Goal: Task Accomplishment & Management: Complete application form

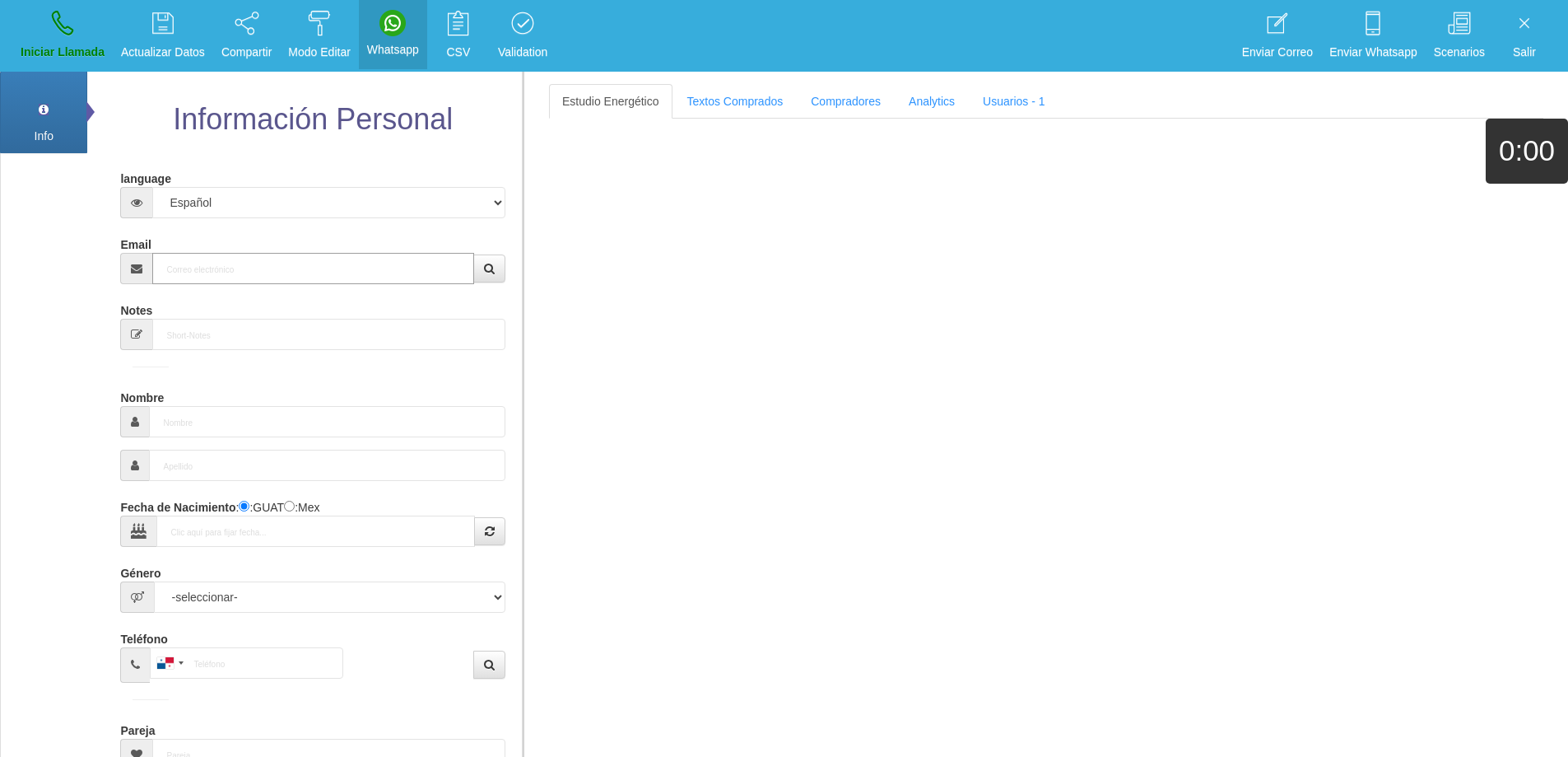
click at [177, 270] on input "Email" at bounding box center [313, 267] width 321 height 31
paste input "[EMAIL_ADDRESS][DOMAIN_NAME]"
type input "[EMAIL_ADDRESS][DOMAIN_NAME]"
click at [480, 271] on button "button" at bounding box center [489, 268] width 32 height 28
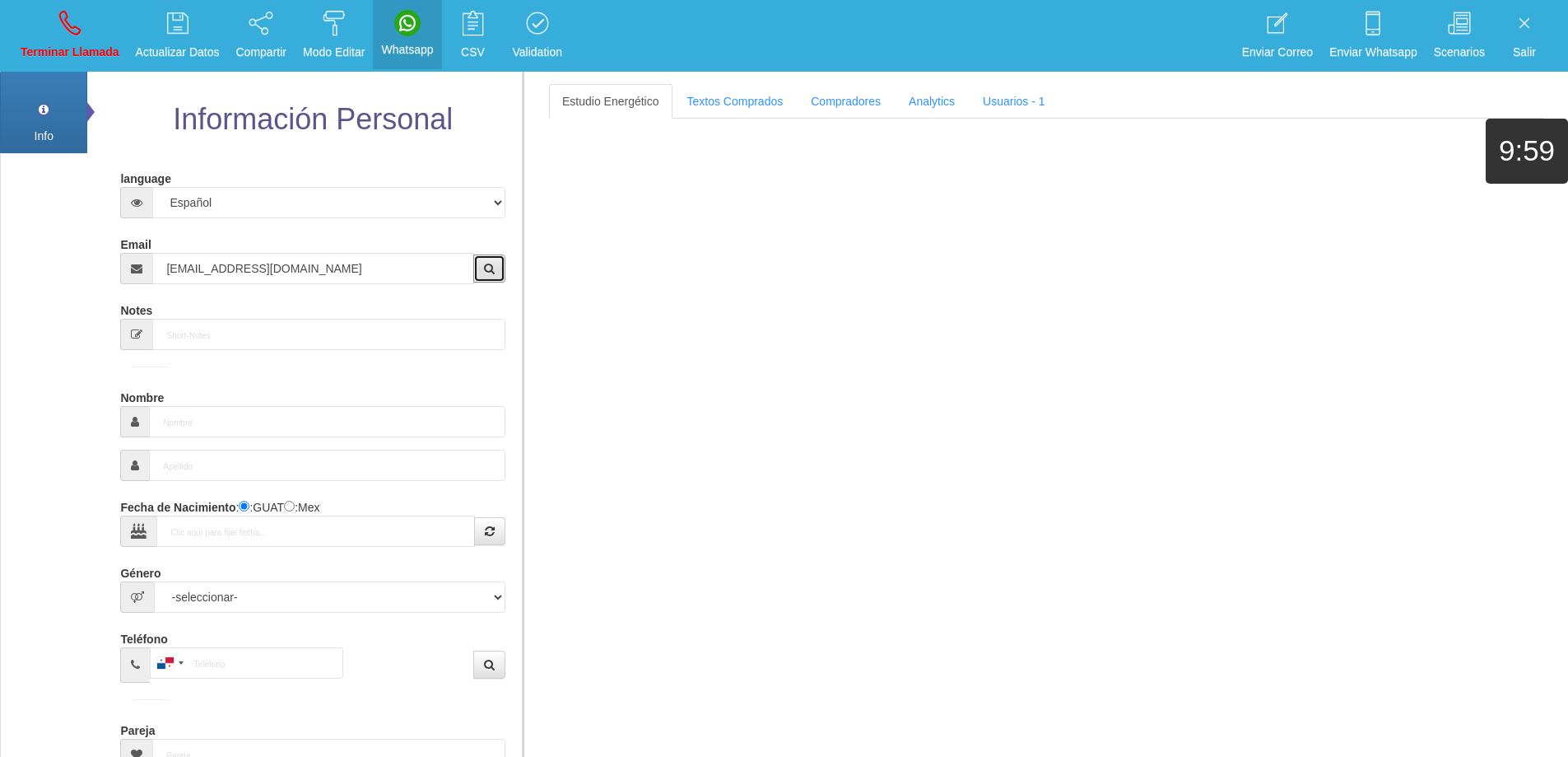
type input "12 Mayo 1968"
select select "4"
type input "Comprador simple"
type input "[PERSON_NAME]"
select select "2"
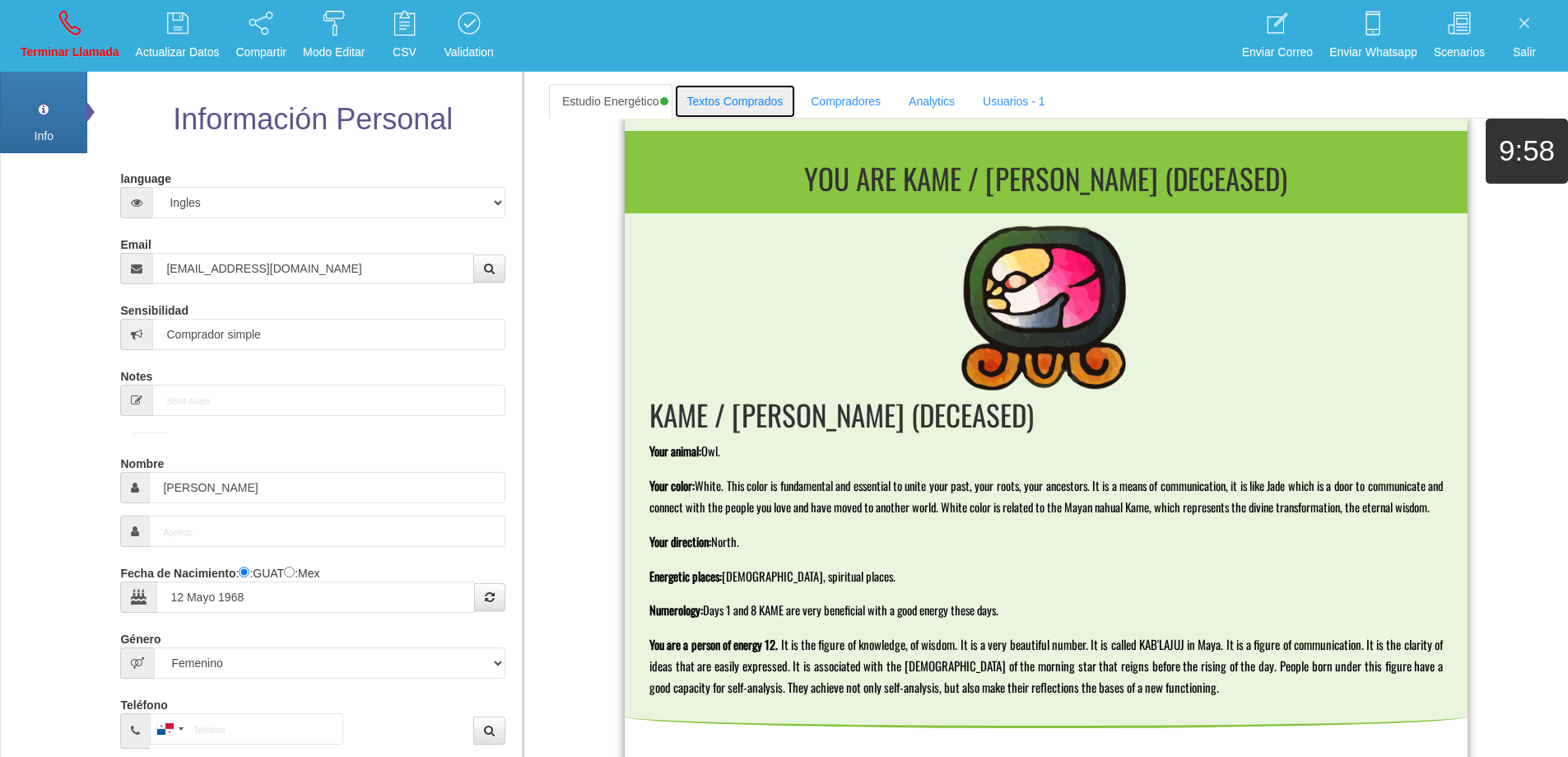
click at [717, 101] on link "Textos Comprados" at bounding box center [735, 101] width 123 height 35
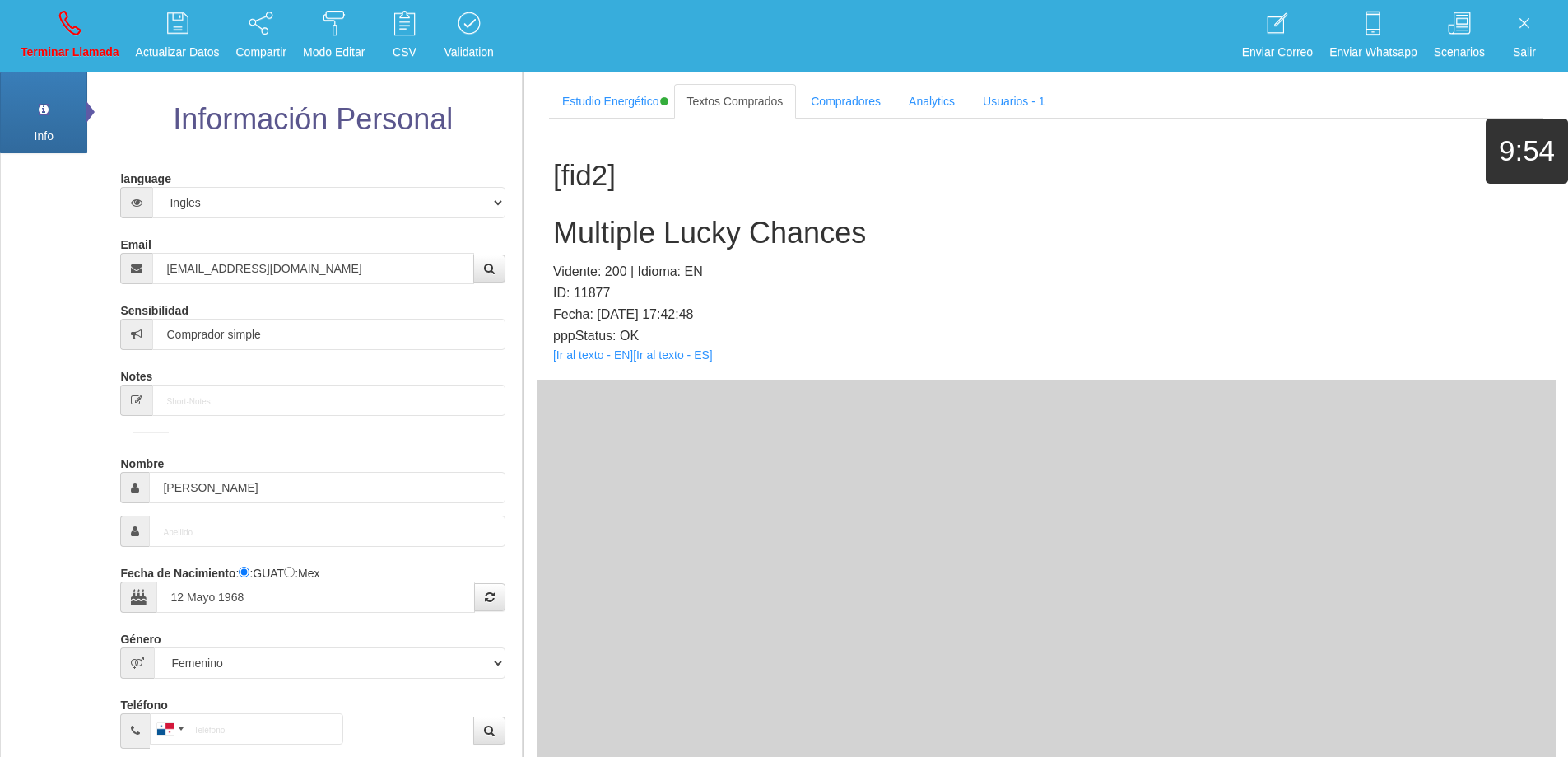
click at [1137, 437] on div "[fid2] Multiple Lucky Chances Vidente: 200 | Idioma: EN ID: 11877 Fecha: [DATE]…" at bounding box center [1046, 485] width 1019 height 732
click at [191, 482] on input "[PERSON_NAME]" at bounding box center [326, 487] width 356 height 31
drag, startPoint x: 727, startPoint y: 228, endPoint x: 548, endPoint y: 217, distance: 179.3
click at [548, 217] on div "[fid2] Multiple Lucky Chances Vidente: 200 | Idioma: EN ID: 11877 Fecha: [DATE]…" at bounding box center [1046, 249] width 1019 height 261
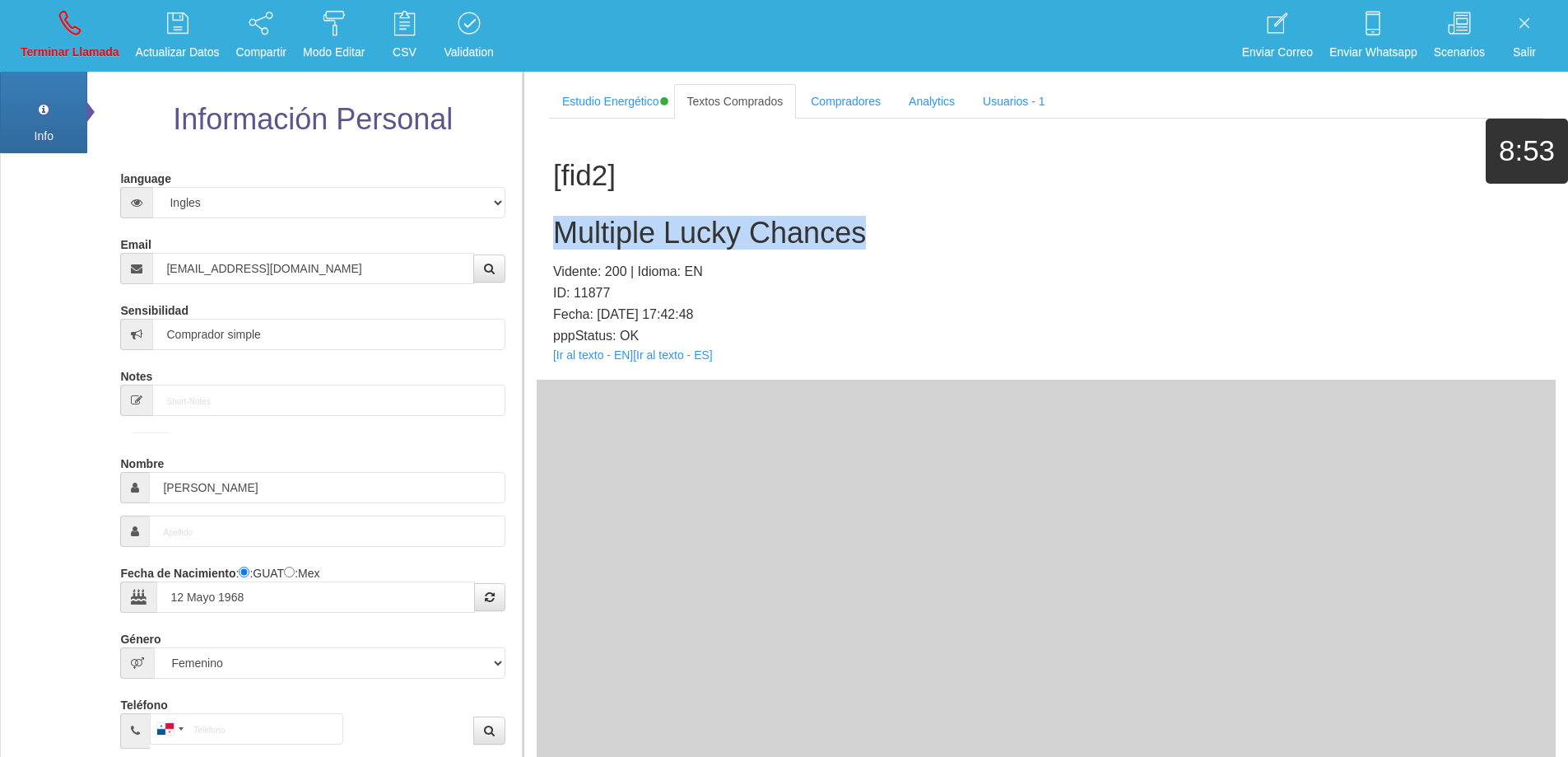
click at [864, 224] on h2 "Multiple Lucky Chances" at bounding box center [1046, 232] width 986 height 33
drag, startPoint x: 876, startPoint y: 230, endPoint x: 549, endPoint y: 225, distance: 327.0
click at [549, 225] on div "[fid2] Multiple Lucky Chances Vidente: 200 | Idioma: EN ID: 11877 Fecha: [DATE]…" at bounding box center [1046, 249] width 1019 height 261
copy h2 "Multiple Lucky Chances"
drag, startPoint x: 962, startPoint y: 271, endPoint x: 938, endPoint y: 237, distance: 41.6
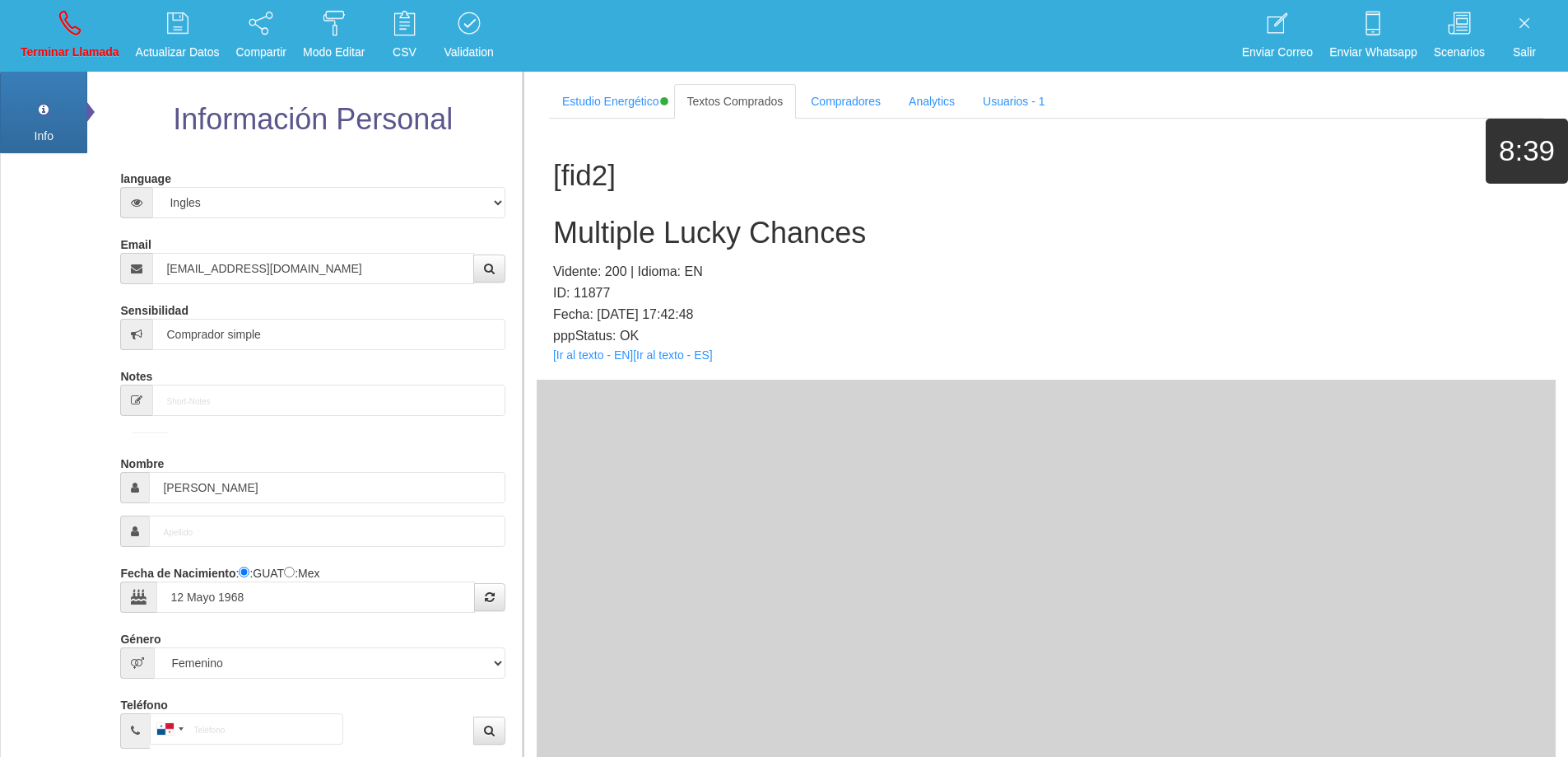
click at [962, 271] on p "Vidente: 200 | Idioma: EN" at bounding box center [1046, 271] width 986 height 21
drag, startPoint x: 894, startPoint y: 230, endPoint x: 548, endPoint y: 225, distance: 346.0
click at [548, 224] on div "[fid2] Multiple Lucky Chances Vidente: 200 | Idioma: EN ID: 11877 Fecha: [DATE]…" at bounding box center [1046, 249] width 1019 height 261
copy h2 "Multiple Lucky Chances"
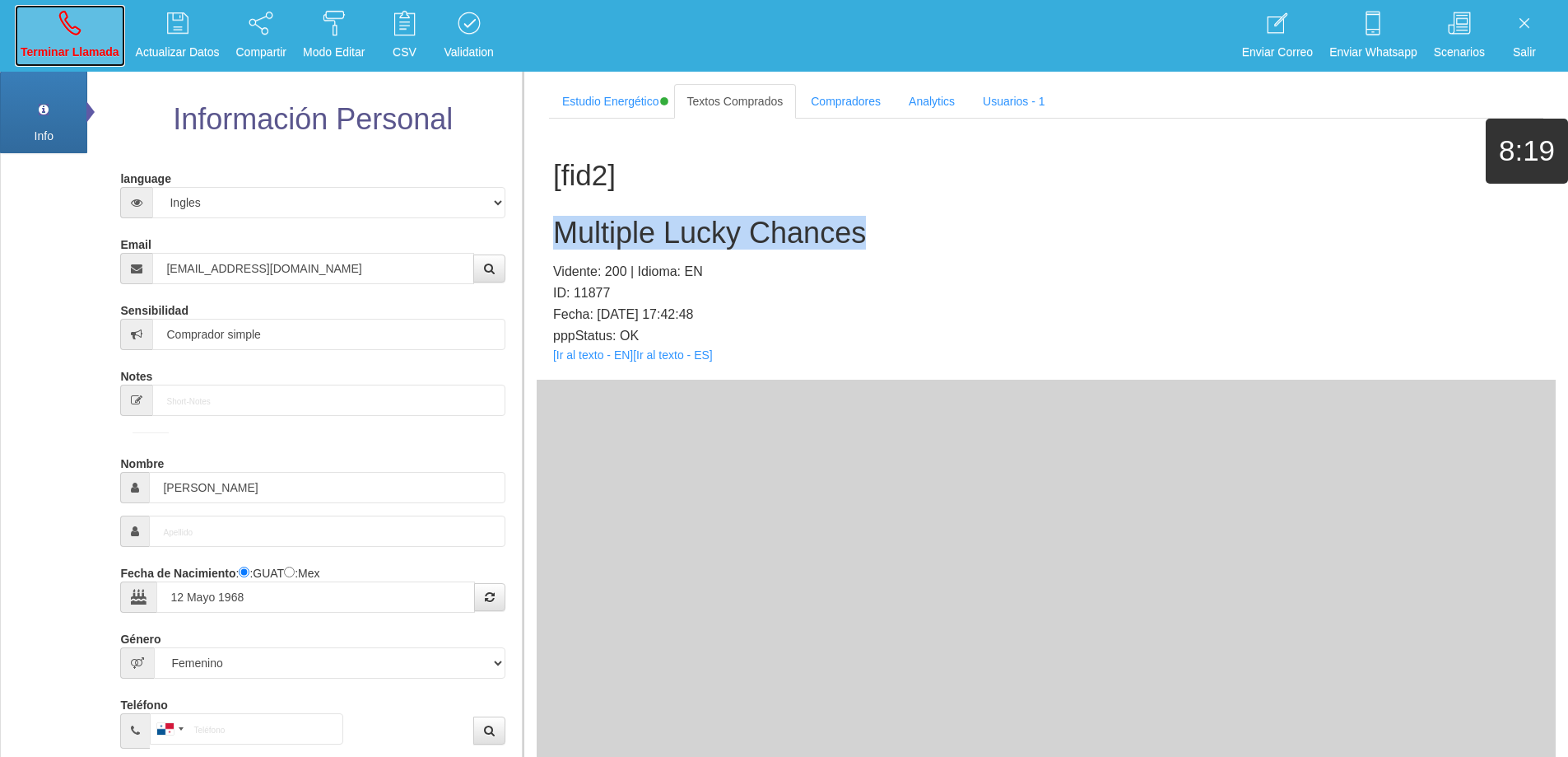
click at [79, 24] on icon at bounding box center [69, 23] width 21 height 26
select select "0"
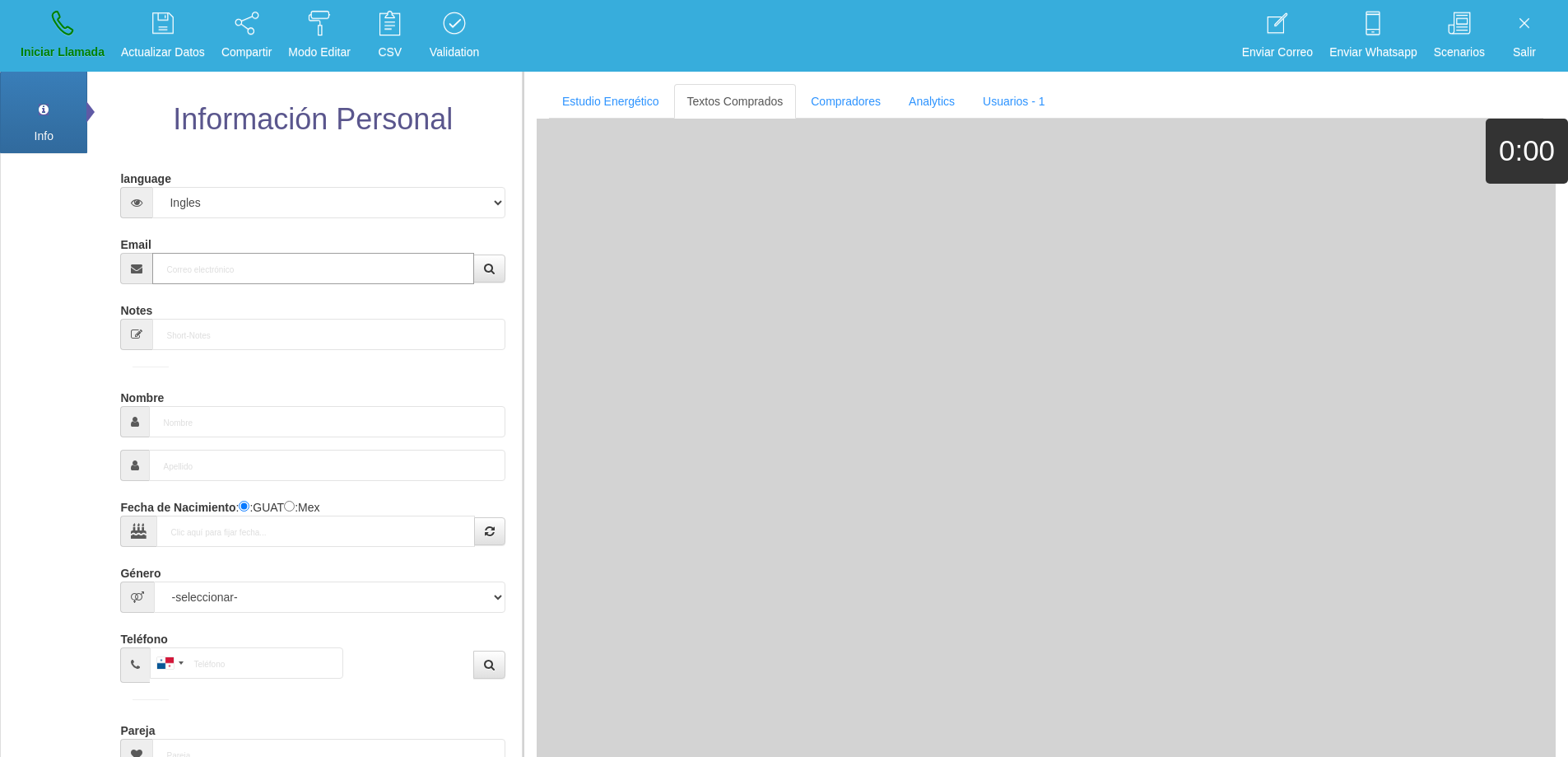
click at [290, 260] on input "Email" at bounding box center [313, 267] width 321 height 31
paste input "[EMAIL_ADDRESS][DOMAIN_NAME]"
type input "[EMAIL_ADDRESS][DOMAIN_NAME]"
type input "[DATE]"
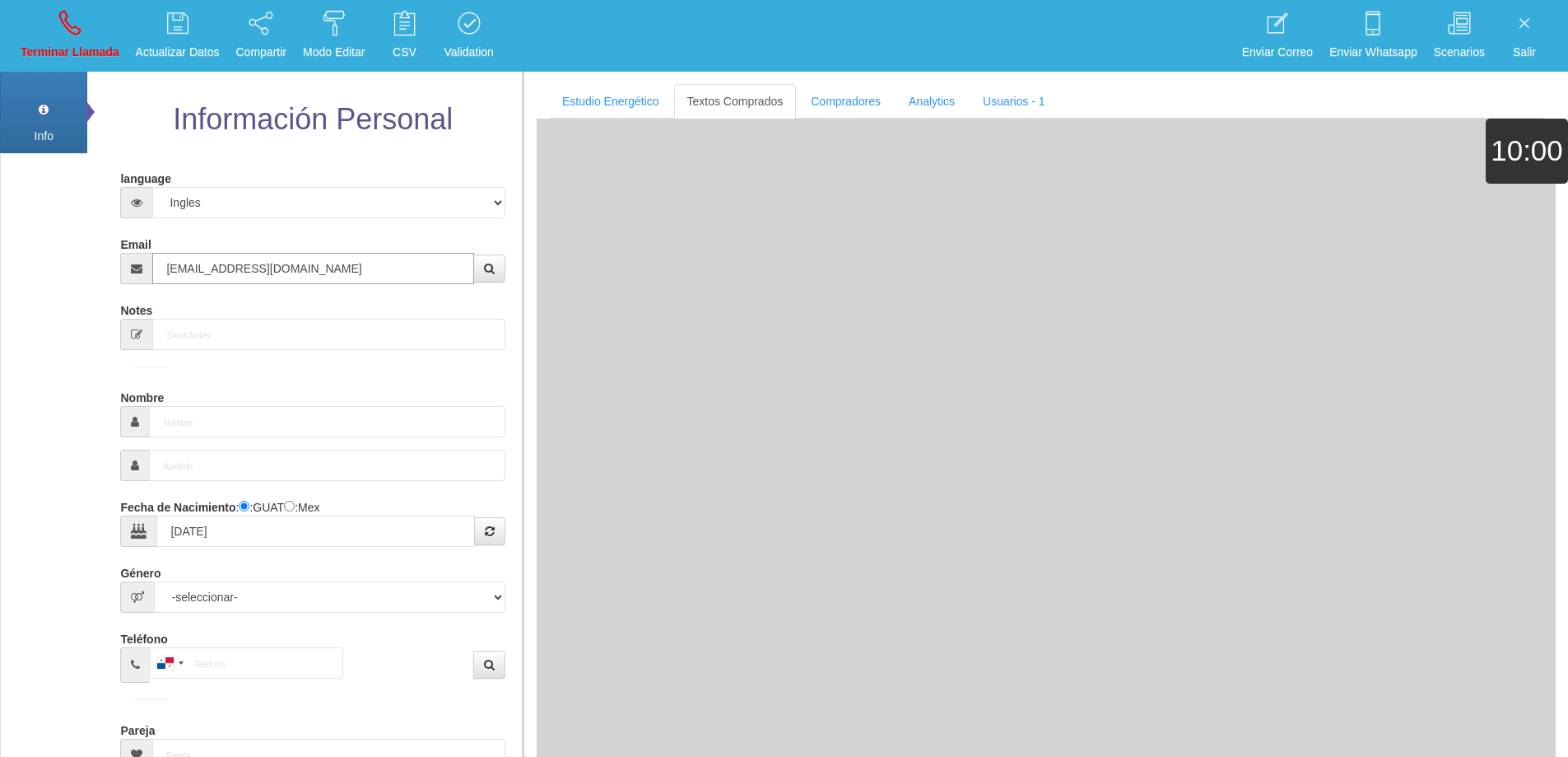
type input "Comprador bajo"
type input "[PERSON_NAME]"
select select "1"
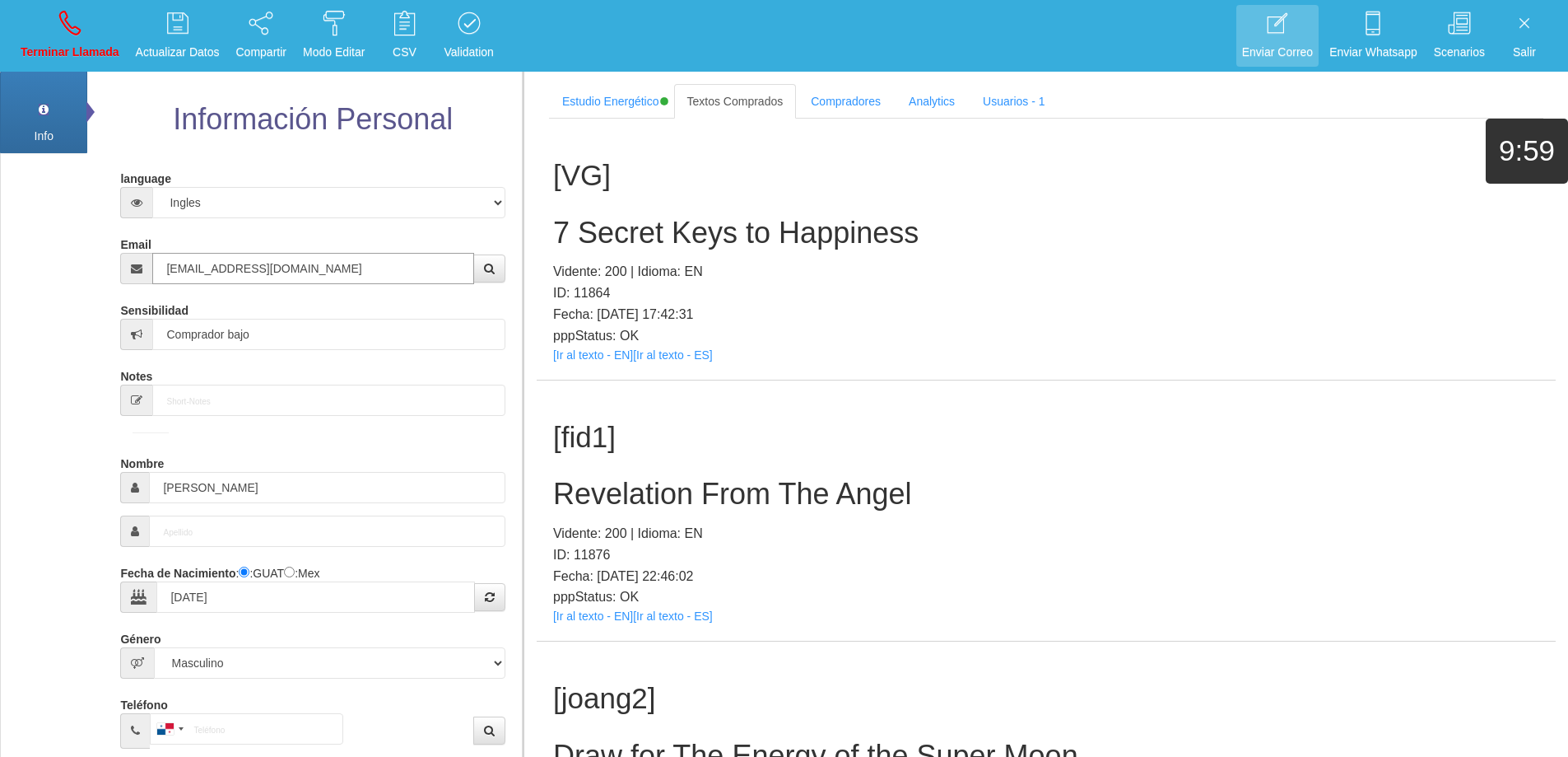
type input "[EMAIL_ADDRESS][DOMAIN_NAME]"
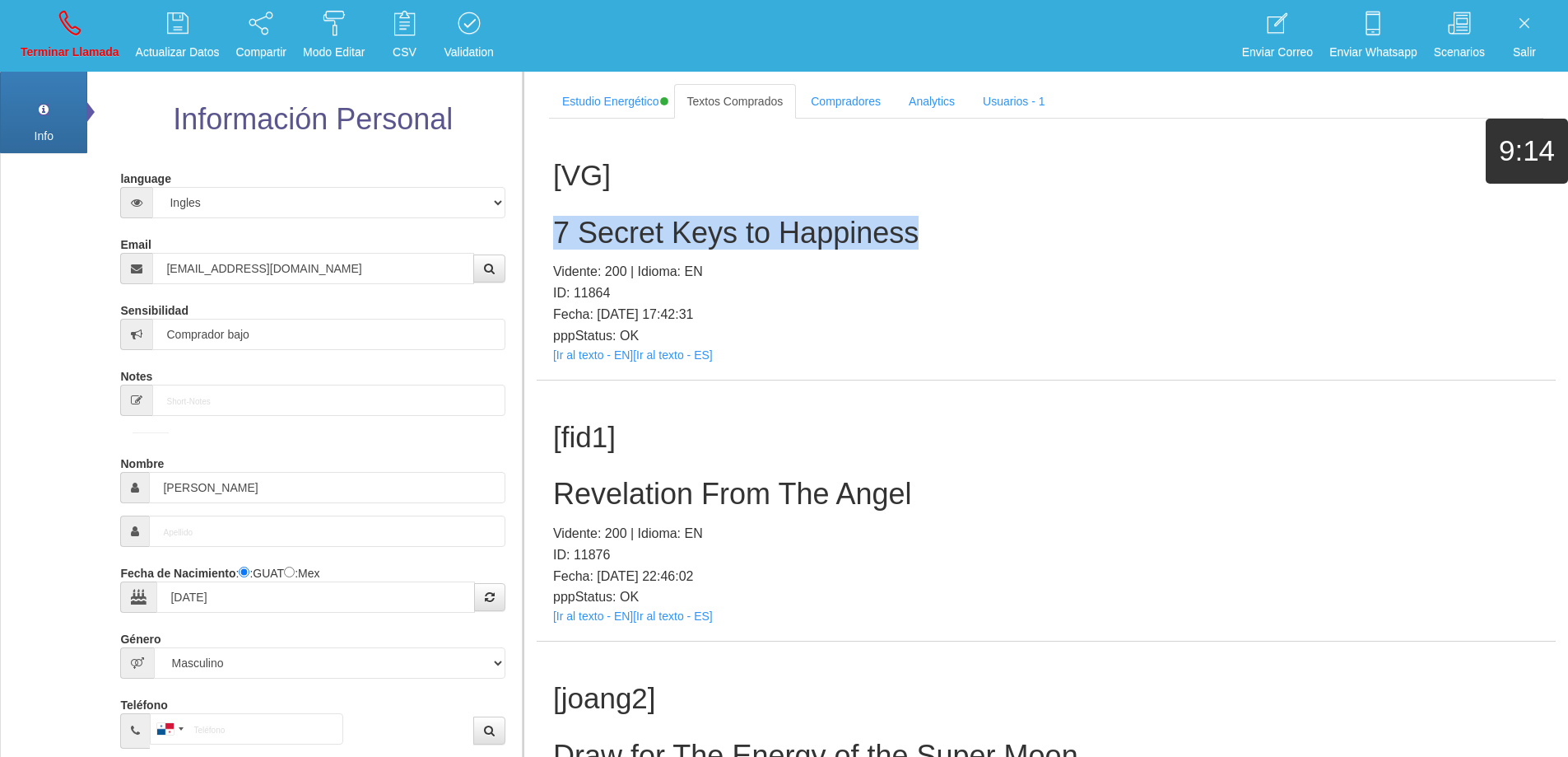
drag, startPoint x: 942, startPoint y: 233, endPoint x: 536, endPoint y: 233, distance: 406.0
click at [528, 233] on section "Estudio Energético Realizar Pago Textos Comprados Compradores Analytics Usuario…" at bounding box center [1045, 450] width 1045 height 757
copy h2 "7 Secret Keys to Happiness"
click at [954, 247] on h2 "7 Secret Keys to Happiness" at bounding box center [1046, 232] width 986 height 33
drag, startPoint x: 911, startPoint y: 233, endPoint x: 552, endPoint y: 215, distance: 359.5
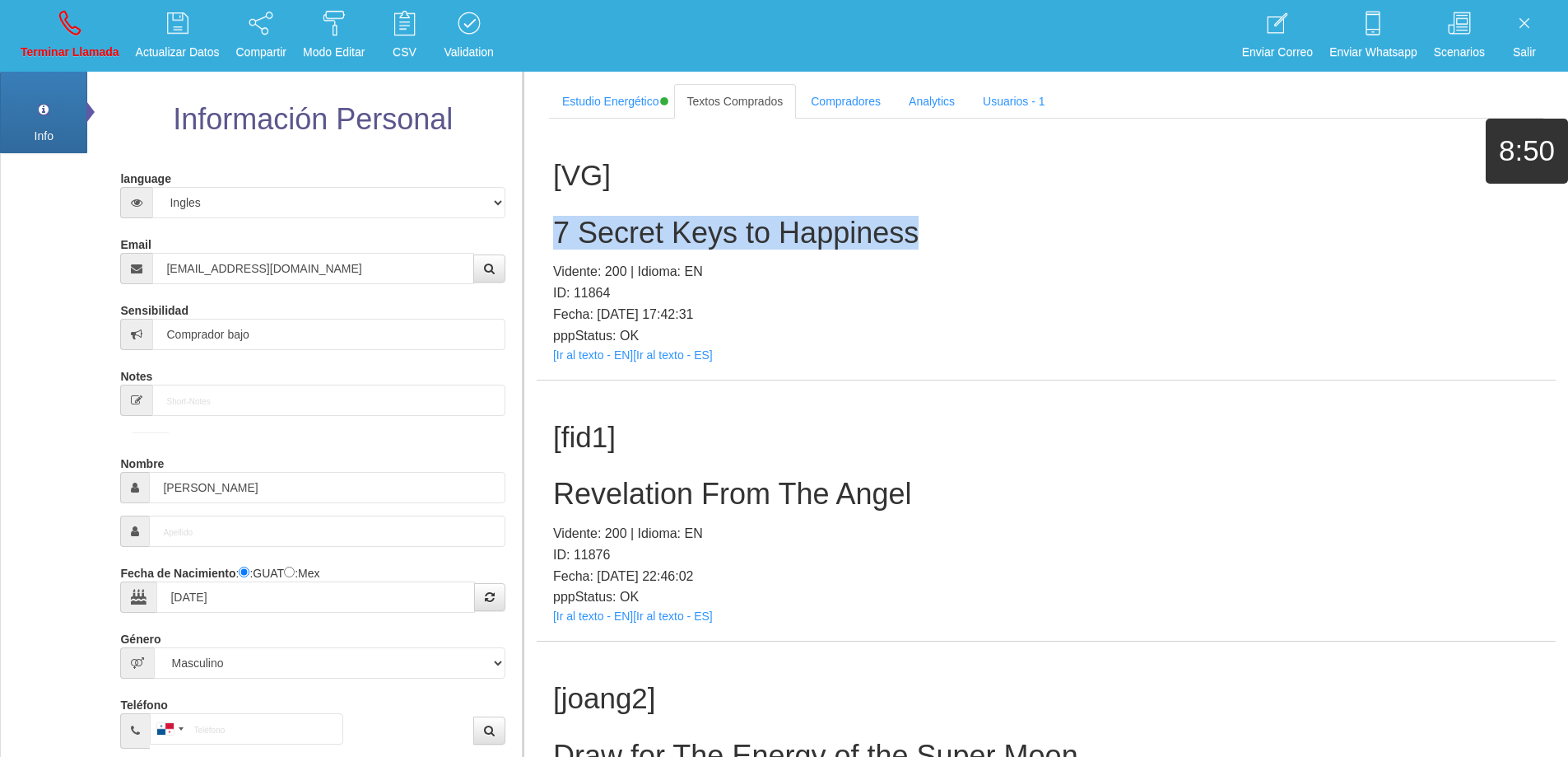
click at [549, 214] on div "[VG] 7 Secret Keys to Happiness Vidente: 200 | Idioma: EN ID: 11864 Fecha: [DAT…" at bounding box center [1046, 249] width 1019 height 261
copy h2 "7 Secret Keys to Happiness"
click at [53, 14] on link "Terminar Llamada" at bounding box center [70, 36] width 111 height 62
select select "0"
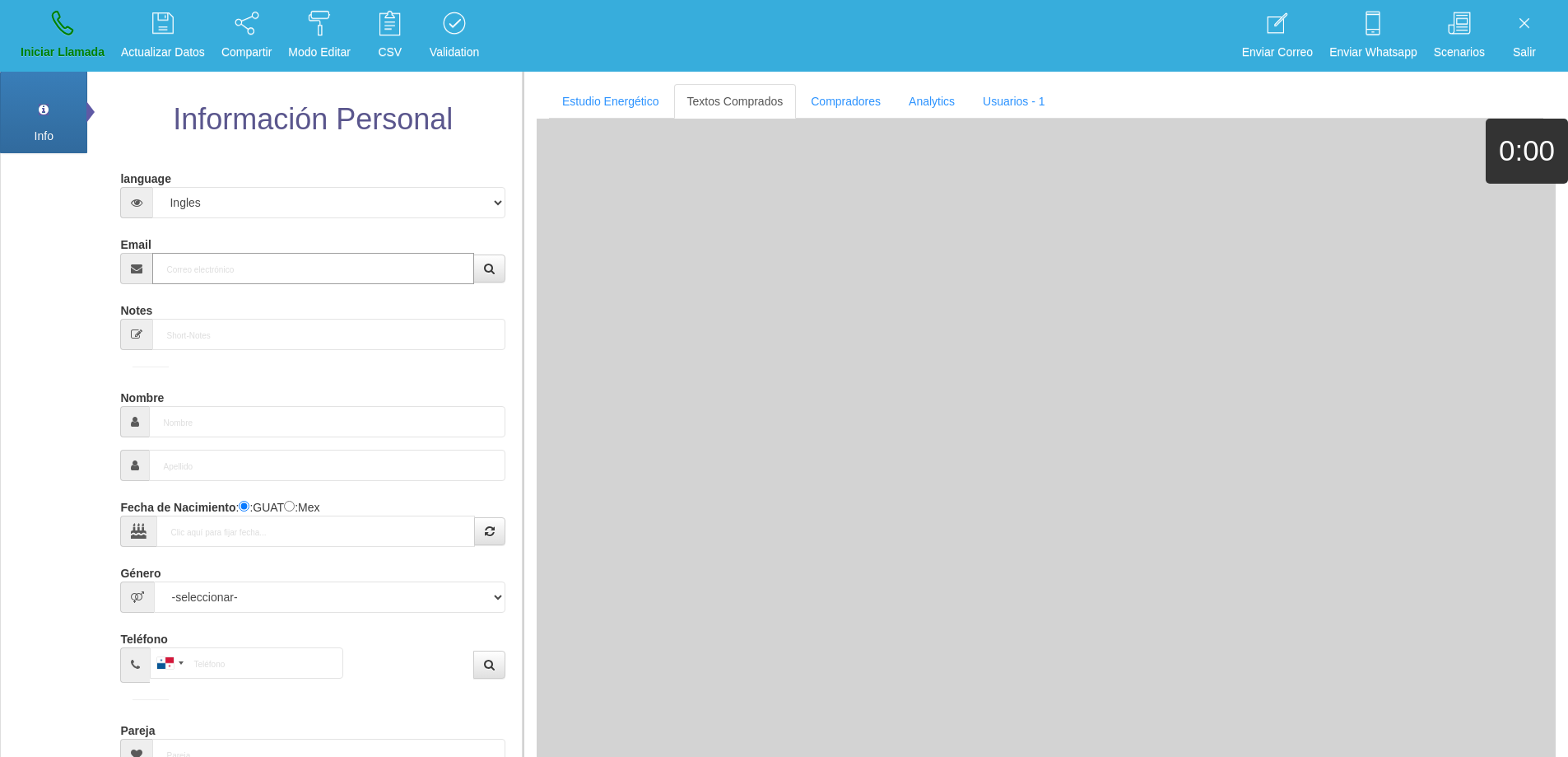
drag, startPoint x: 318, startPoint y: 257, endPoint x: 326, endPoint y: 252, distance: 9.4
click at [318, 257] on input "Email" at bounding box center [313, 267] width 321 height 31
paste input "[EMAIL_ADDRESS][DOMAIN_NAME]"
type input "[EMAIL_ADDRESS][DOMAIN_NAME]"
type input "2 Ago 1961"
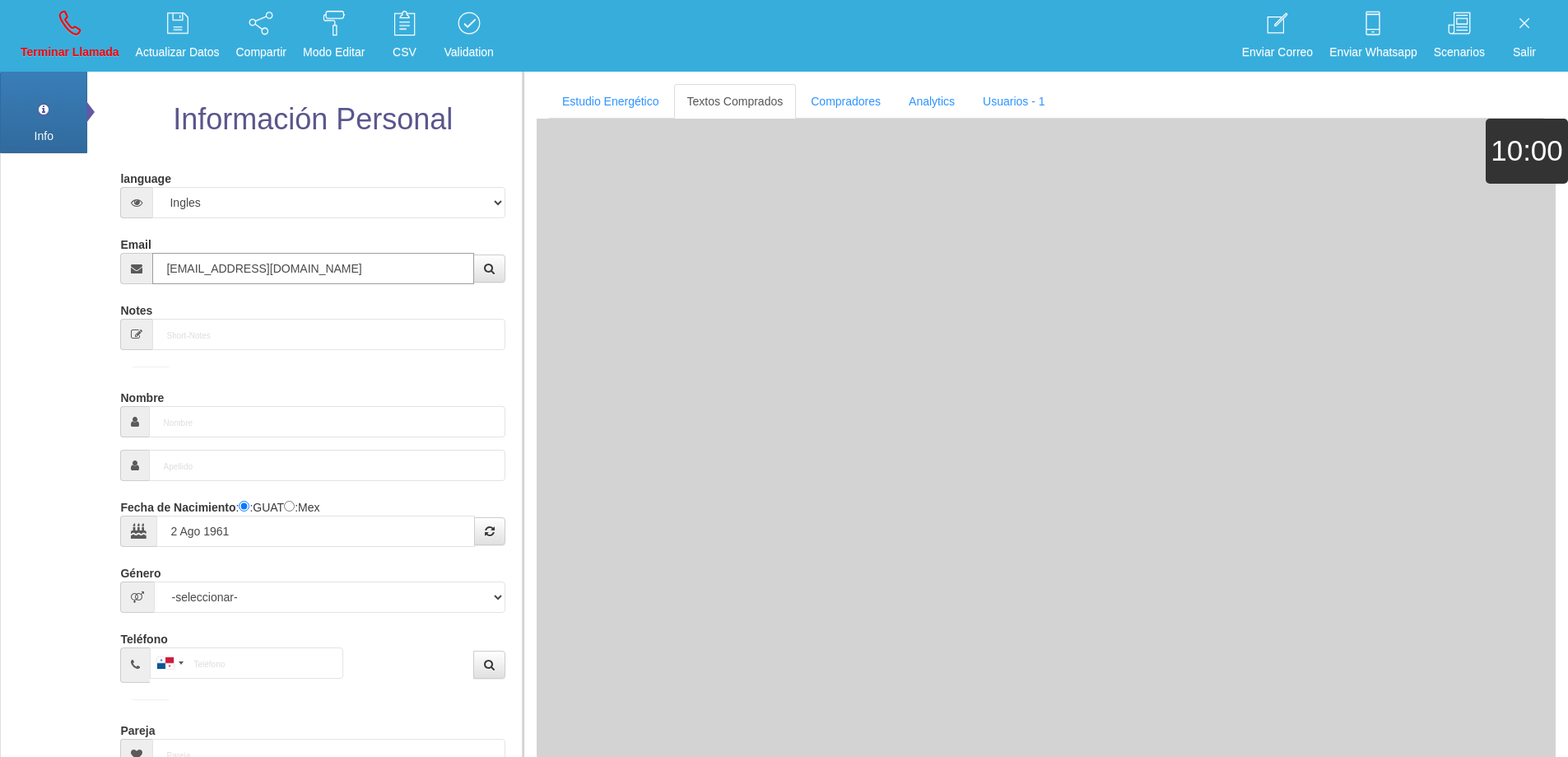
type input "Comprador simple"
type input "[PERSON_NAME]"
select select "2"
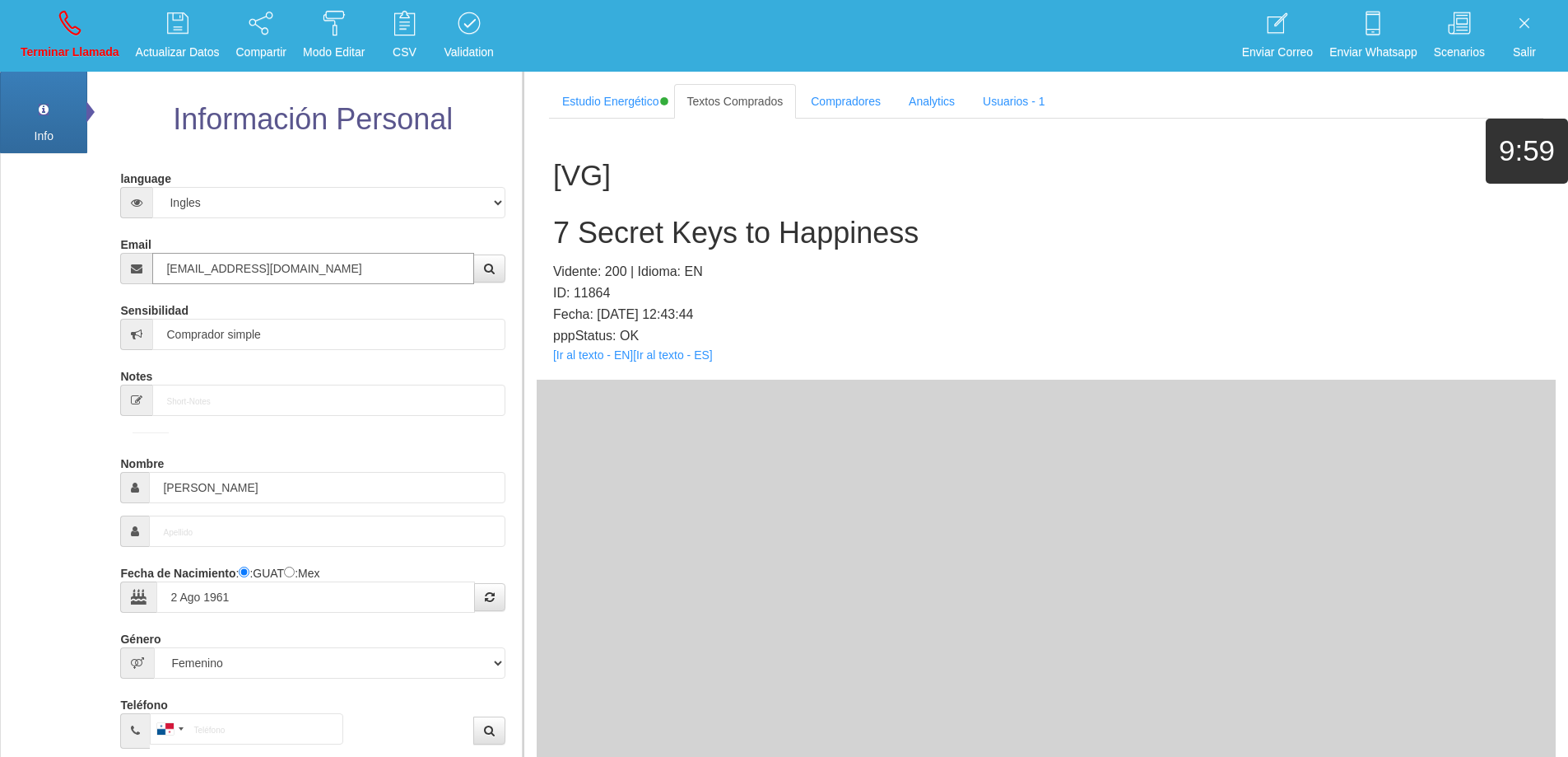
type input "[EMAIL_ADDRESS][DOMAIN_NAME]"
drag, startPoint x: 358, startPoint y: 265, endPoint x: 31, endPoint y: 217, distance: 330.5
click at [0, 223] on div "Info Pref Extra Información Personal language Español Portugues [PERSON_NAME] E…" at bounding box center [261, 591] width 522 height 1046
drag, startPoint x: 254, startPoint y: 490, endPoint x: 139, endPoint y: 484, distance: 115.2
click at [133, 488] on div "[PERSON_NAME]" at bounding box center [313, 487] width 385 height 31
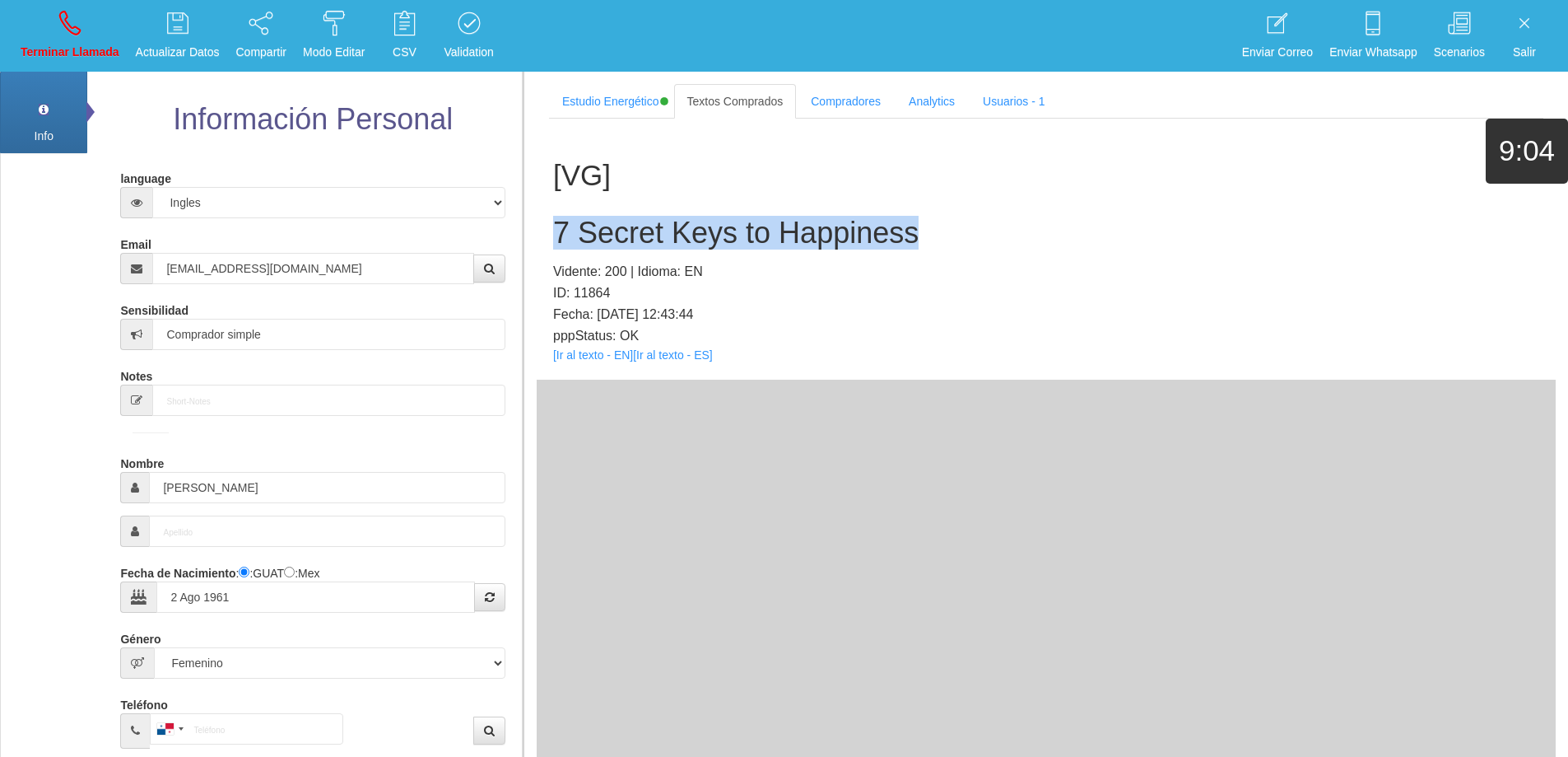
drag, startPoint x: 934, startPoint y: 233, endPoint x: 553, endPoint y: 225, distance: 381.1
click at [551, 224] on div "[VG] 7 Secret Keys to Happiness Vidente: 200 | Idioma: EN ID: 11864 Fecha: [DAT…" at bounding box center [1046, 249] width 1019 height 261
copy h2 "7 Secret Keys to Happiness"
click at [1071, 224] on h2 "7 Secret Keys to Happiness" at bounding box center [1046, 232] width 986 height 33
drag, startPoint x: 954, startPoint y: 234, endPoint x: 548, endPoint y: 224, distance: 406.1
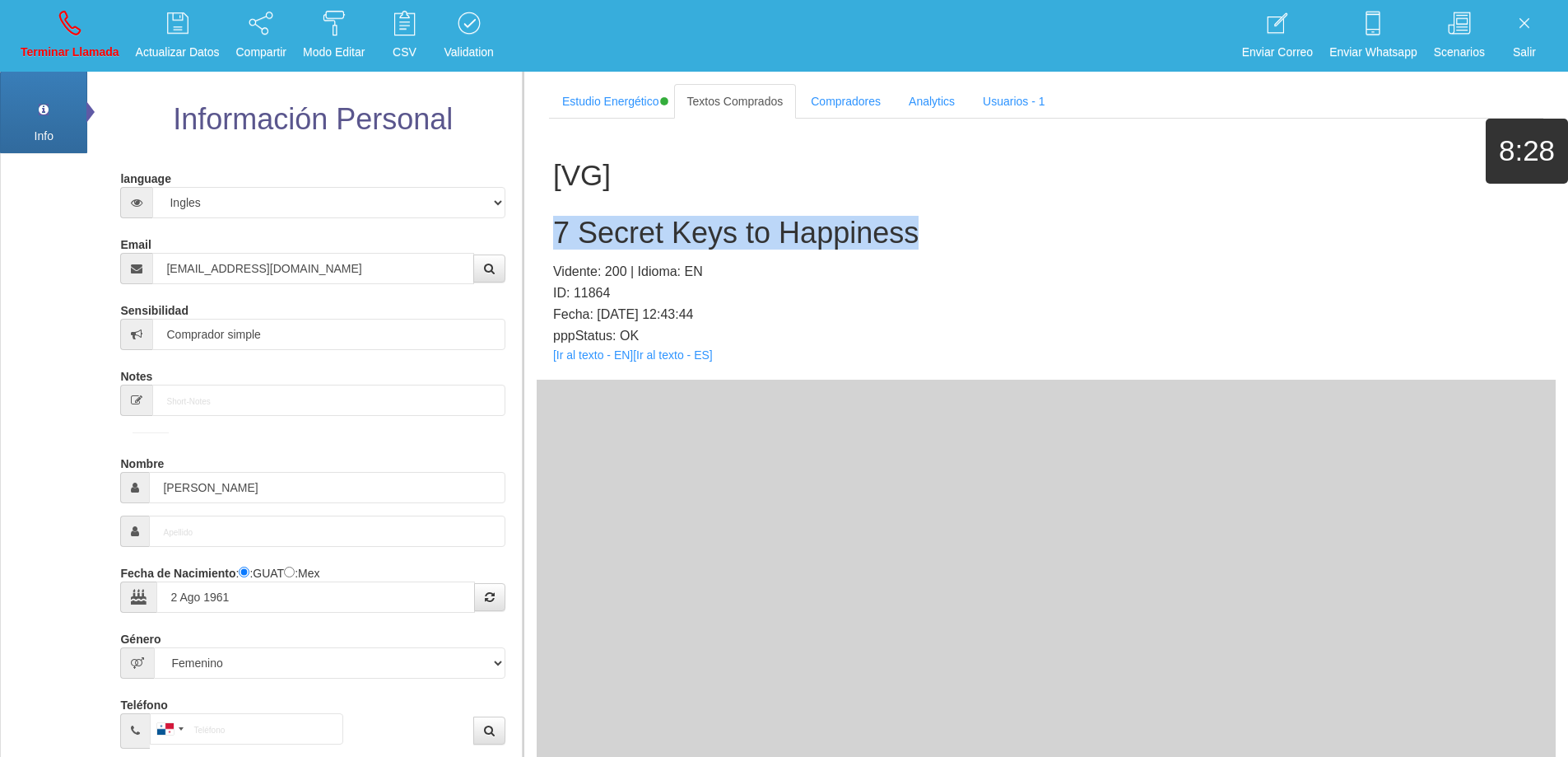
click at [548, 224] on div "[VG] 7 Secret Keys to Happiness Vidente: 200 | Idioma: EN ID: 11864 Fecha: [DAT…" at bounding box center [1046, 249] width 1019 height 261
copy h2 "7 Secret Keys to Happiness"
click at [80, 35] on icon at bounding box center [69, 23] width 21 height 26
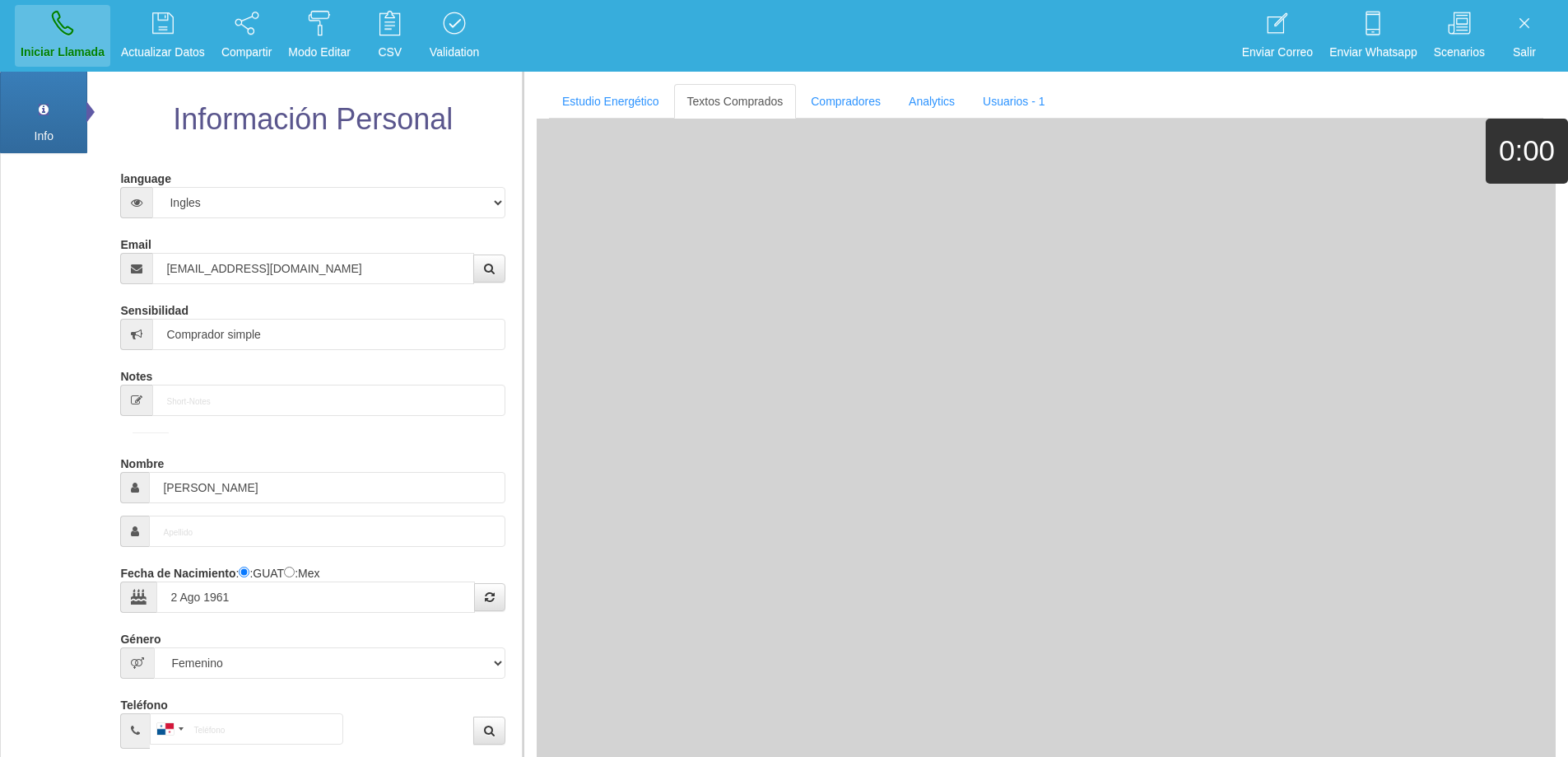
select select "0"
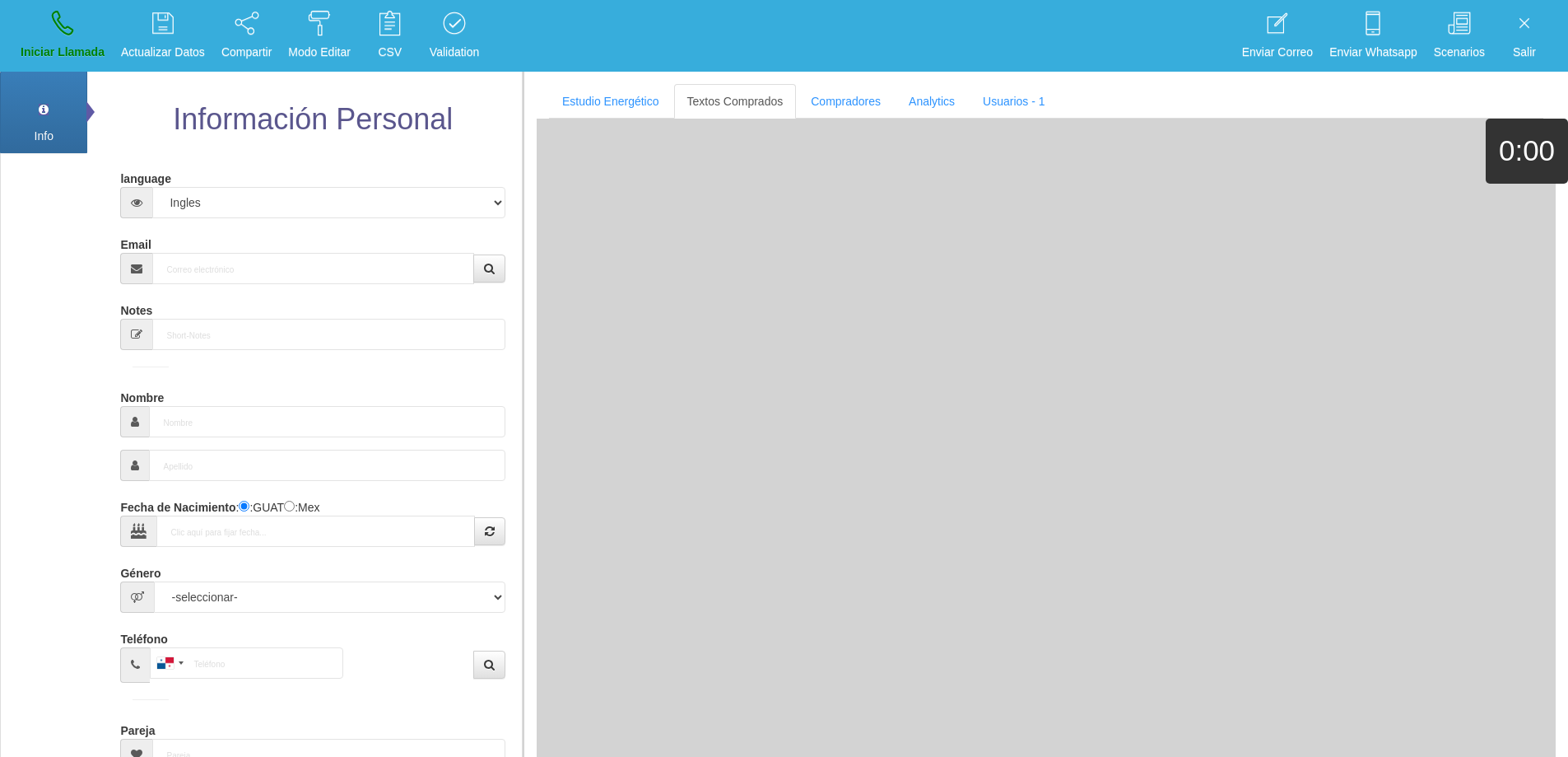
click at [242, 245] on div "Email" at bounding box center [313, 257] width 385 height 54
click at [256, 272] on input "Email" at bounding box center [313, 267] width 321 height 31
paste input "[EMAIL_ADDRESS][DOMAIN_NAME]"
type input "[EMAIL_ADDRESS][DOMAIN_NAME]"
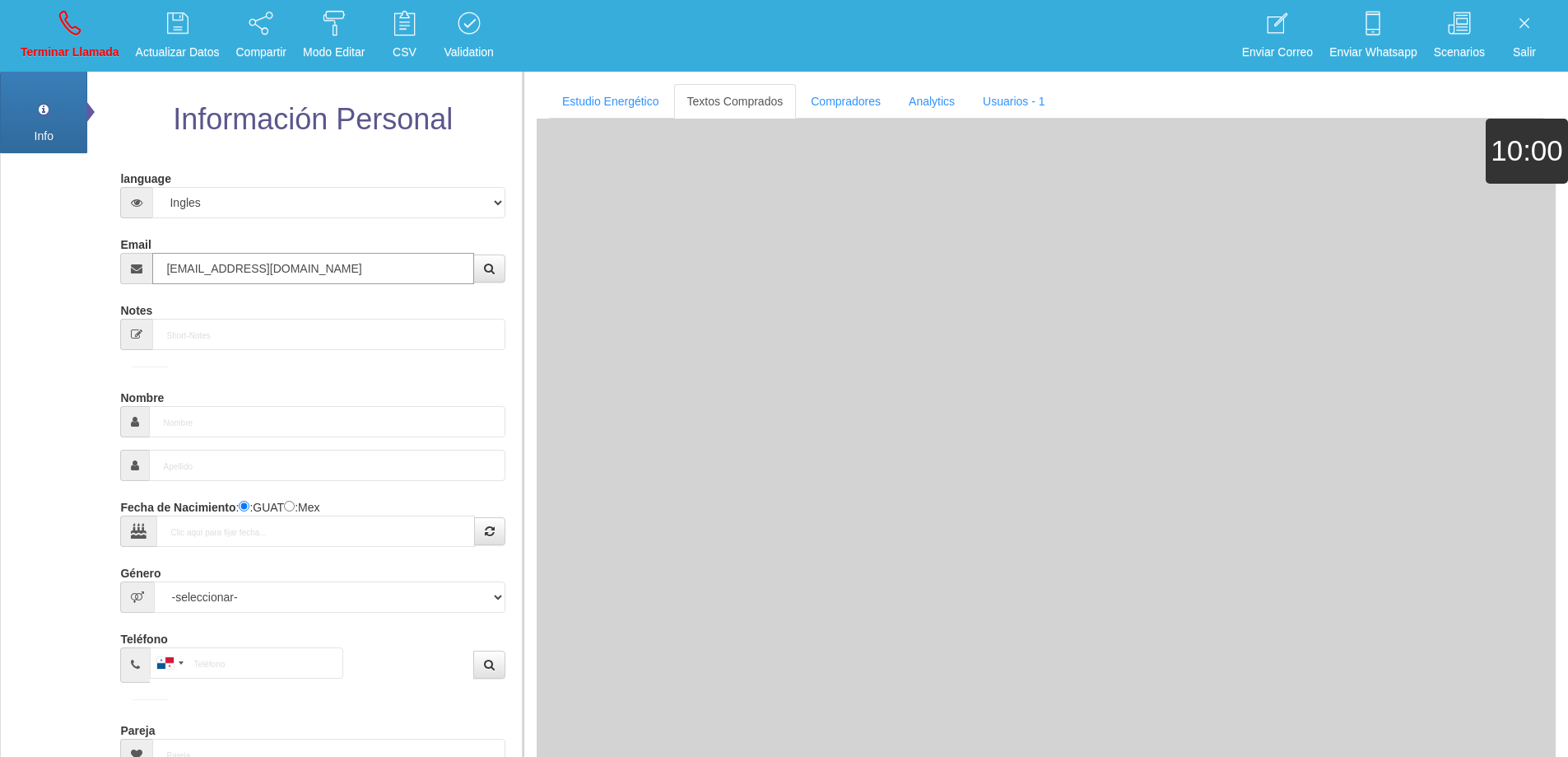
type input "10 Dic 1963"
type input "Buen Comprador"
type input "[PERSON_NAME]"
select select "2"
type input "[PHONE_NUMBER]"
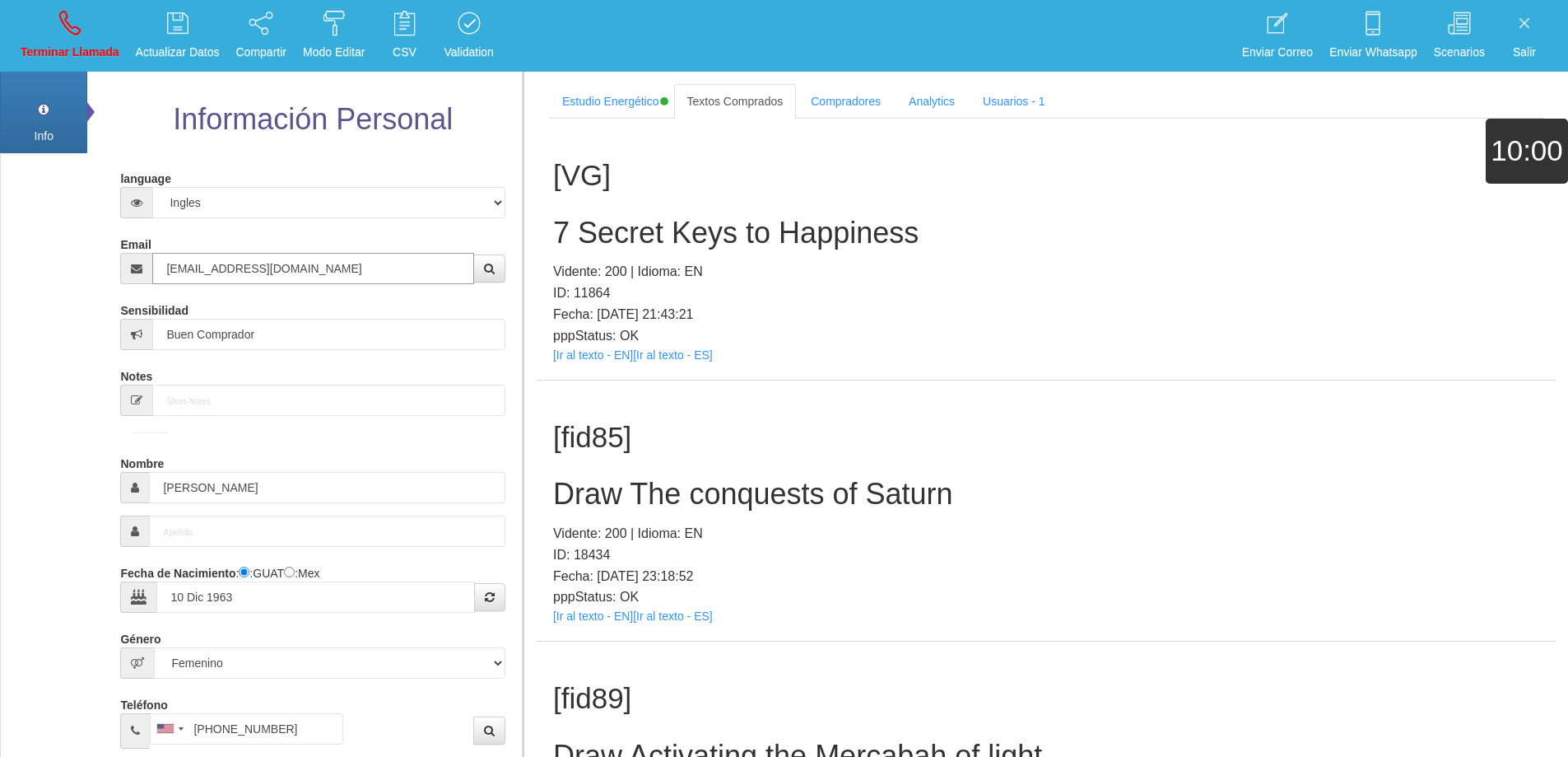
type input "[EMAIL_ADDRESS][DOMAIN_NAME]"
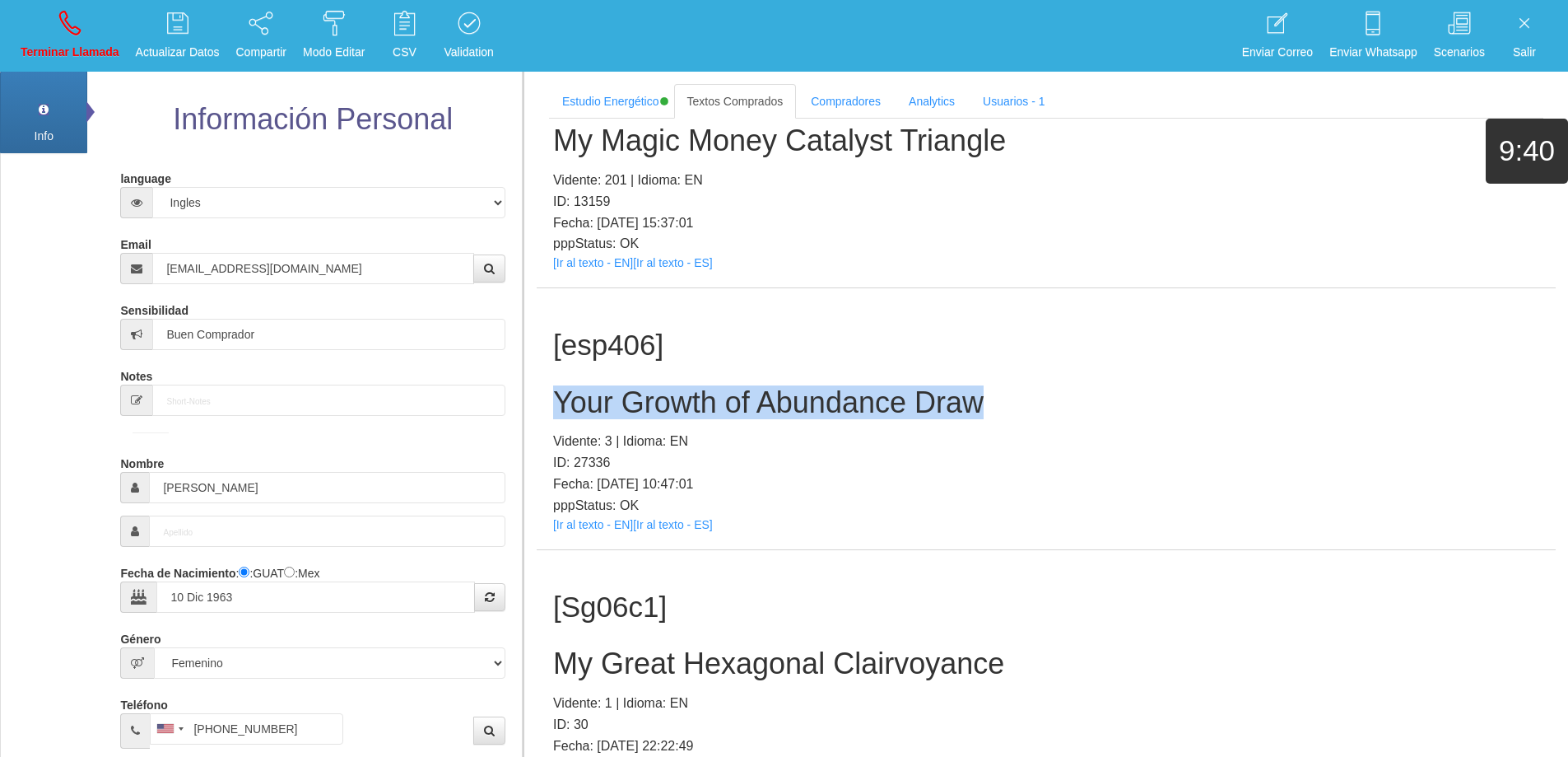
drag, startPoint x: 1019, startPoint y: 397, endPoint x: 558, endPoint y: 398, distance: 461.0
click at [557, 398] on h2 "Your Growth of Abundance Draw" at bounding box center [1046, 402] width 986 height 33
copy h2 "Your Growth of Abundance Draw"
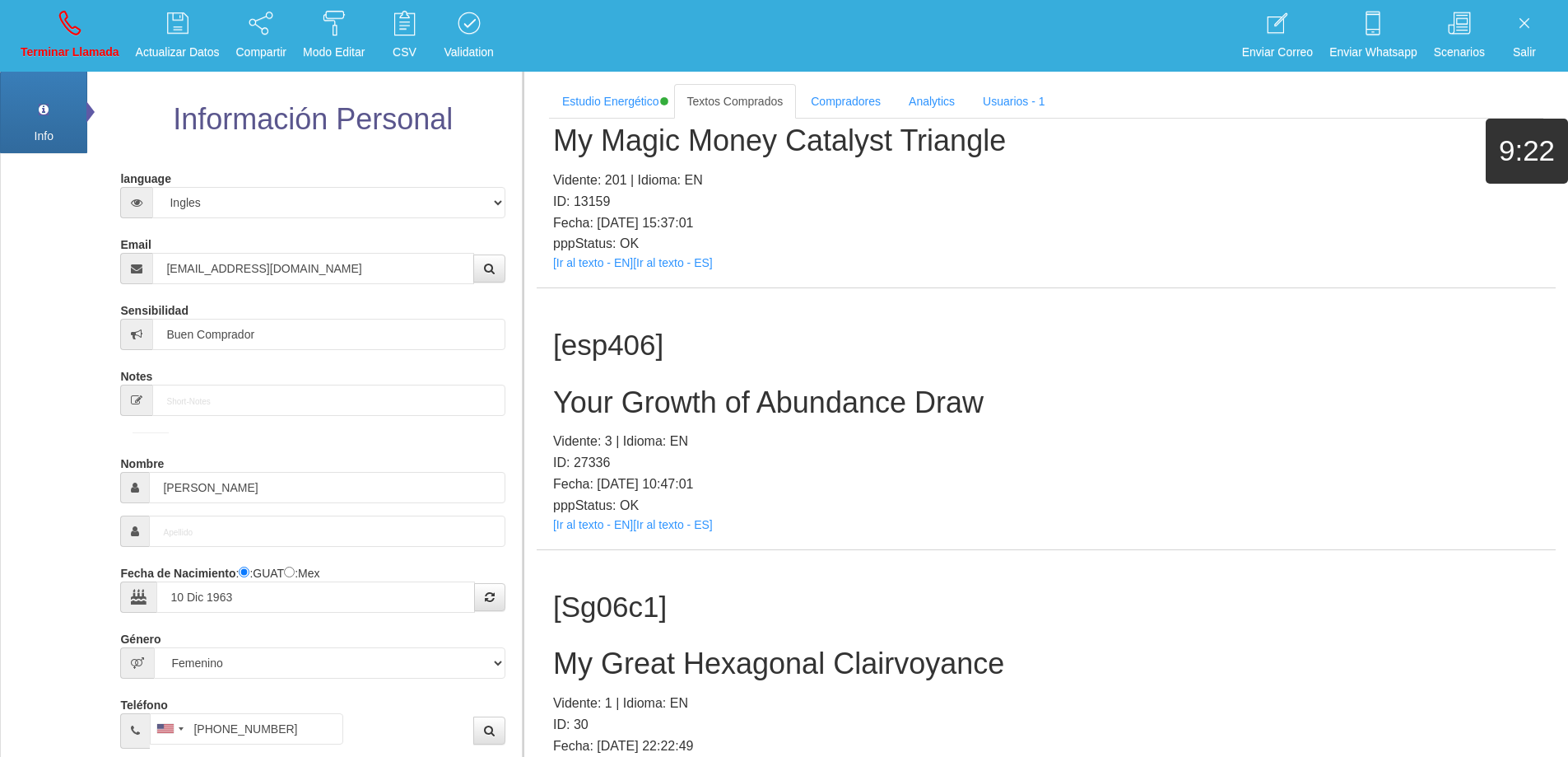
click at [1192, 360] on h1 "[esp406]" at bounding box center [1046, 345] width 986 height 32
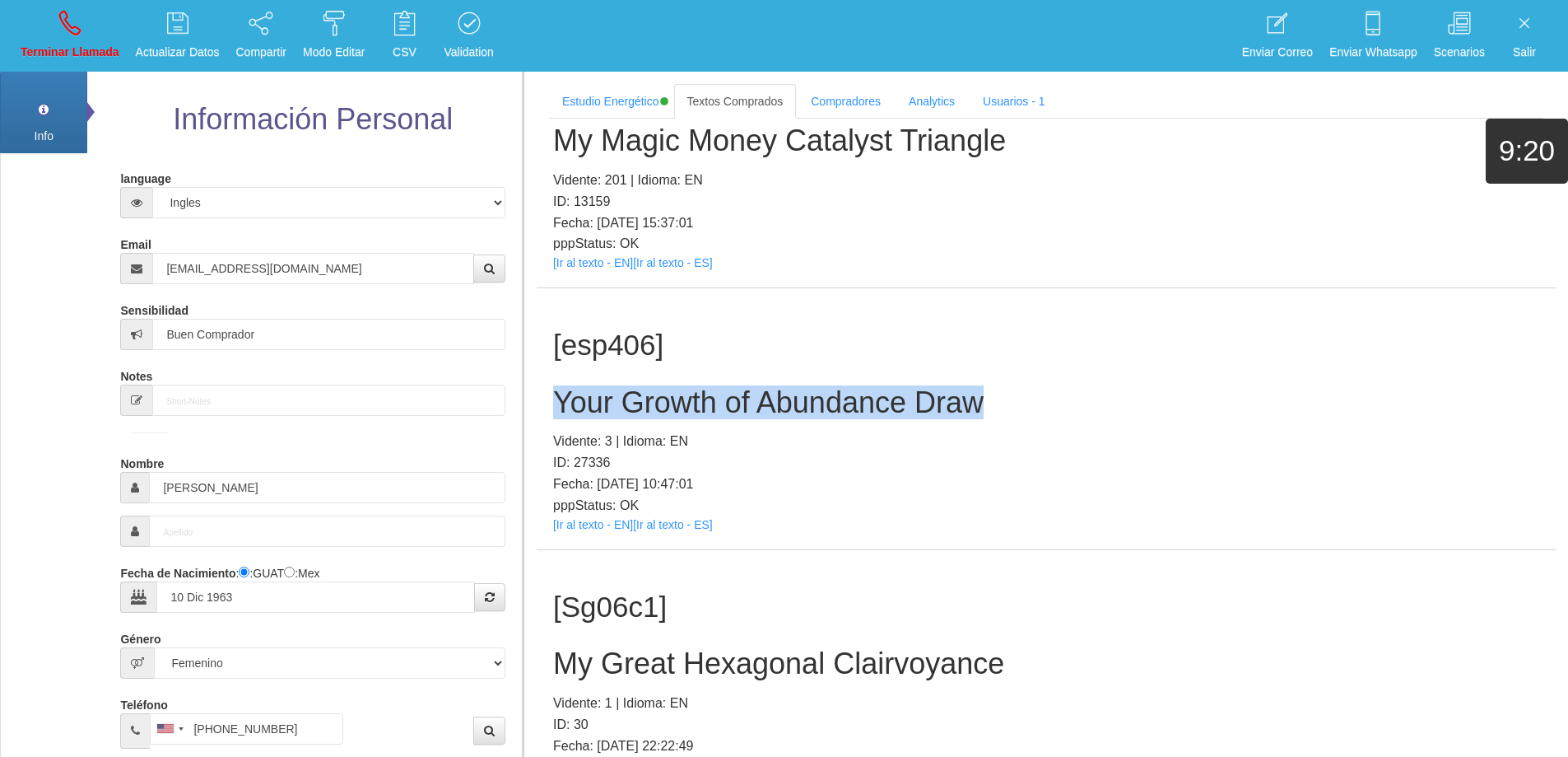
drag, startPoint x: 997, startPoint y: 402, endPoint x: 549, endPoint y: 413, distance: 448.1
click at [549, 413] on div "[esp406] Your Growth of Abundance Draw Vidente: 3 | Idioma: EN ID: 27336 Fecha:…" at bounding box center [1046, 419] width 1019 height 261
copy h2 "Your Growth of Abundance Draw"
click at [59, 19] on icon at bounding box center [69, 23] width 21 height 26
select select "0"
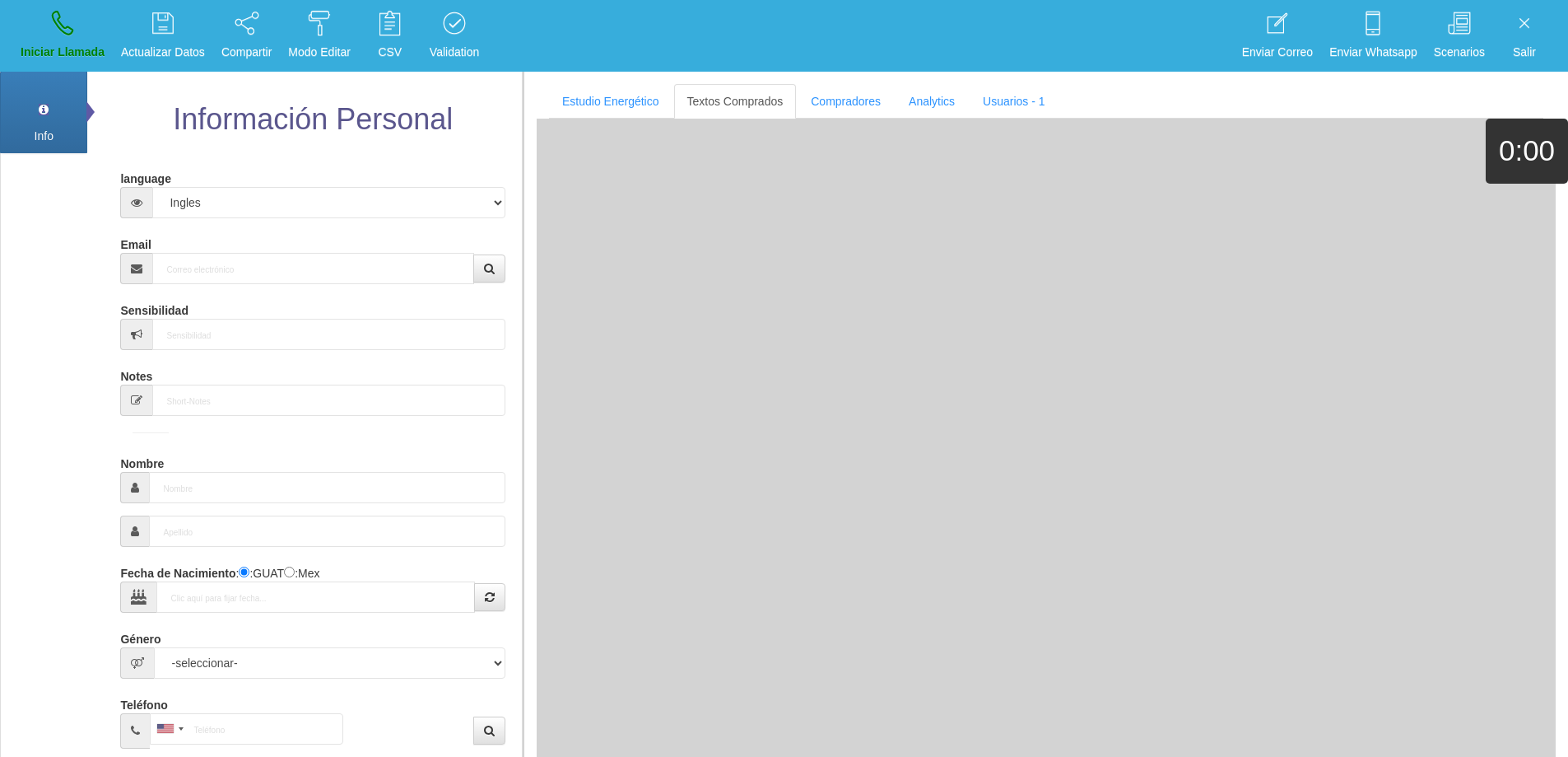
scroll to position [0, 0]
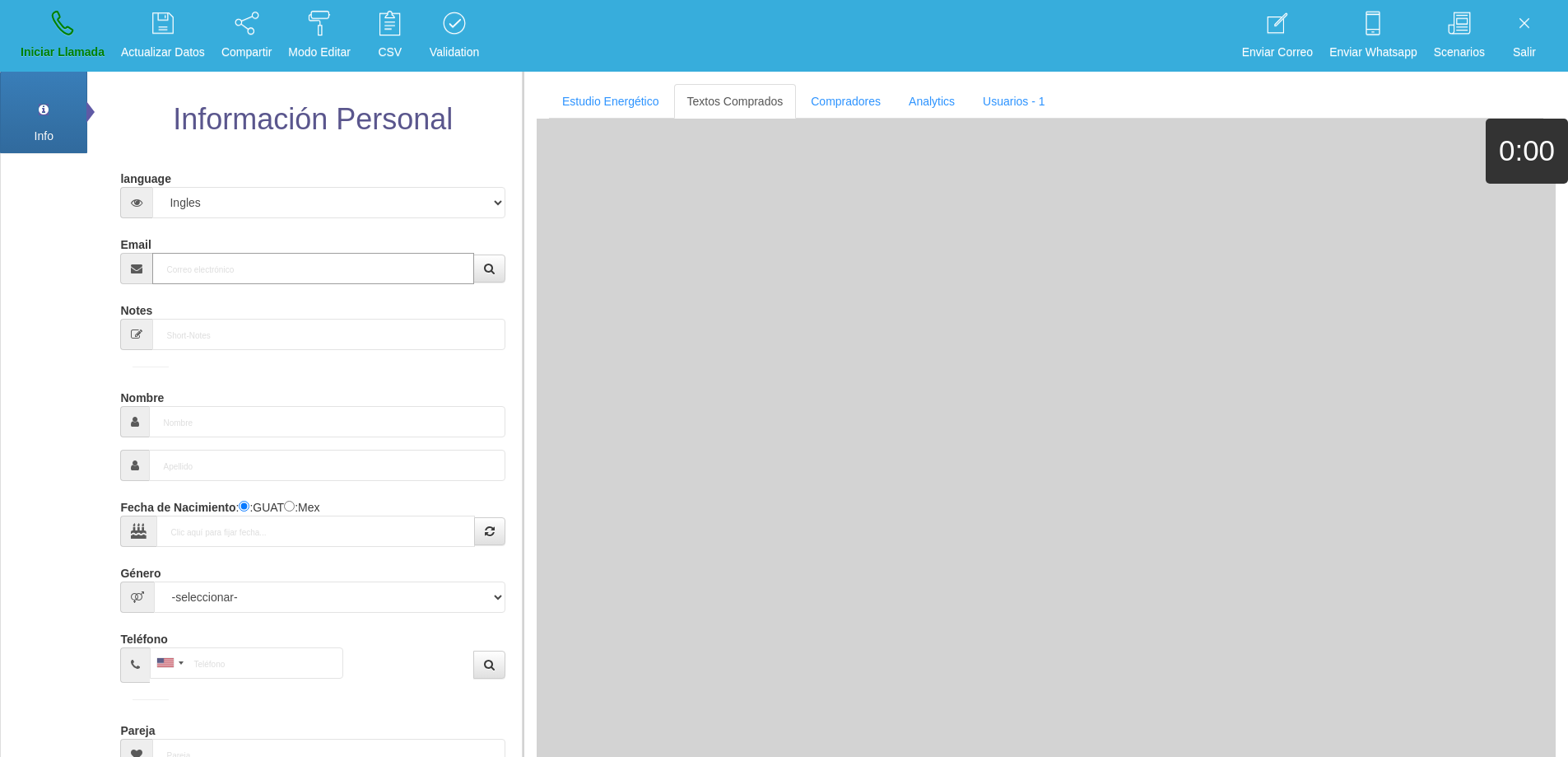
drag, startPoint x: 319, startPoint y: 252, endPoint x: 319, endPoint y: 262, distance: 10.0
click at [319, 252] on input "Email" at bounding box center [313, 267] width 321 height 31
paste input "[PERSON_NAME][EMAIL_ADDRESS][PERSON_NAME][DOMAIN_NAME]"
type input "[PERSON_NAME][EMAIL_ADDRESS][PERSON_NAME][DOMAIN_NAME]"
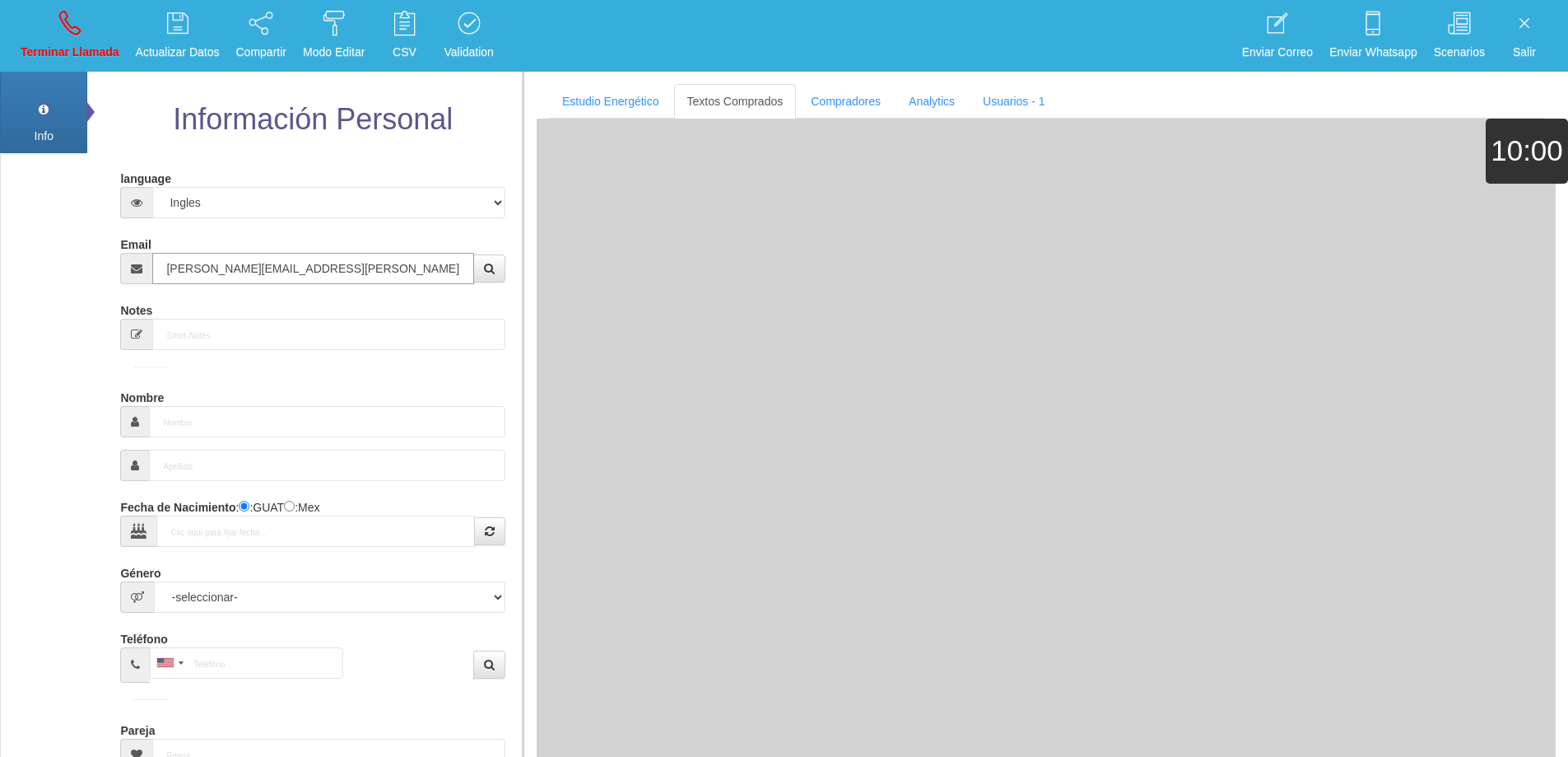
type input "14 Dic 1953"
select select
type input "Buen Comprador"
type input "[PERSON_NAME]"
select select "2"
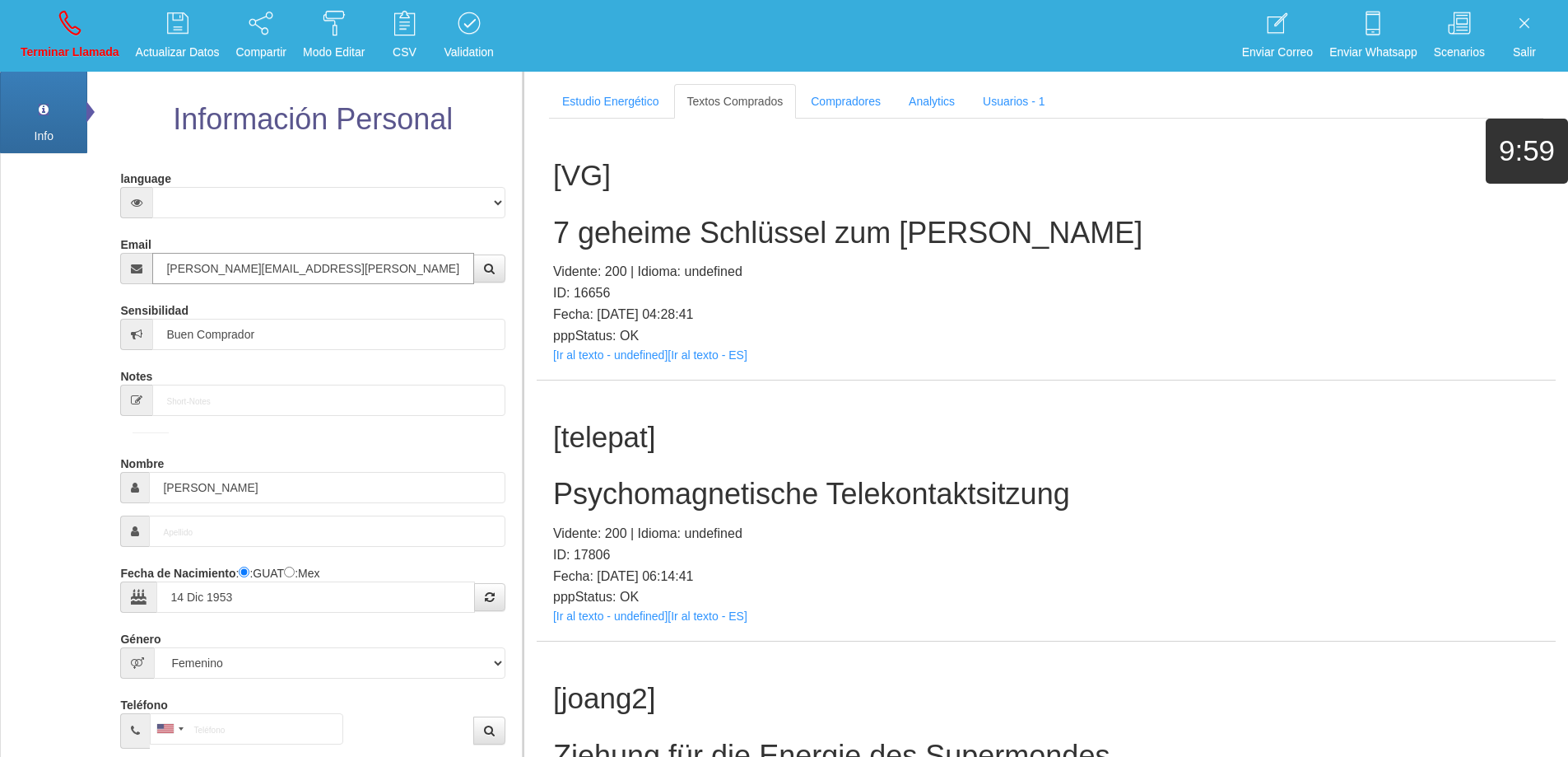
type input "[PERSON_NAME][EMAIL_ADDRESS][PERSON_NAME][DOMAIN_NAME]"
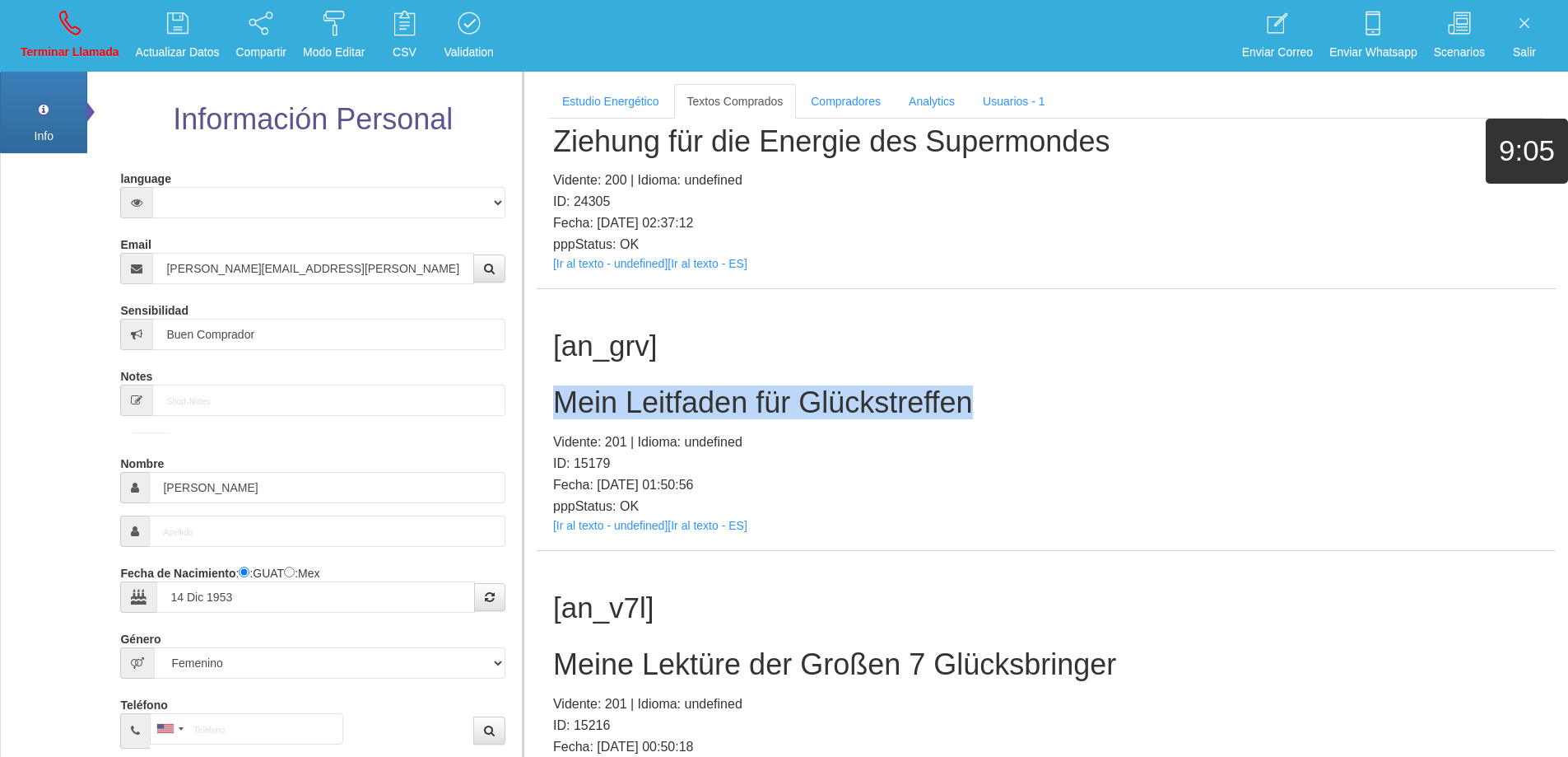
drag, startPoint x: 1002, startPoint y: 402, endPoint x: 559, endPoint y: 396, distance: 443.0
click at [559, 396] on h2 "Mein Leitfaden für Glückstreffen" at bounding box center [1046, 402] width 986 height 33
copy h2 "Mein Leitfaden für Glückstreffen"
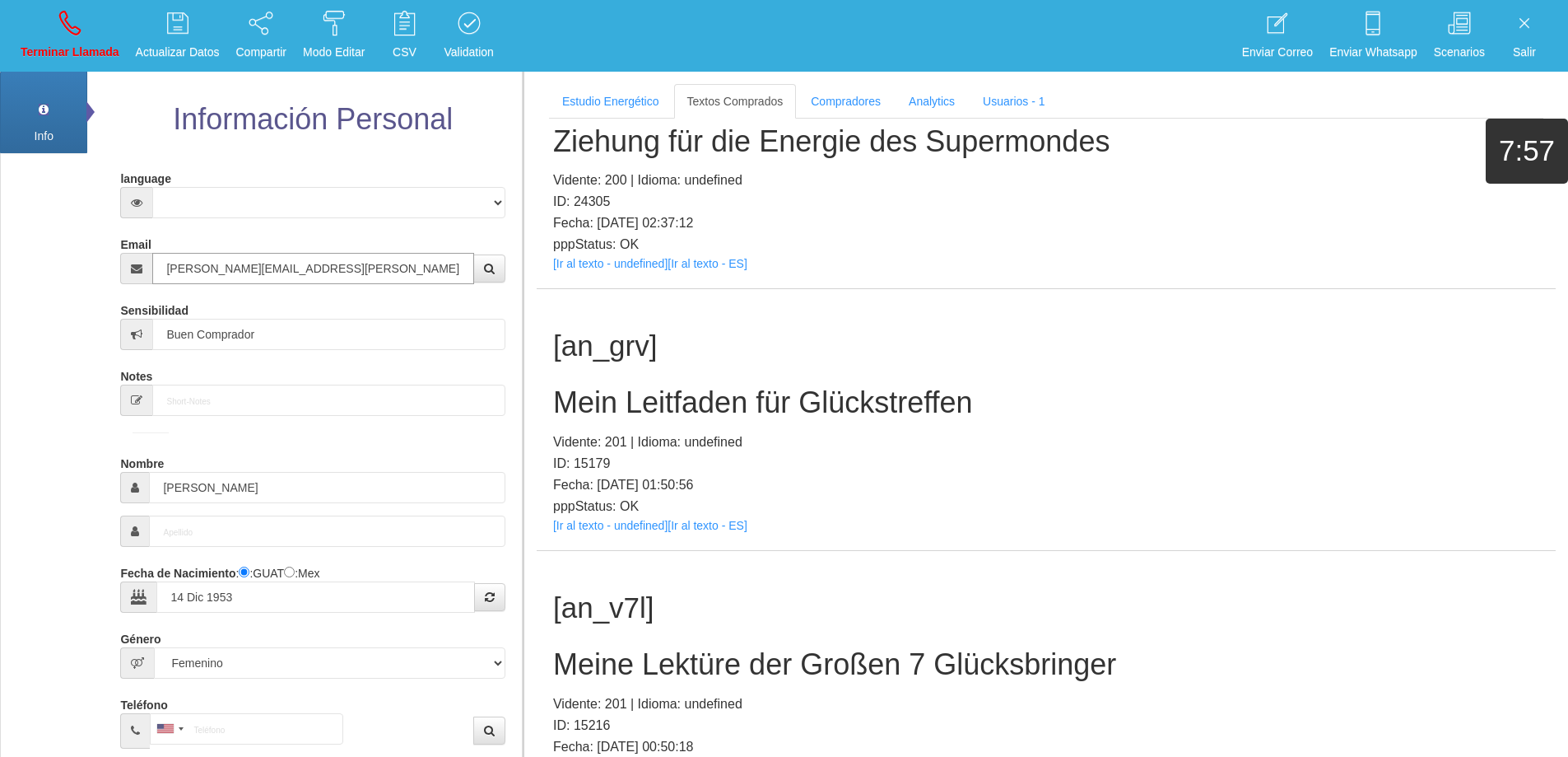
click at [345, 281] on input "[PERSON_NAME][EMAIL_ADDRESS][PERSON_NAME][DOMAIN_NAME]" at bounding box center [313, 267] width 321 height 31
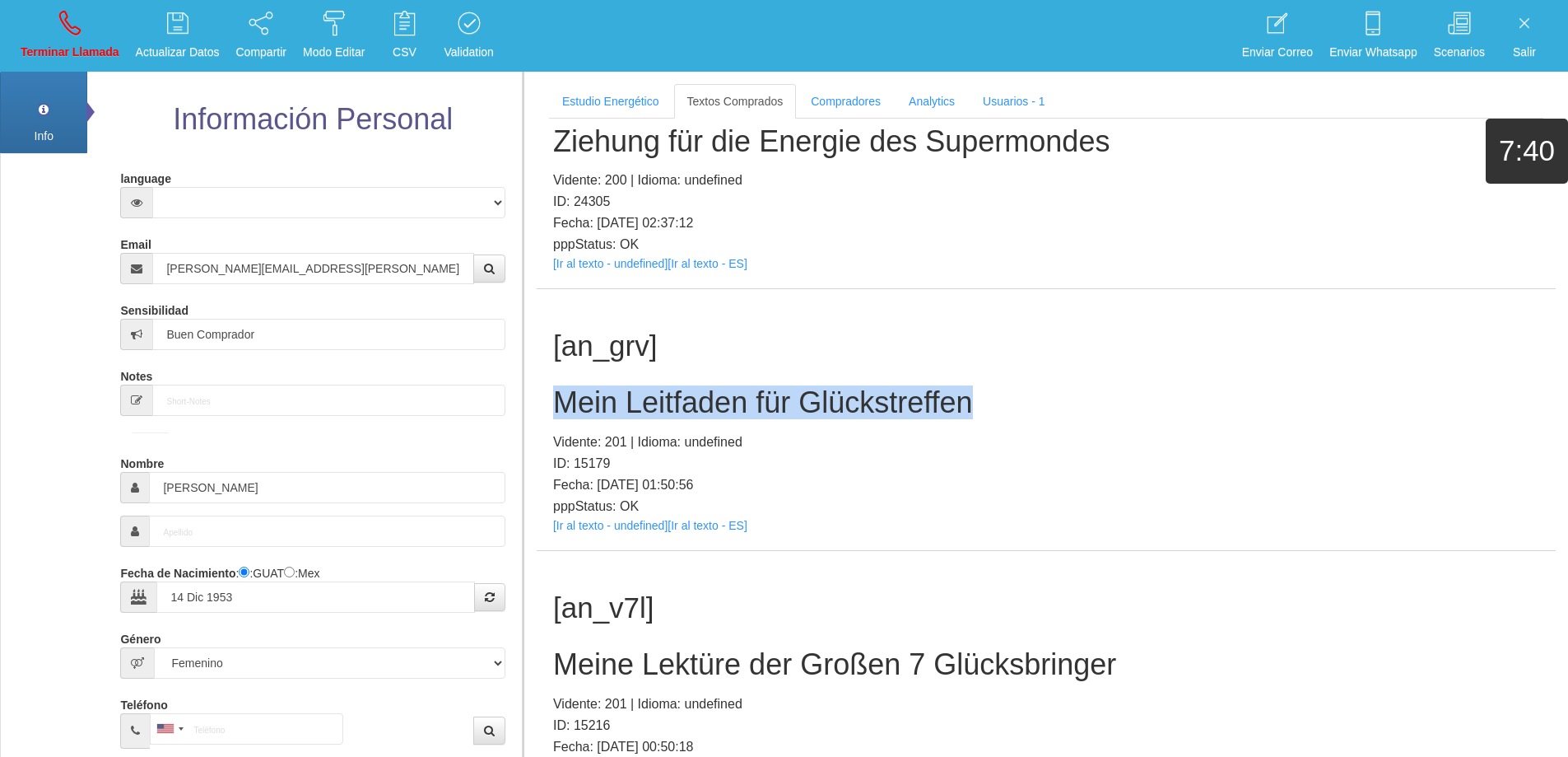
drag, startPoint x: 954, startPoint y: 400, endPoint x: 559, endPoint y: 405, distance: 395.0
click at [559, 405] on h2 "Mein Leitfaden für Glückstreffen" at bounding box center [1046, 402] width 986 height 33
copy h2 "Mein Leitfaden für Glückstreffen"
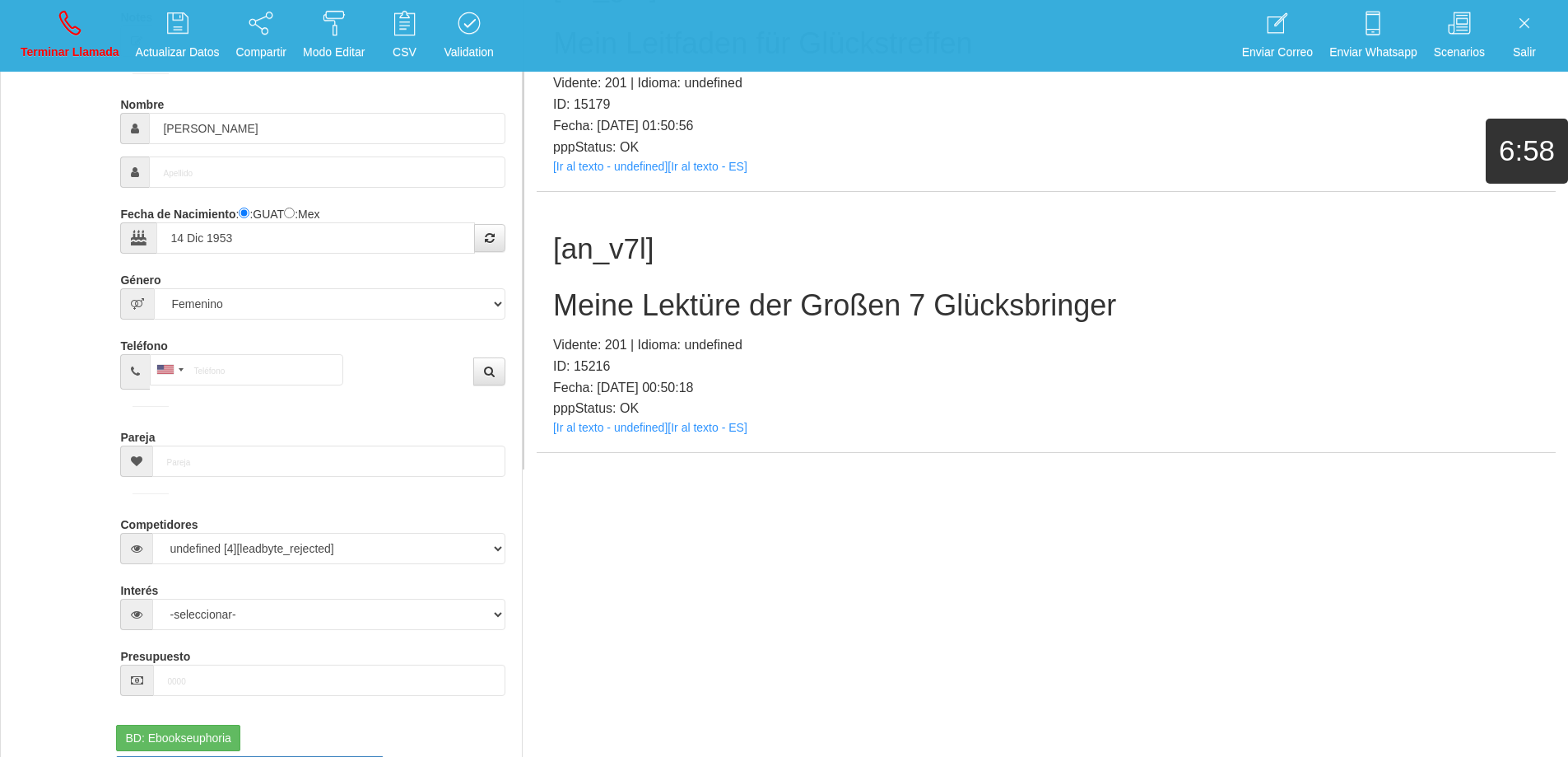
scroll to position [1099, 0]
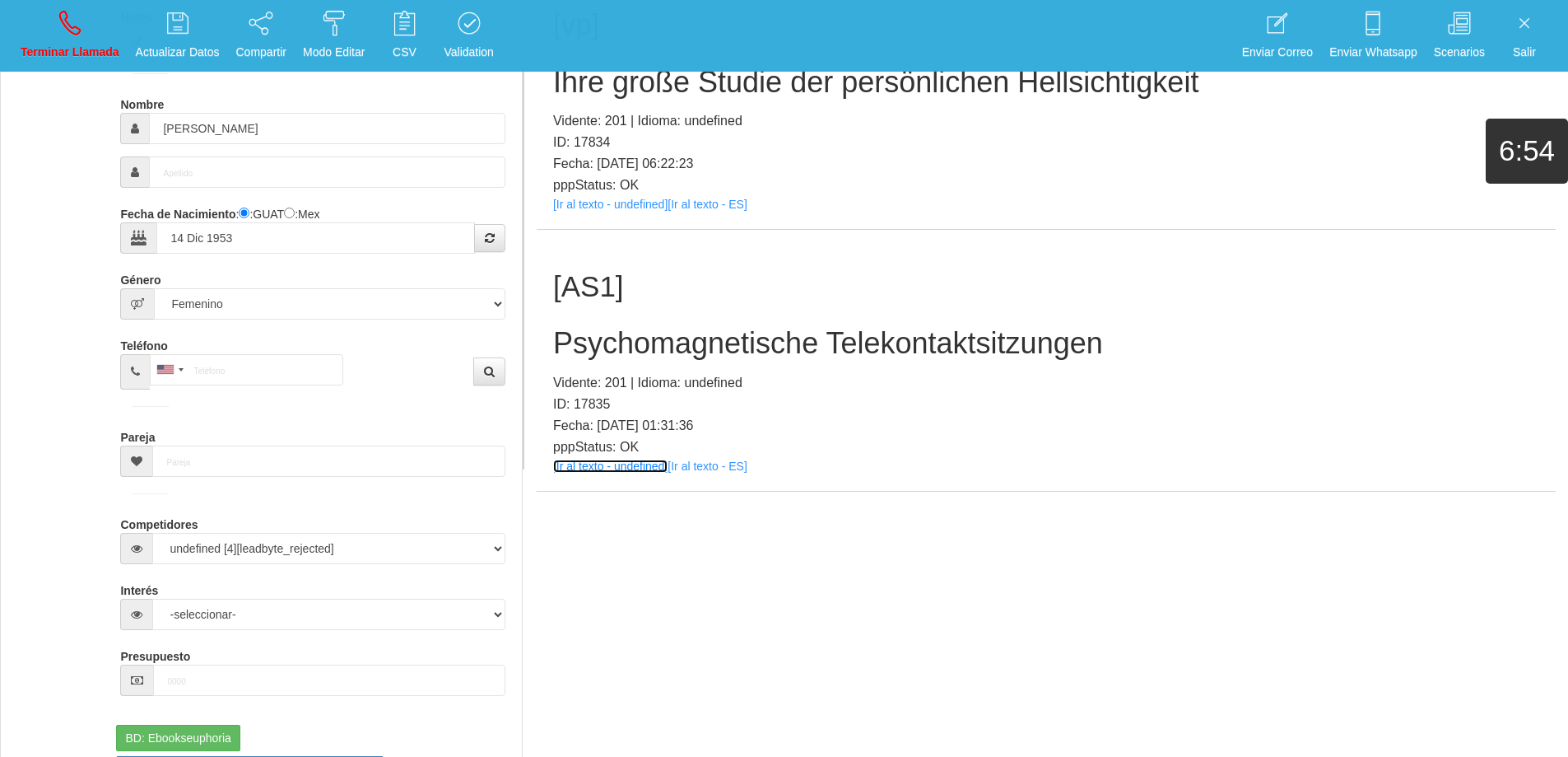
click at [652, 464] on link "[Ir al texto - undefined]" at bounding box center [610, 466] width 115 height 13
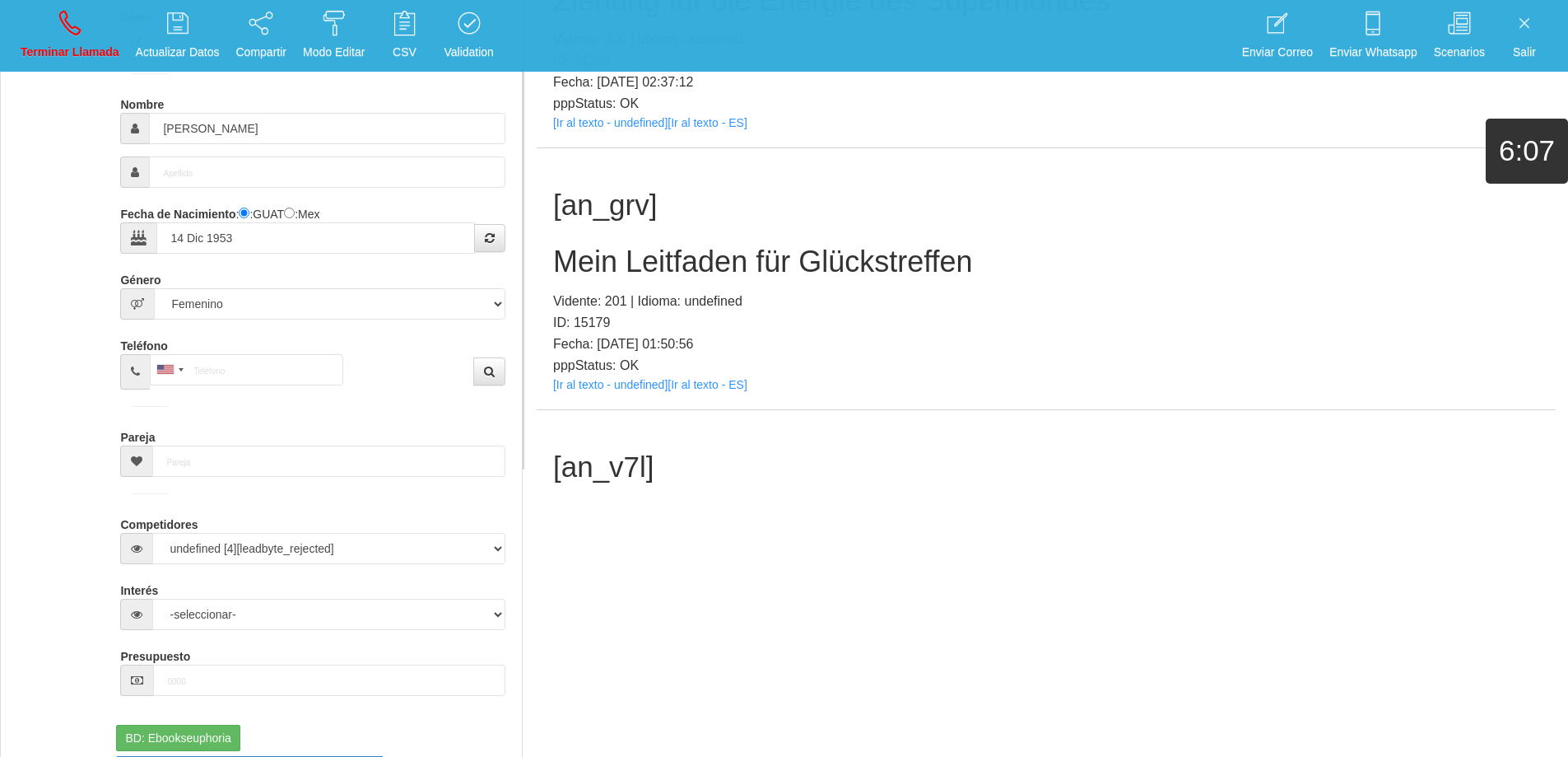
scroll to position [367, 0]
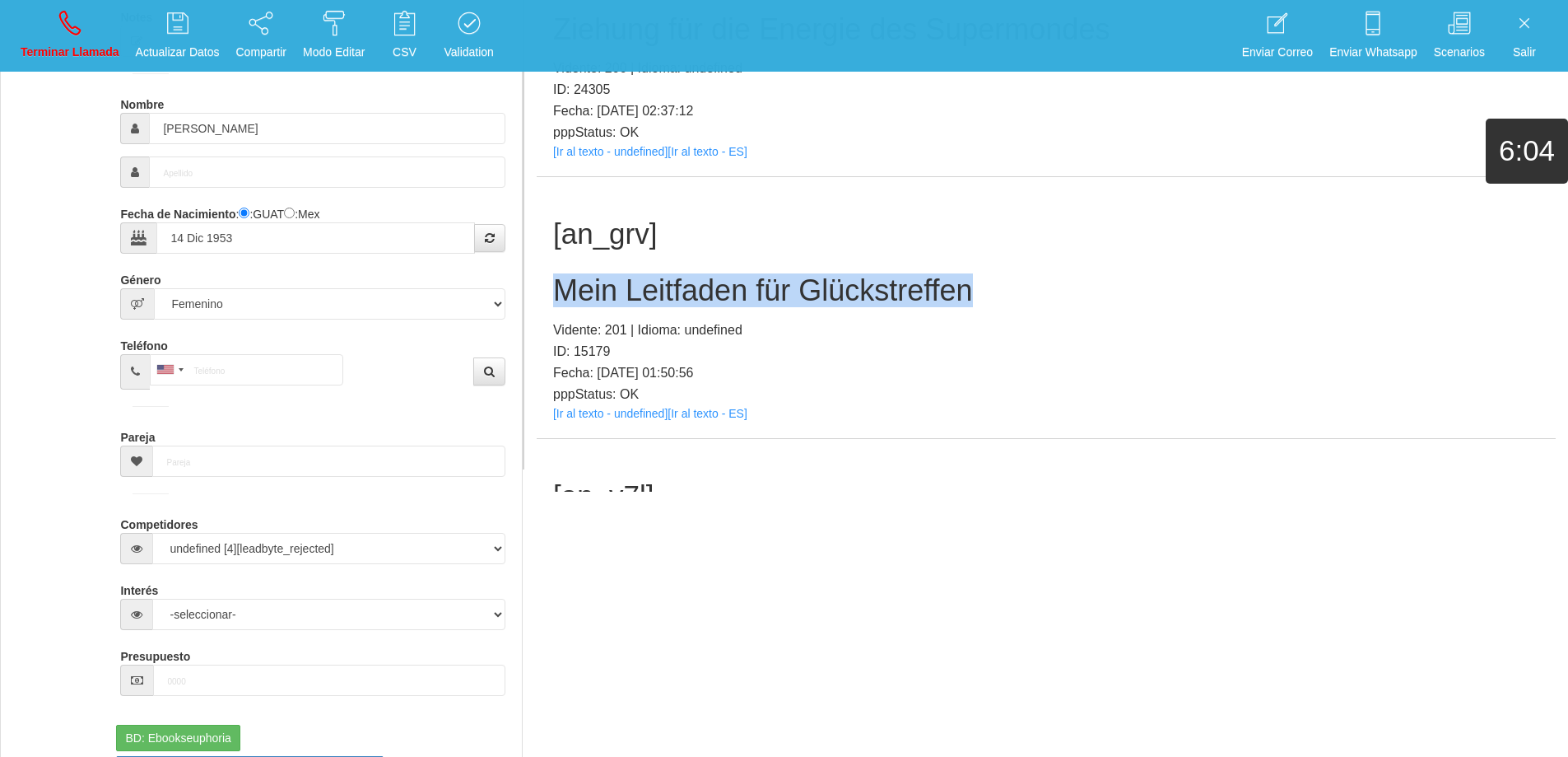
drag, startPoint x: 977, startPoint y: 288, endPoint x: 553, endPoint y: 274, distance: 424.2
click at [553, 274] on h2 "Mein Leitfaden für Glückstreffen" at bounding box center [1046, 290] width 986 height 33
click at [66, 25] on icon at bounding box center [69, 23] width 21 height 26
select select "0"
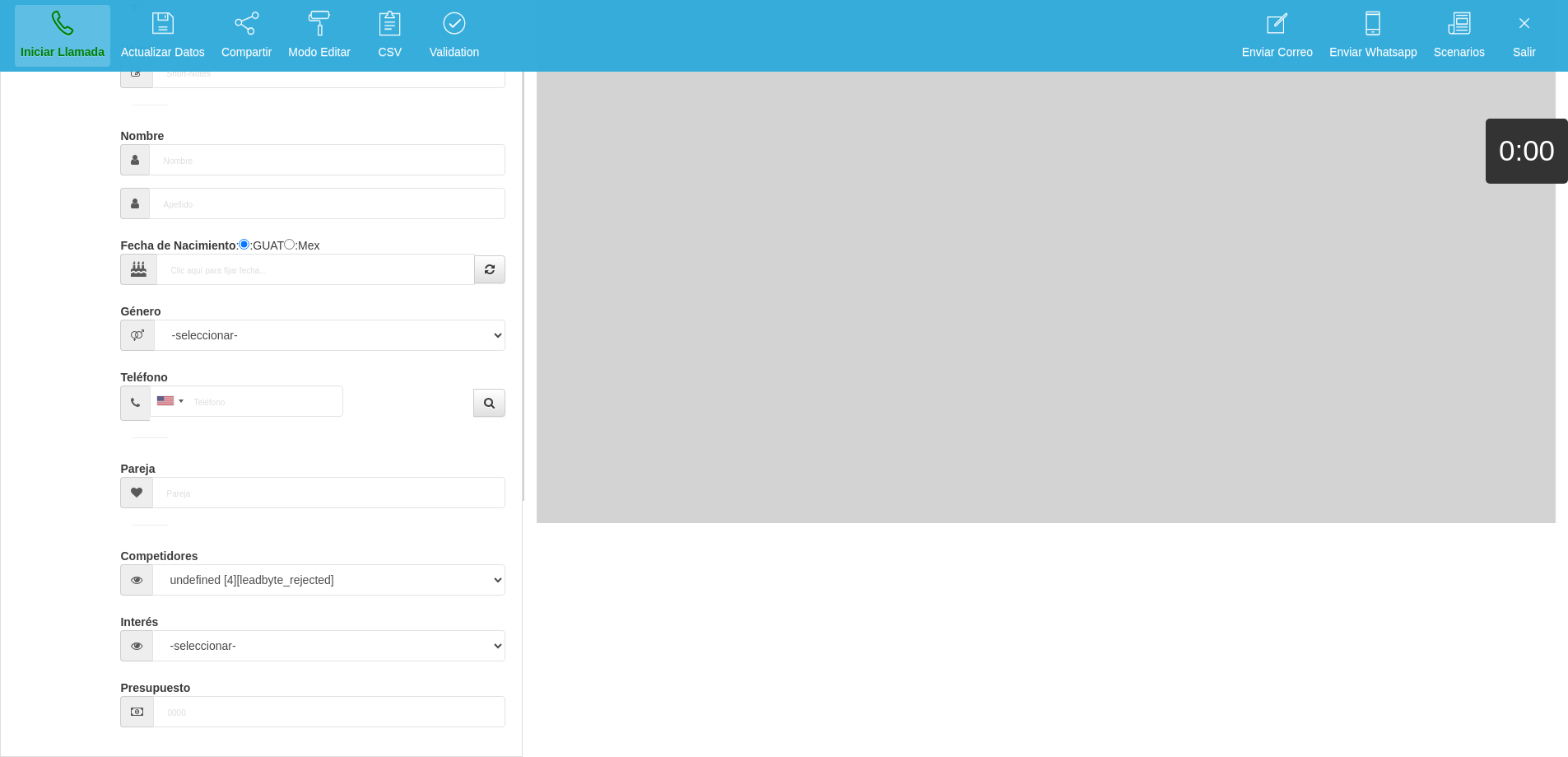
scroll to position [0, 0]
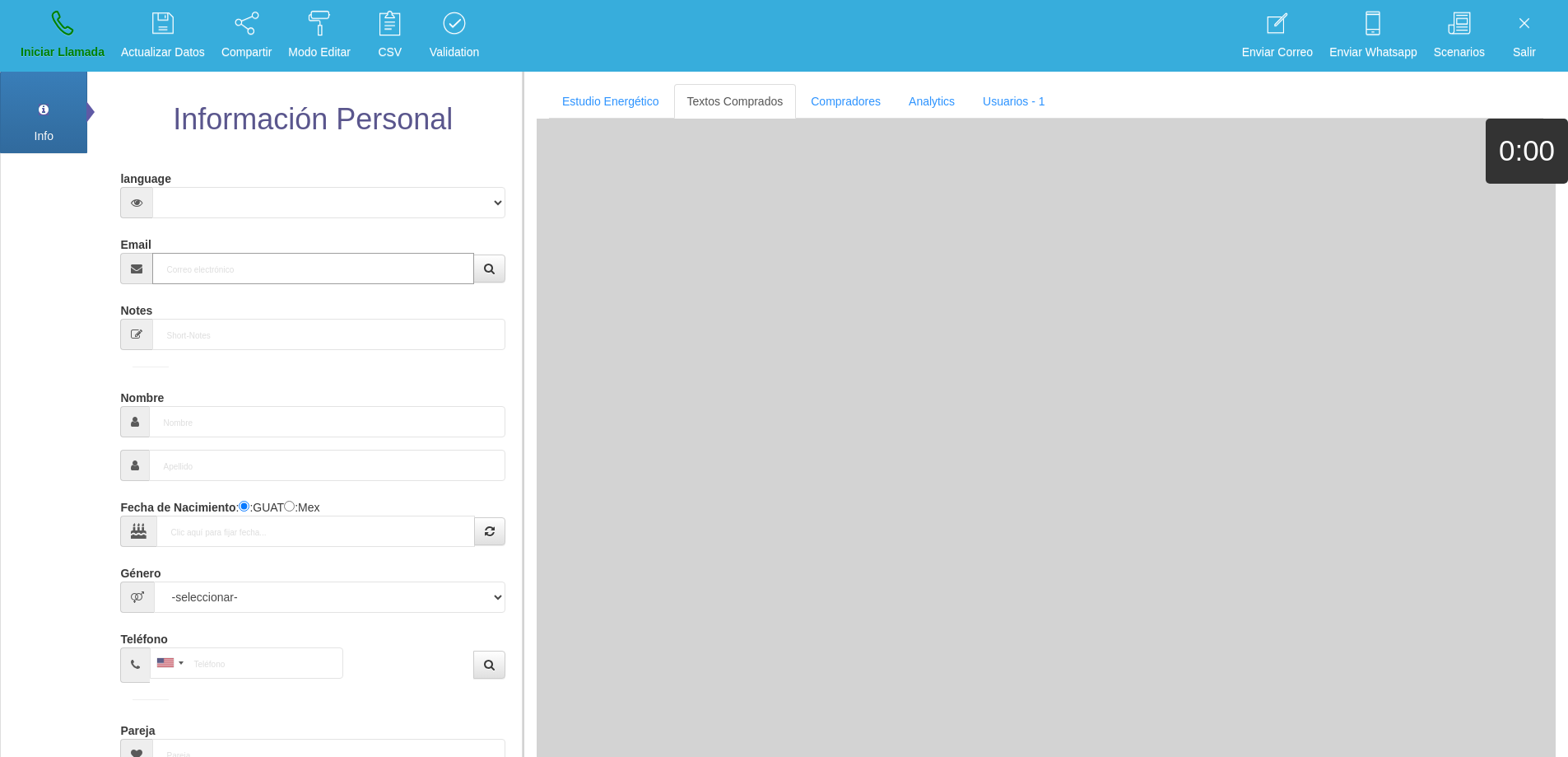
click at [258, 273] on input "Email" at bounding box center [313, 267] width 321 height 31
paste input "[EMAIL_ADDRESS][DOMAIN_NAME]"
type input "[EMAIL_ADDRESS][DOMAIN_NAME]"
type input "[DATE]"
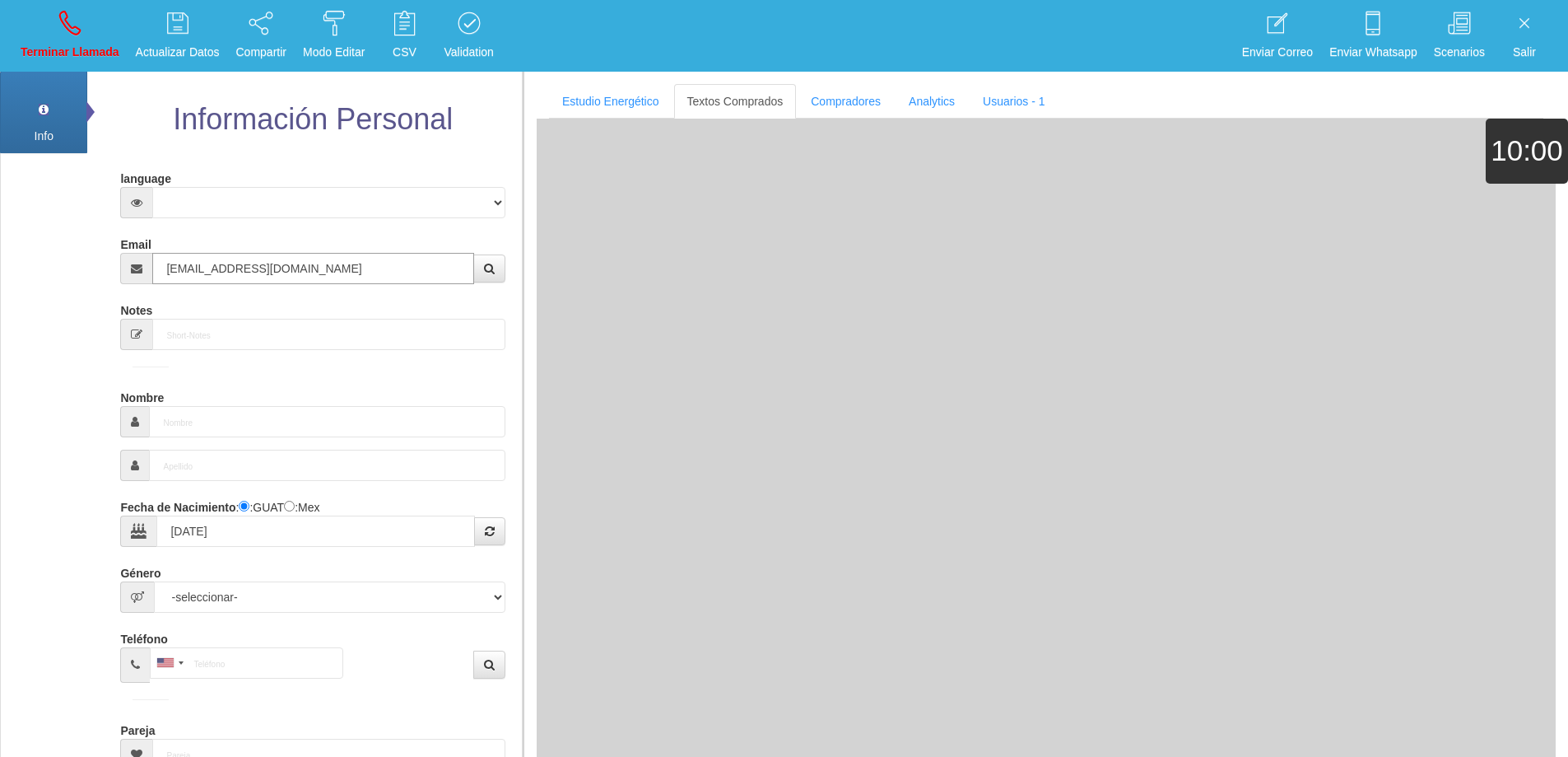
select select "4"
type input "Comprador simple"
type input "[PERSON_NAME]"
select select "2"
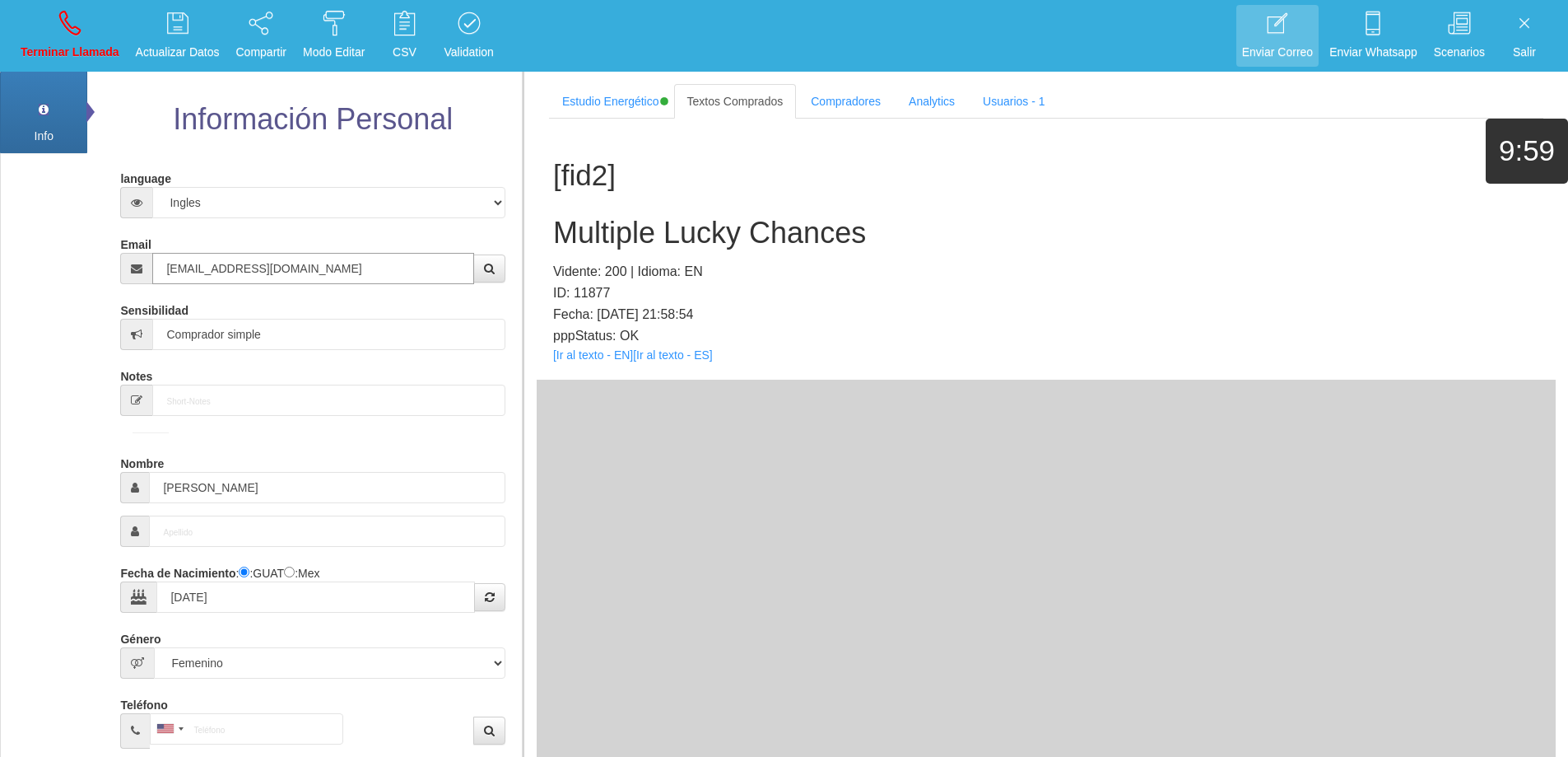
type input "[EMAIL_ADDRESS][DOMAIN_NAME]"
drag, startPoint x: 269, startPoint y: 480, endPoint x: 140, endPoint y: 455, distance: 131.4
click at [138, 459] on div "Nombre [PERSON_NAME]" at bounding box center [313, 477] width 385 height 54
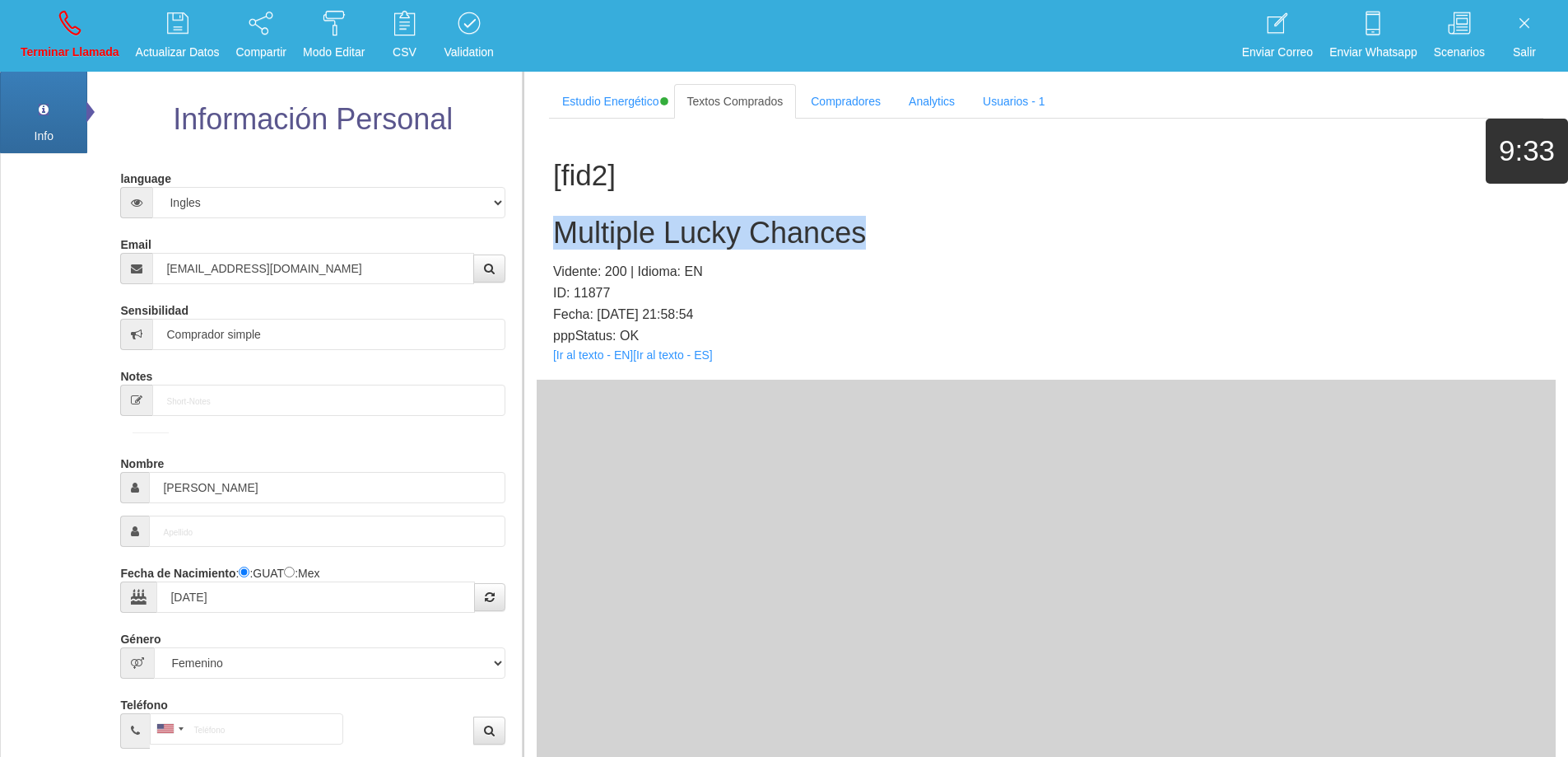
drag, startPoint x: 877, startPoint y: 237, endPoint x: 559, endPoint y: 242, distance: 318.0
click at [559, 241] on h2 "Multiple Lucky Chances" at bounding box center [1046, 232] width 986 height 33
drag, startPoint x: 946, startPoint y: 204, endPoint x: 936, endPoint y: 208, distance: 10.8
click at [946, 205] on div "[fid2] Multiple Lucky Chances Vidente: 200 | Idioma: EN ID: 11877 Fecha: [DATE]…" at bounding box center [1046, 249] width 1019 height 261
drag, startPoint x: 904, startPoint y: 235, endPoint x: 549, endPoint y: 233, distance: 355.0
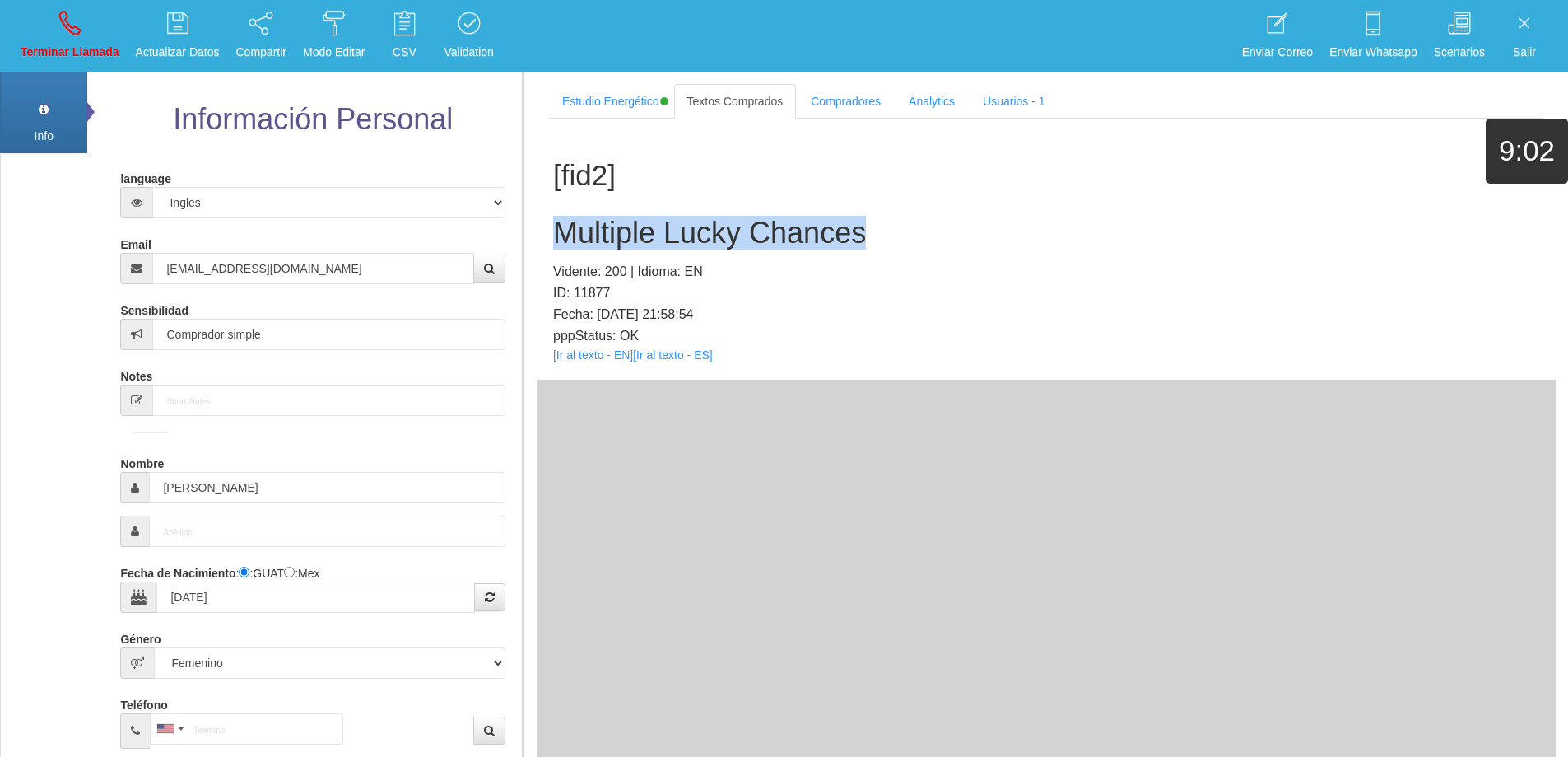
click at [549, 233] on div "[fid2] Multiple Lucky Chances Vidente: 200 | Idioma: EN ID: 11877 Fecha: [DATE]…" at bounding box center [1046, 249] width 1019 height 261
click at [51, 35] on link "Terminar Llamada" at bounding box center [70, 36] width 111 height 62
select select "0"
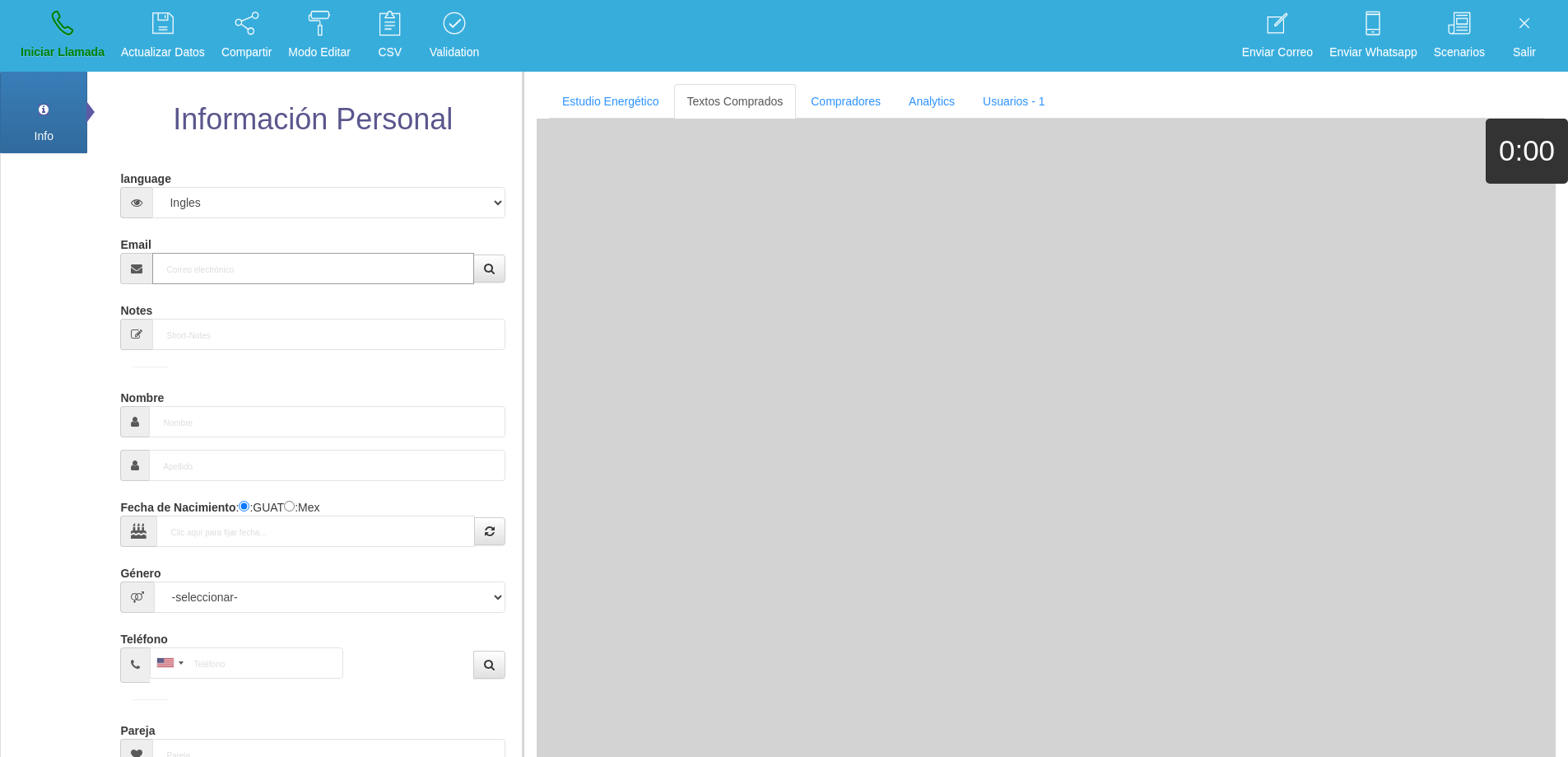
drag, startPoint x: 362, startPoint y: 272, endPoint x: 376, endPoint y: 262, distance: 17.2
click at [376, 262] on input "Email" at bounding box center [313, 267] width 321 height 31
paste input "[EMAIL_ADDRESS][DOMAIN_NAME]"
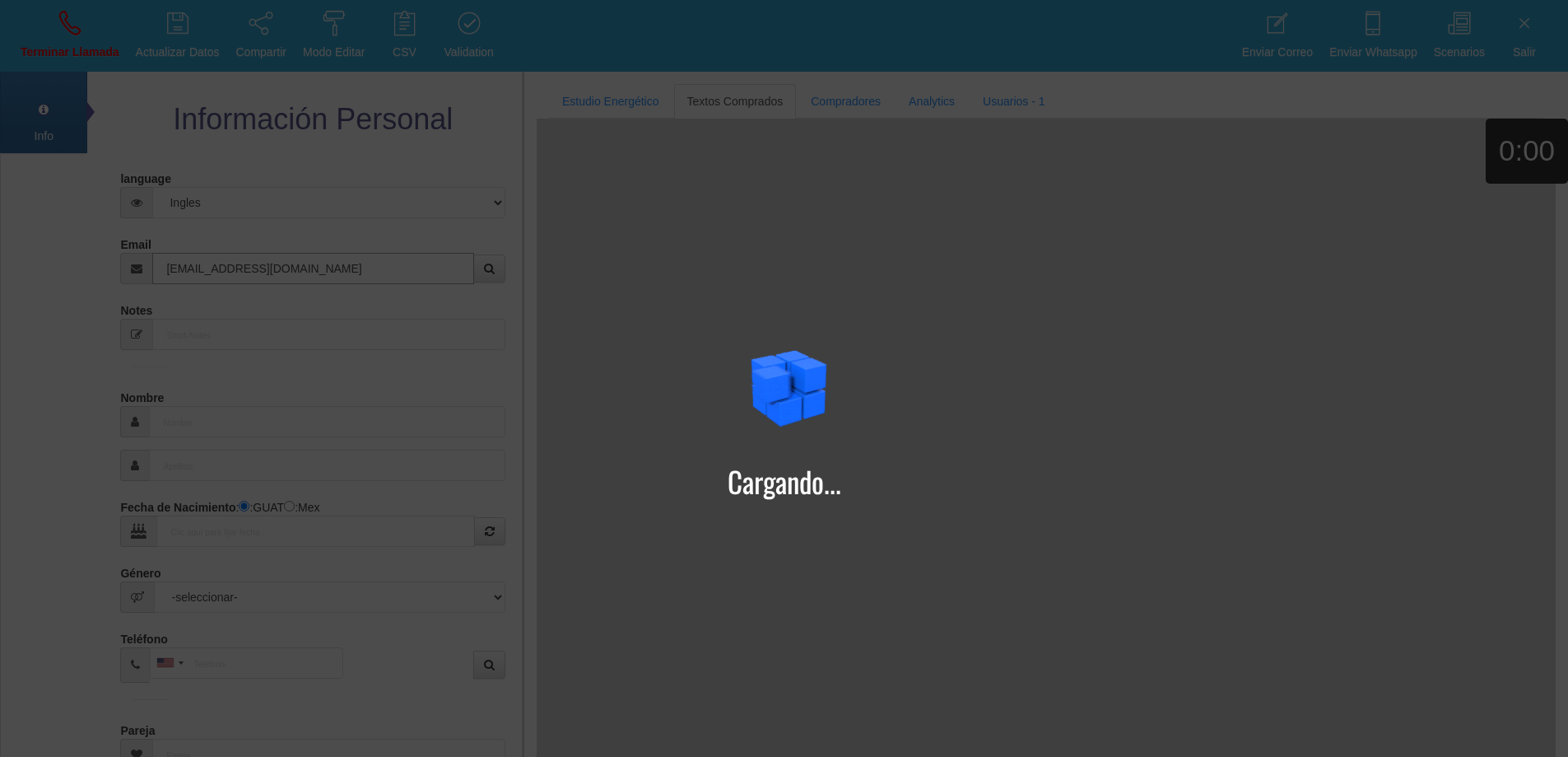
type input "[EMAIL_ADDRESS][DOMAIN_NAME]"
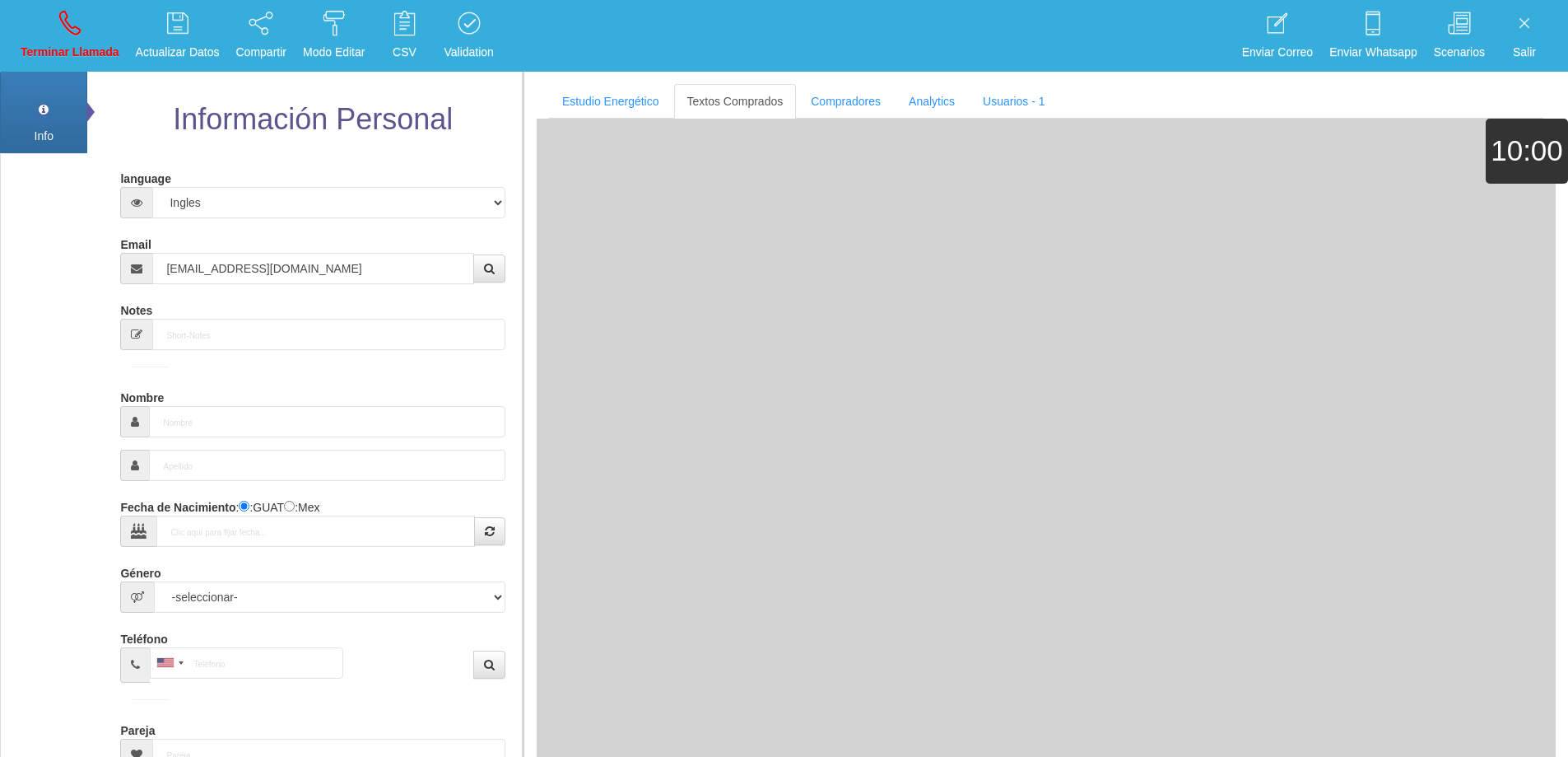
type input "30 Ene 1965"
type input "Comprador simple"
type input "[PERSON_NAME]"
select select "2"
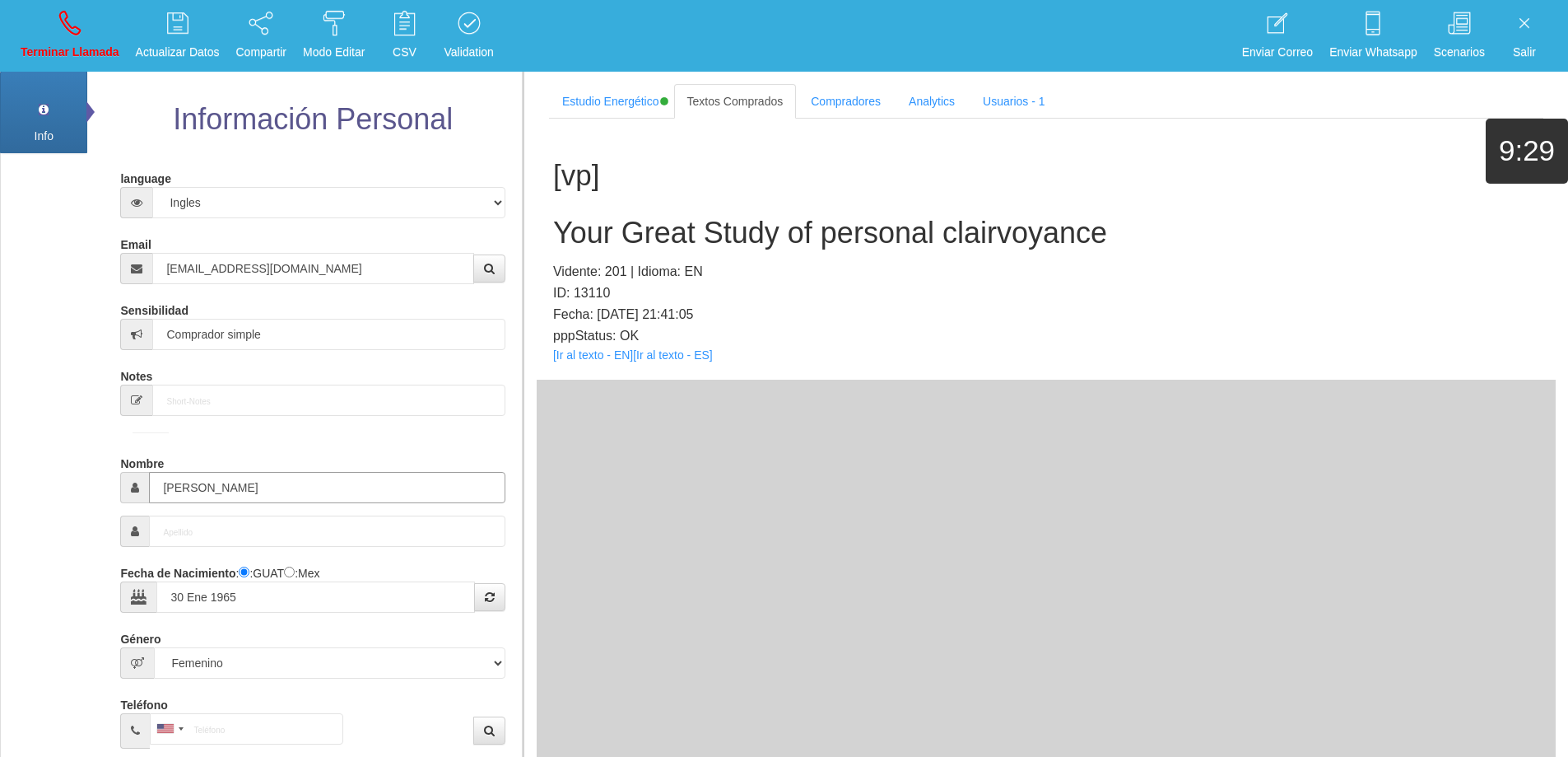
click at [198, 487] on input "[PERSON_NAME]" at bounding box center [326, 487] width 356 height 31
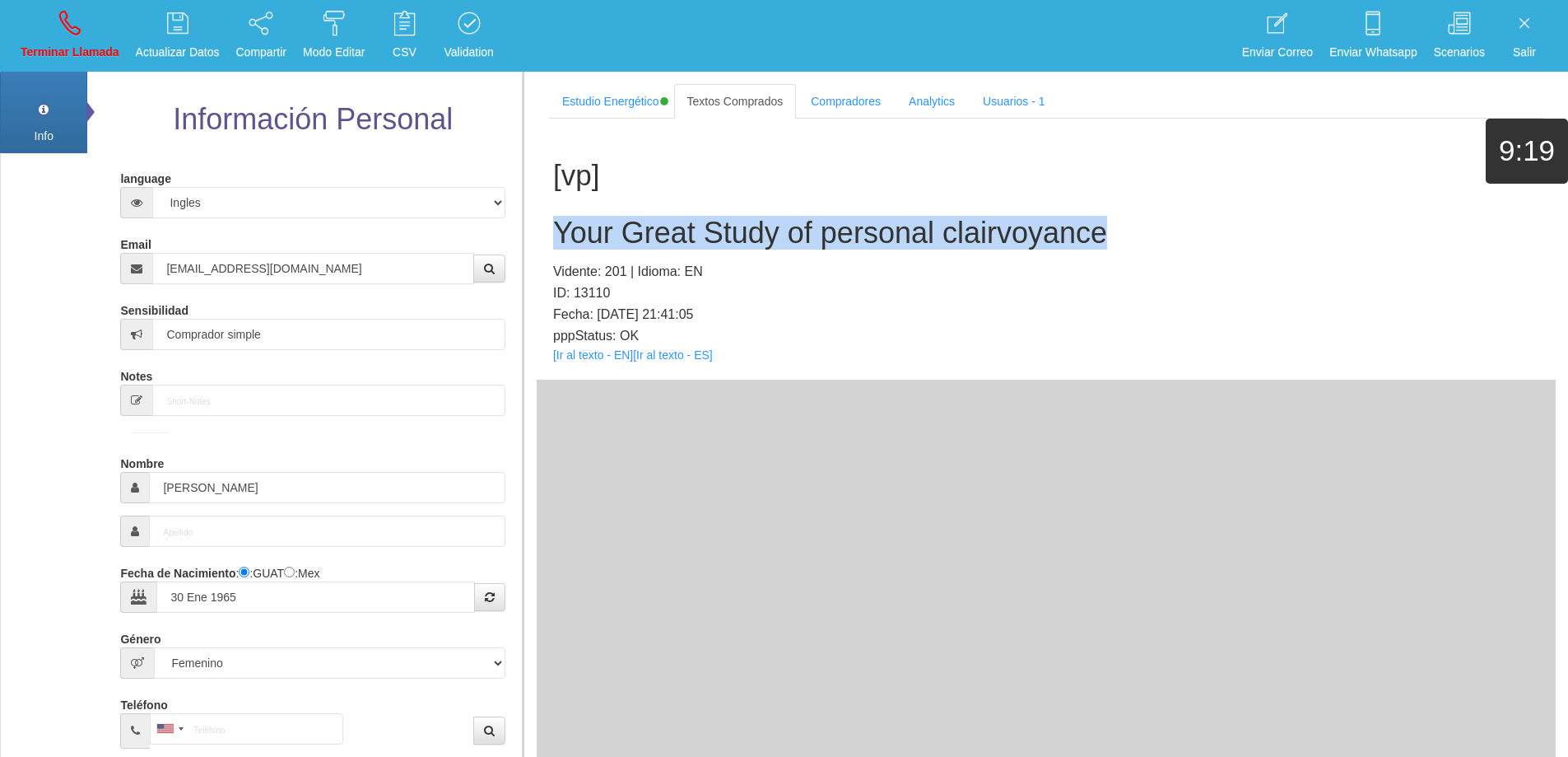
drag, startPoint x: 1115, startPoint y: 237, endPoint x: 554, endPoint y: 243, distance: 561.0
click at [554, 243] on h2 "Your Great Study of personal clairvoyance" at bounding box center [1046, 232] width 986 height 33
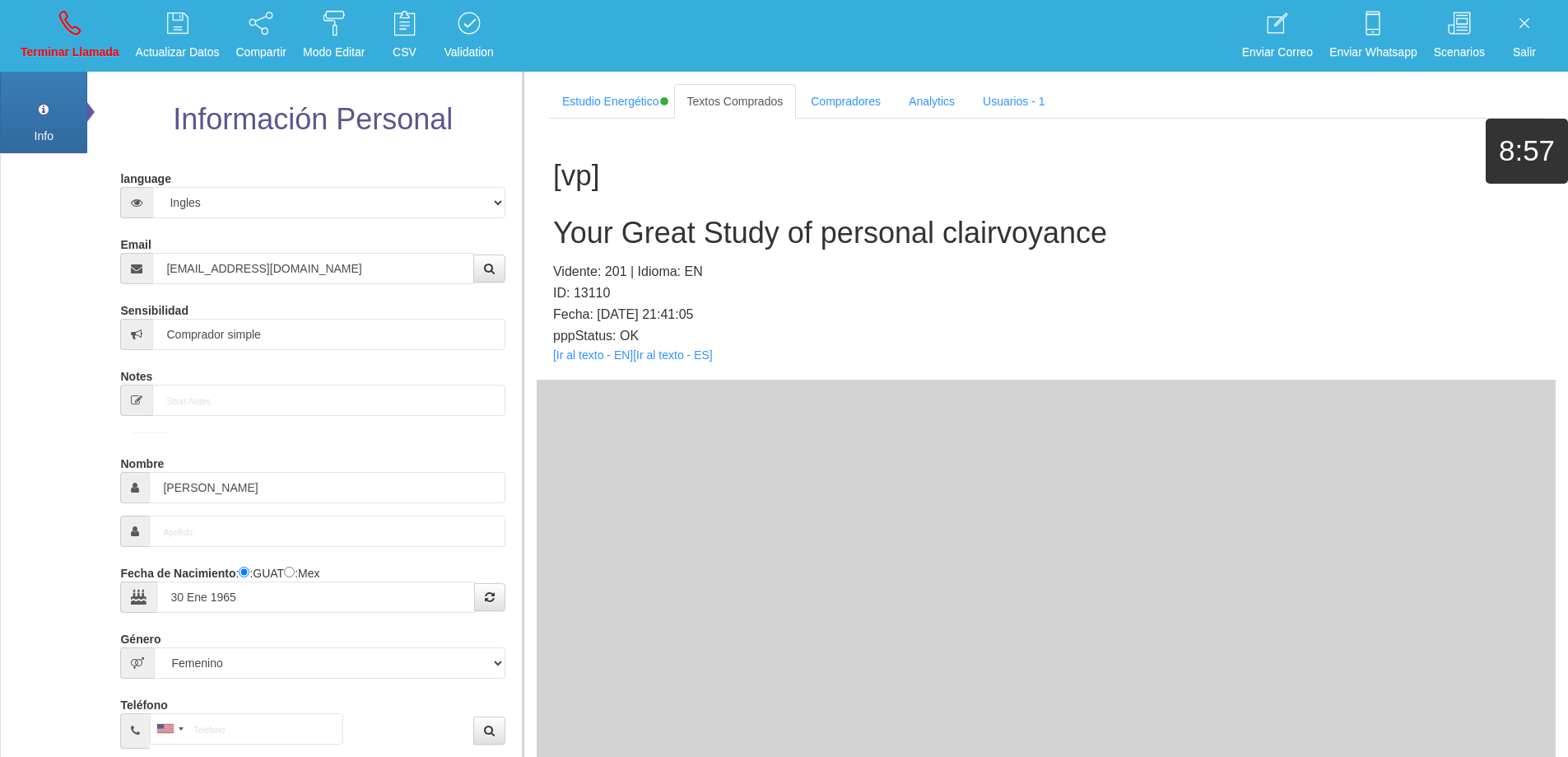
click at [1293, 251] on div "[vp] Your Great Study of personal clairvoyance Vidente: 201 | Idioma: EN ID: 13…" at bounding box center [1046, 249] width 1019 height 261
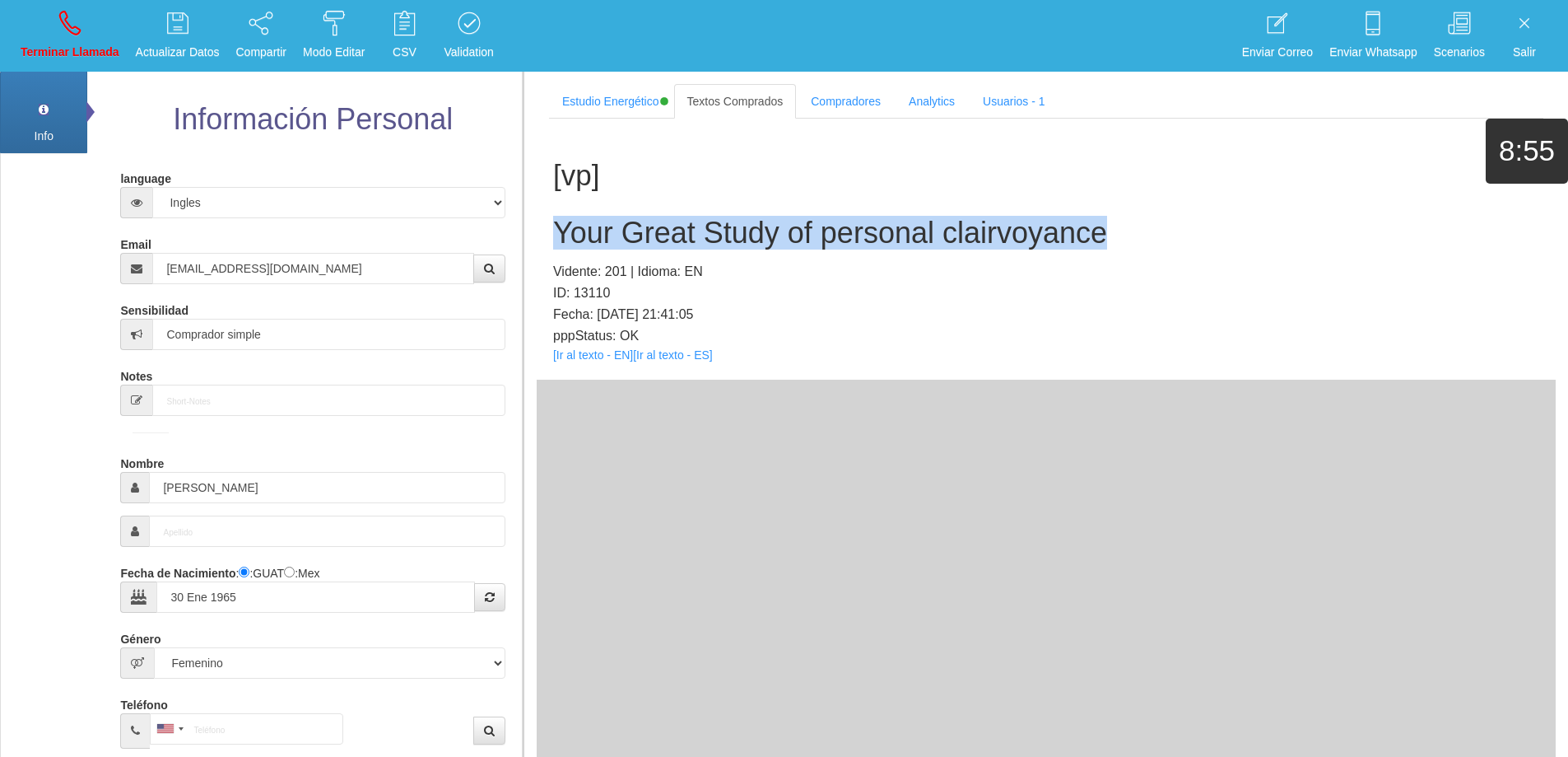
drag, startPoint x: 1139, startPoint y: 227, endPoint x: 539, endPoint y: 198, distance: 600.7
click at [539, 198] on div "[vp] Your Great Study of personal clairvoyance Vidente: 201 | Idioma: EN ID: 13…" at bounding box center [1046, 249] width 1019 height 261
click at [70, 35] on link "Terminar Llamada" at bounding box center [70, 36] width 111 height 62
select select "0"
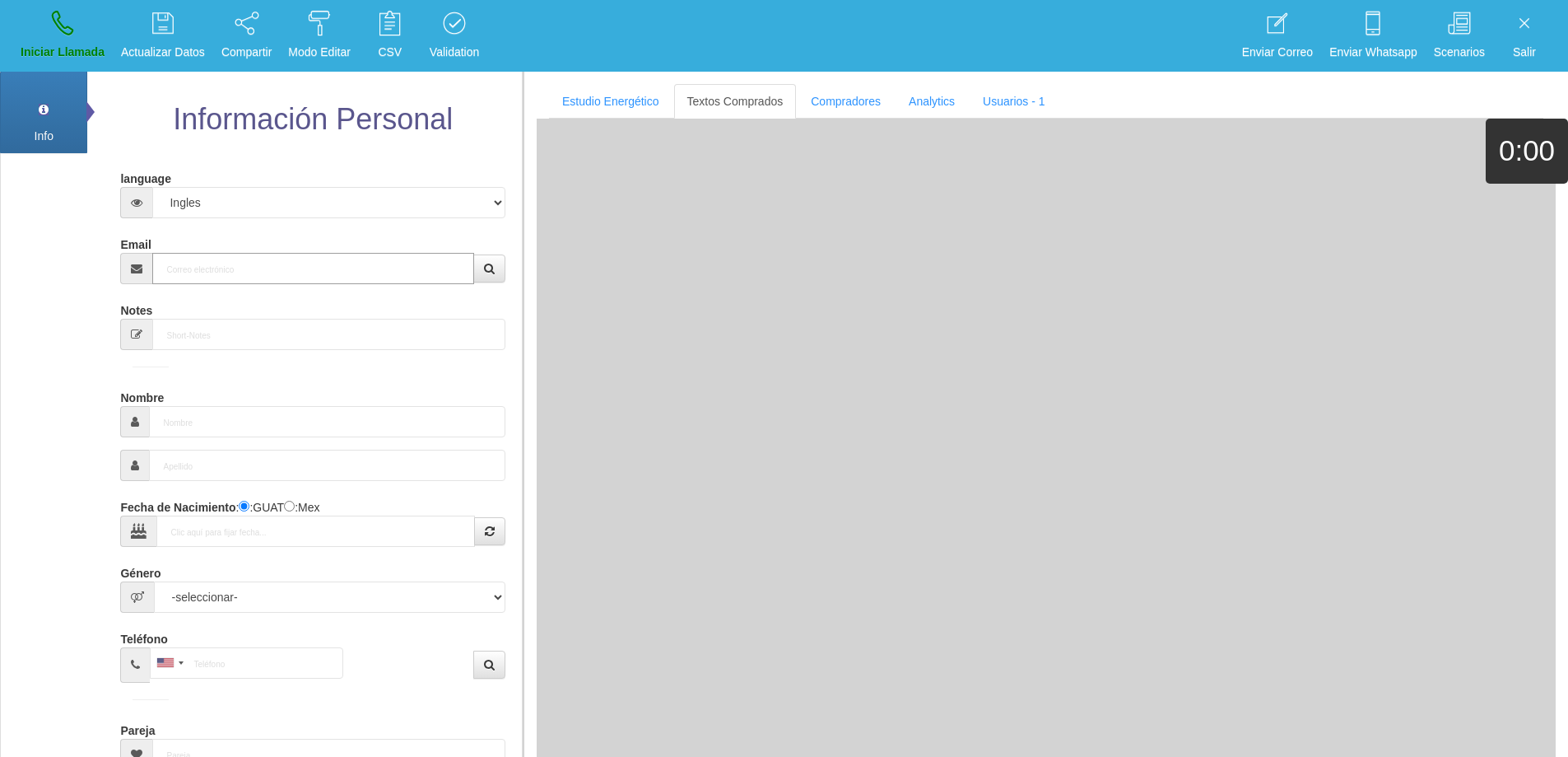
click at [325, 269] on input "Email" at bounding box center [313, 267] width 321 height 31
paste input "[EMAIL_ADDRESS][DOMAIN_NAME]"
type input "[EMAIL_ADDRESS][DOMAIN_NAME]"
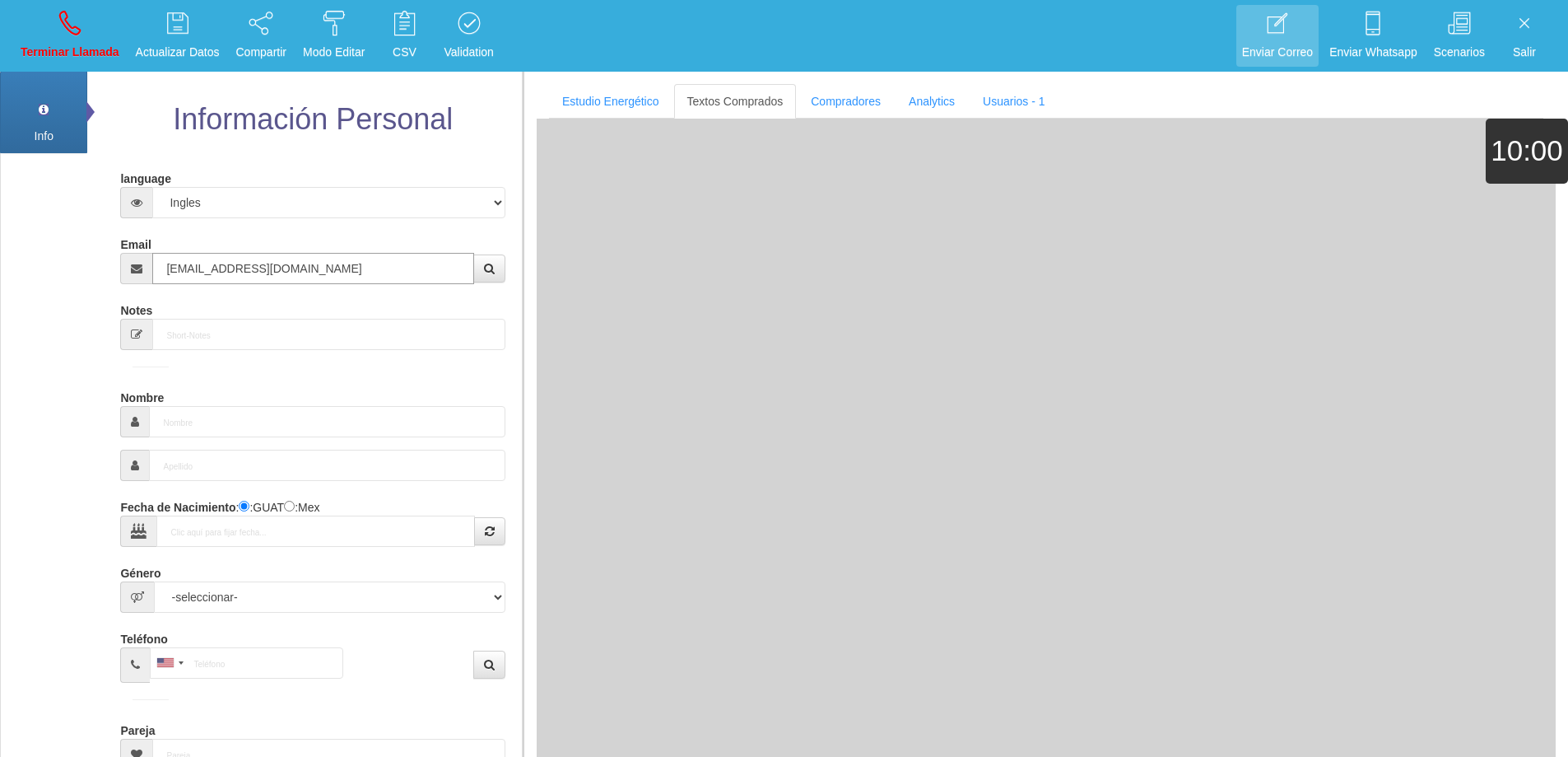
type input "[DATE]"
type input "Comprador bajo"
type input "[PERSON_NAME]"
select select "2"
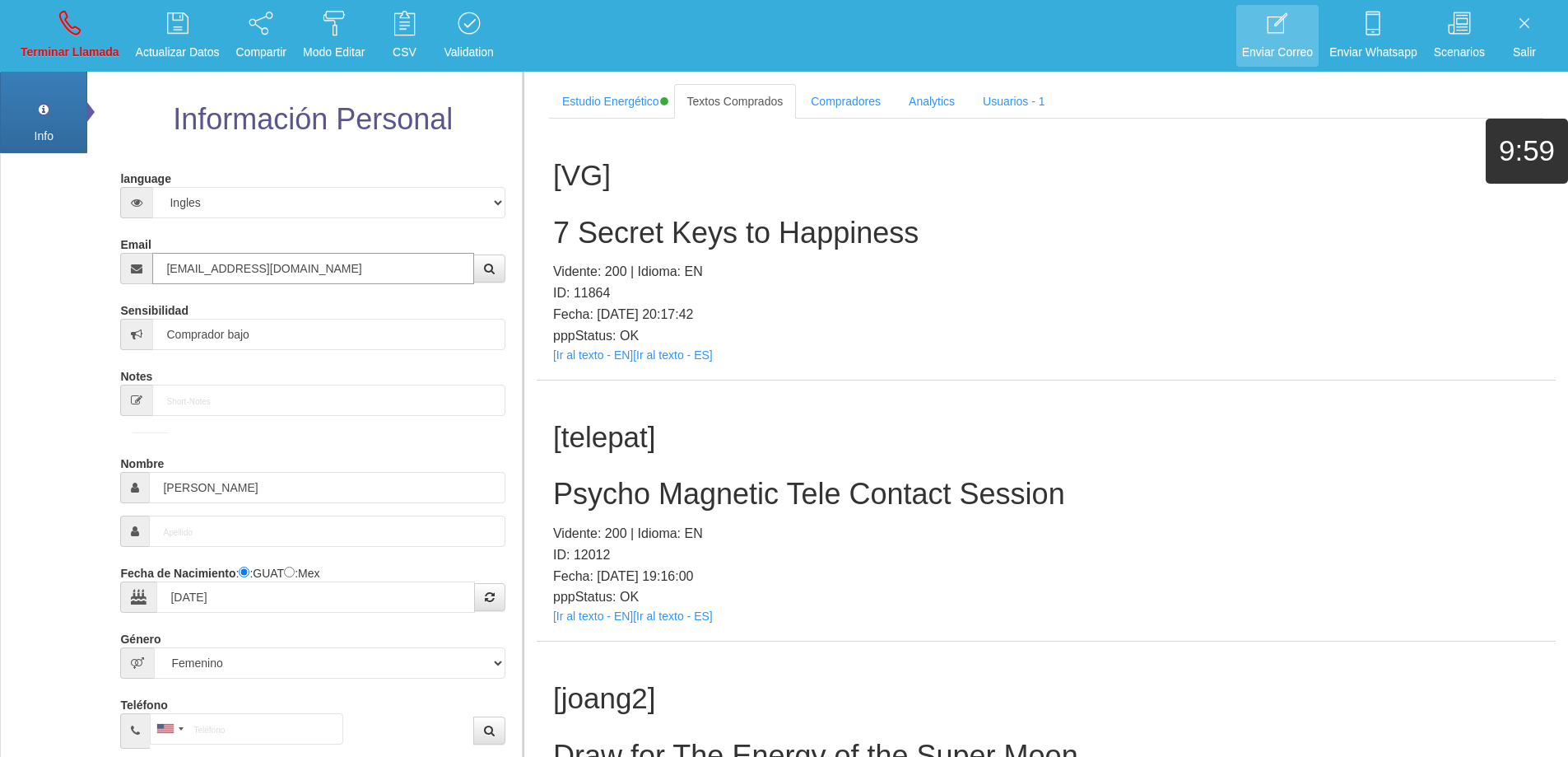
type input "[EMAIL_ADDRESS][DOMAIN_NAME]"
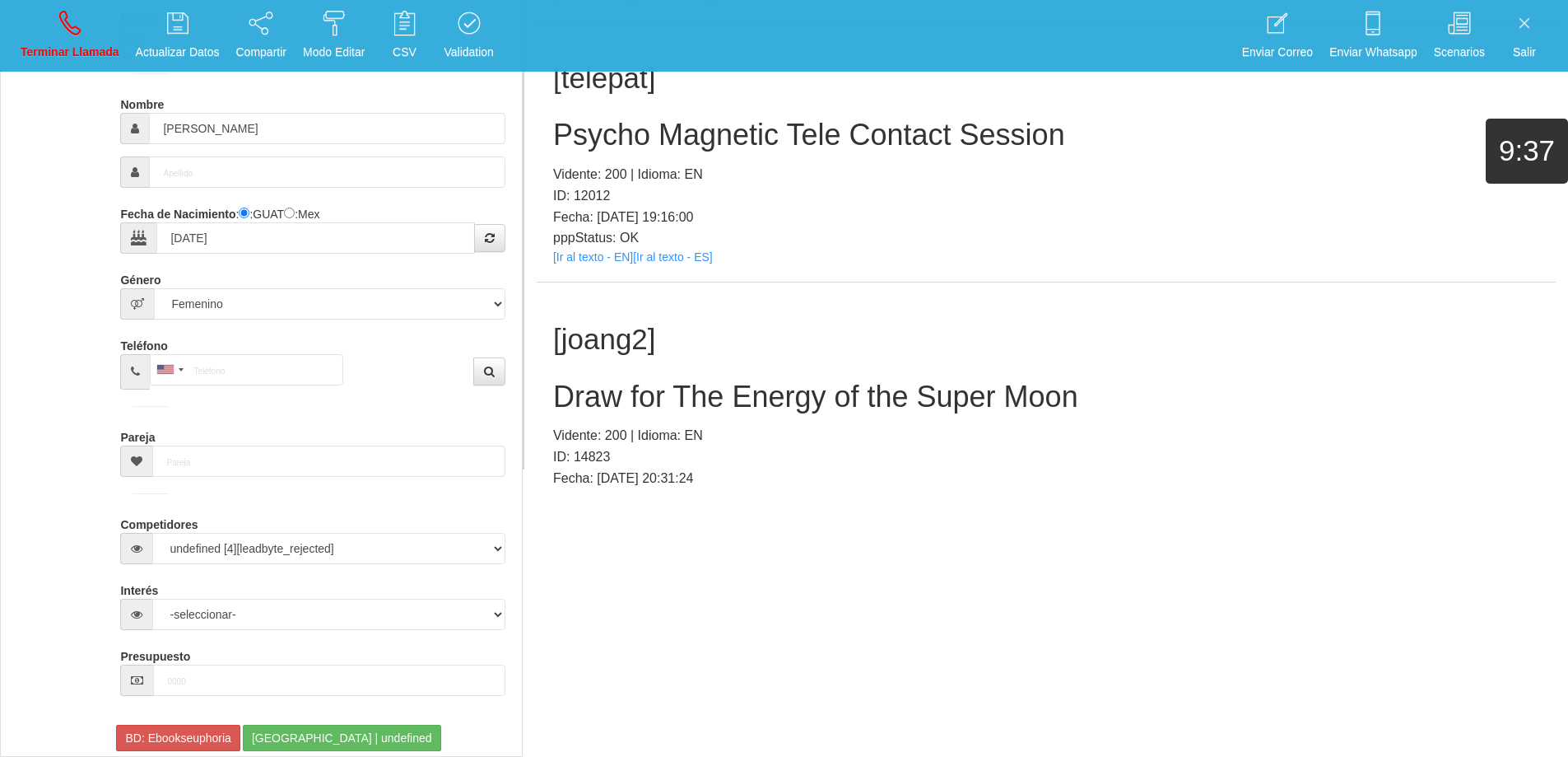
click at [868, 400] on h2 "Draw for The Energy of the Super Moon" at bounding box center [1046, 396] width 986 height 33
click at [868, 399] on h2 "Draw for The Energy of the Super Moon" at bounding box center [1046, 396] width 986 height 33
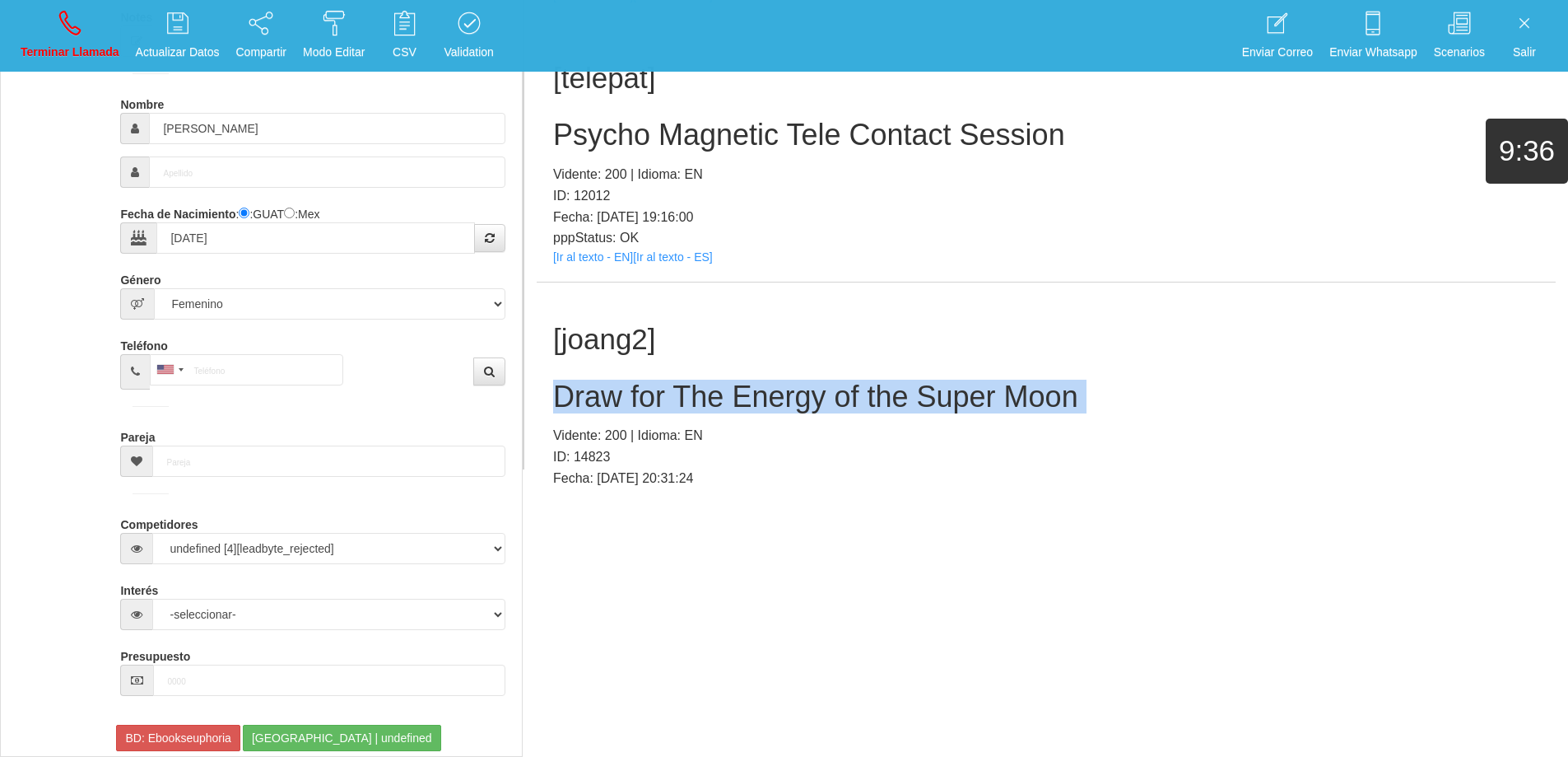
click at [868, 399] on h2 "Draw for The Energy of the Super Moon" at bounding box center [1046, 396] width 986 height 33
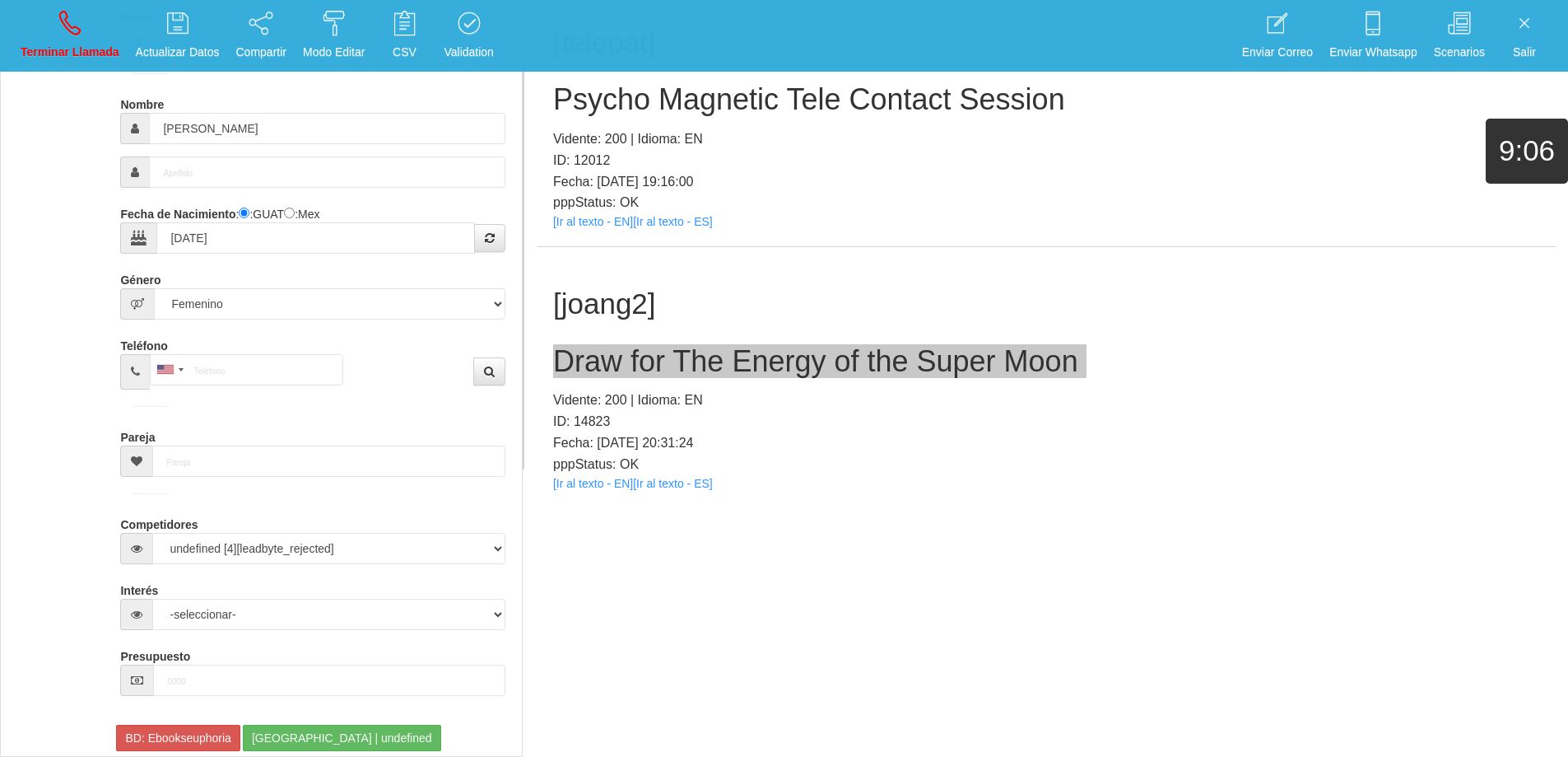
scroll to position [53, 0]
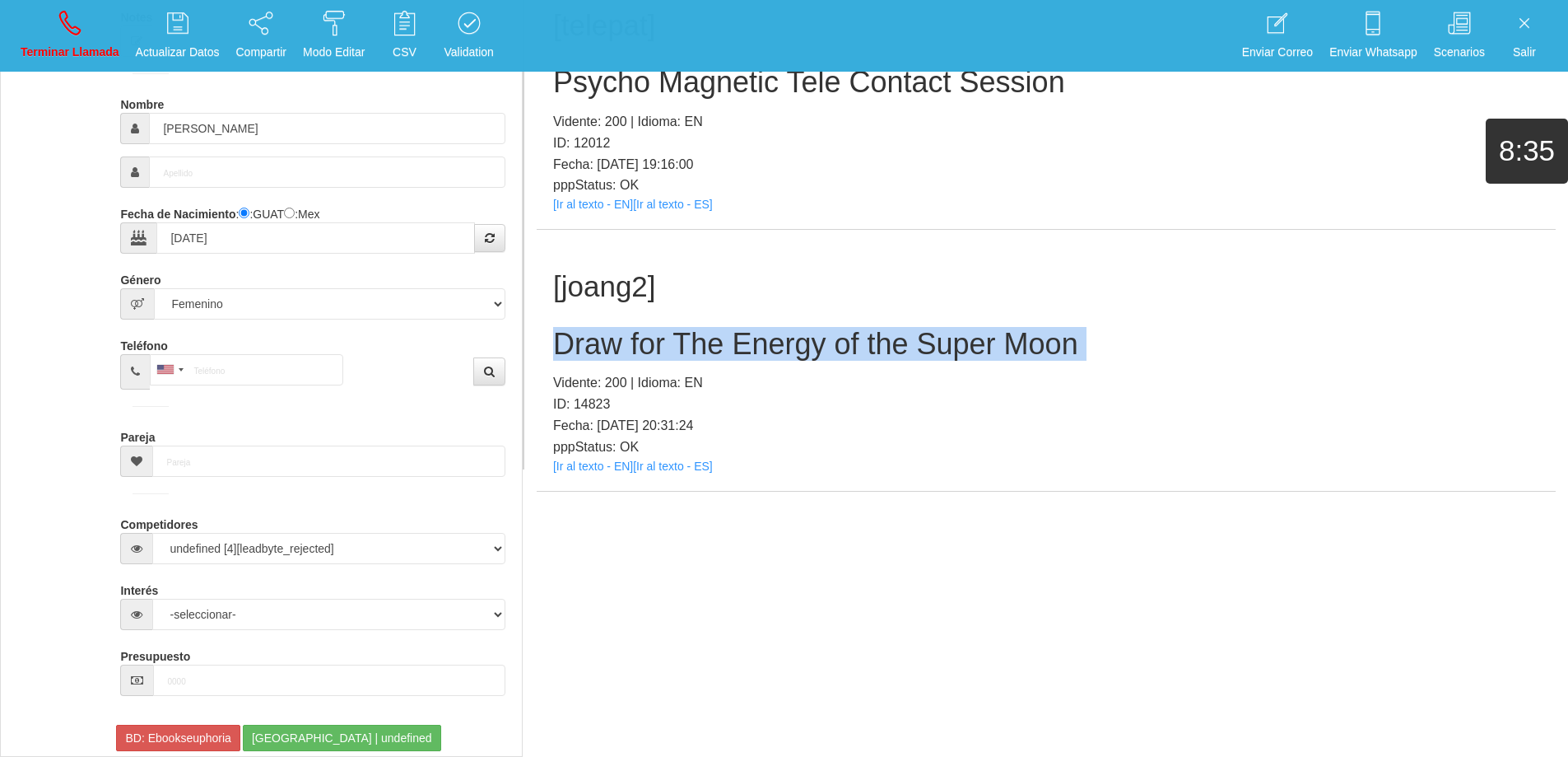
click at [1133, 339] on h2 "Draw for The Energy of the Super Moon" at bounding box center [1046, 344] width 986 height 33
drag, startPoint x: 1109, startPoint y: 350, endPoint x: 549, endPoint y: 339, distance: 560.1
click at [546, 339] on div "[joang2] Draw for The Energy of the Super Moon Vidente: 200 | Idioma: EN ID: 14…" at bounding box center [1046, 360] width 1019 height 261
drag, startPoint x: 77, startPoint y: 35, endPoint x: 66, endPoint y: 18, distance: 20.2
click at [77, 33] on icon at bounding box center [69, 23] width 21 height 26
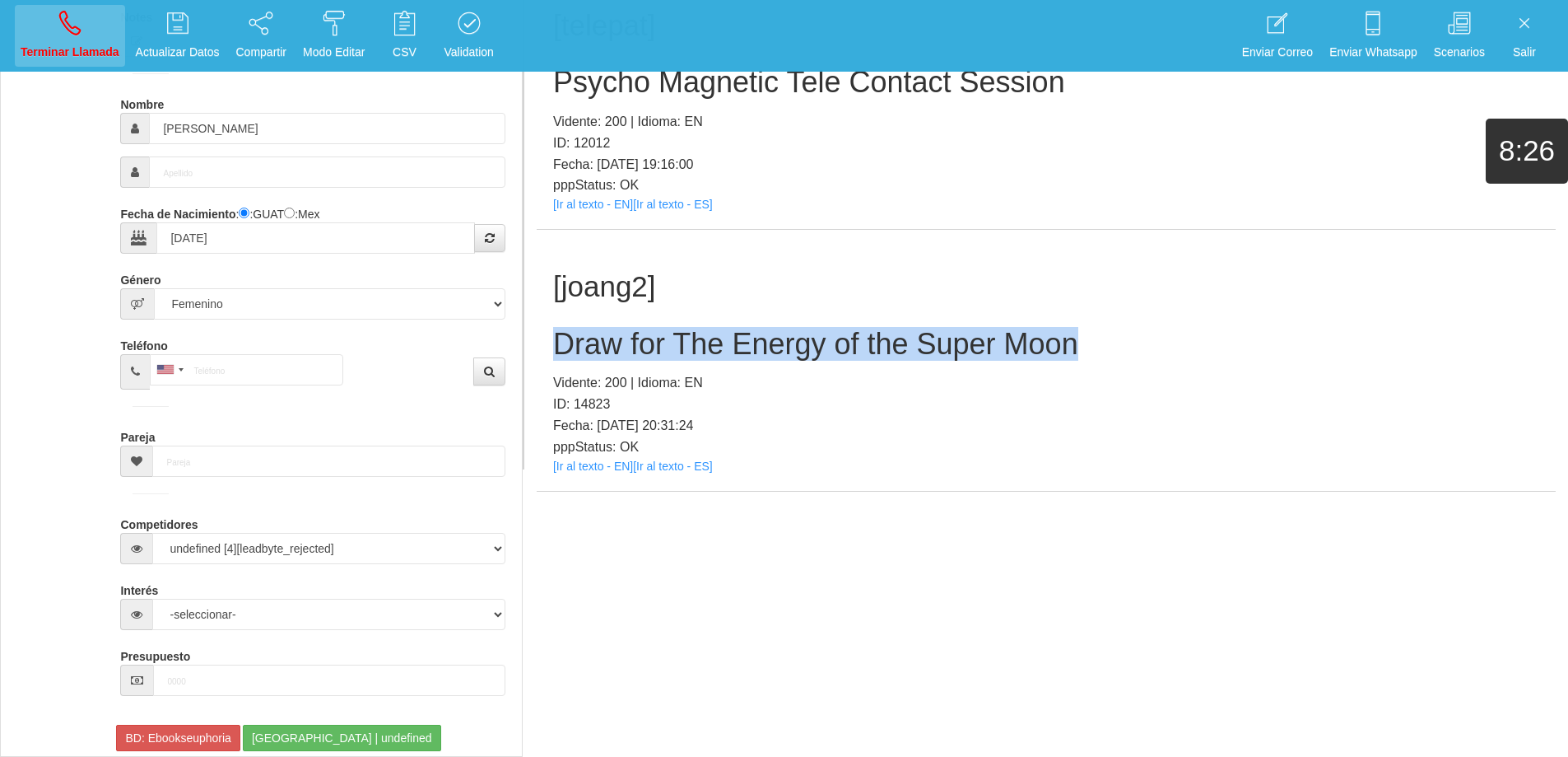
select select "0"
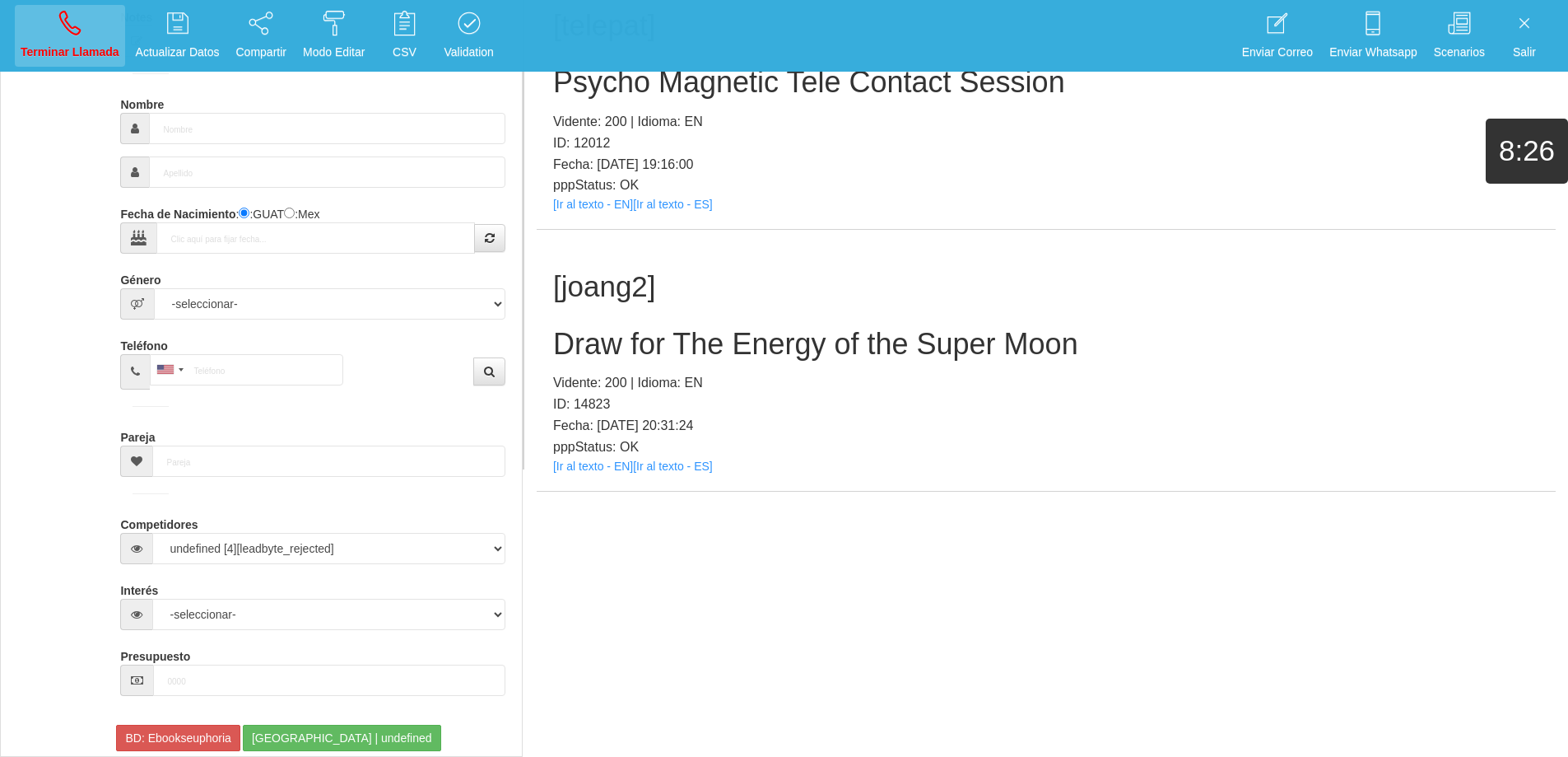
scroll to position [0, 0]
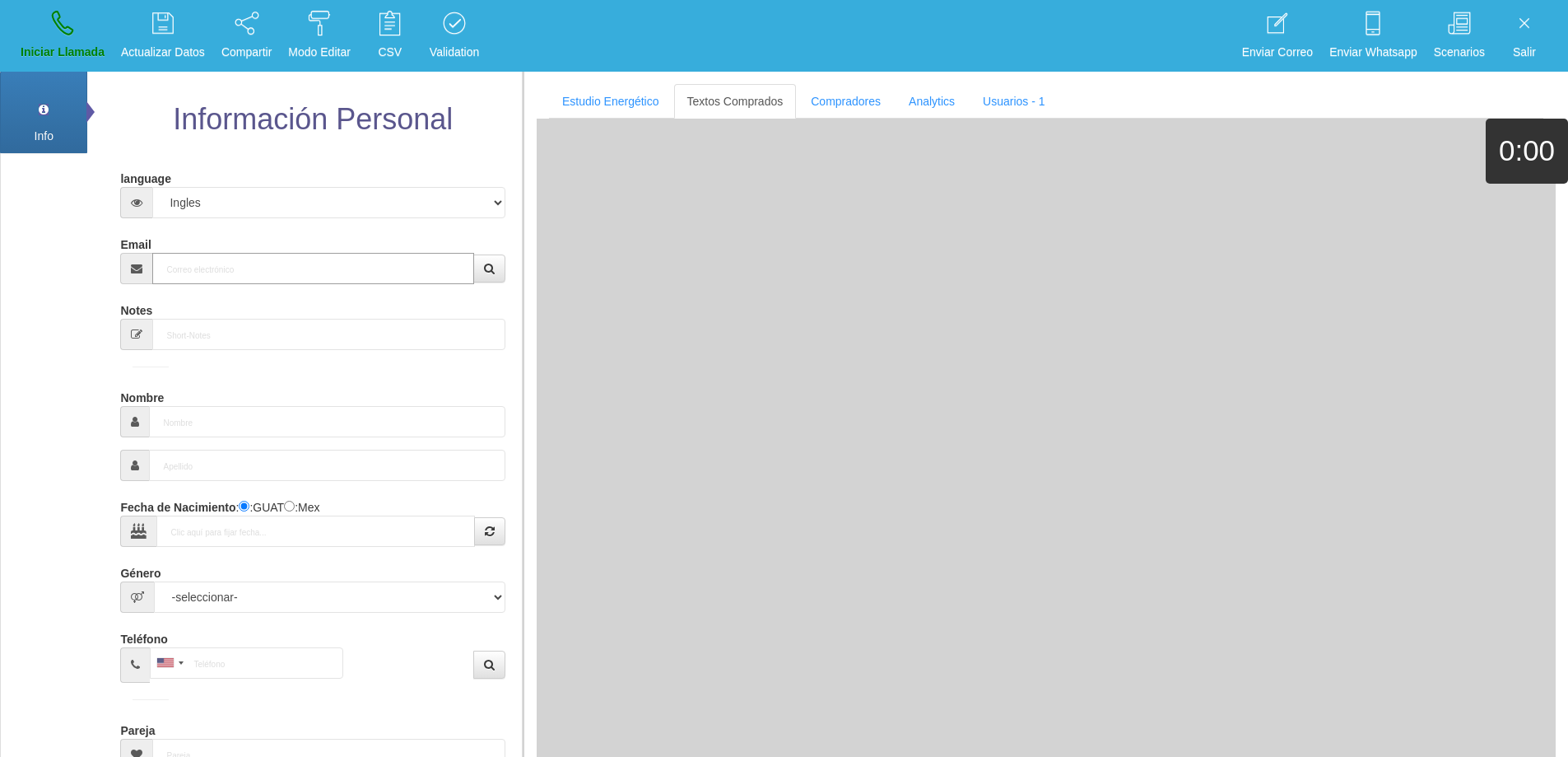
drag, startPoint x: 244, startPoint y: 255, endPoint x: 360, endPoint y: 257, distance: 116.0
click at [249, 255] on input "Email" at bounding box center [313, 267] width 321 height 31
paste input "[PERSON_NAME][EMAIL_ADDRESS][DOMAIN_NAME]"
type input "[PERSON_NAME][EMAIL_ADDRESS][DOMAIN_NAME]"
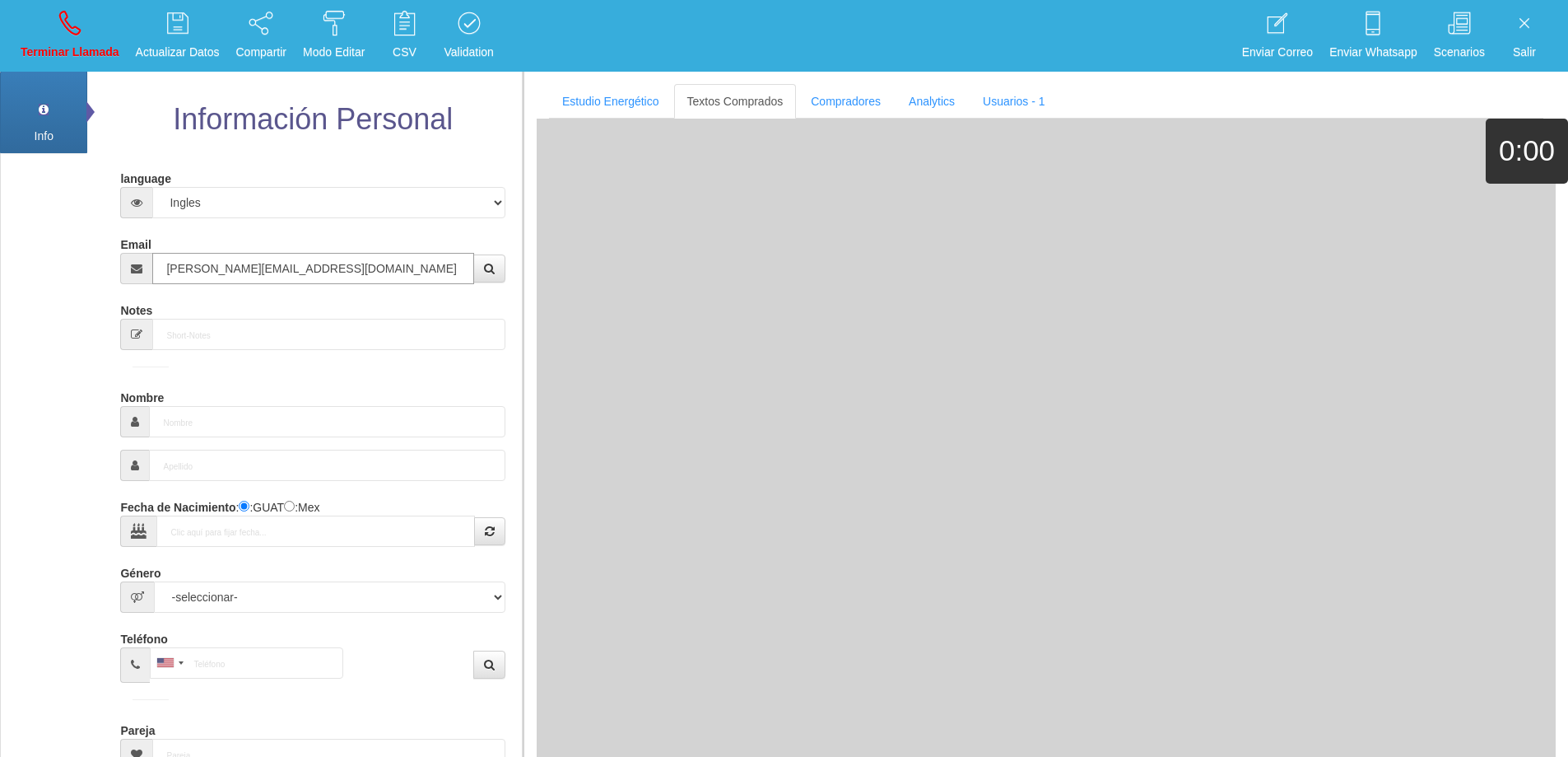
type input "[DATE]"
type input "Comprador simple"
type input "[PERSON_NAME]"
select select "2"
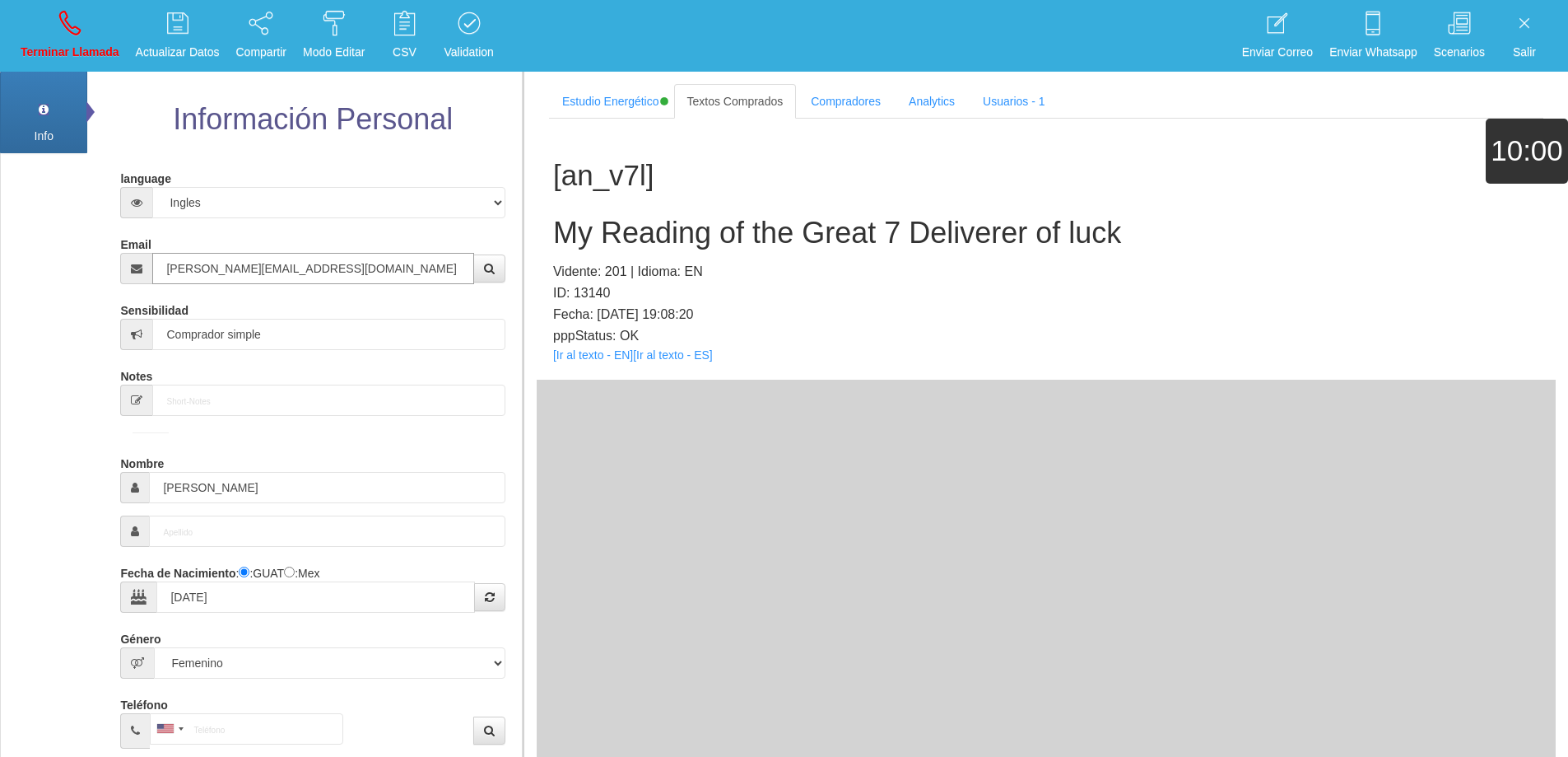
type input "[PERSON_NAME][EMAIL_ADDRESS][DOMAIN_NAME]"
drag, startPoint x: 822, startPoint y: 247, endPoint x: 837, endPoint y: 238, distance: 17.5
click at [823, 247] on h2 "My Reading of the Great 7 Deliverer of luck" at bounding box center [1046, 232] width 986 height 33
click at [837, 237] on h2 "My Reading of the Great 7 Deliverer of luck" at bounding box center [1046, 232] width 986 height 33
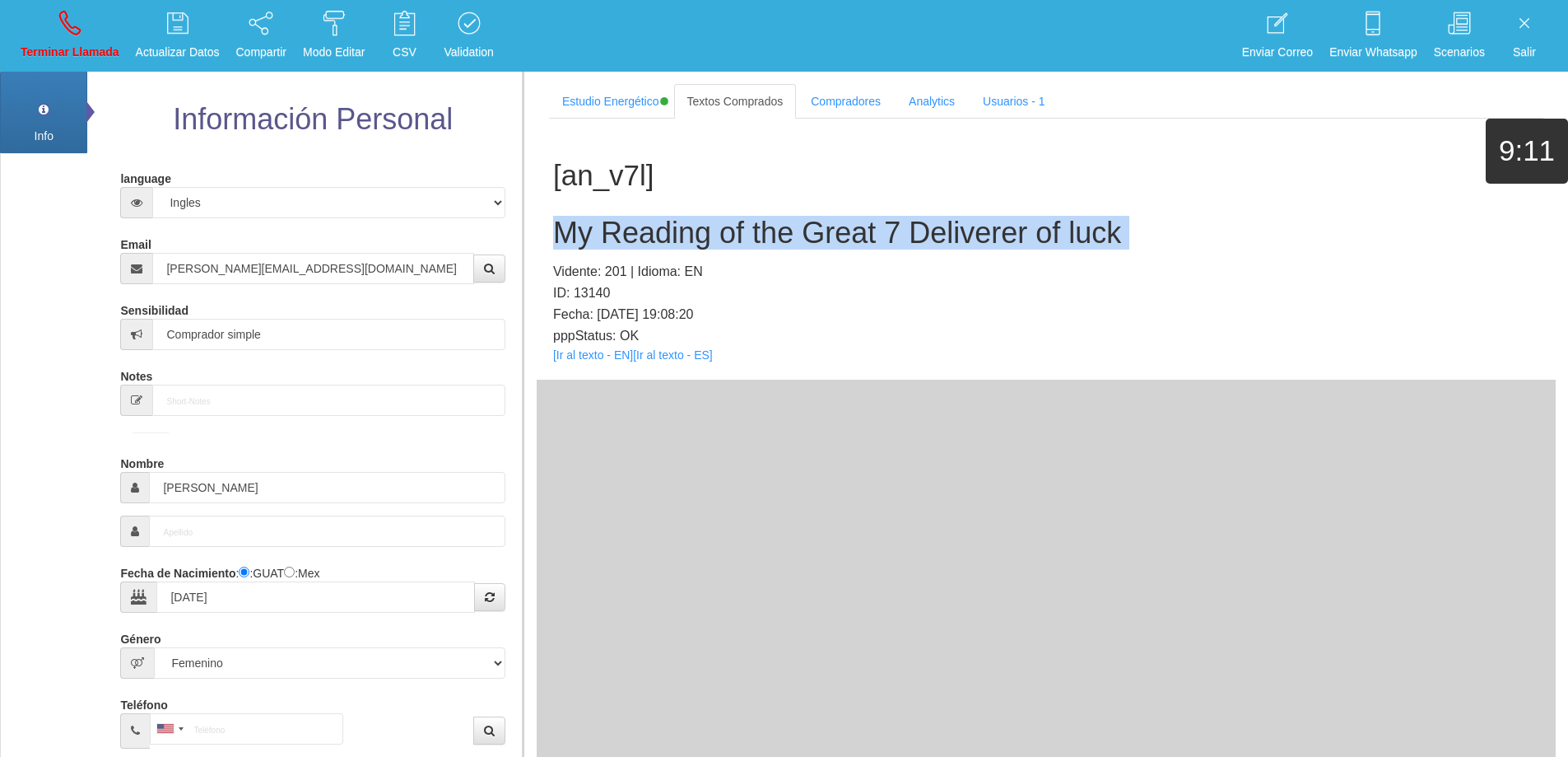
click at [837, 237] on h2 "My Reading of the Great 7 Deliverer of luck" at bounding box center [1046, 232] width 986 height 33
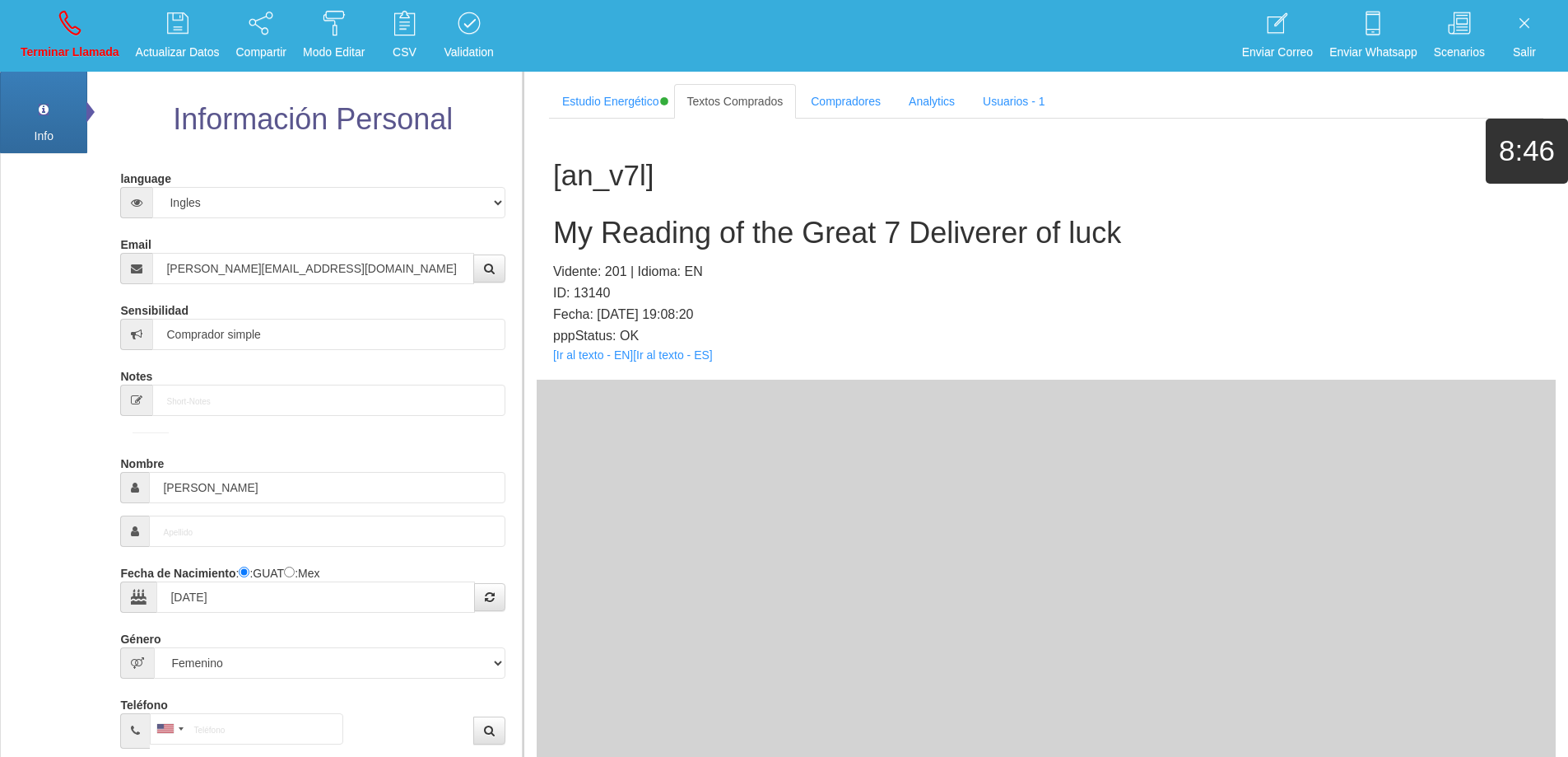
click at [1039, 295] on p "ID: 13140" at bounding box center [1046, 292] width 986 height 21
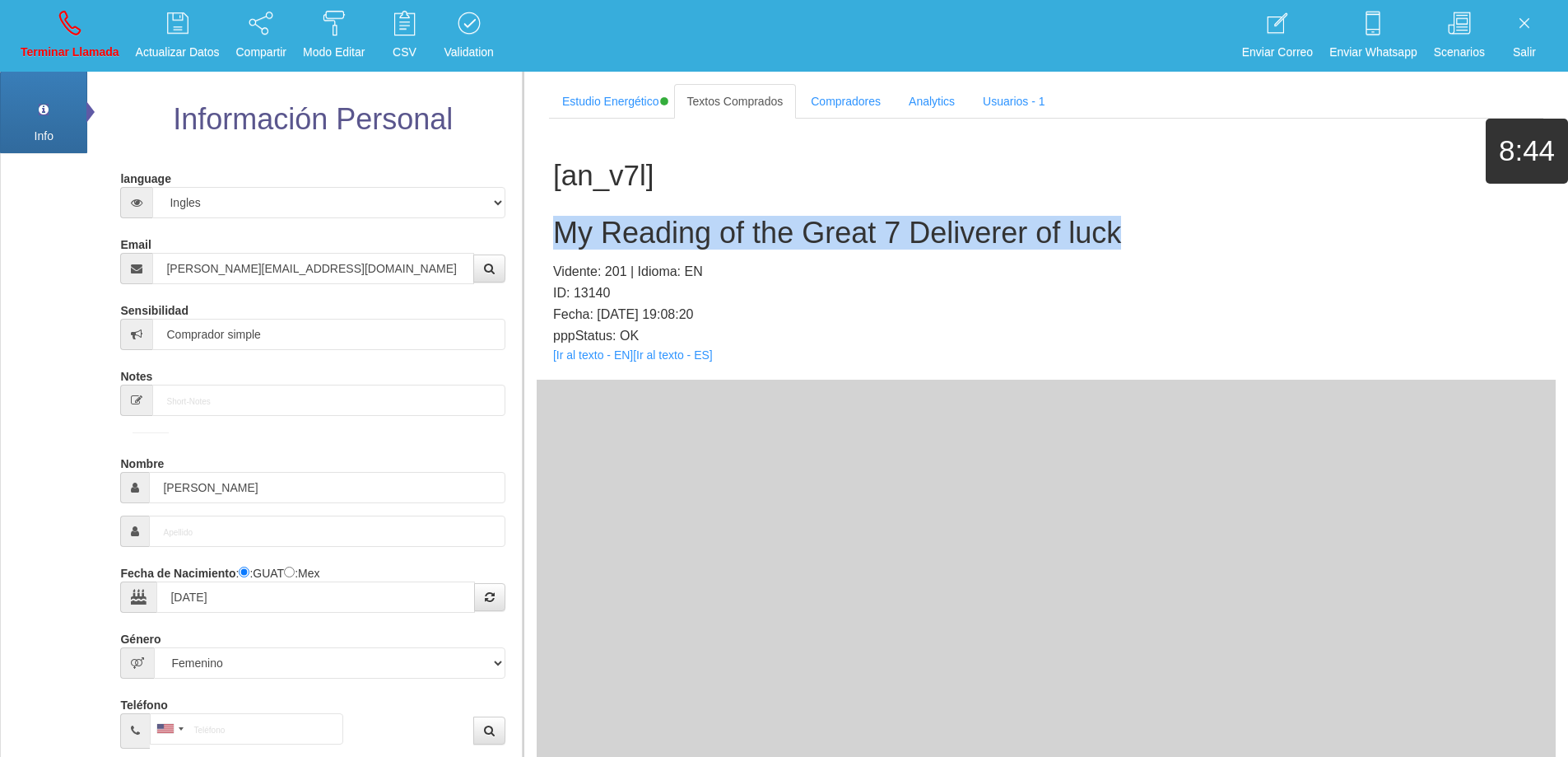
drag, startPoint x: 1129, startPoint y: 234, endPoint x: 556, endPoint y: 247, distance: 573.1
click at [556, 247] on h2 "My Reading of the Great 7 Deliverer of luck" at bounding box center [1046, 232] width 986 height 33
click at [72, 31] on icon at bounding box center [69, 23] width 21 height 26
select select "0"
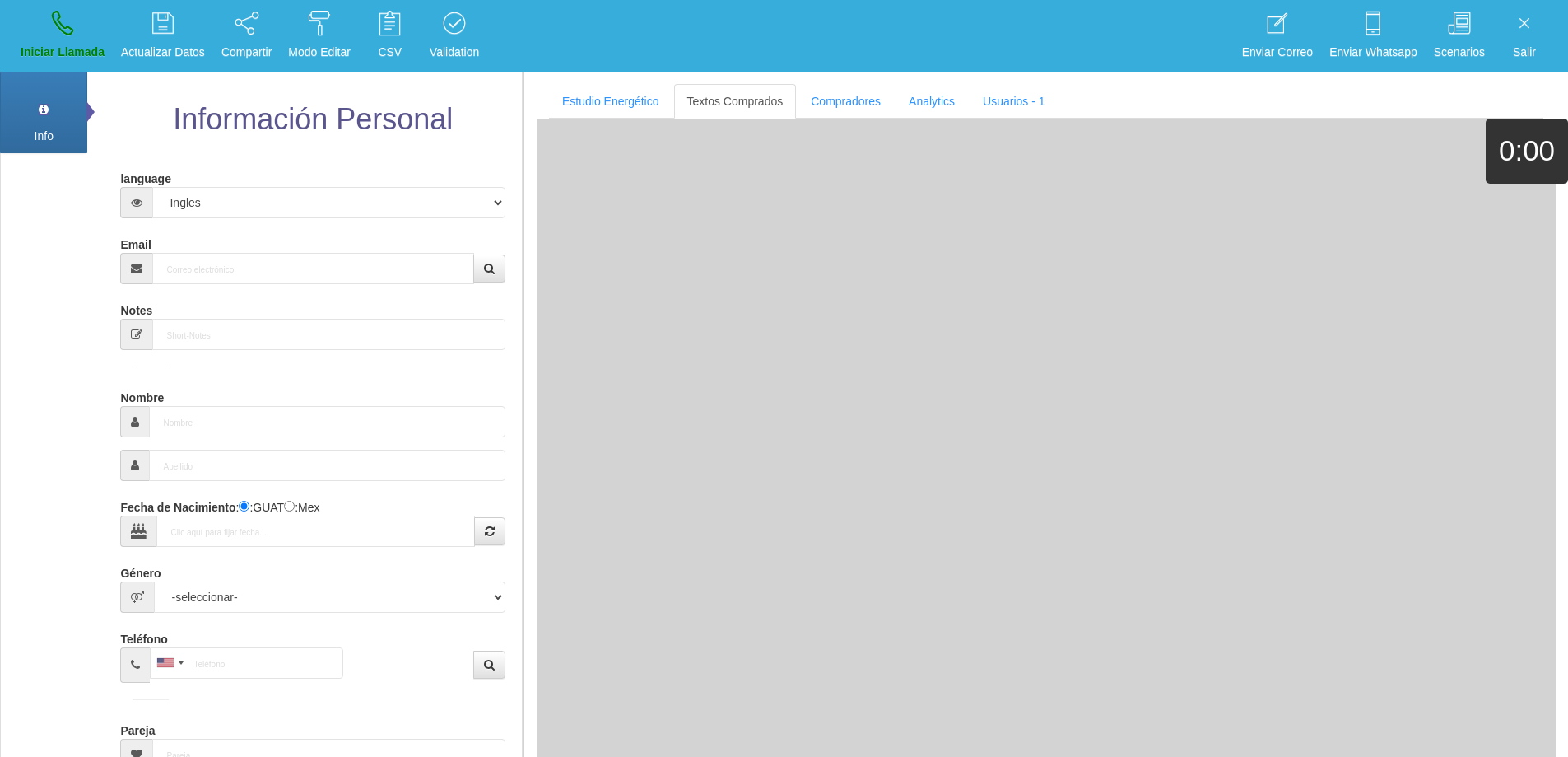
drag, startPoint x: 196, startPoint y: 289, endPoint x: 210, endPoint y: 270, distance: 23.6
click at [207, 274] on form "language Español Portugues [PERSON_NAME] Email Sensibilidad Notes Comprador de …" at bounding box center [312, 544] width 360 height 758
click at [220, 259] on input "Email" at bounding box center [313, 267] width 321 height 31
click at [226, 271] on input "Email" at bounding box center [313, 267] width 321 height 31
click at [83, 285] on div "Info Pref Extra Información Personal language Español Portugues [PERSON_NAME] E…" at bounding box center [261, 511] width 522 height 884
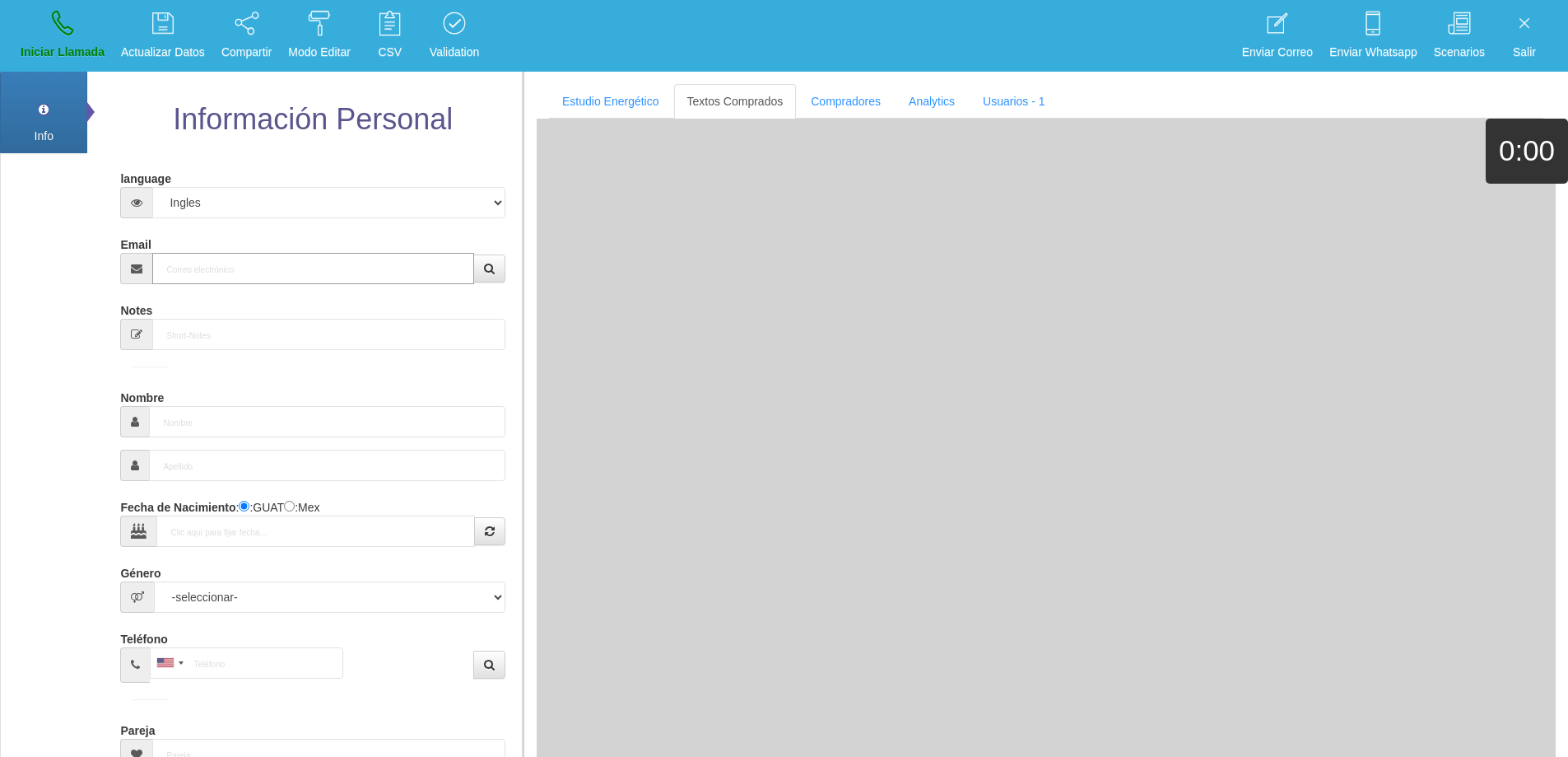
click at [185, 266] on input "Email" at bounding box center [313, 267] width 321 height 31
paste input "[EMAIL_ADDRESS][DOMAIN_NAME]"
type input "[EMAIL_ADDRESS][DOMAIN_NAME]"
type input "7 Mayo 1961"
select select "1"
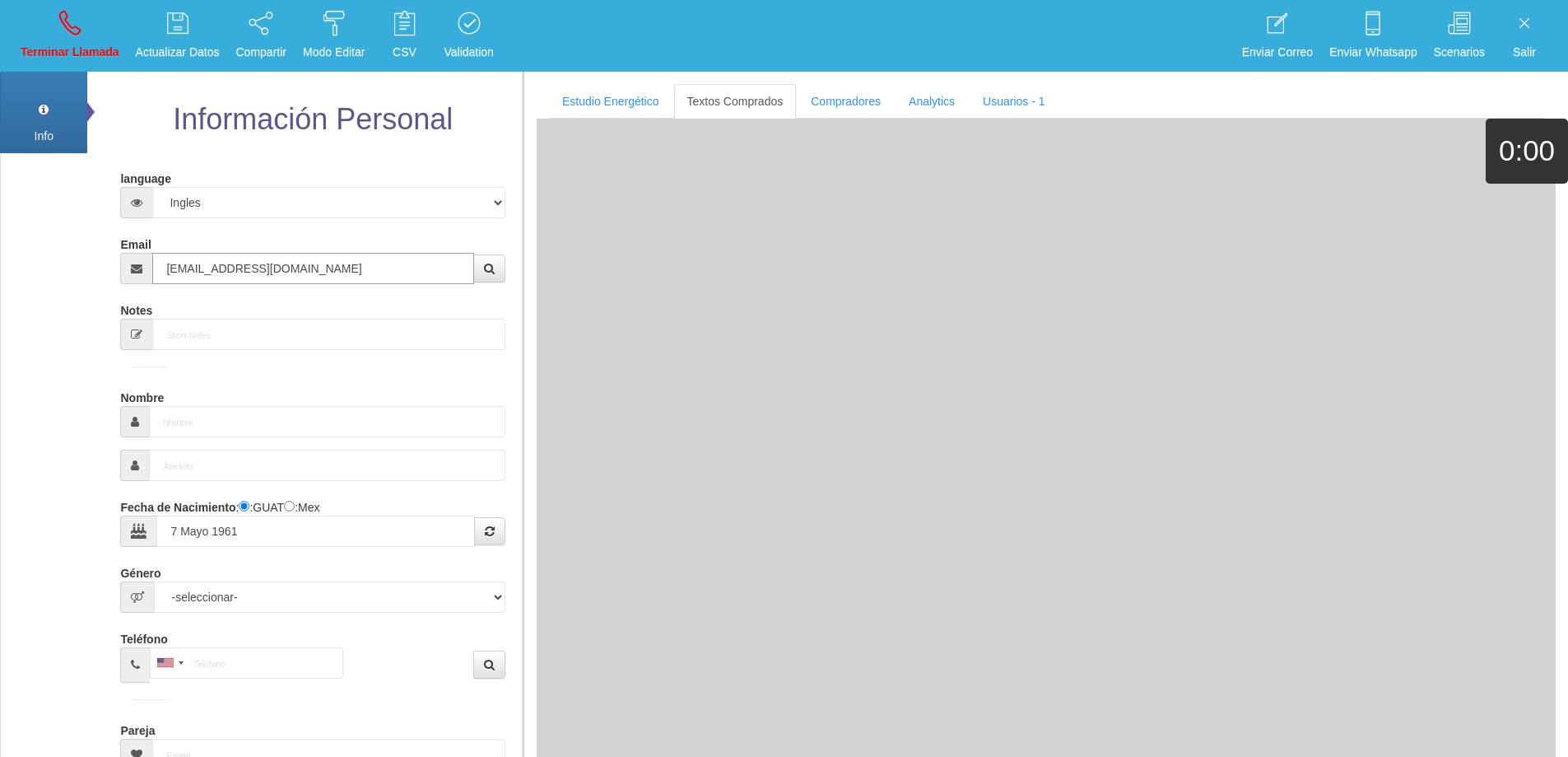
type input "Comprador simple"
type input "[PERSON_NAME]"
select select "2"
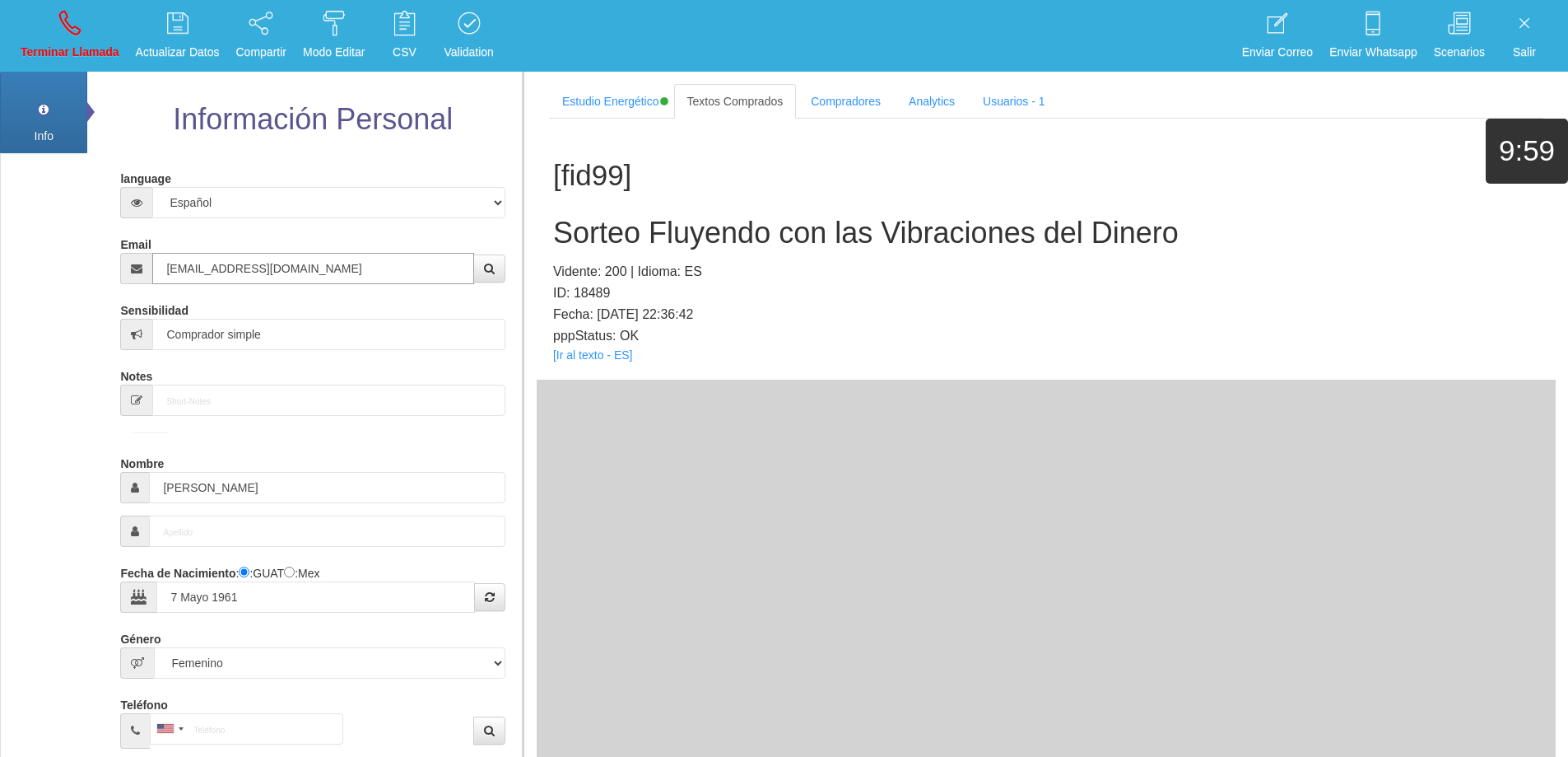
type input "[EMAIL_ADDRESS][DOMAIN_NAME]"
drag, startPoint x: 402, startPoint y: 262, endPoint x: 174, endPoint y: 244, distance: 228.7
click at [174, 244] on div "Email [EMAIL_ADDRESS][DOMAIN_NAME]" at bounding box center [313, 257] width 385 height 54
click at [215, 256] on input "[EMAIL_ADDRESS][DOMAIN_NAME]" at bounding box center [313, 267] width 321 height 31
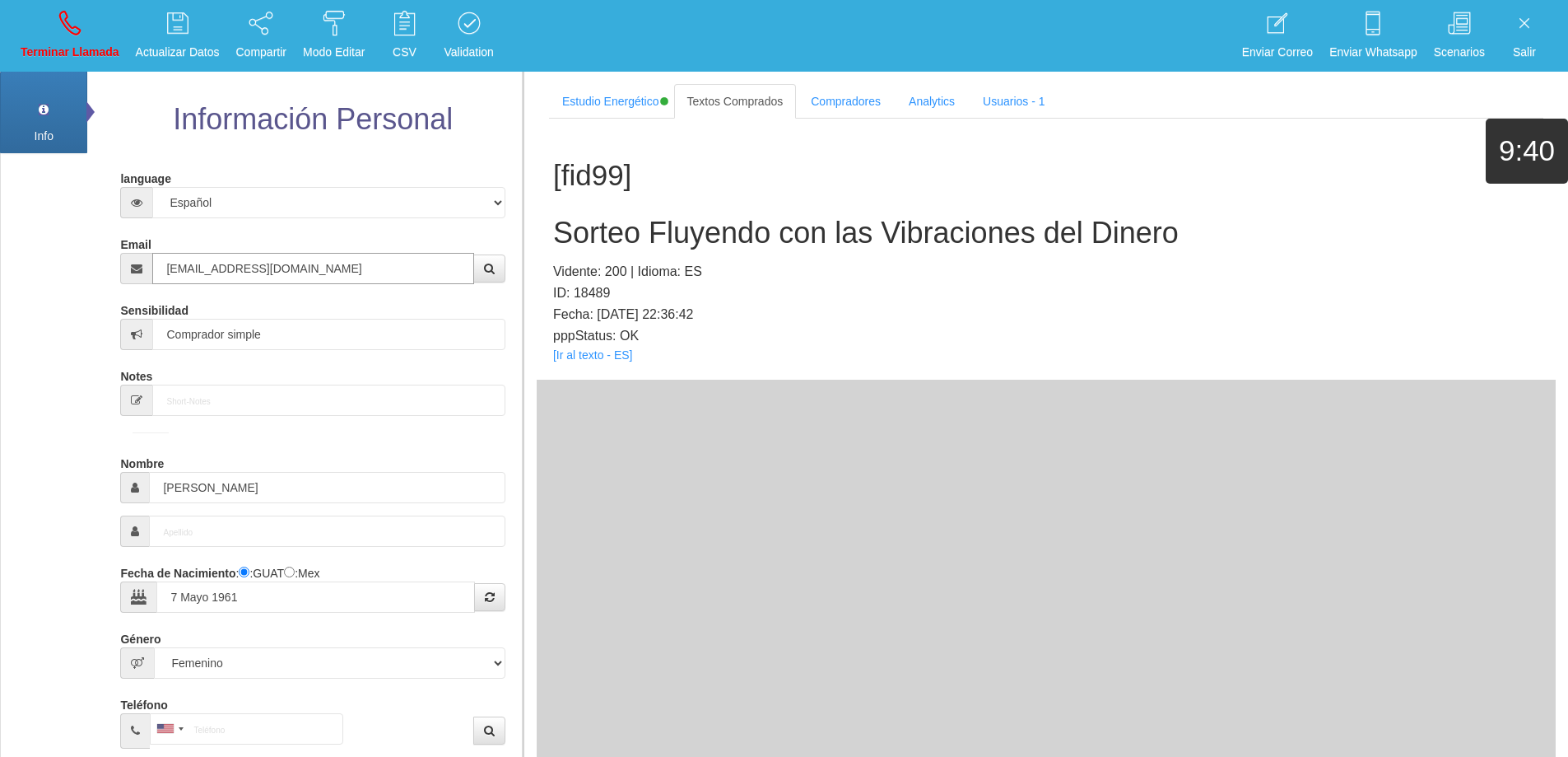
click at [215, 256] on input "[EMAIL_ADDRESS][DOMAIN_NAME]" at bounding box center [313, 267] width 321 height 31
click at [171, 487] on input "[PERSON_NAME]" at bounding box center [326, 487] width 356 height 31
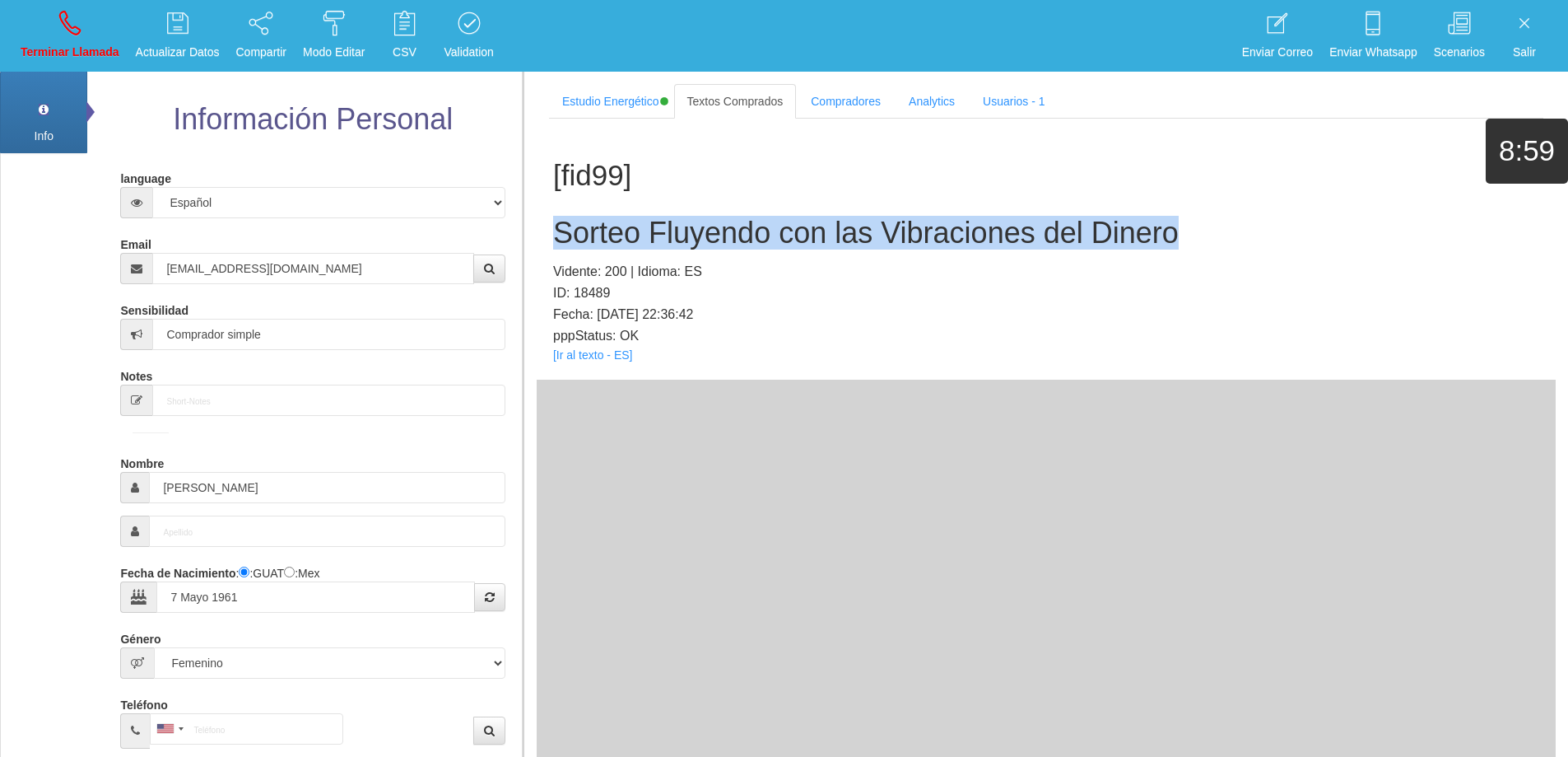
drag, startPoint x: 1183, startPoint y: 231, endPoint x: 607, endPoint y: 226, distance: 576.0
click at [558, 235] on h2 "Sorteo Fluyendo con las Vibraciones del Dinero" at bounding box center [1046, 232] width 986 height 33
click at [1315, 197] on div "[fid99] Sorteo Fluyendo con las Vibraciones del Dinero Vidente: 200 | Idioma: E…" at bounding box center [1046, 249] width 1019 height 261
click at [1219, 227] on h2 "Sorteo Fluyendo con las Vibraciones del Dinero" at bounding box center [1046, 232] width 986 height 33
drag, startPoint x: 1079, startPoint y: 224, endPoint x: 546, endPoint y: 236, distance: 533.1
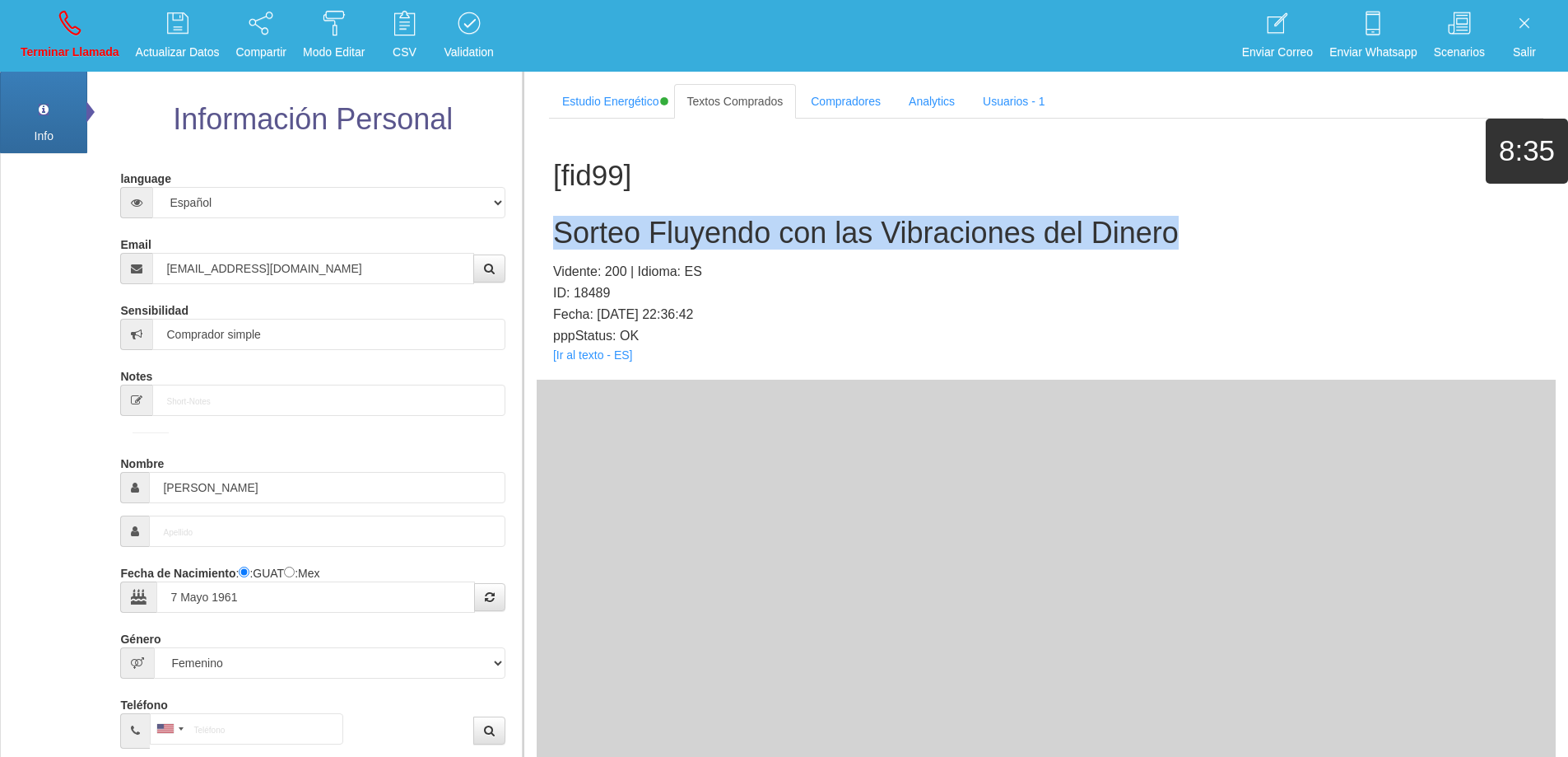
click at [545, 235] on div "[fid99] Sorteo Fluyendo con las Vibraciones del Dinero Vidente: 200 | Idioma: E…" at bounding box center [1046, 249] width 1019 height 261
click at [80, 30] on icon at bounding box center [69, 23] width 21 height 26
select select "0"
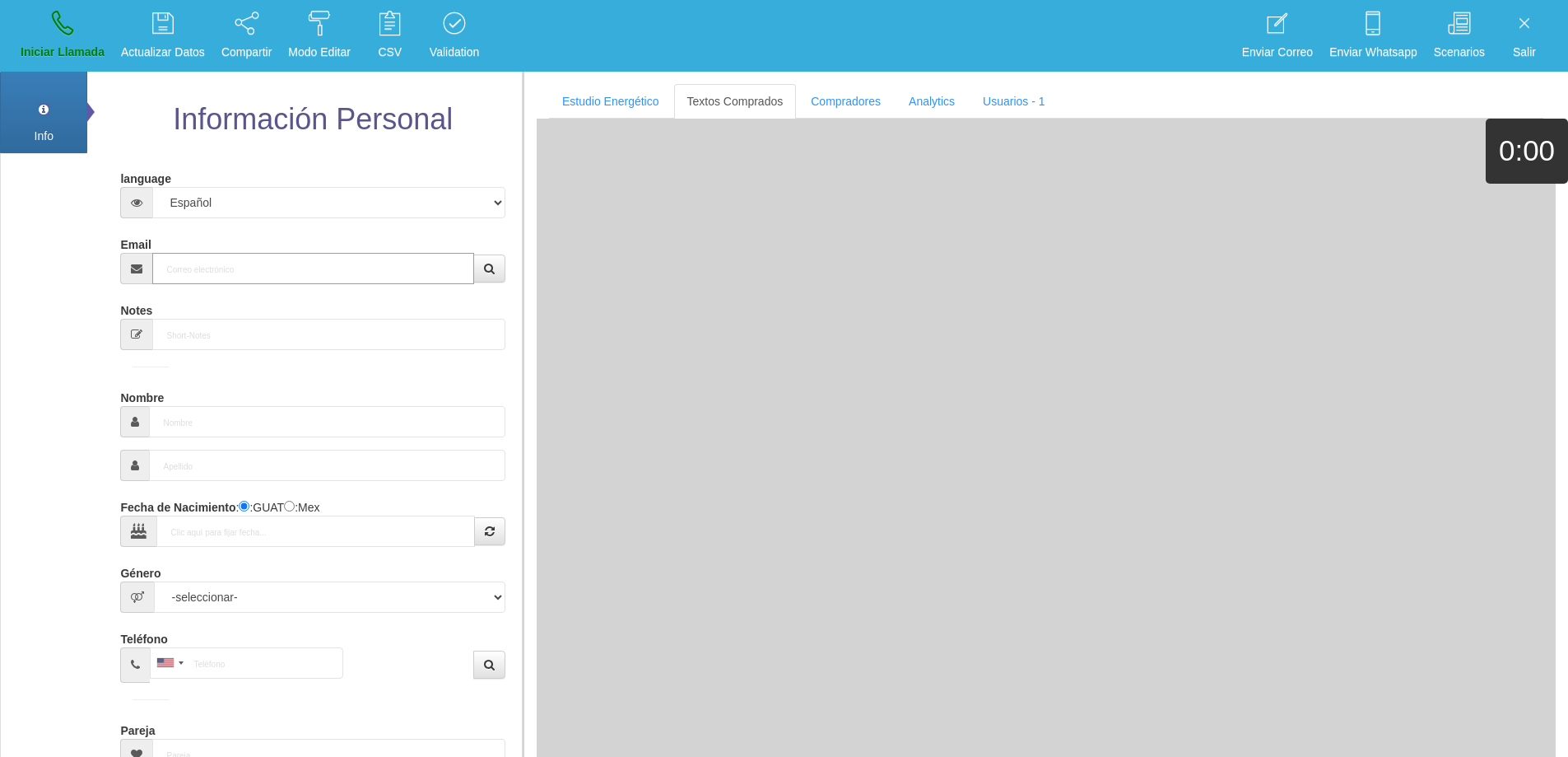
click at [231, 267] on input "Email" at bounding box center [313, 267] width 321 height 31
paste input "[EMAIL_ADDRESS][DOMAIN_NAME]"
type input "[EMAIL_ADDRESS][DOMAIN_NAME]"
type input "[DATE]"
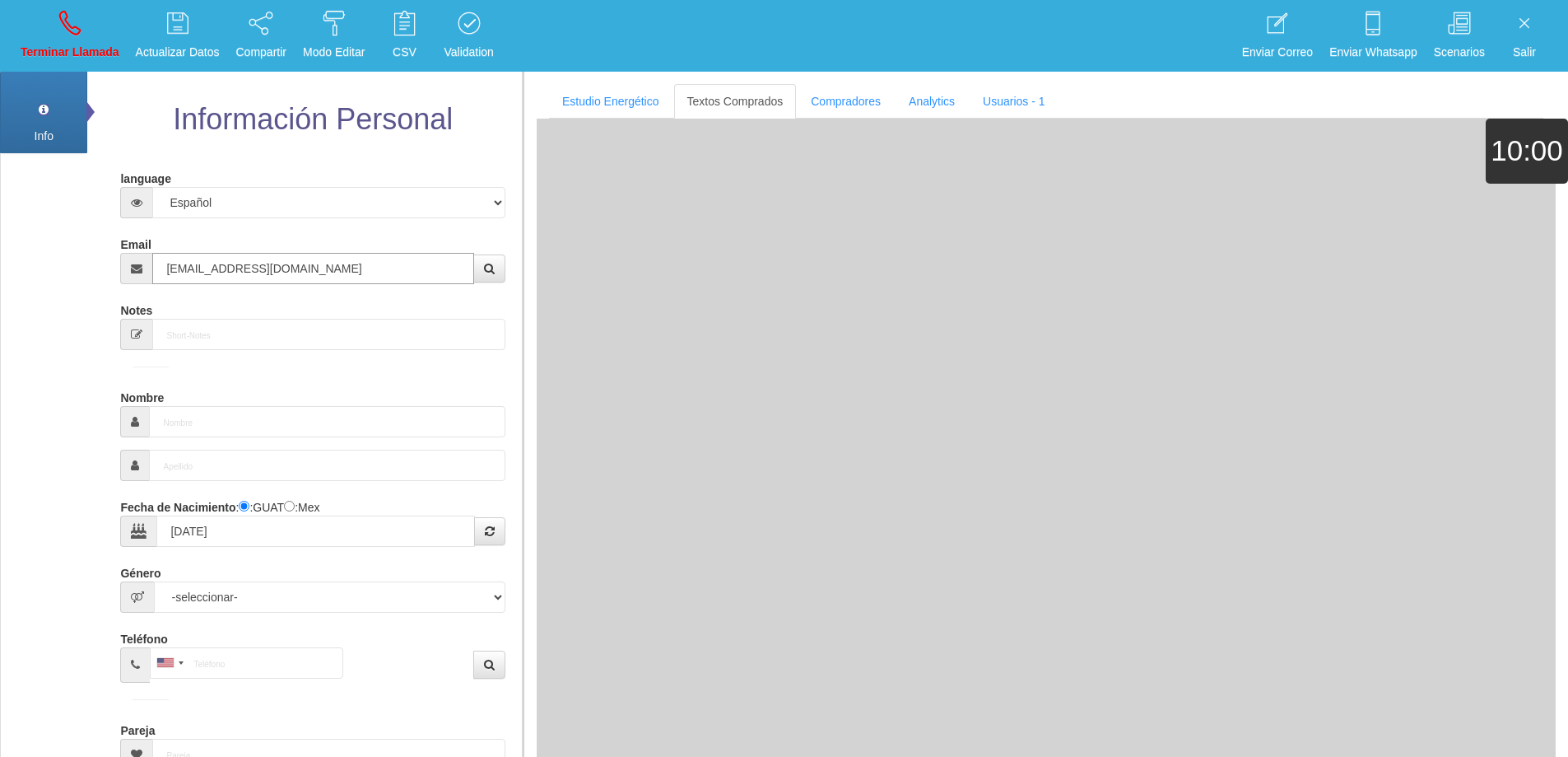
type input "Excelente Comprador"
type input "[PERSON_NAME] [PERSON_NAME] higuita"
select select "2"
type input "[PHONE_NUMBER]"
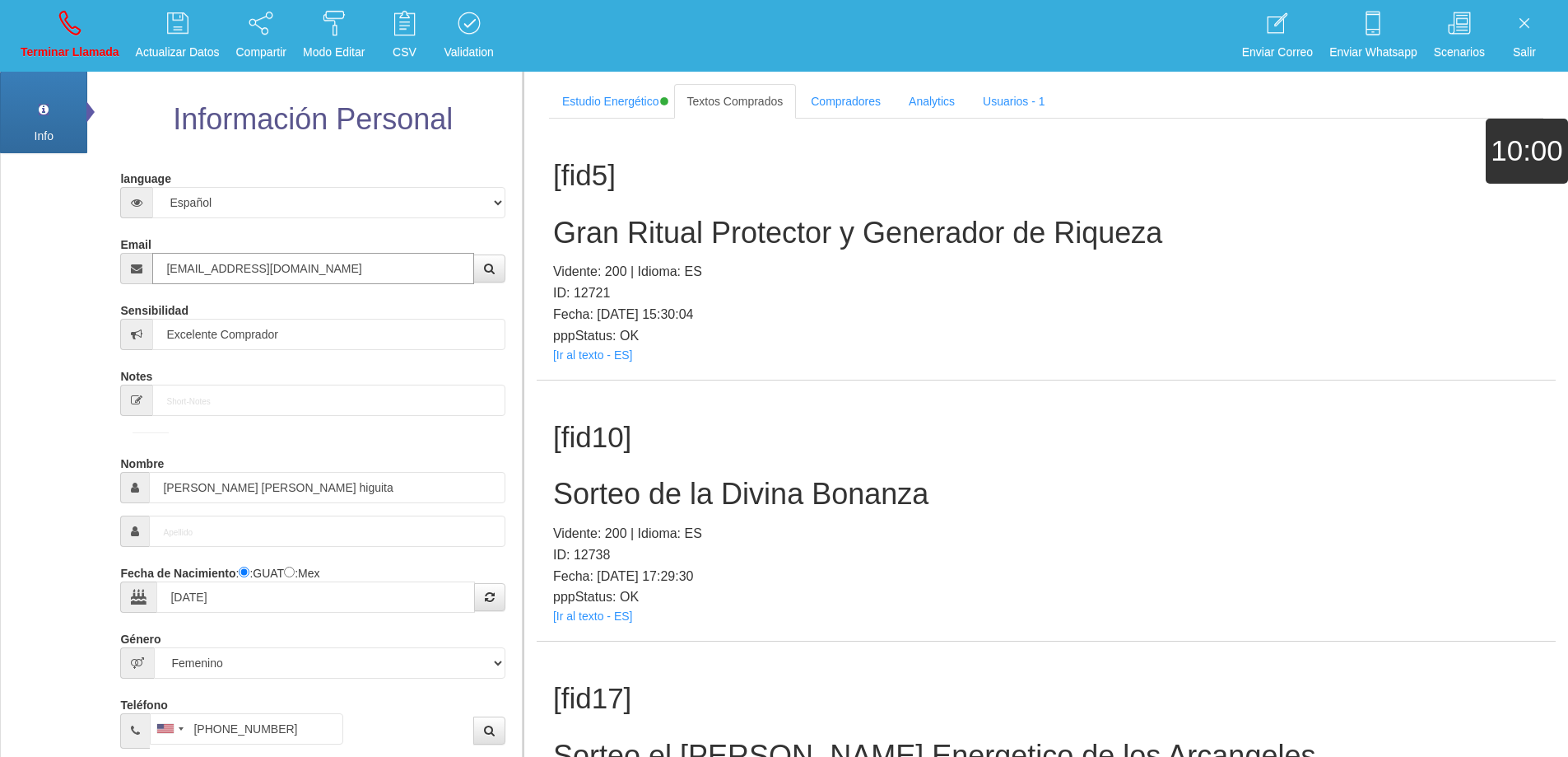
type input "[EMAIL_ADDRESS][DOMAIN_NAME]"
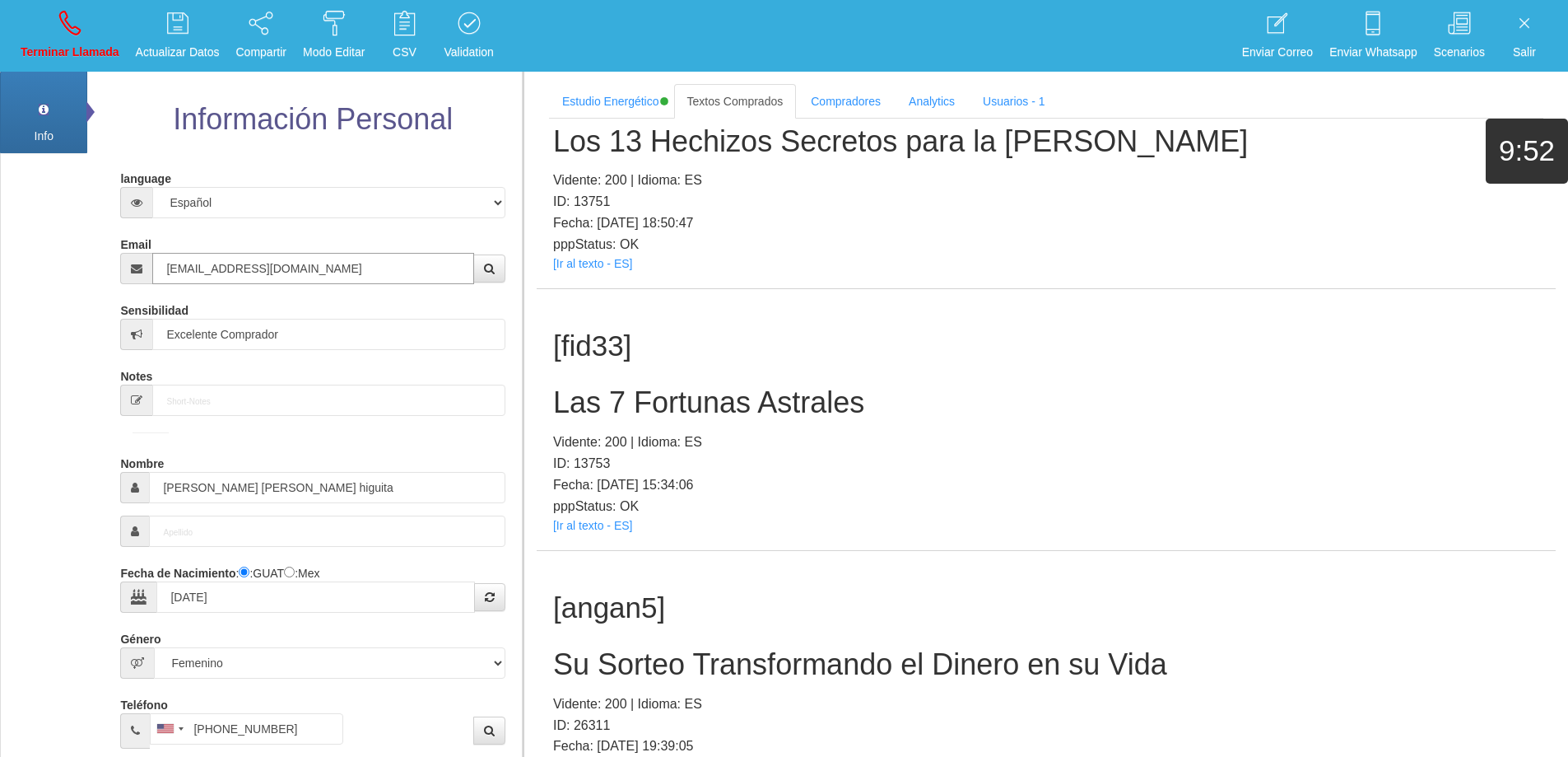
drag, startPoint x: 226, startPoint y: 256, endPoint x: 78, endPoint y: 235, distance: 149.5
click at [78, 235] on div "Info Pref Extra Información Personal language Español Portugues [PERSON_NAME] E…" at bounding box center [261, 607] width 522 height 1078
drag, startPoint x: 888, startPoint y: 397, endPoint x: 528, endPoint y: 400, distance: 360.0
click at [526, 400] on section "Estudio Energético Realizar Pago Textos Comprados Compradores Analytics Usuario…" at bounding box center [1045, 450] width 1045 height 757
drag, startPoint x: 984, startPoint y: 373, endPoint x: 947, endPoint y: 390, distance: 40.7
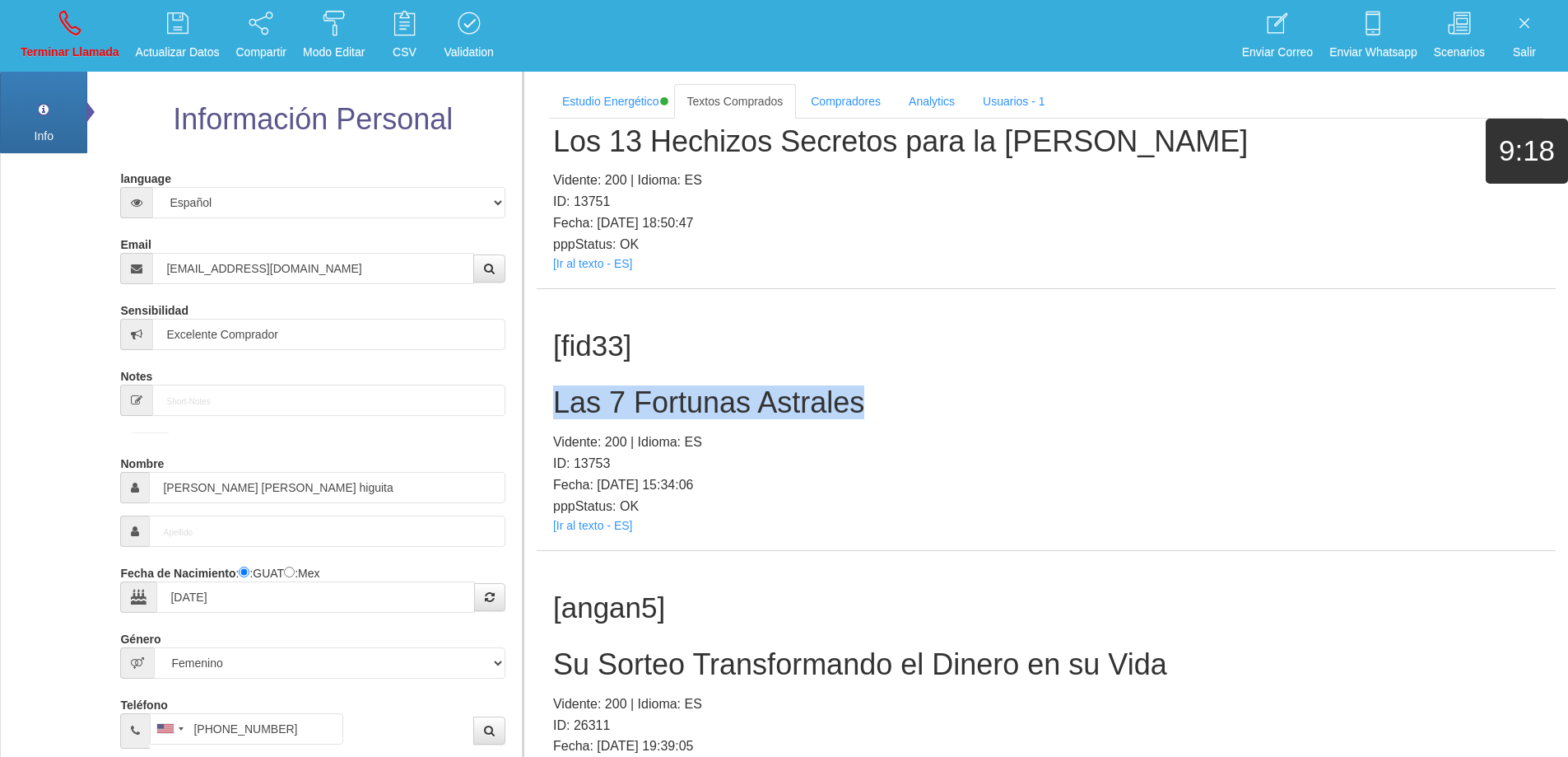
click at [984, 375] on div "[fid33] Las 7 Fortunas Astrales Vidente: 200 | Idioma: ES ID: 13753 Fecha: [DAT…" at bounding box center [1046, 420] width 1019 height 261
click at [71, 32] on icon at bounding box center [69, 23] width 21 height 26
select select "0"
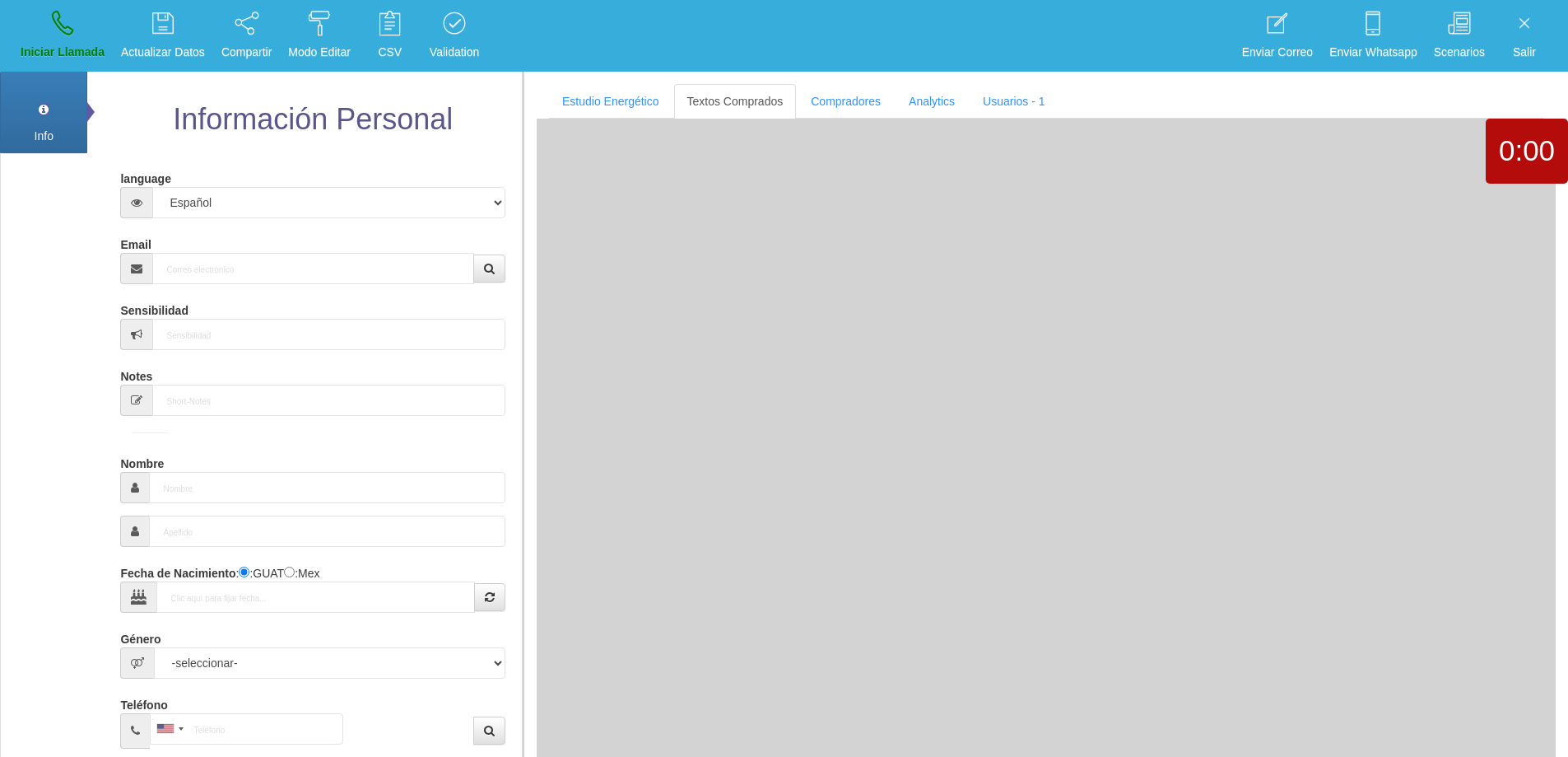
scroll to position [0, 0]
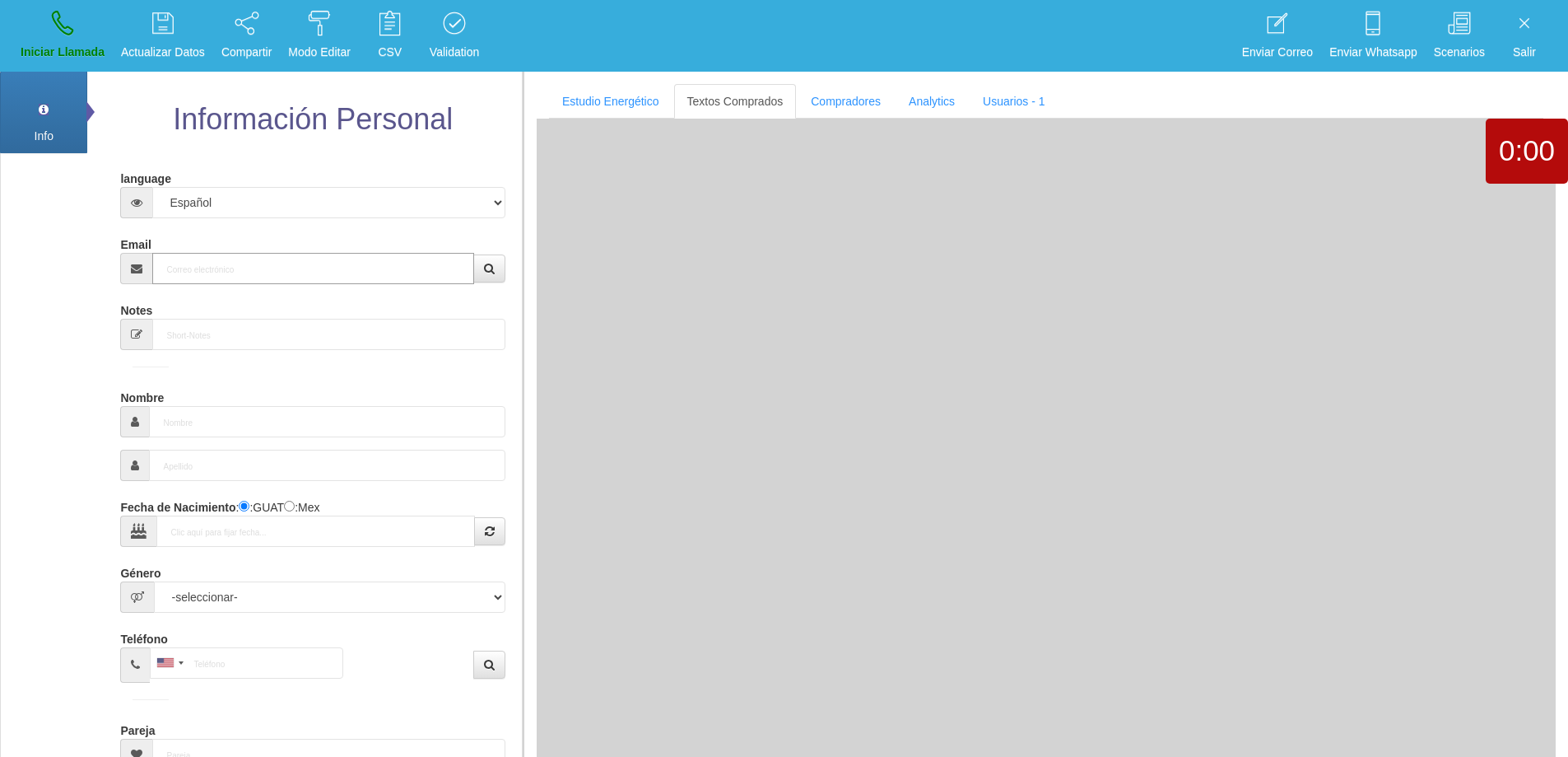
click at [308, 276] on input "Email" at bounding box center [313, 267] width 321 height 31
paste input "[EMAIL_ADDRESS][DOMAIN_NAME]"
type input "[EMAIL_ADDRESS][DOMAIN_NAME]"
type input "1 Ene 1926"
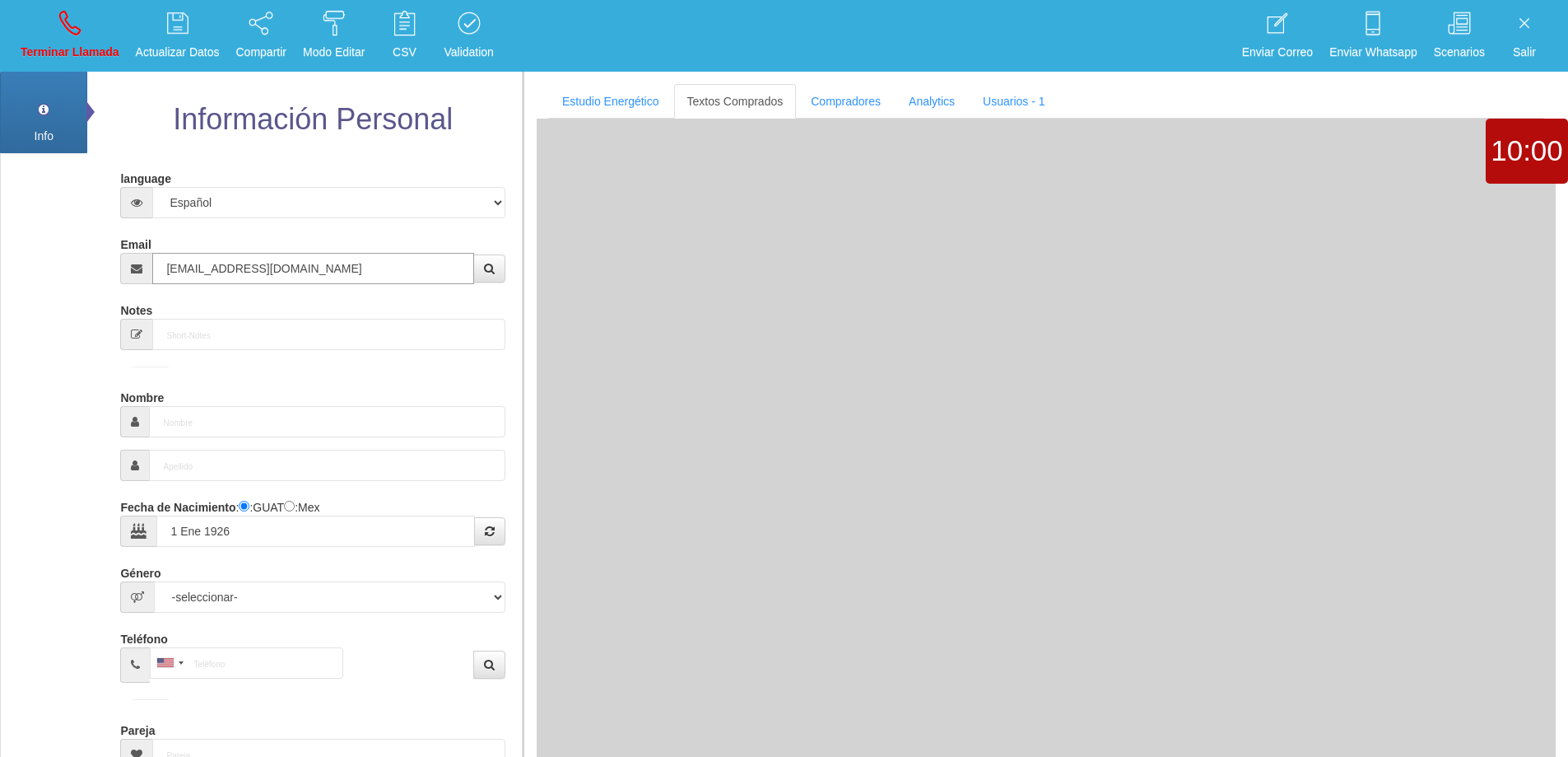
select select "4"
type input "Excelente Comprador"
type input "[PERSON_NAME]"
select select "2"
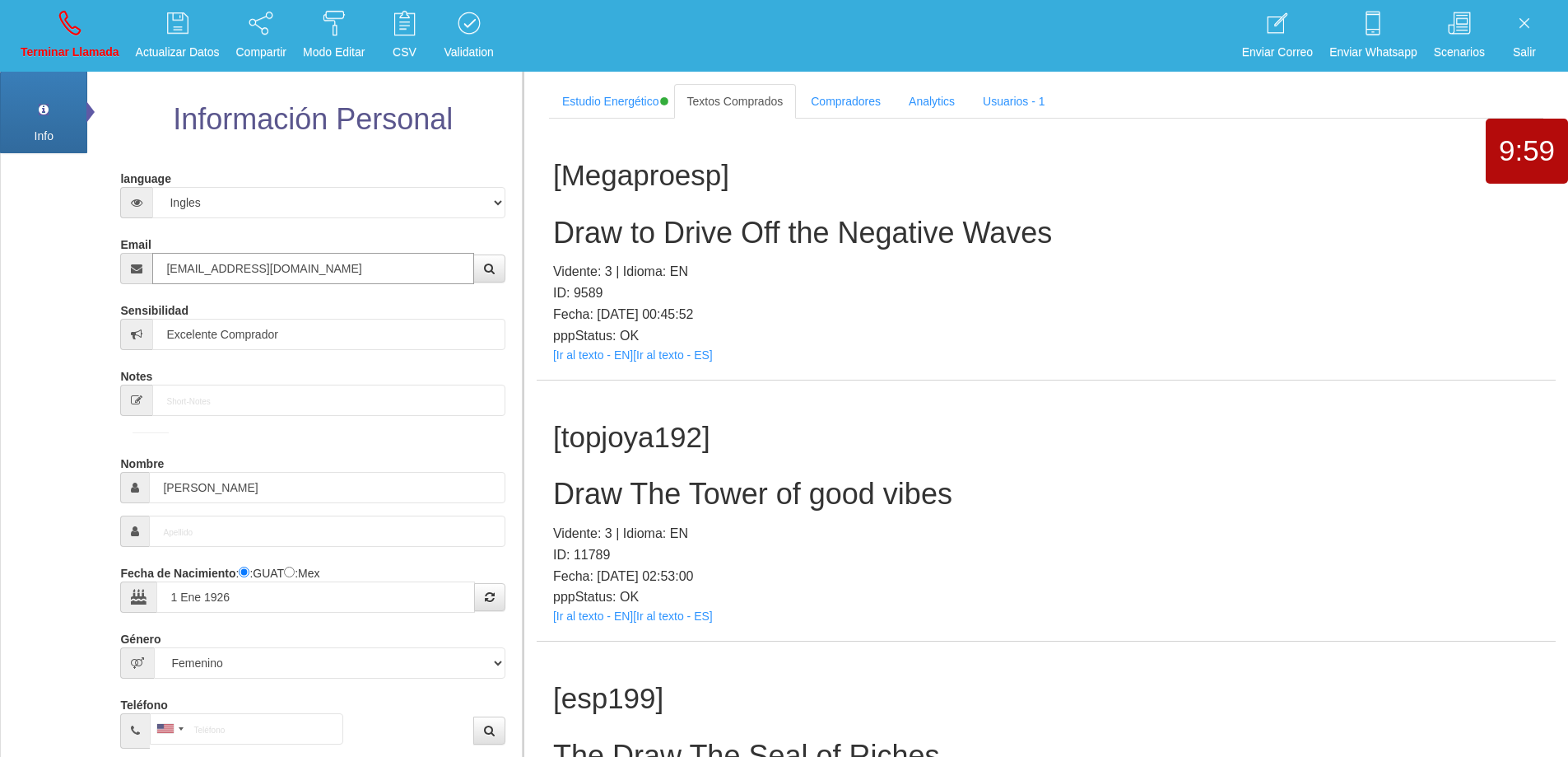
type input "[EMAIL_ADDRESS][DOMAIN_NAME]"
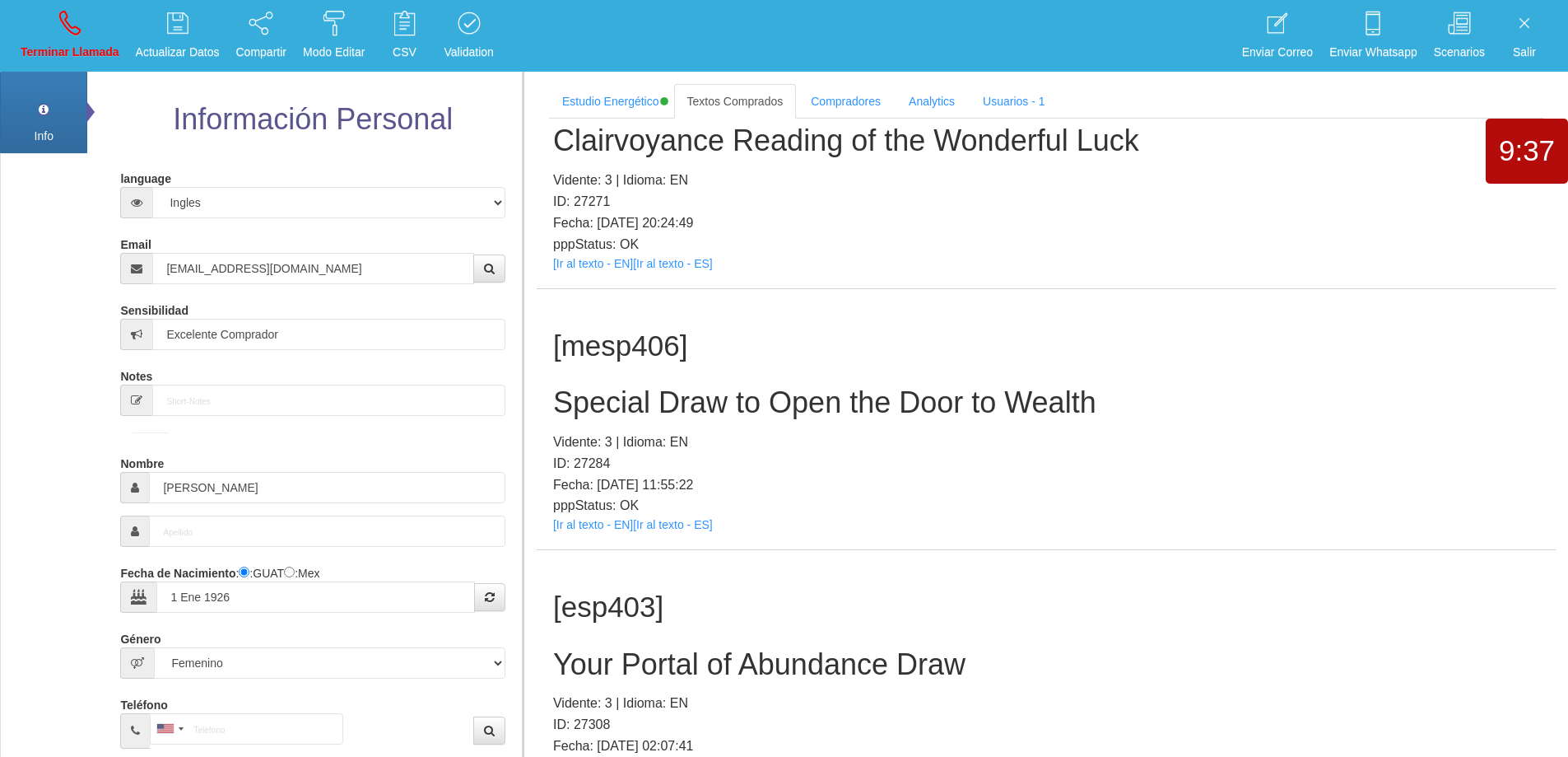
click at [762, 403] on h2 "Special Draw to Open the Door to Wealth" at bounding box center [1046, 402] width 986 height 33
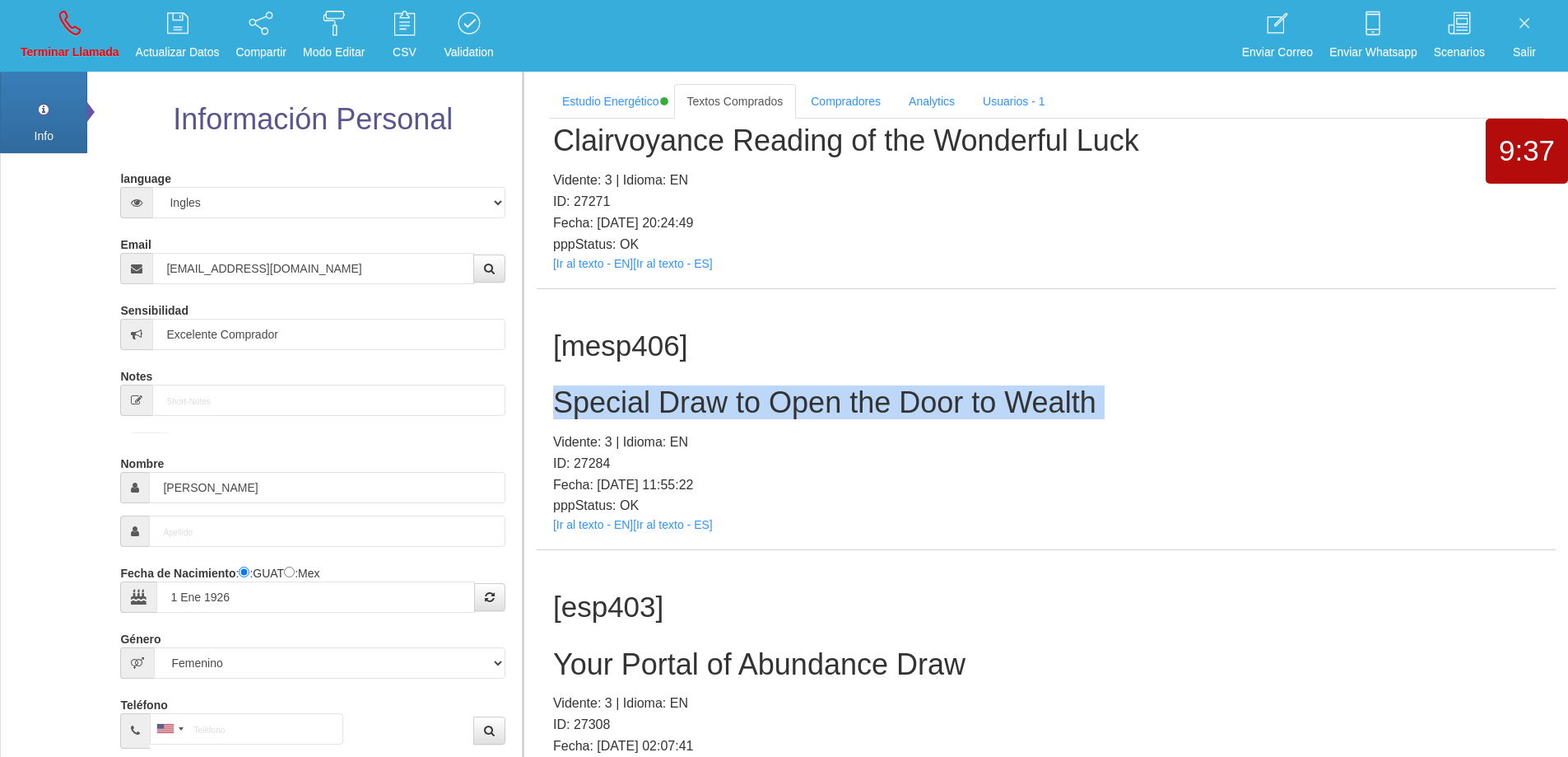
click at [762, 403] on h2 "Special Draw to Open the Door to Wealth" at bounding box center [1046, 402] width 986 height 33
click at [1210, 413] on h2 "Special Draw to Open the Door to Wealth" at bounding box center [1046, 402] width 986 height 33
click at [70, 39] on link "Terminar Llamada" at bounding box center [70, 36] width 111 height 62
select select "0"
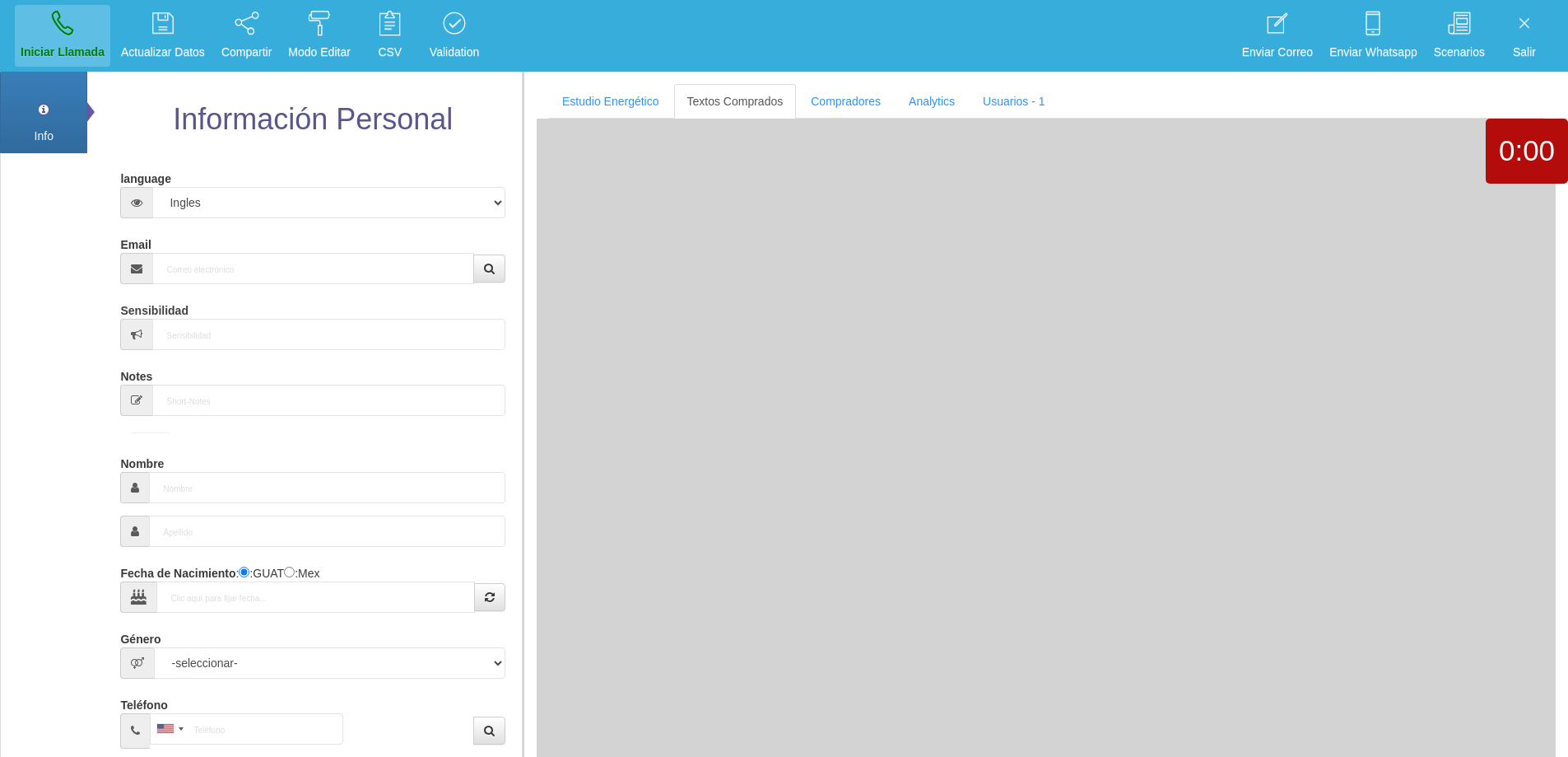
scroll to position [0, 0]
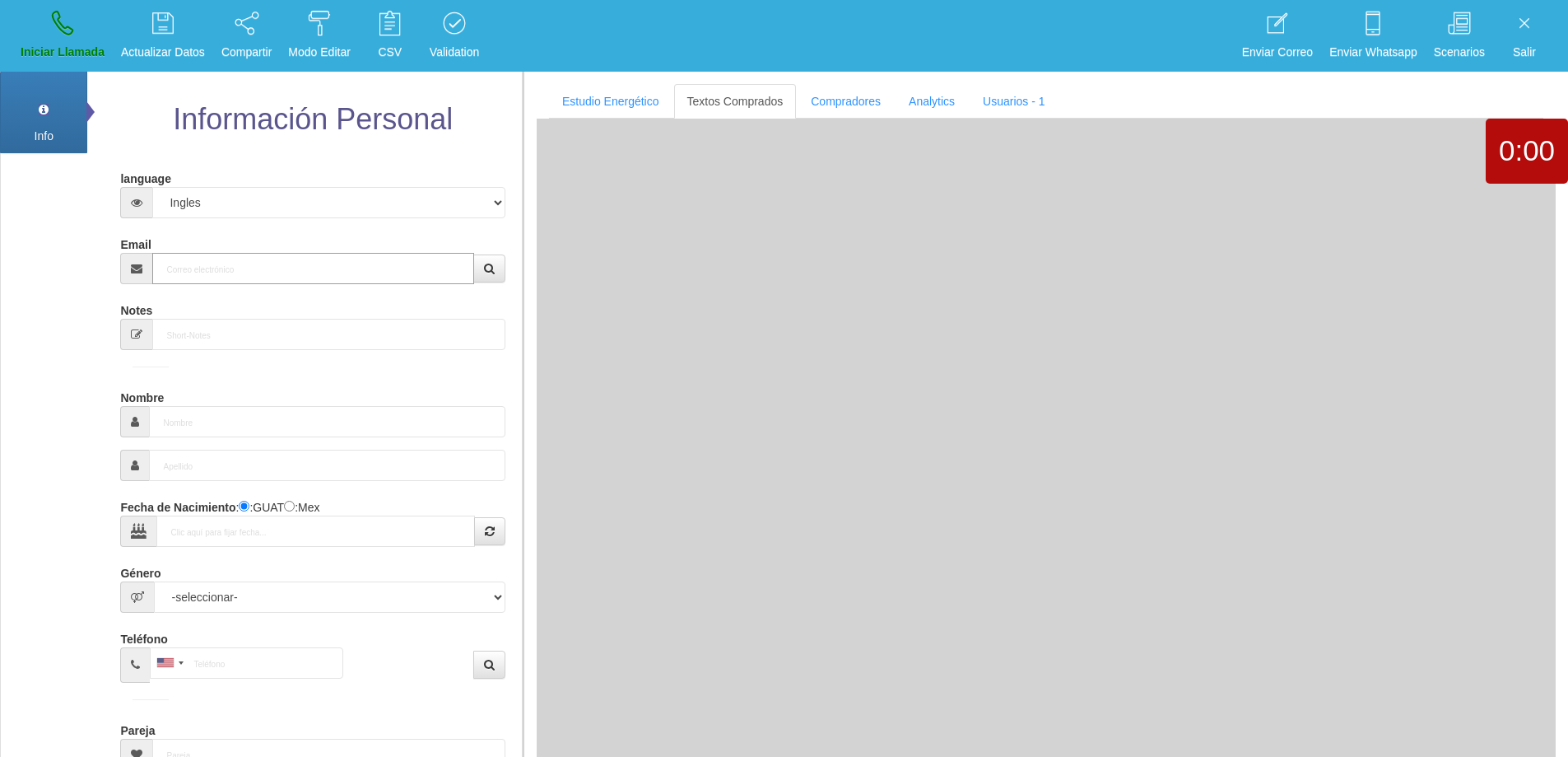
click at [286, 266] on input "Email" at bounding box center [313, 267] width 321 height 31
paste input "[EMAIL_ADDRESS][DOMAIN_NAME]"
type input "[EMAIL_ADDRESS][DOMAIN_NAME]"
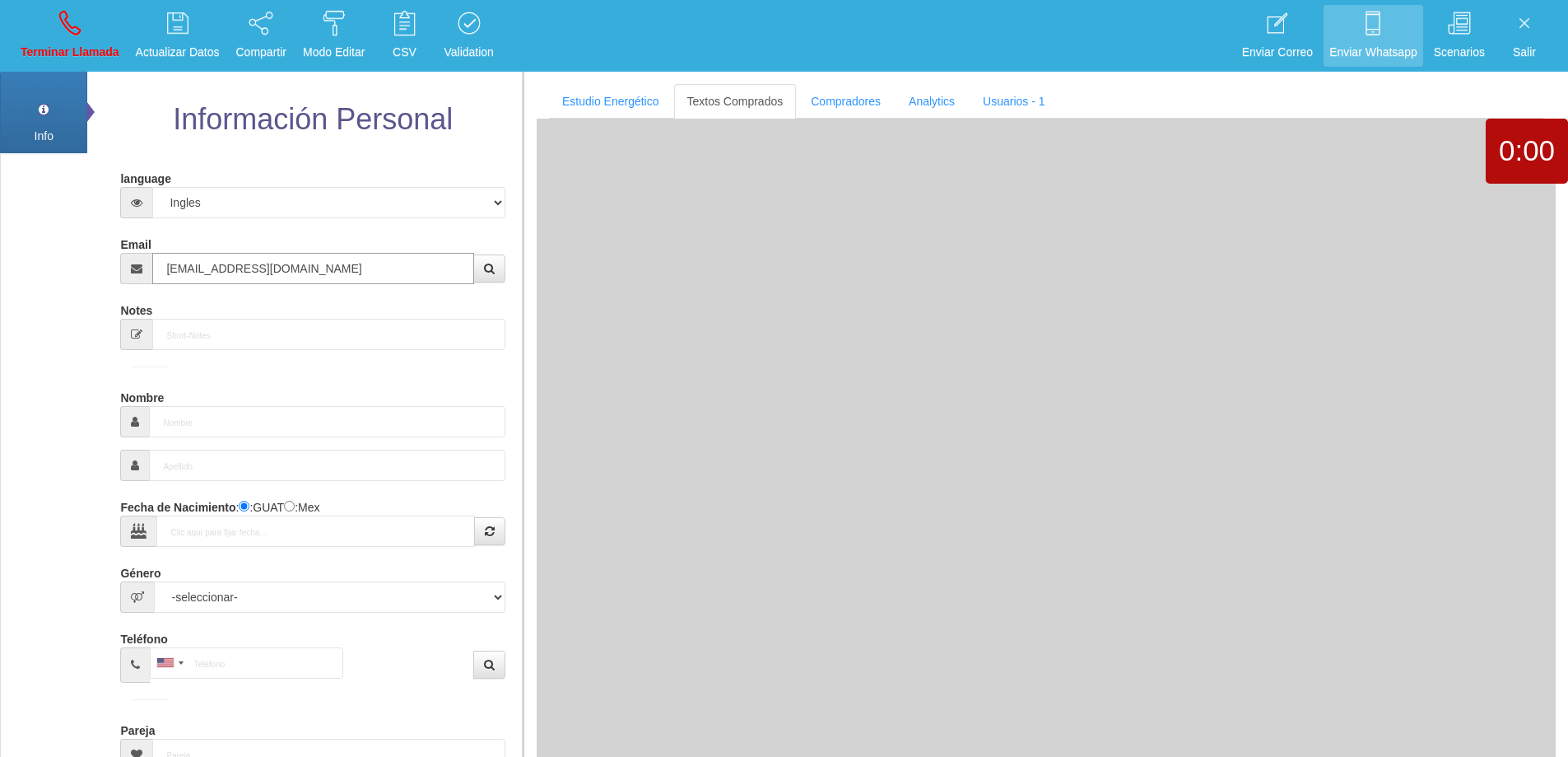
type input "22 Dic 1964"
type input "Comprador simple"
type input "[PERSON_NAME]"
select select "2"
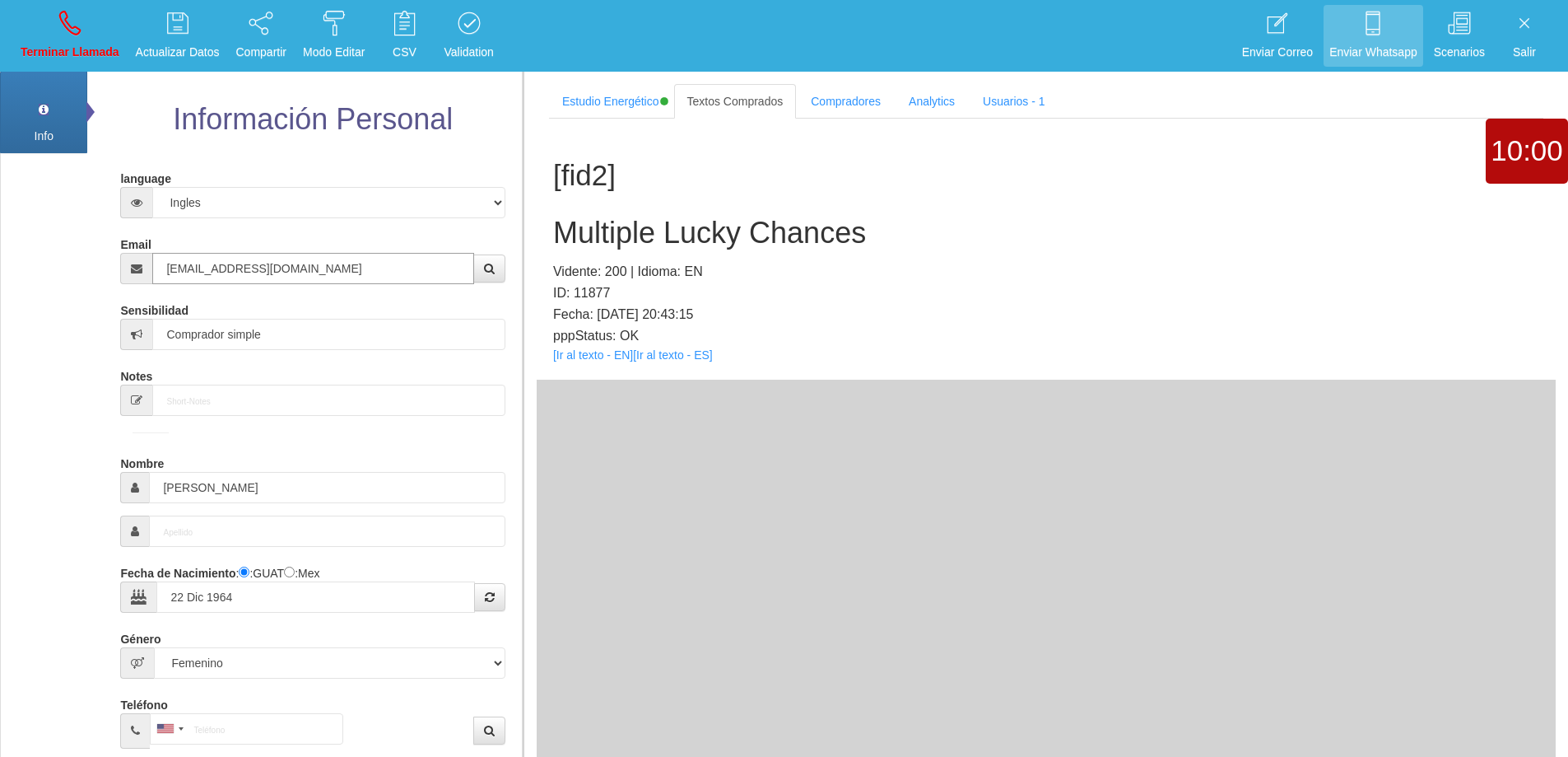
type input "[EMAIL_ADDRESS][DOMAIN_NAME]"
click at [710, 229] on h2 "Multiple Lucky Chances" at bounding box center [1046, 232] width 986 height 33
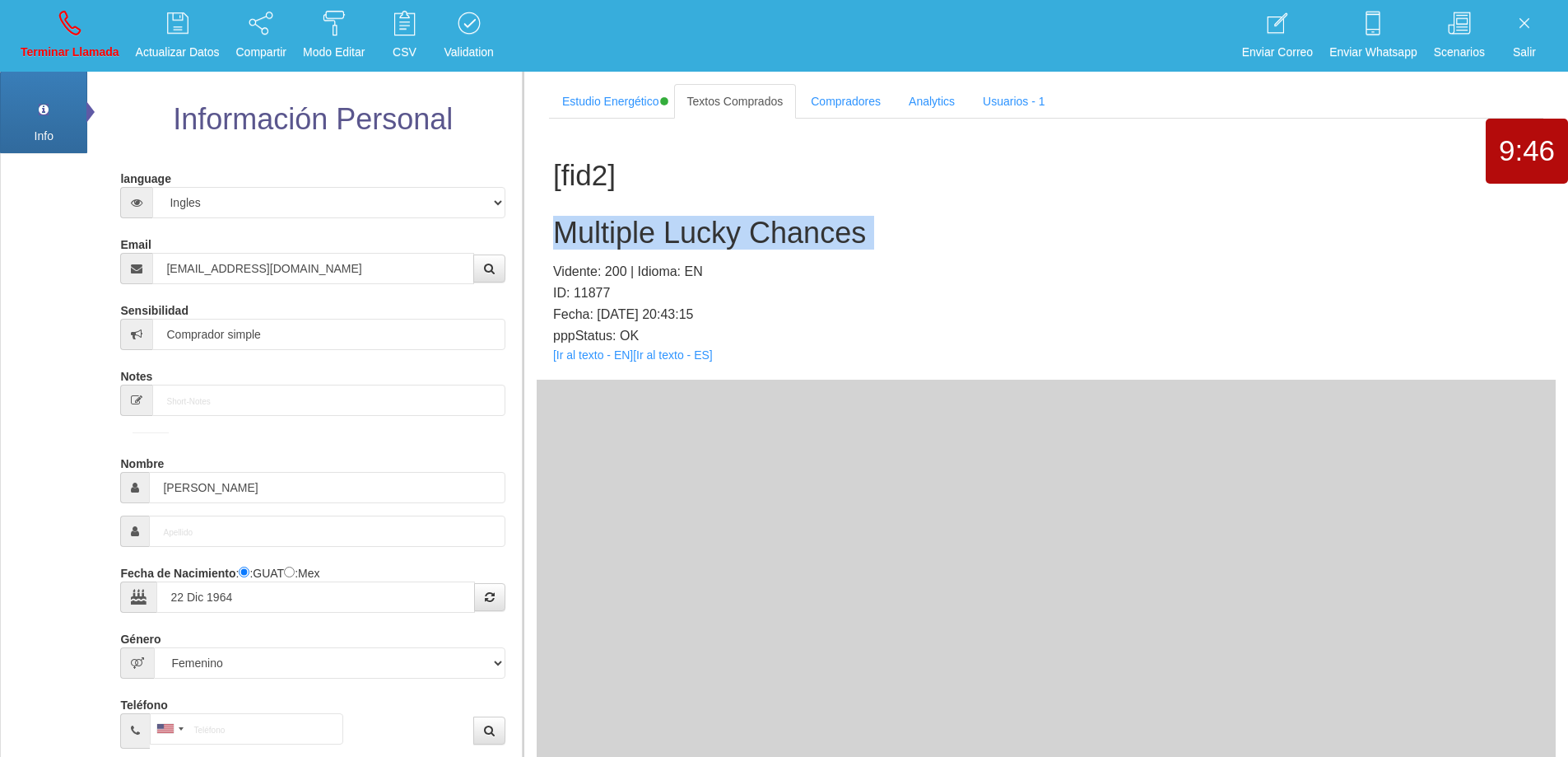
click at [710, 229] on h2 "Multiple Lucky Chances" at bounding box center [1046, 232] width 986 height 33
click at [927, 192] on div "[fid2] Multiple Lucky Chances Vidente: 200 | Idioma: EN ID: 11877 Fecha: [DATE]…" at bounding box center [1046, 249] width 1019 height 261
drag, startPoint x: 861, startPoint y: 235, endPoint x: 559, endPoint y: 235, distance: 302.0
click at [547, 233] on div "[fid2] Multiple Lucky Chances Vidente: 200 | Idioma: EN ID: 11877 Fecha: [DATE]…" at bounding box center [1046, 249] width 1019 height 261
click at [90, 29] on link "Terminar Llamada" at bounding box center [70, 36] width 111 height 62
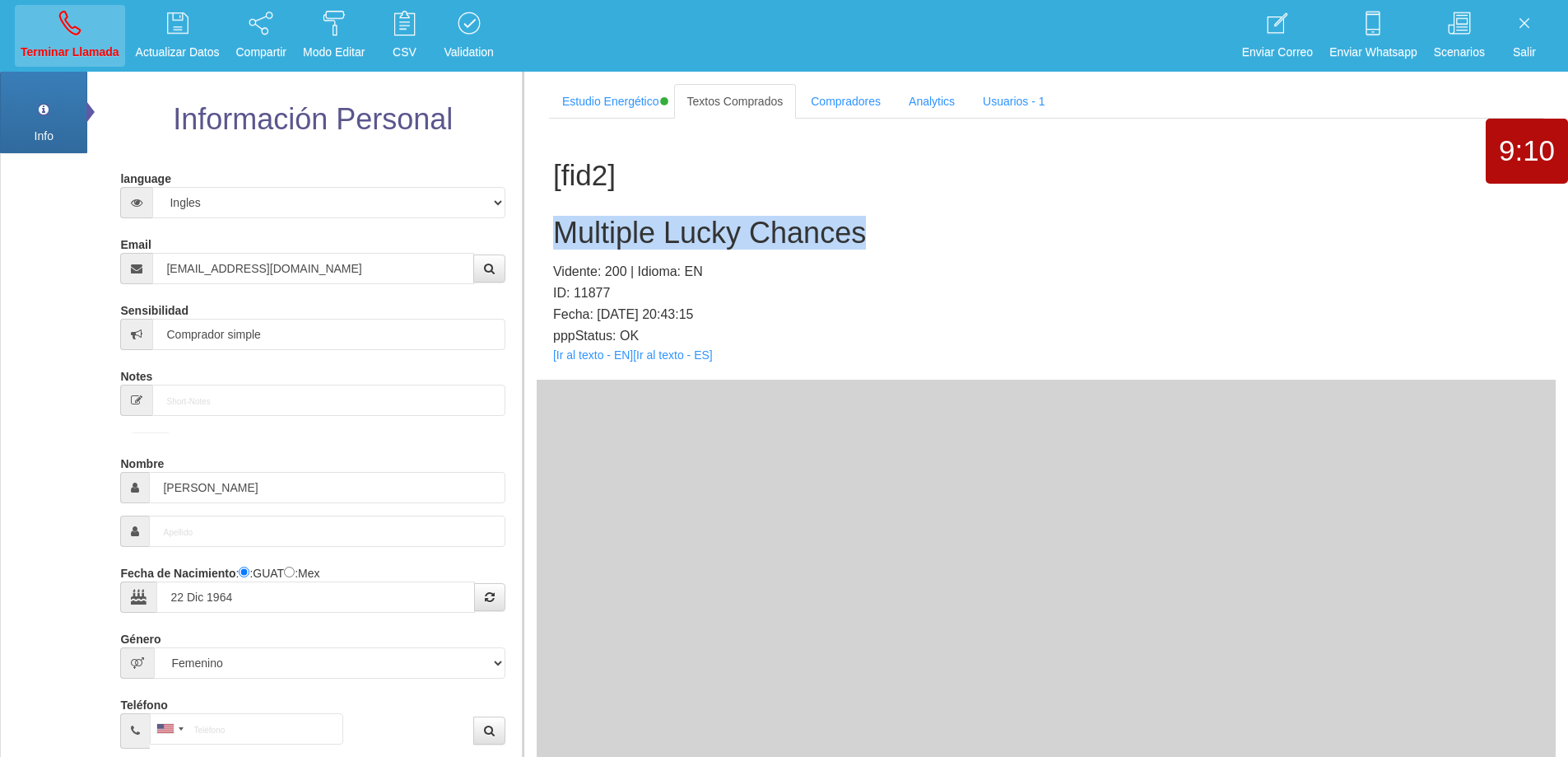
select select "0"
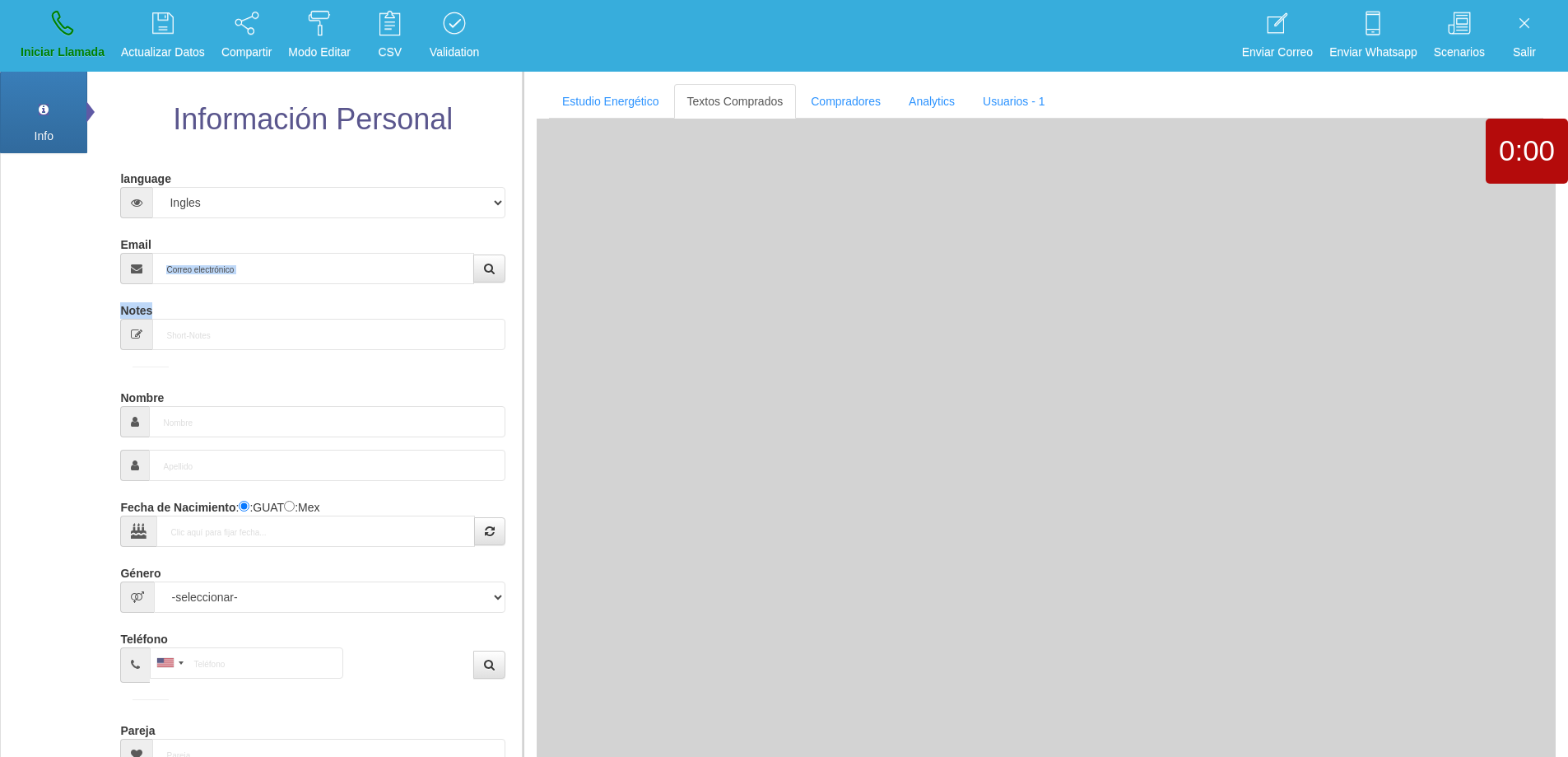
drag, startPoint x: 225, startPoint y: 285, endPoint x: 229, endPoint y: 274, distance: 11.7
click at [228, 276] on form "language Español Portugues [PERSON_NAME] Email Sensibilidad Notes Comprador de …" at bounding box center [312, 544] width 360 height 758
click at [237, 262] on input "Email" at bounding box center [313, 267] width 321 height 31
click at [294, 273] on input "Email" at bounding box center [313, 267] width 321 height 31
click at [70, 258] on div "Info Pref Extra Información Personal language Español Portugues [PERSON_NAME] E…" at bounding box center [261, 511] width 522 height 884
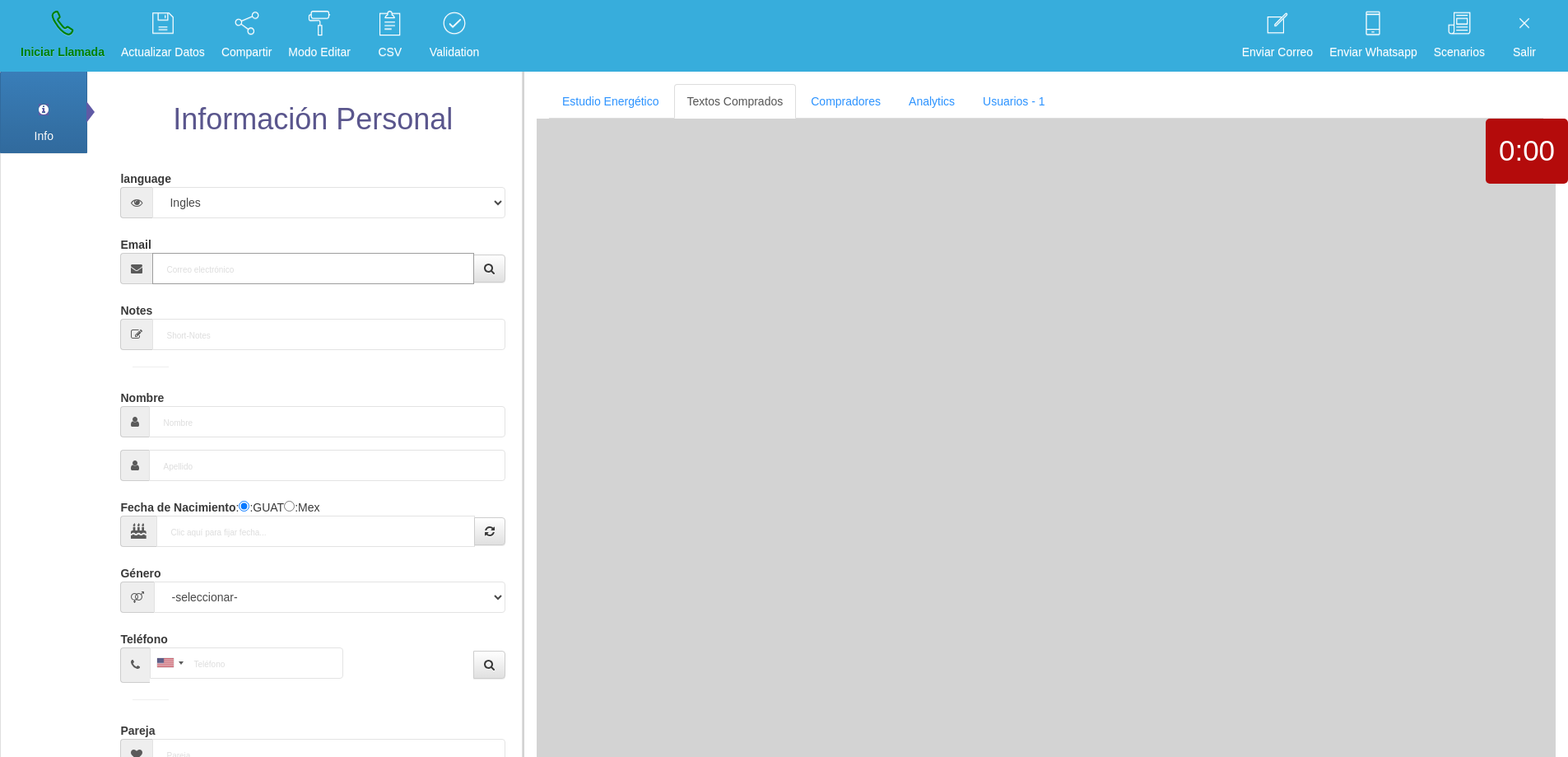
click at [223, 264] on input "Email" at bounding box center [313, 267] width 321 height 31
paste input "[EMAIL_ADDRESS][DOMAIN_NAME]"
type input "[EMAIL_ADDRESS][DOMAIN_NAME]"
type input "5 Ene 1954"
type input "Comprador bajo"
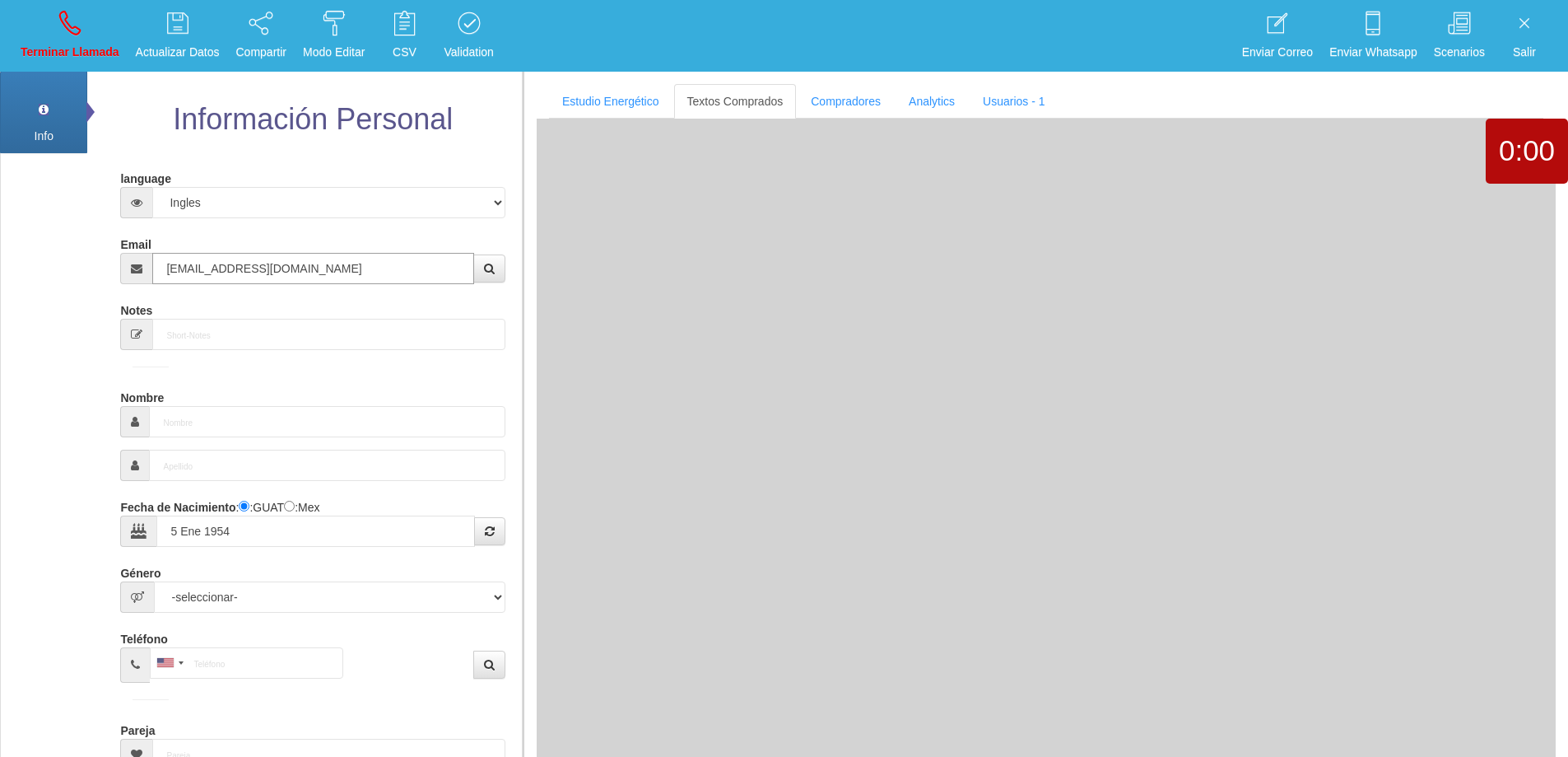
type input "[PERSON_NAME]"
select select "2"
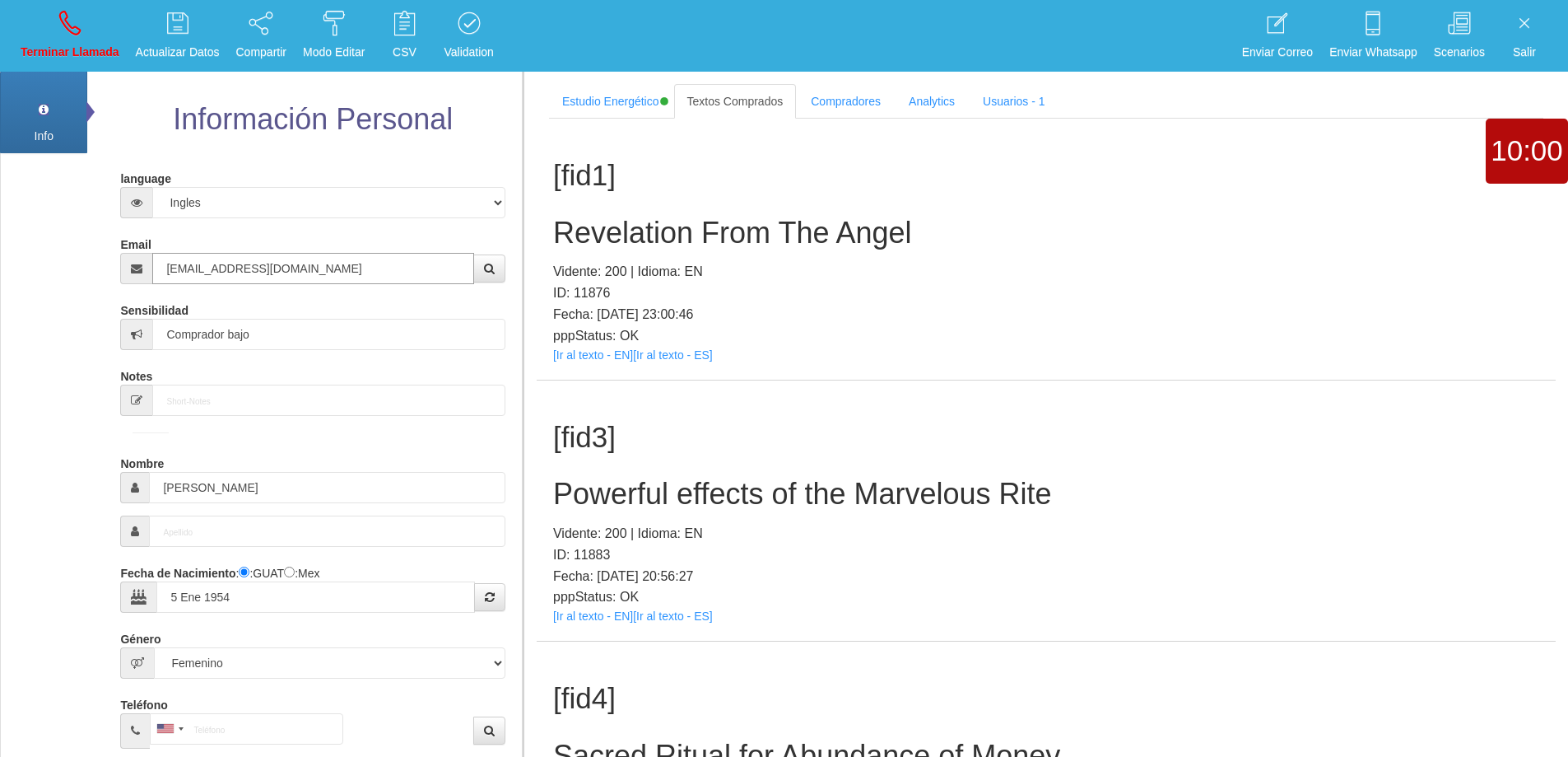
type input "[EMAIL_ADDRESS][DOMAIN_NAME]"
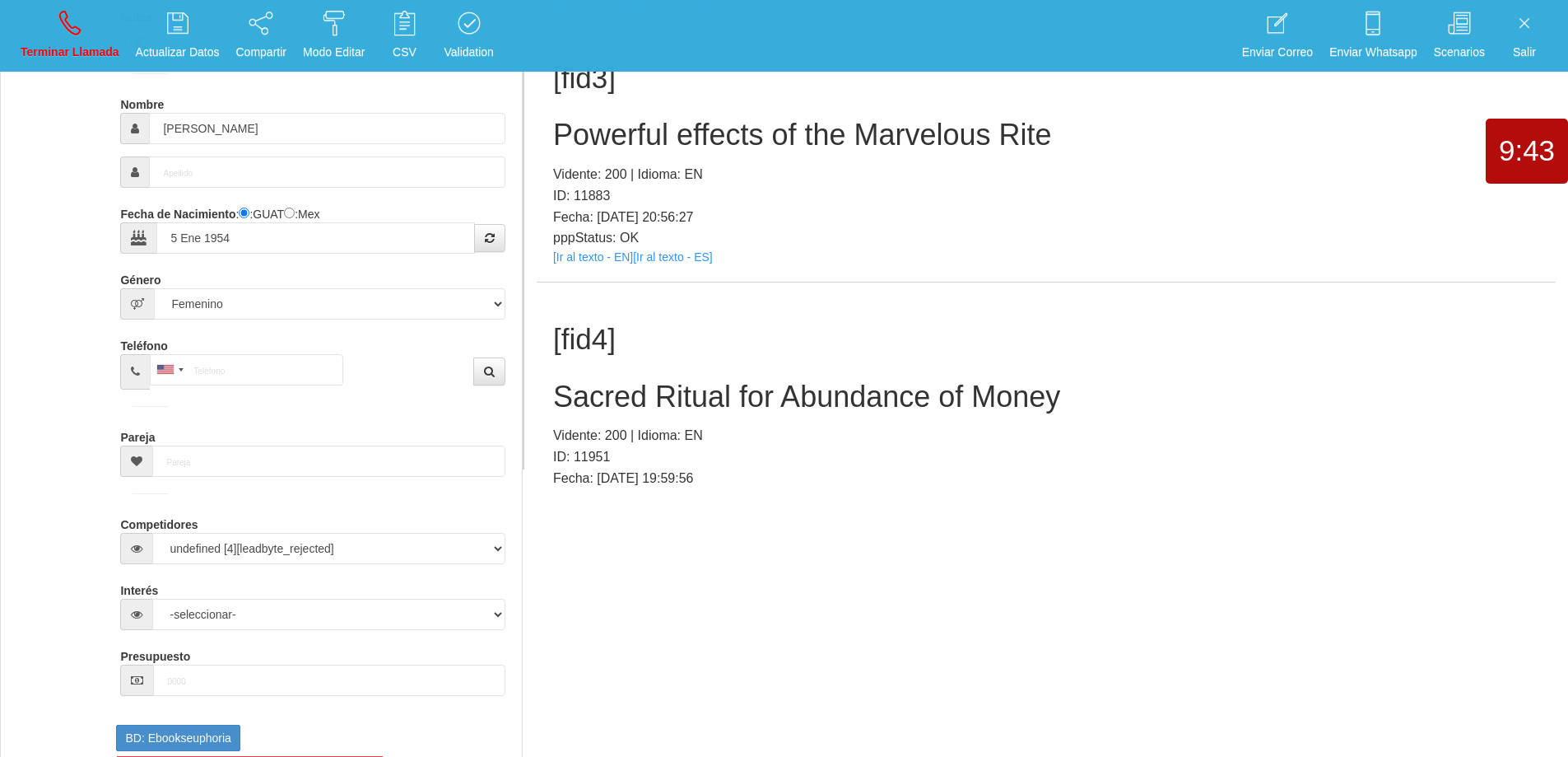
click at [877, 394] on h2 "Sacred Ritual for Abundance of Money" at bounding box center [1046, 396] width 986 height 33
click at [877, 393] on h2 "Sacred Ritual for Abundance of Money" at bounding box center [1046, 396] width 986 height 33
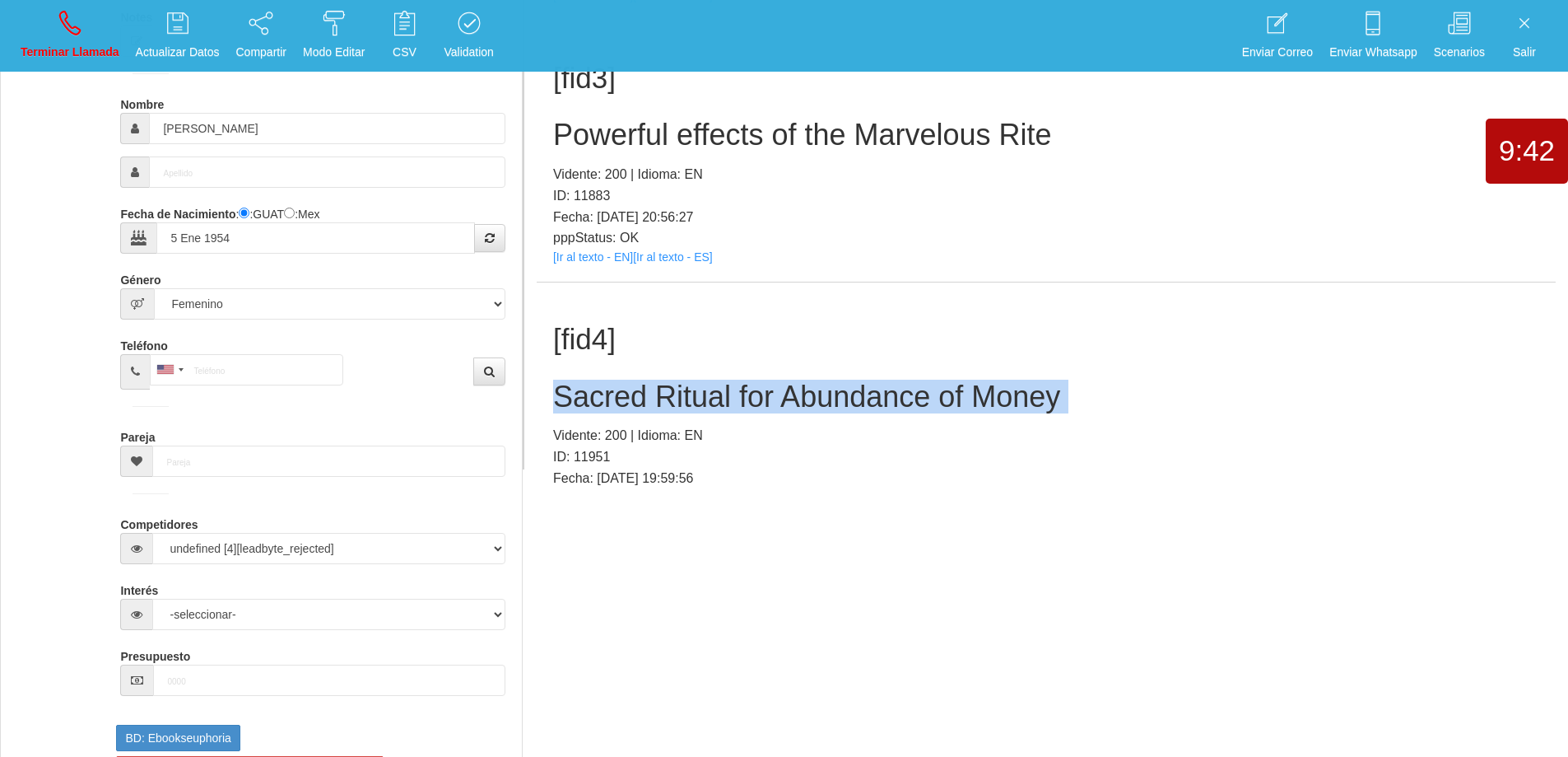
click at [877, 394] on h2 "Sacred Ritual for Abundance of Money" at bounding box center [1046, 396] width 986 height 33
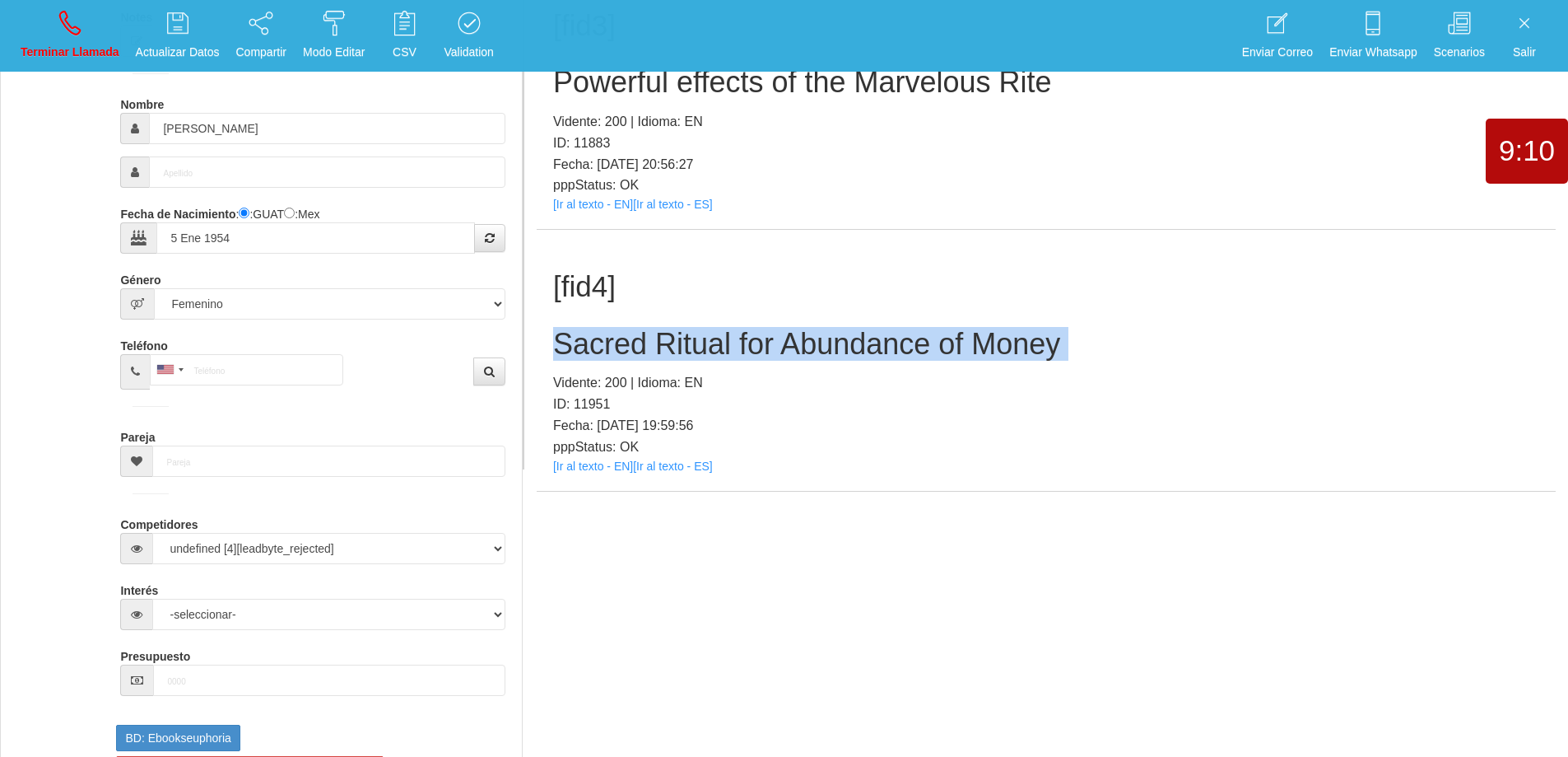
drag, startPoint x: 1044, startPoint y: 523, endPoint x: 1048, endPoint y: 509, distance: 14.6
click at [1044, 398] on html "Toggle navigation Terminar Llamada Actualizar Datos Compartir Modo Editar Whats…" at bounding box center [784, 19] width 1568 height 757
drag, startPoint x: 1069, startPoint y: 343, endPoint x: 546, endPoint y: 347, distance: 523.0
click at [546, 347] on div "[fid4] Sacred Ritual for Abundance of Money Vidente: 200 | Idioma: EN ID: 11951…" at bounding box center [1046, 360] width 1019 height 261
click at [69, 17] on icon at bounding box center [69, 23] width 21 height 26
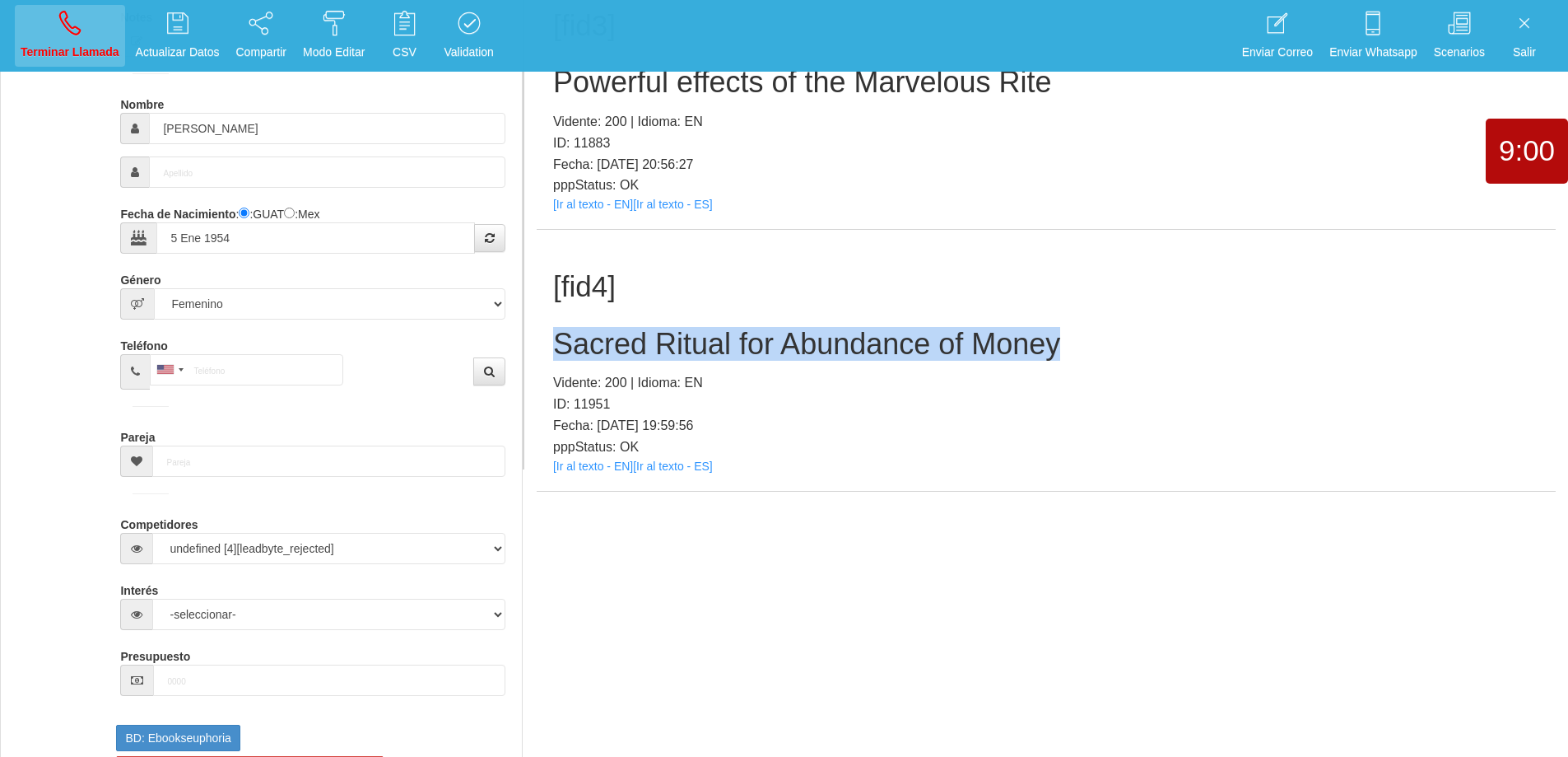
select select "0"
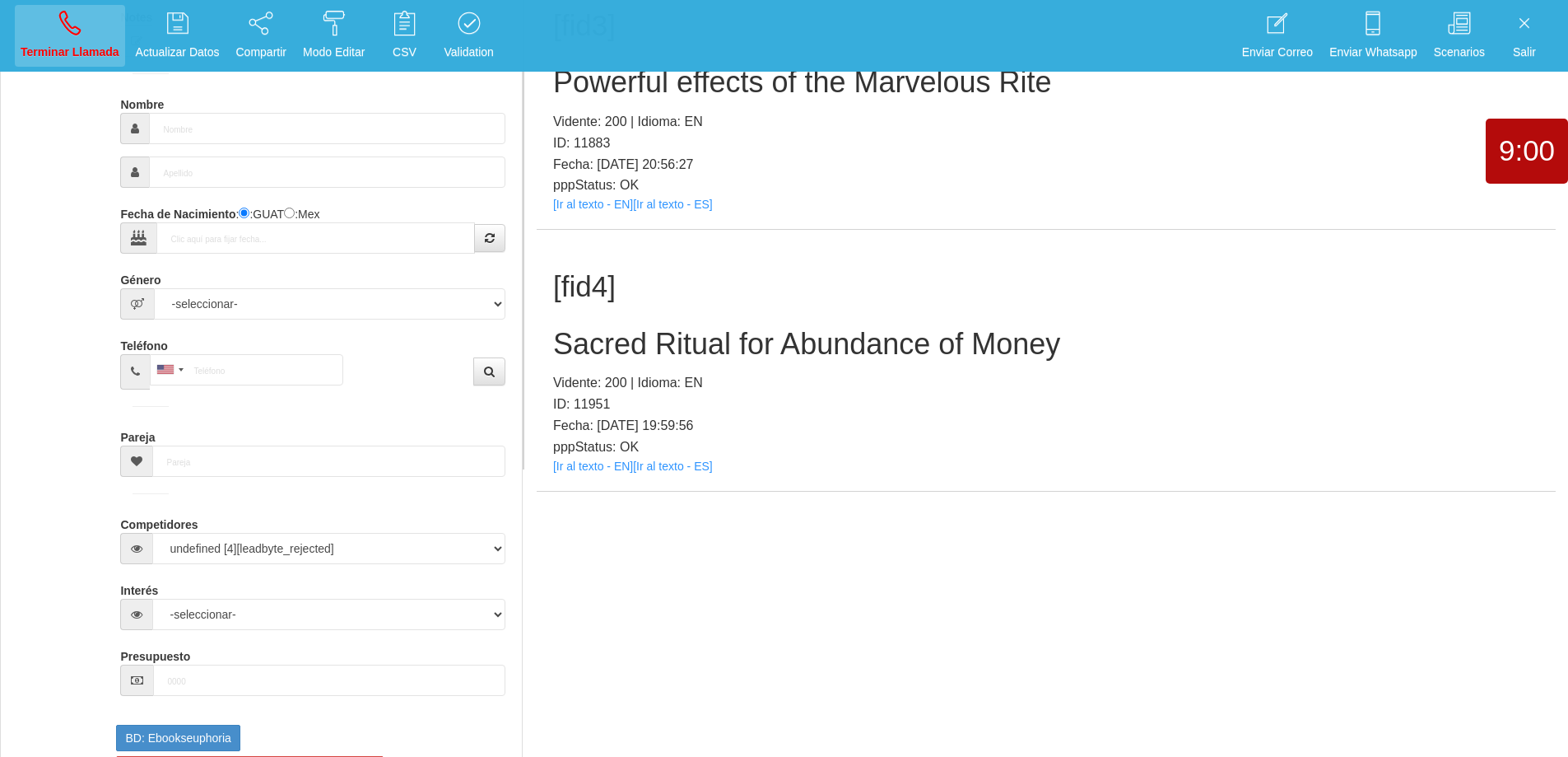
scroll to position [0, 0]
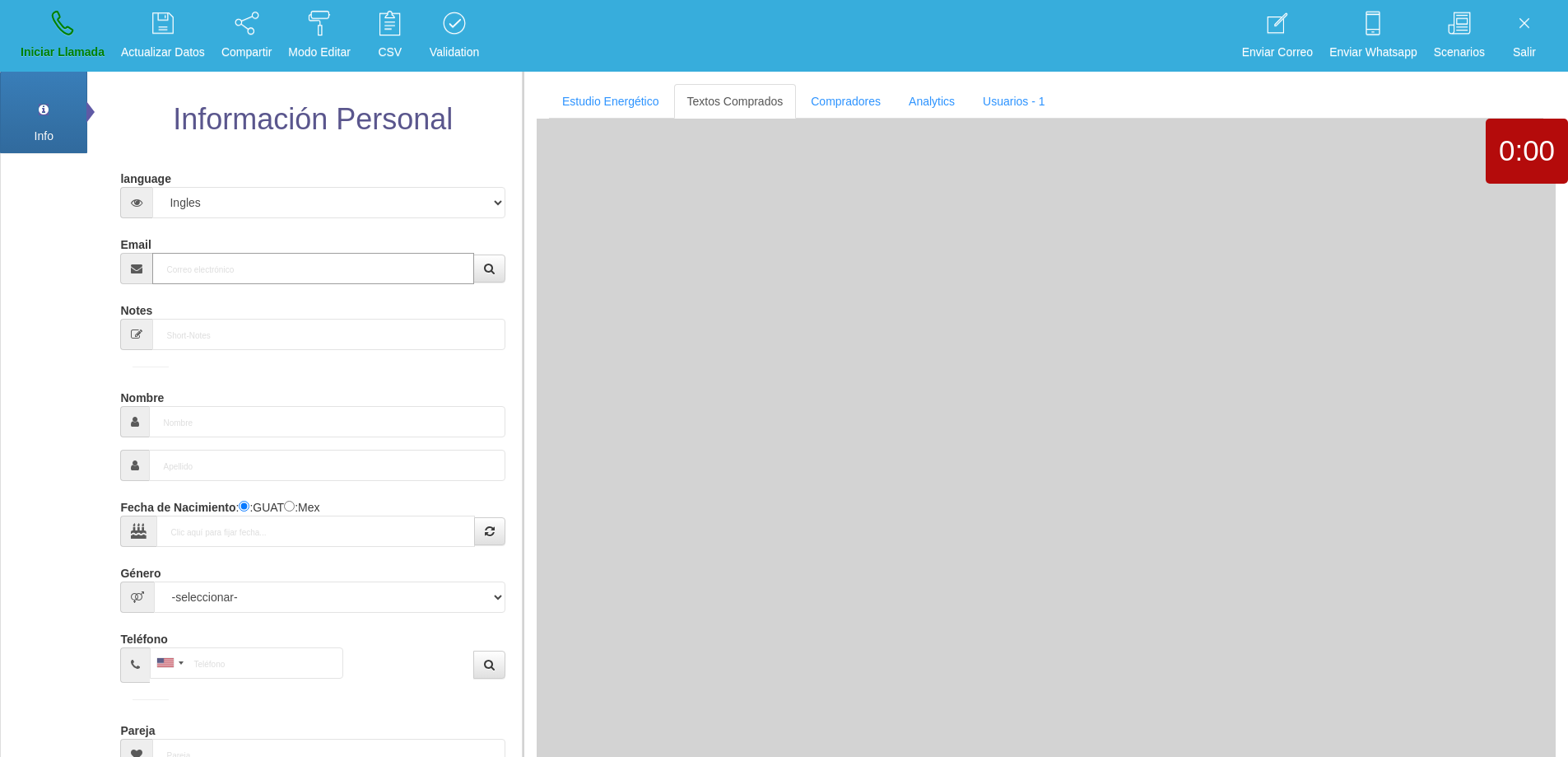
drag, startPoint x: 286, startPoint y: 277, endPoint x: 288, endPoint y: 268, distance: 9.2
click at [285, 271] on input "Email" at bounding box center [313, 267] width 321 height 31
paste input "[EMAIL_ADDRESS][DOMAIN_NAME]"
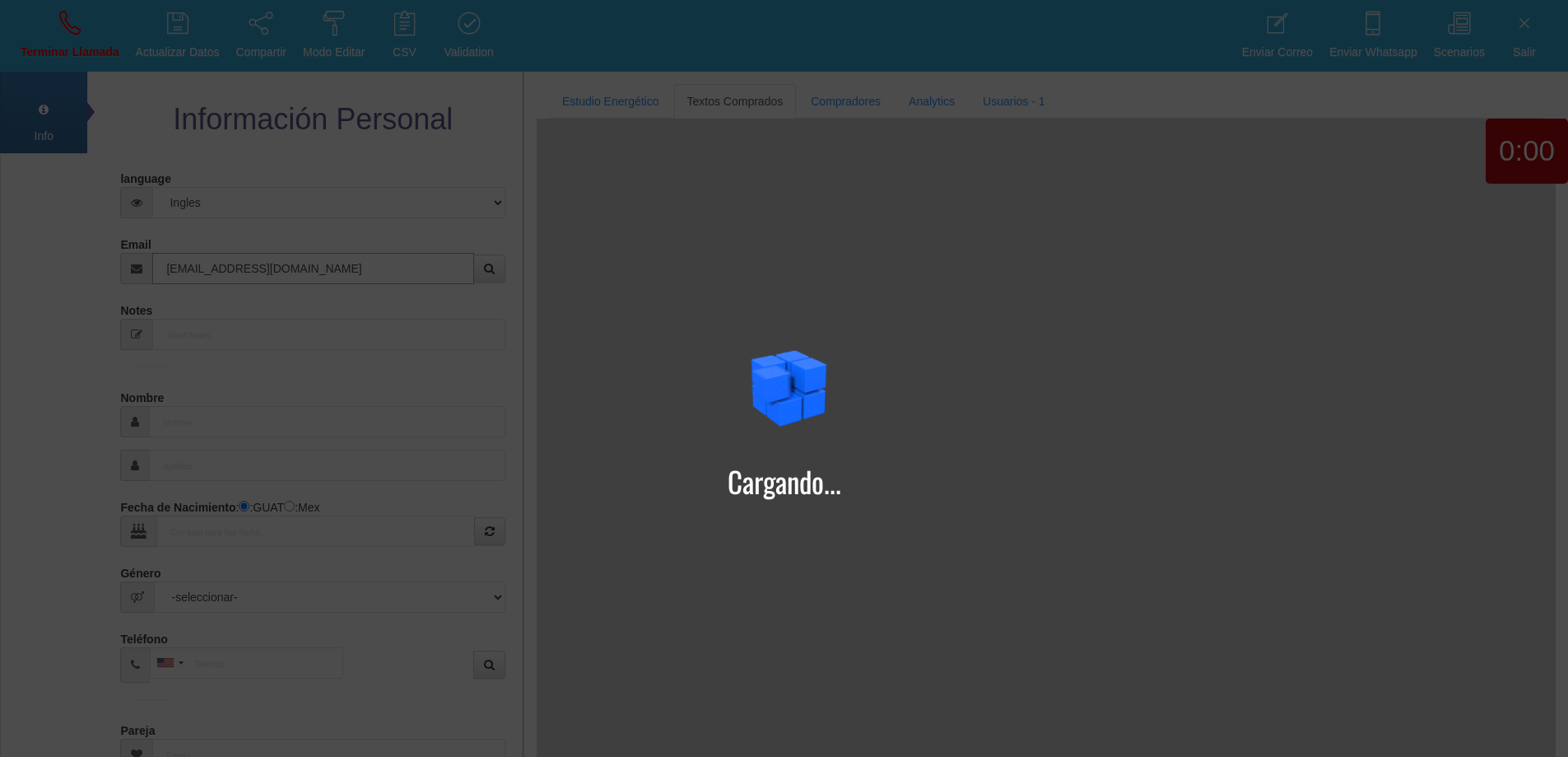
type input "[EMAIL_ADDRESS][DOMAIN_NAME]"
type input "[DATE]"
select select "3"
type input "Comprador bajo"
type input "[PERSON_NAME]"
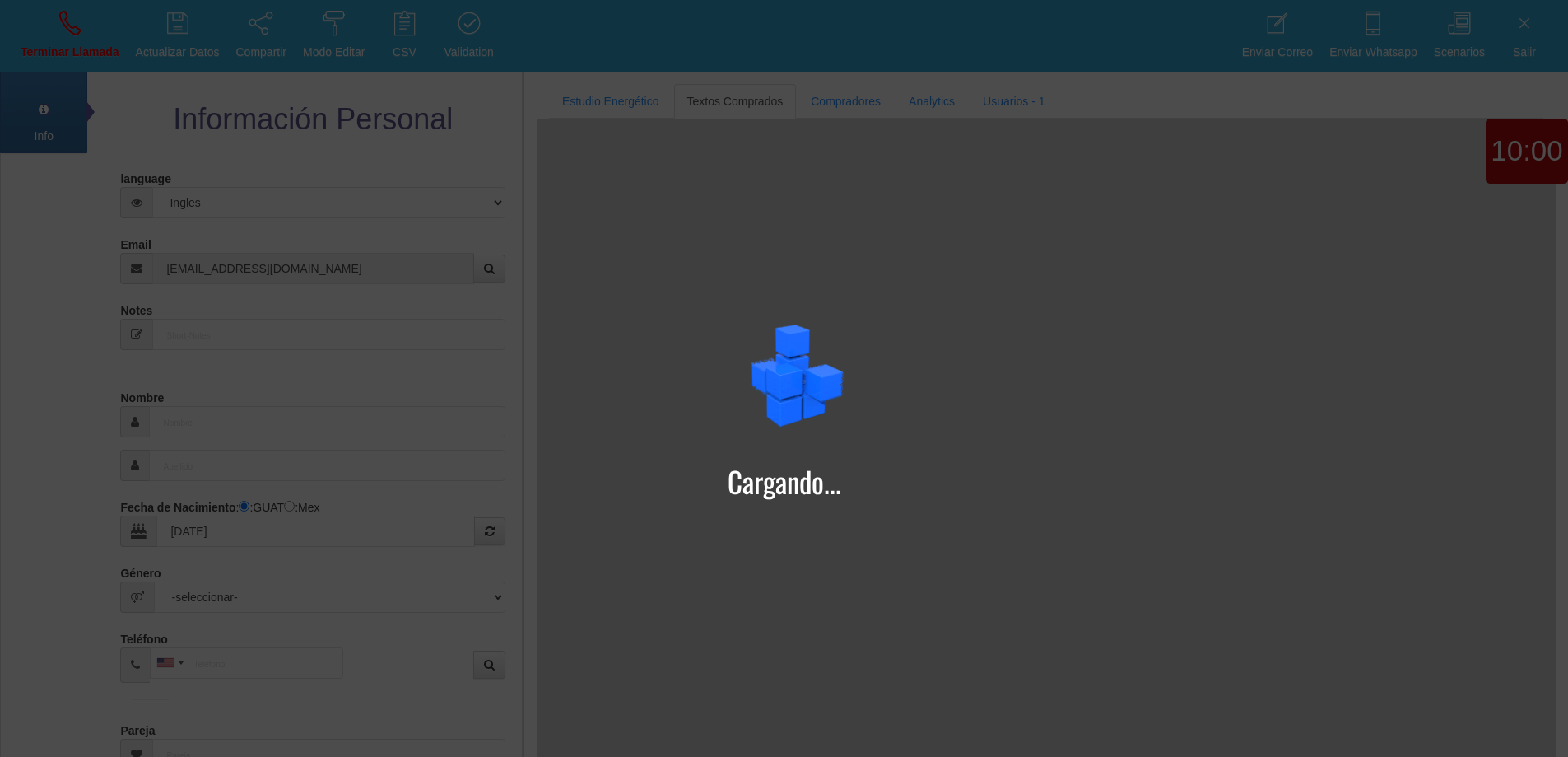
select select "2"
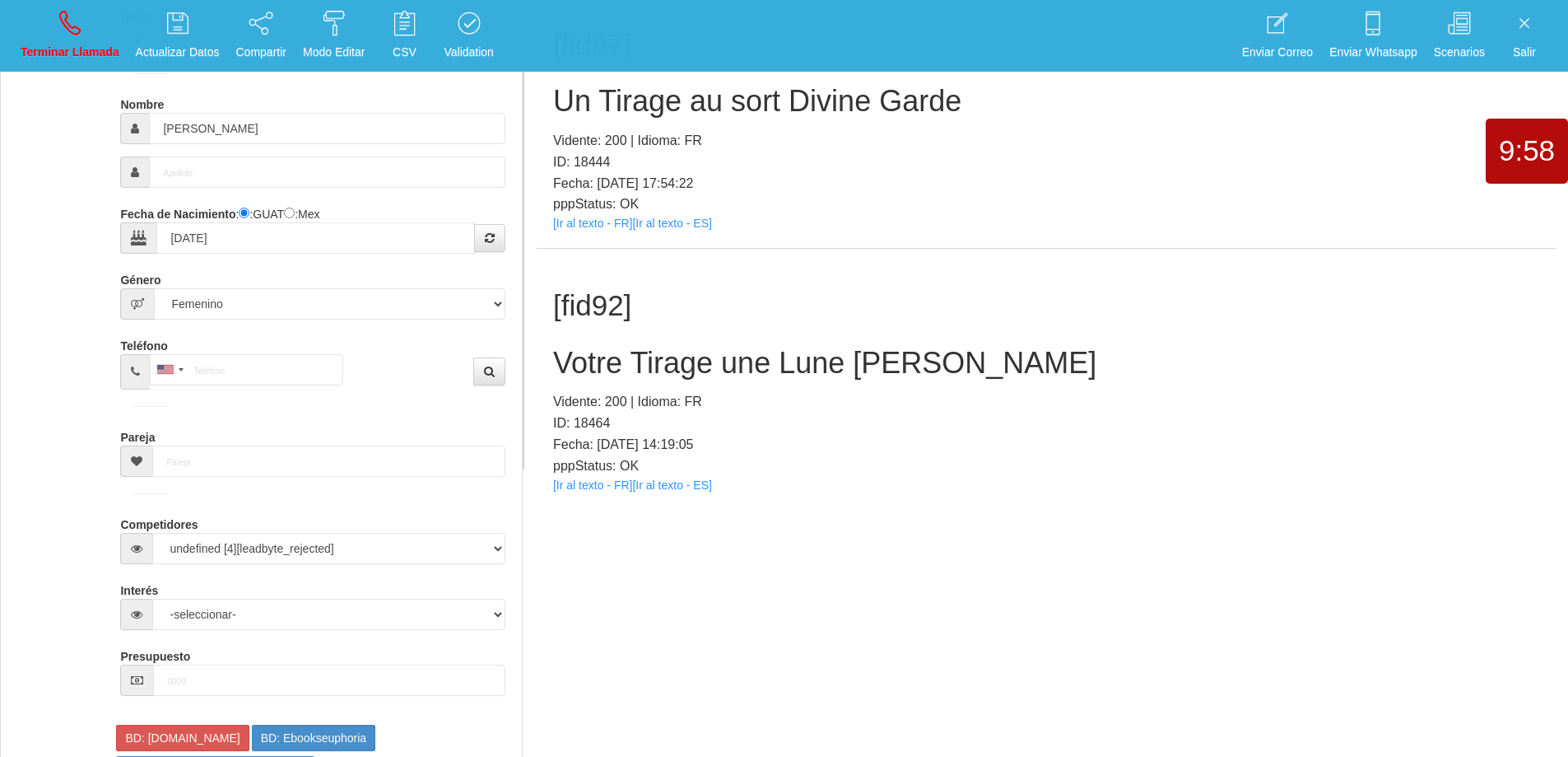
scroll to position [53, 0]
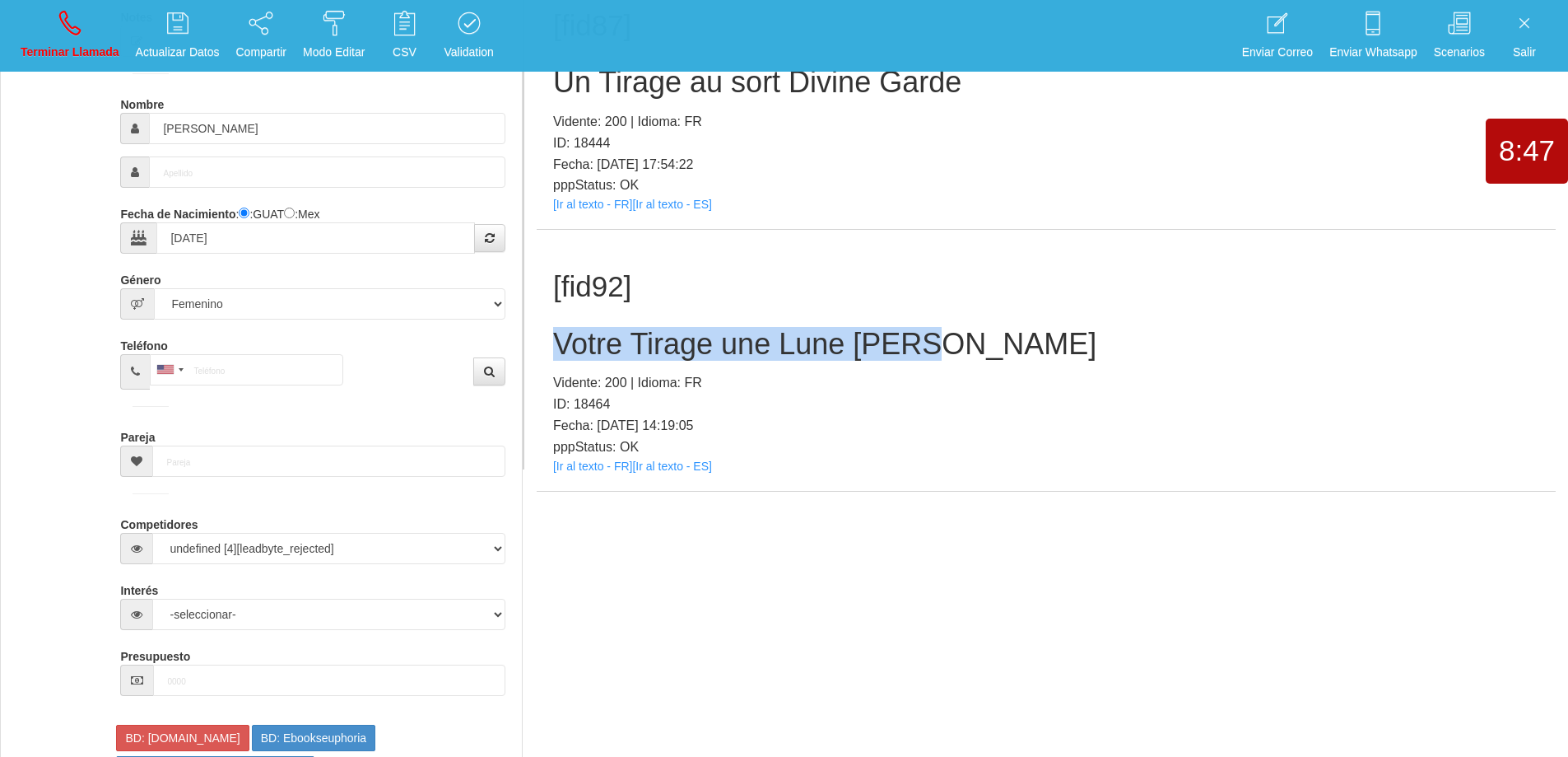
drag, startPoint x: 701, startPoint y: 340, endPoint x: 546, endPoint y: 344, distance: 155.1
click at [540, 343] on div "[fid92] Votre Tirage une Lune [PERSON_NAME] Vidente: 200 | Idioma: FR ID: 18464…" at bounding box center [1046, 360] width 1019 height 261
click at [1021, 358] on h2 "Votre Tirage une Lune [PERSON_NAME]" at bounding box center [1046, 344] width 986 height 33
click at [69, 25] on icon at bounding box center [69, 23] width 21 height 26
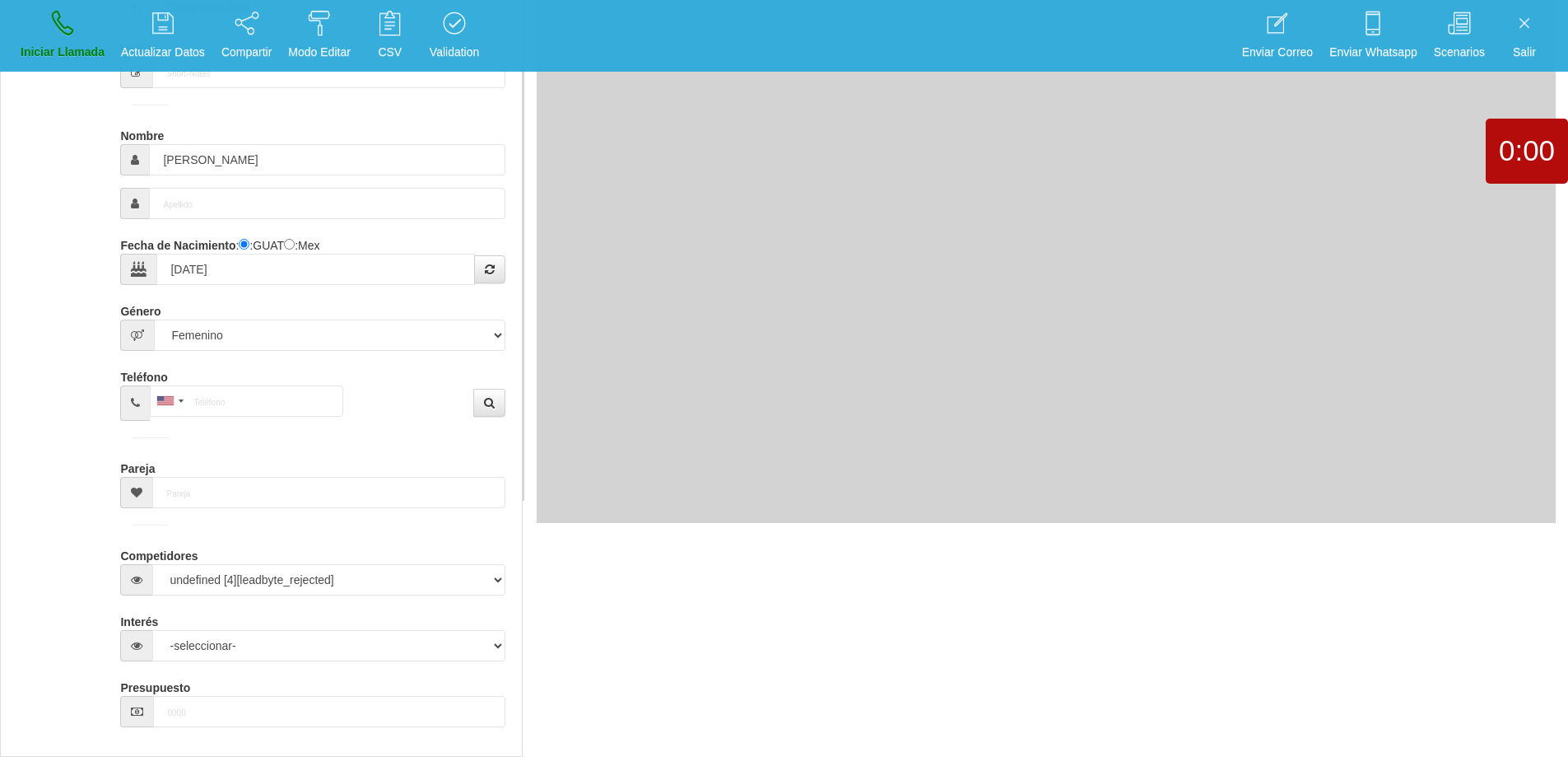
select select "0"
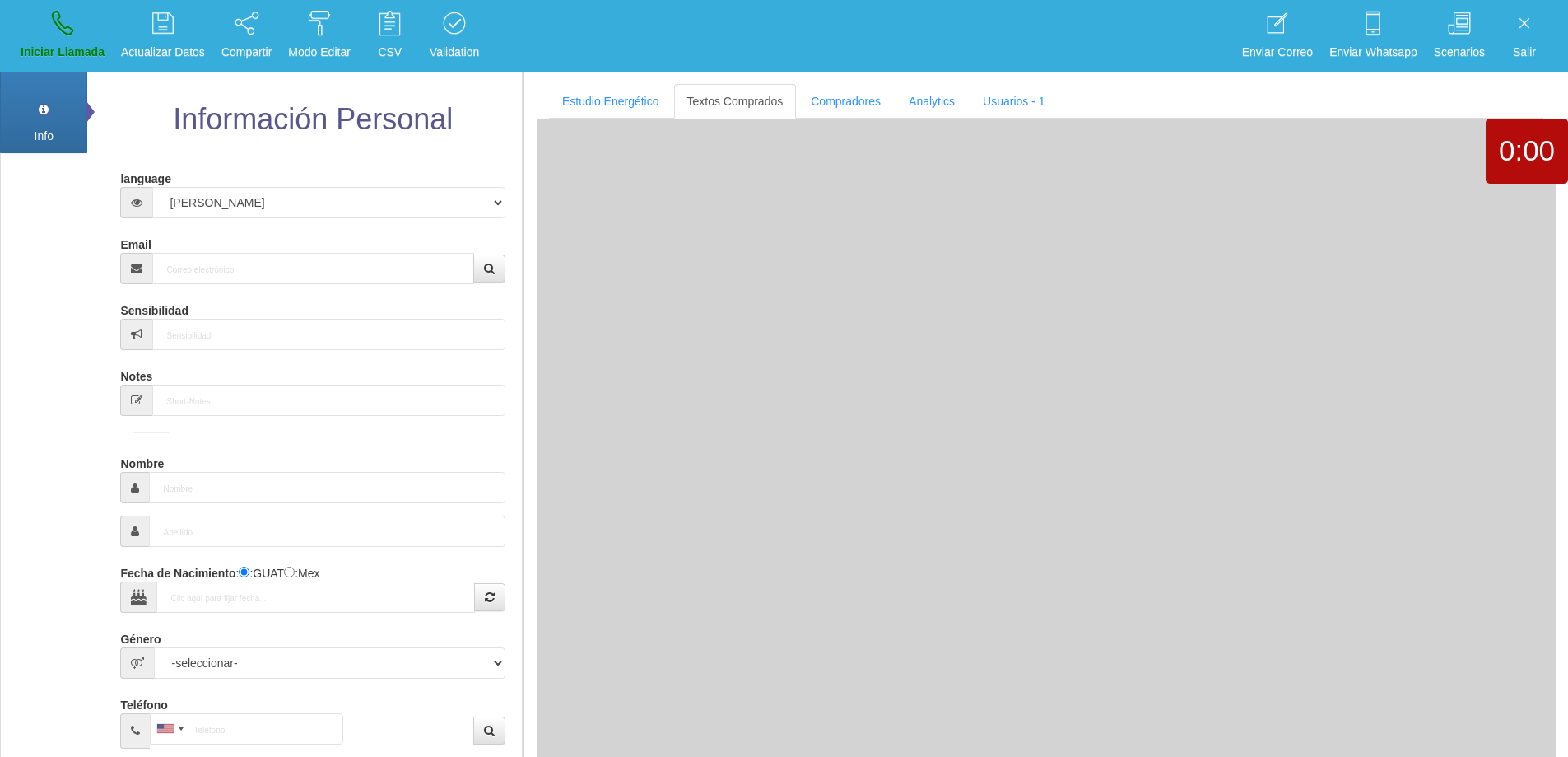
scroll to position [0, 0]
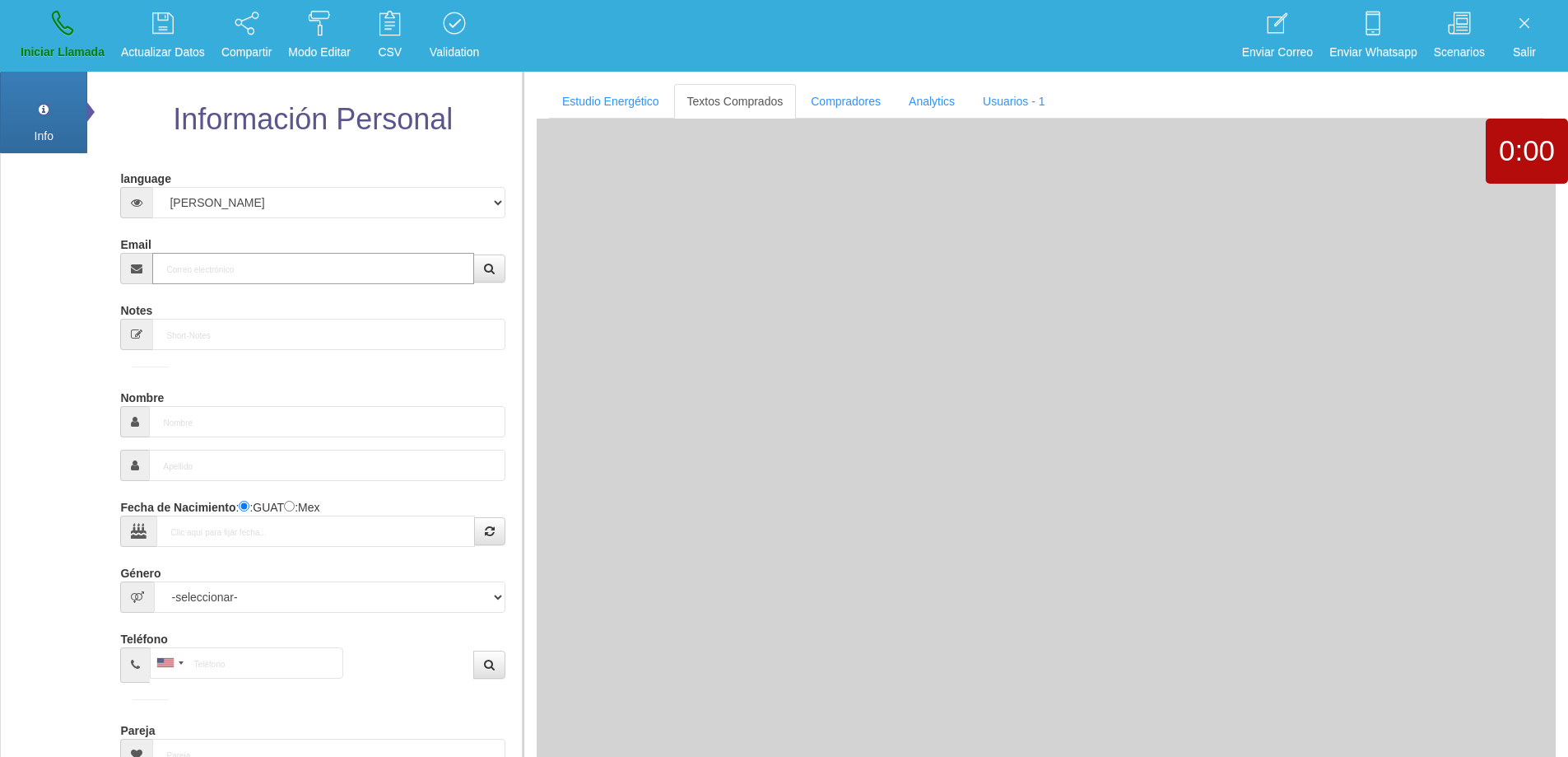
click at [244, 262] on input "Email" at bounding box center [313, 267] width 321 height 31
paste input "[EMAIL_ADDRESS][DOMAIN_NAME]"
type input "[EMAIL_ADDRESS][DOMAIN_NAME]"
type input "3 Abr 1958"
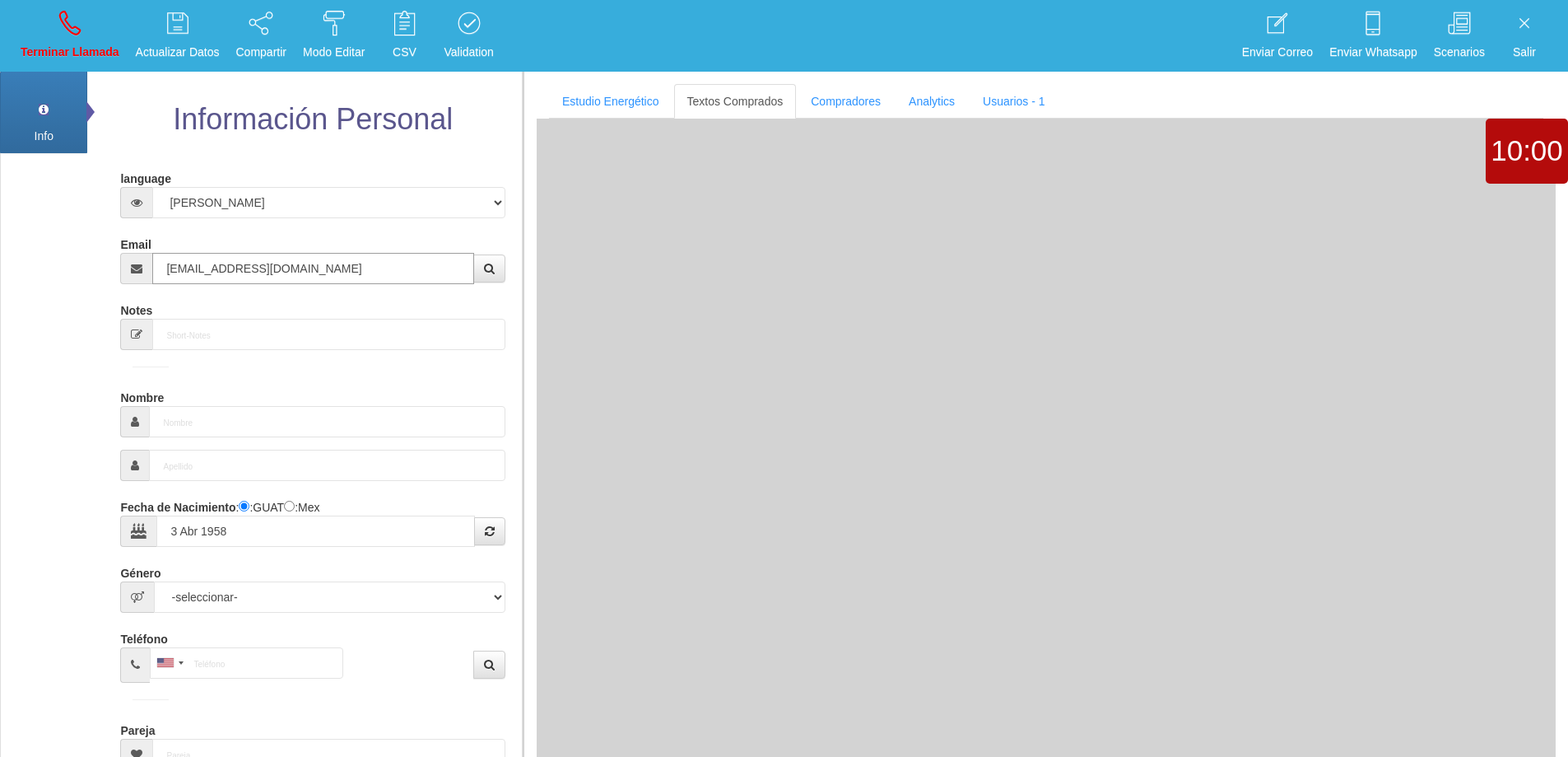
select select "4"
type input "Excelente Comprador"
type input "Kry"
select select "2"
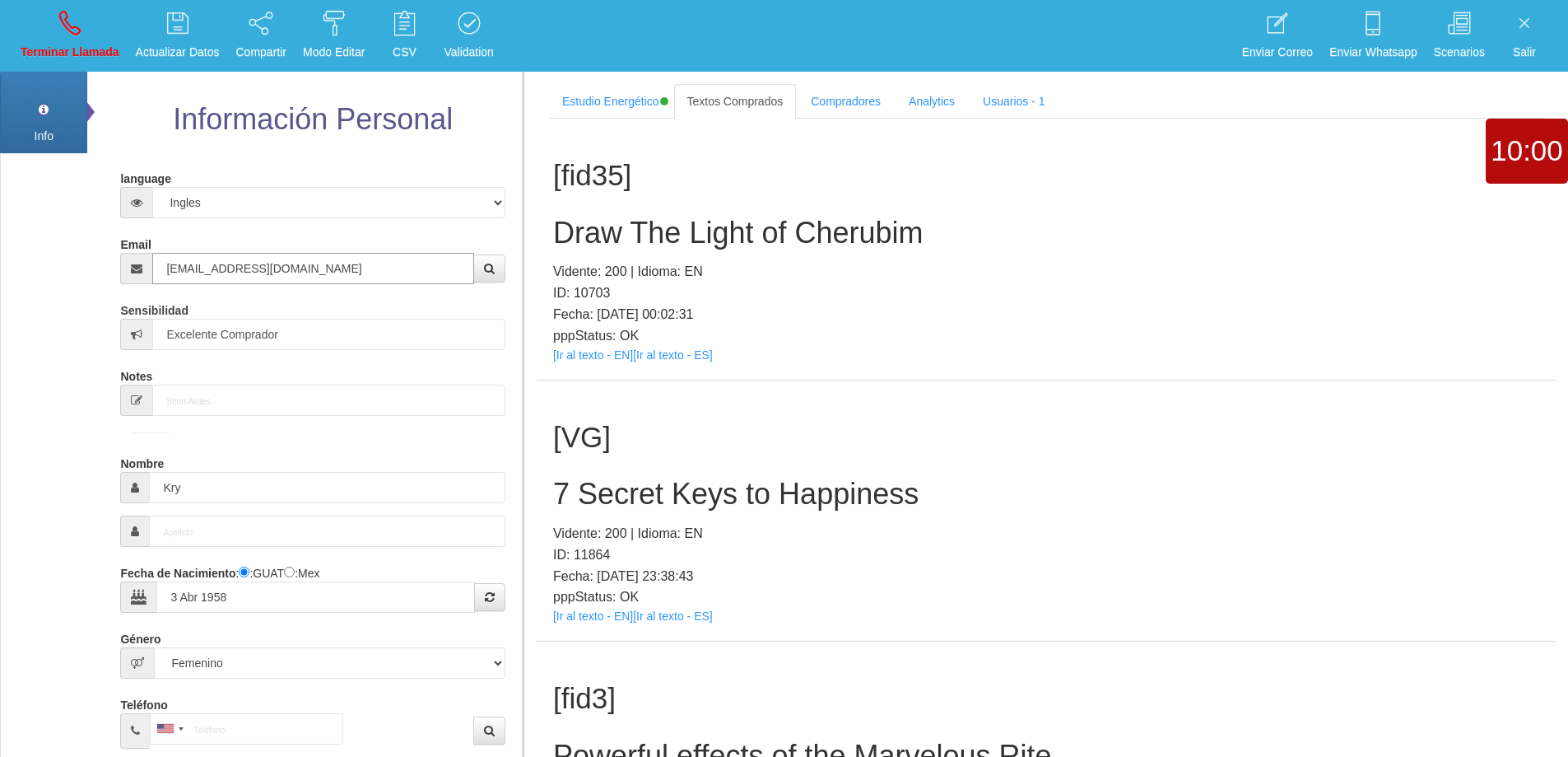
type input "[EMAIL_ADDRESS][DOMAIN_NAME]"
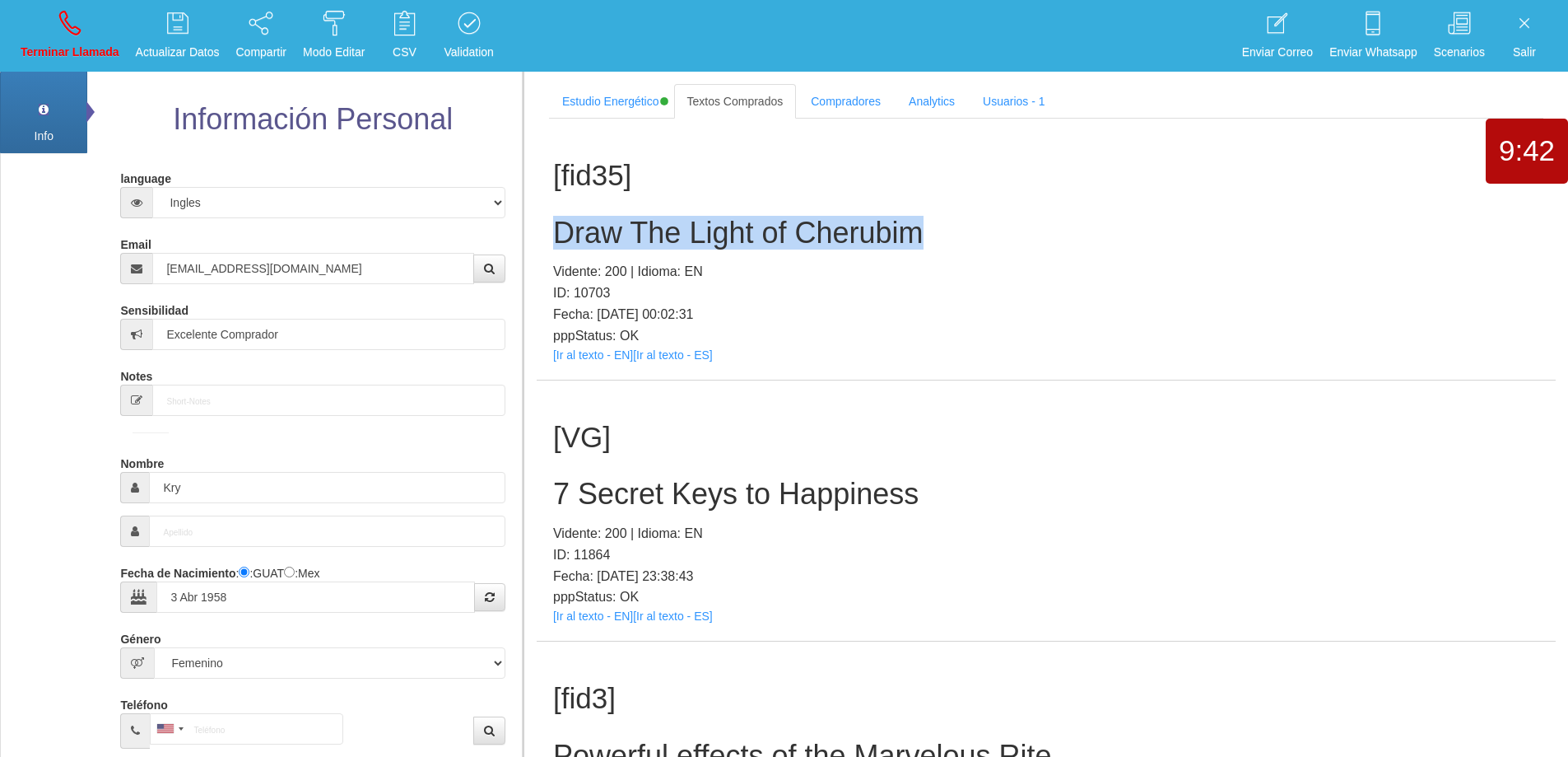
drag, startPoint x: 952, startPoint y: 224, endPoint x: 539, endPoint y: 233, distance: 413.1
click at [536, 231] on div "[fid35] Draw The Light of [PERSON_NAME]: 200 | Idioma: EN ID: 10703 Fecha: [DAT…" at bounding box center [1046, 249] width 1019 height 261
click at [1004, 205] on div "[fid35] Draw The Light of [PERSON_NAME]: 200 | Idioma: EN ID: 10703 Fecha: [DAT…" at bounding box center [1046, 249] width 1019 height 261
click at [955, 237] on h2 "Draw The Light of Cherubim" at bounding box center [1046, 232] width 986 height 33
click at [64, 22] on icon at bounding box center [69, 23] width 21 height 26
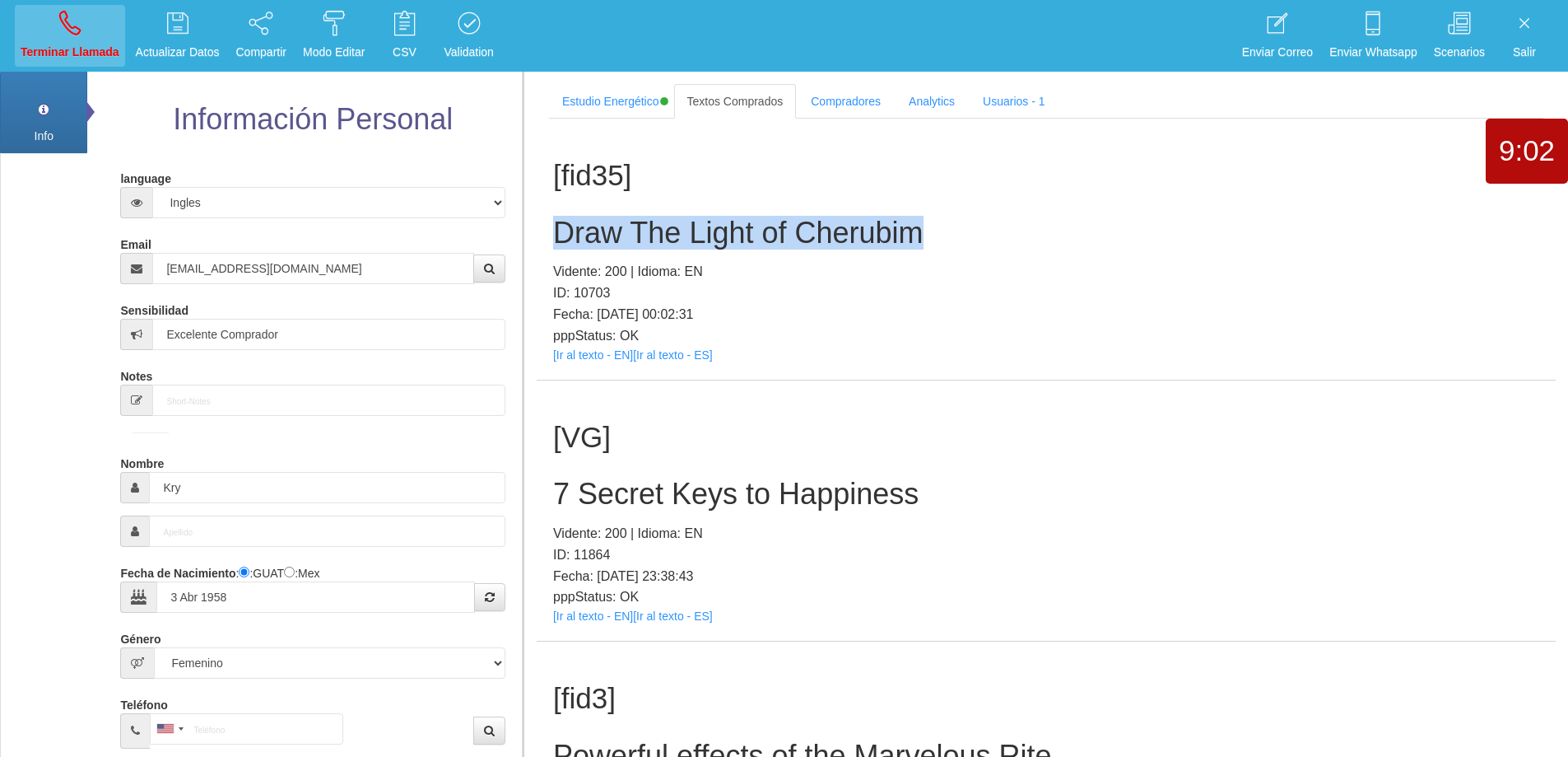
select select "0"
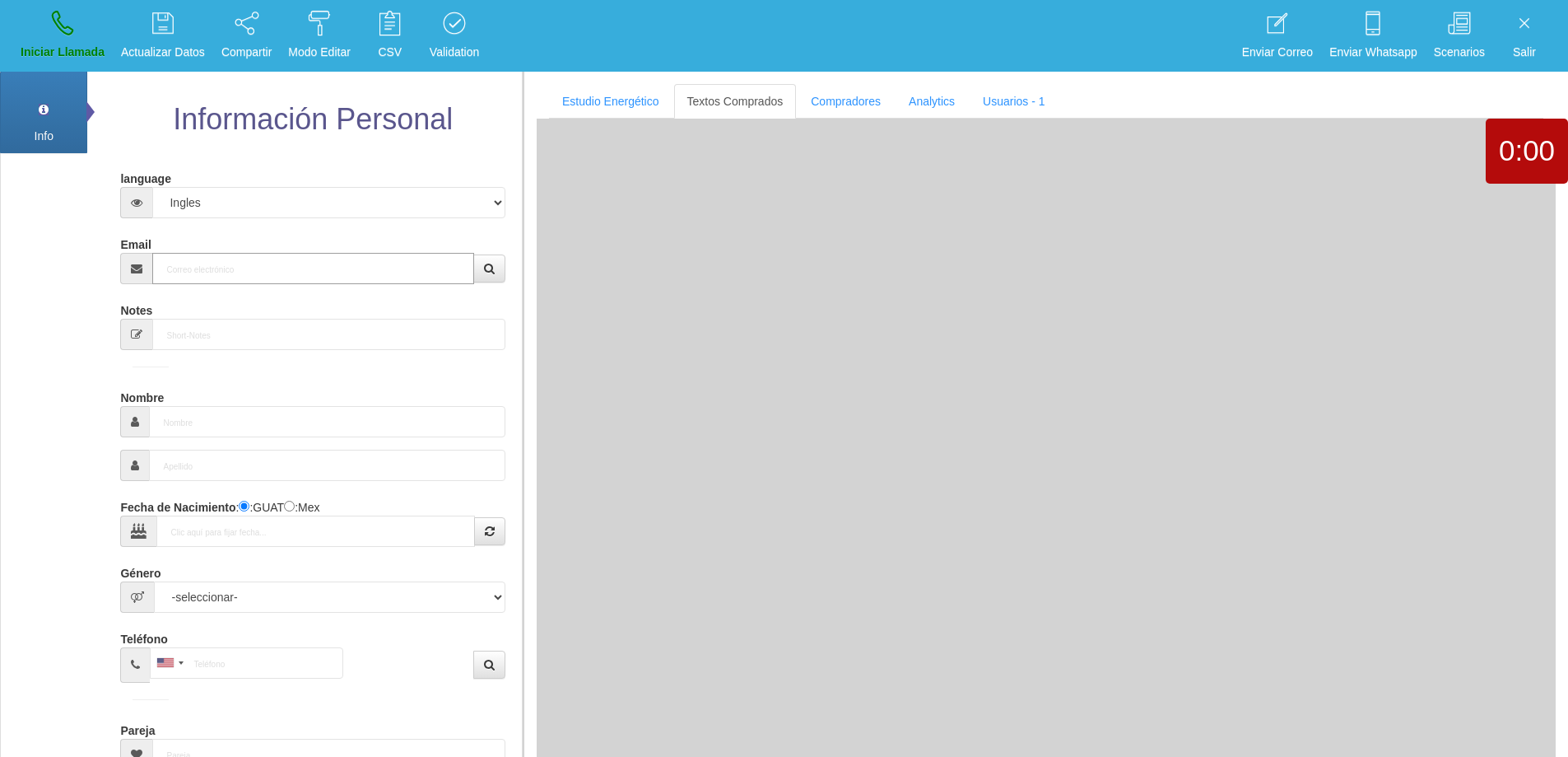
click at [249, 279] on input "Email" at bounding box center [313, 267] width 321 height 31
paste input "[EMAIL_ADDRESS][DOMAIN_NAME]"
type input "[EMAIL_ADDRESS][DOMAIN_NAME]"
type input "[DATE]"
select select
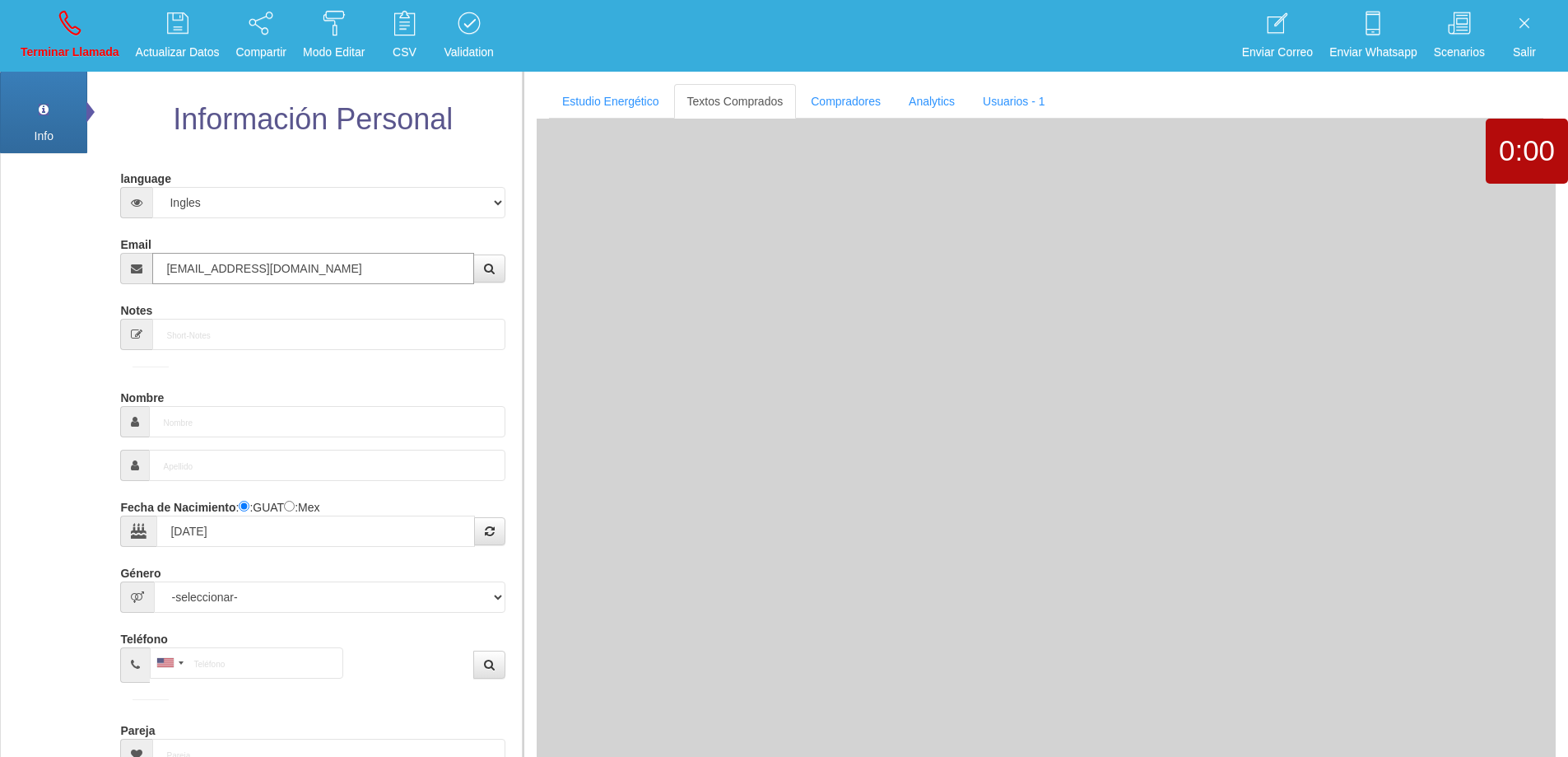
type input "Comprador bajo"
type input "[PERSON_NAME]"
select select "2"
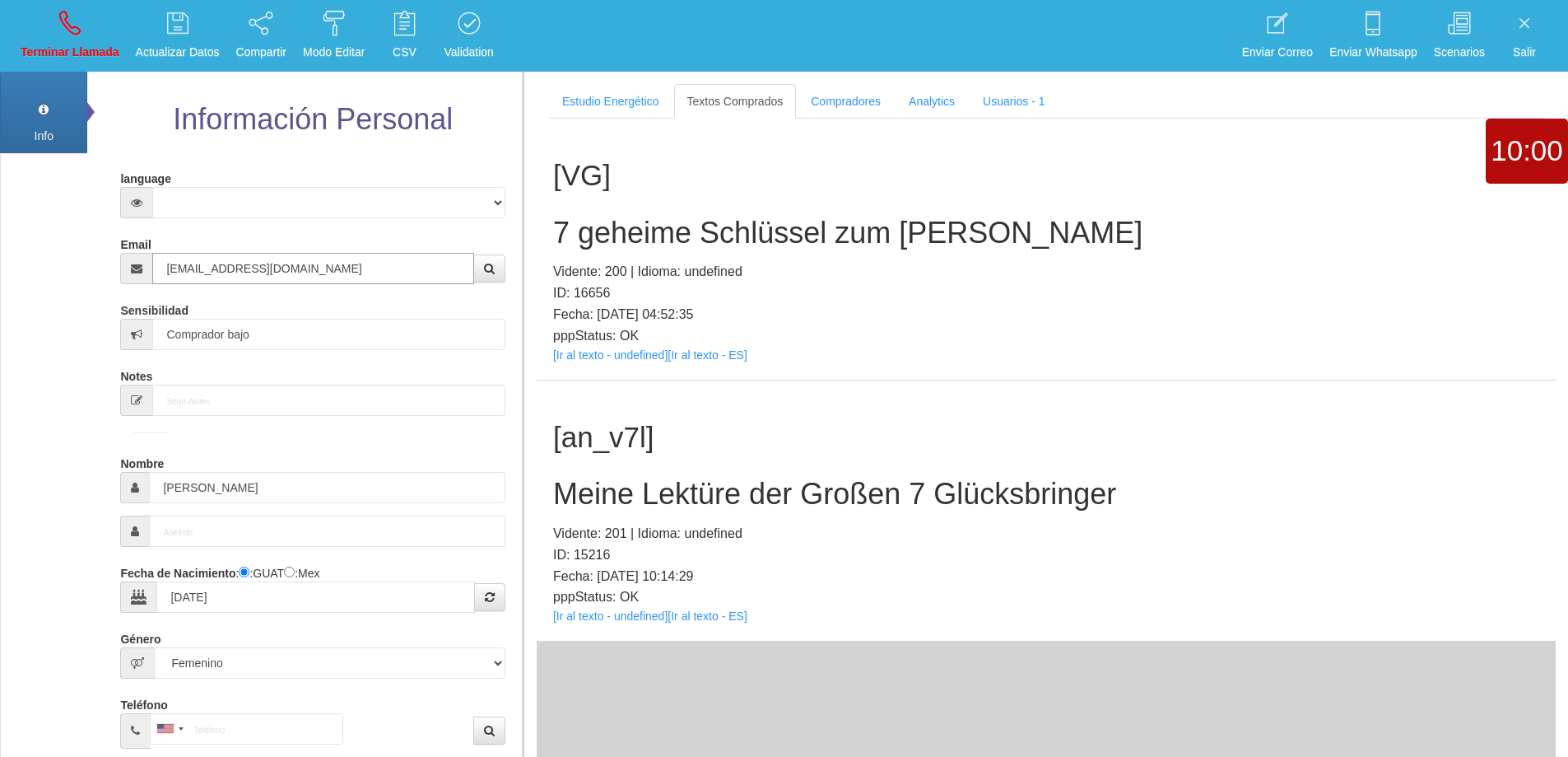
type input "[EMAIL_ADDRESS][DOMAIN_NAME]"
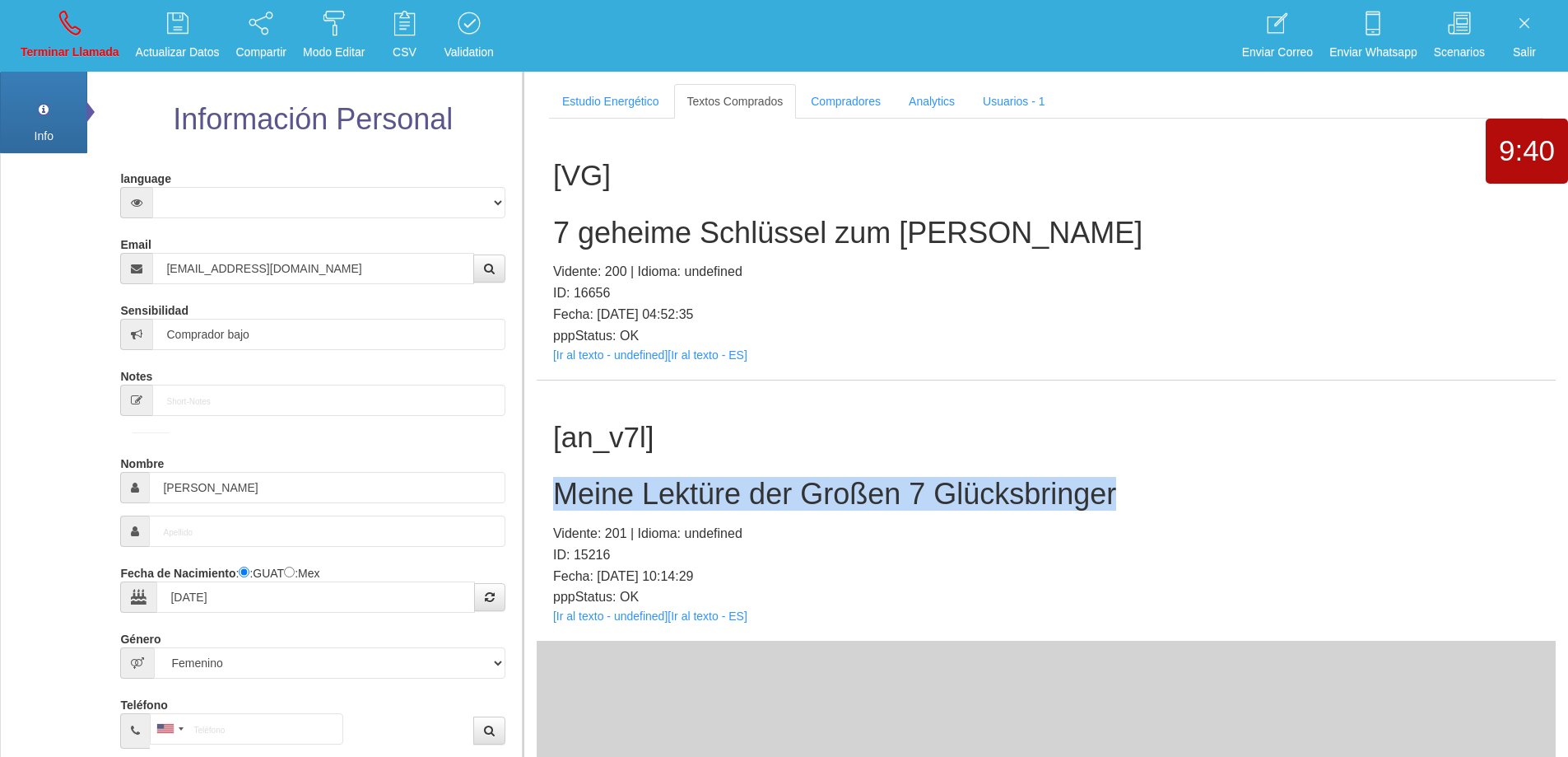
drag, startPoint x: 755, startPoint y: 479, endPoint x: 547, endPoint y: 494, distance: 208.5
click at [547, 493] on div "[an_v7l] Meine Lektüre der Großen 7 Glücksbringer Vidente: 201 | Idioma: undefi…" at bounding box center [1046, 511] width 1019 height 261
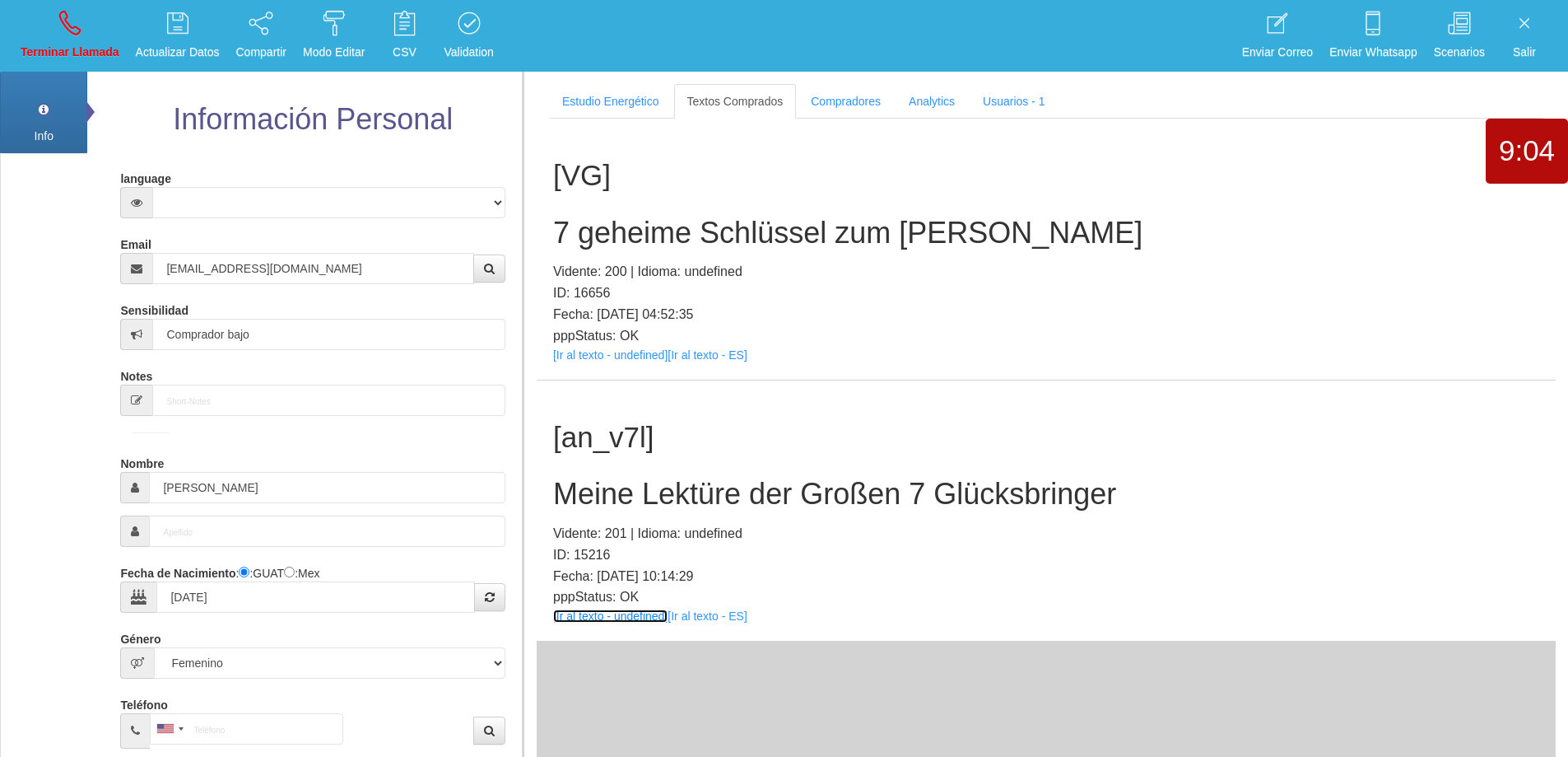
drag, startPoint x: 636, startPoint y: 610, endPoint x: 611, endPoint y: 618, distance: 26.2
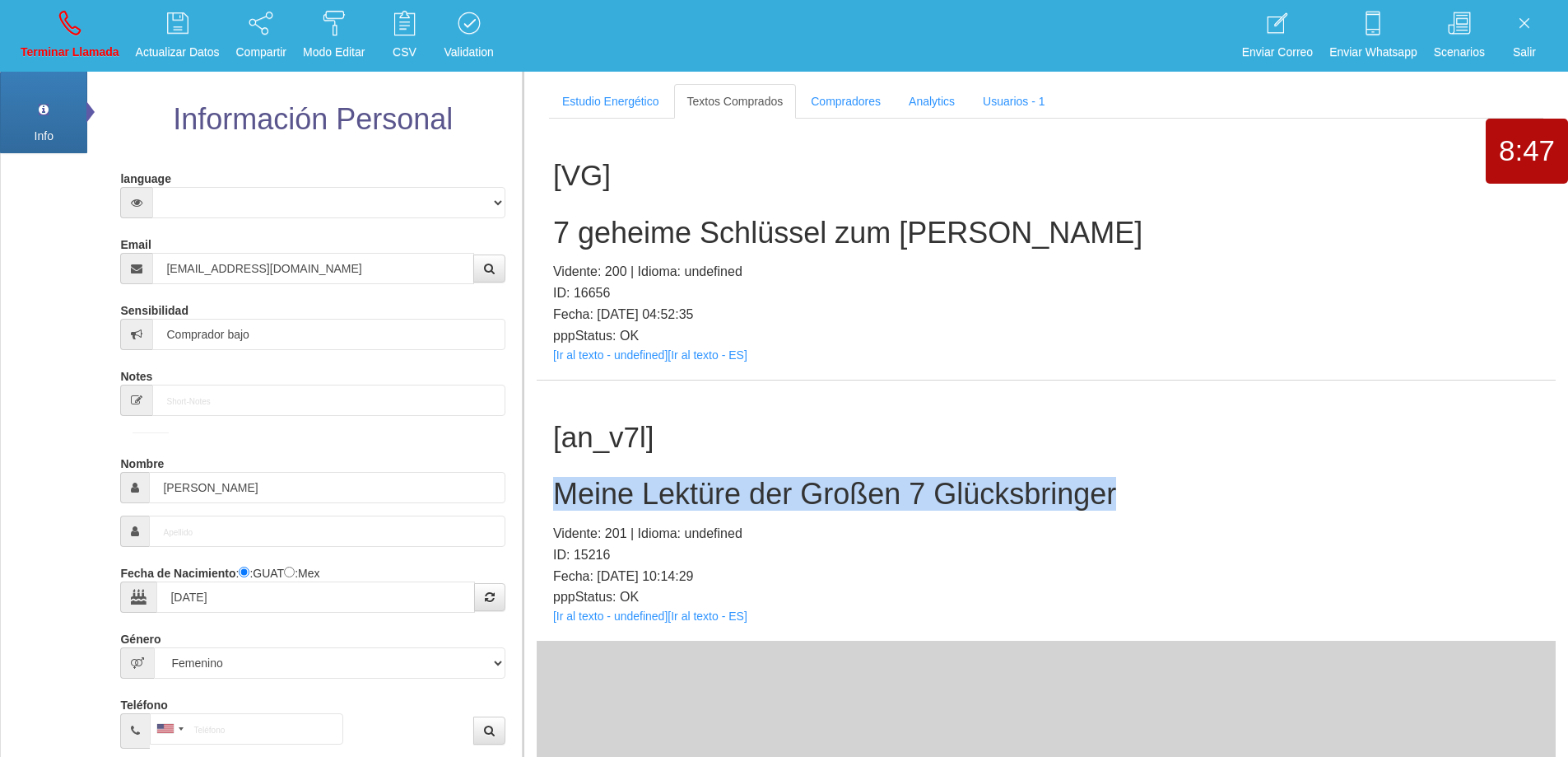
drag, startPoint x: 950, startPoint y: 480, endPoint x: 557, endPoint y: 491, distance: 393.2
click at [555, 488] on h2 "Meine Lektüre der Großen 7 Glücksbringer" at bounding box center [1046, 494] width 986 height 33
click at [69, 34] on icon at bounding box center [69, 23] width 21 height 26
select select "0"
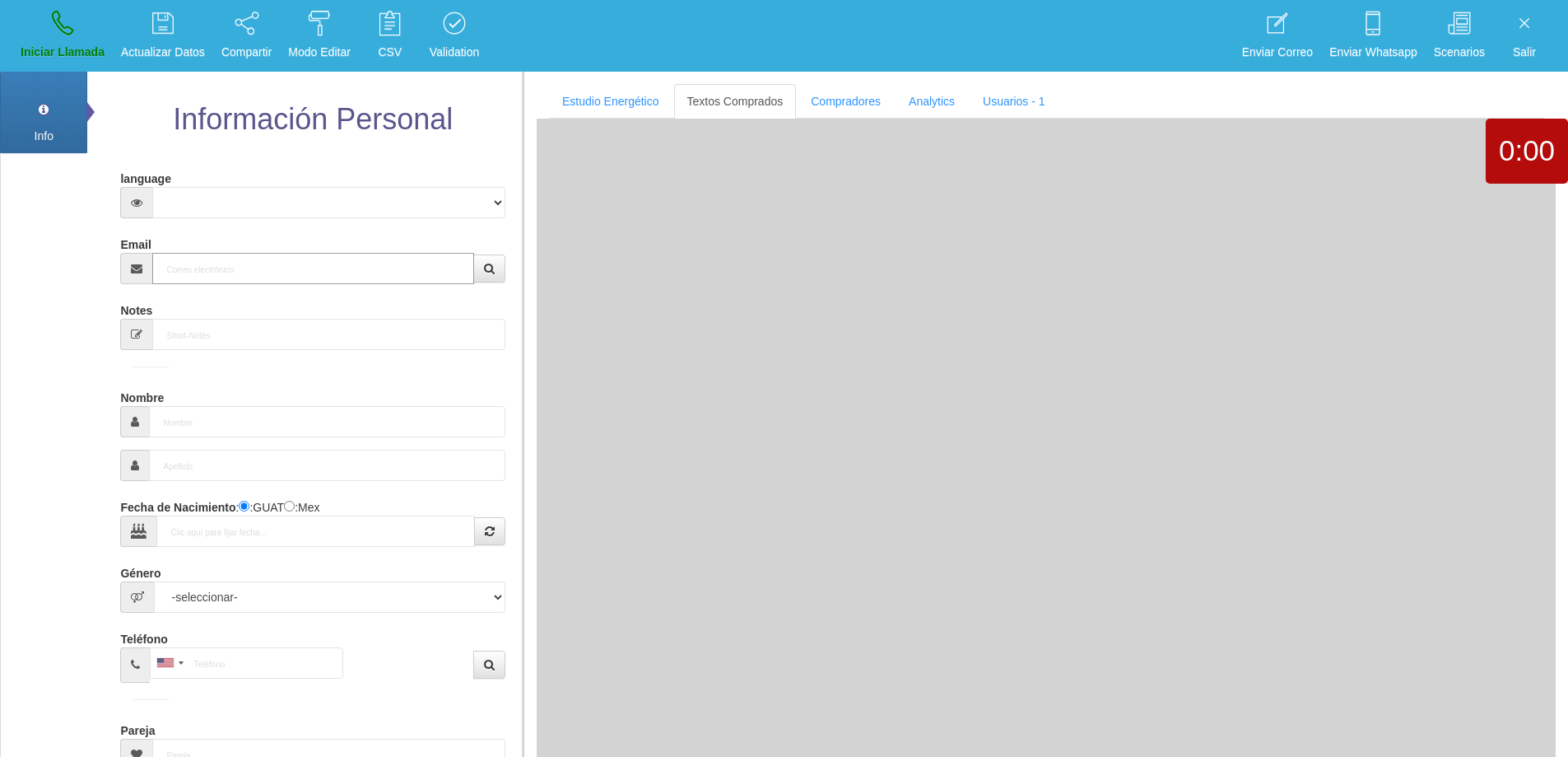
drag, startPoint x: 225, startPoint y: 270, endPoint x: 311, endPoint y: 266, distance: 86.1
click at [232, 269] on input "Email" at bounding box center [313, 267] width 321 height 31
paste input "[EMAIL_ADDRESS][DOMAIN_NAME]"
type input "[EMAIL_ADDRESS][DOMAIN_NAME]"
type input "23 Dic 1975"
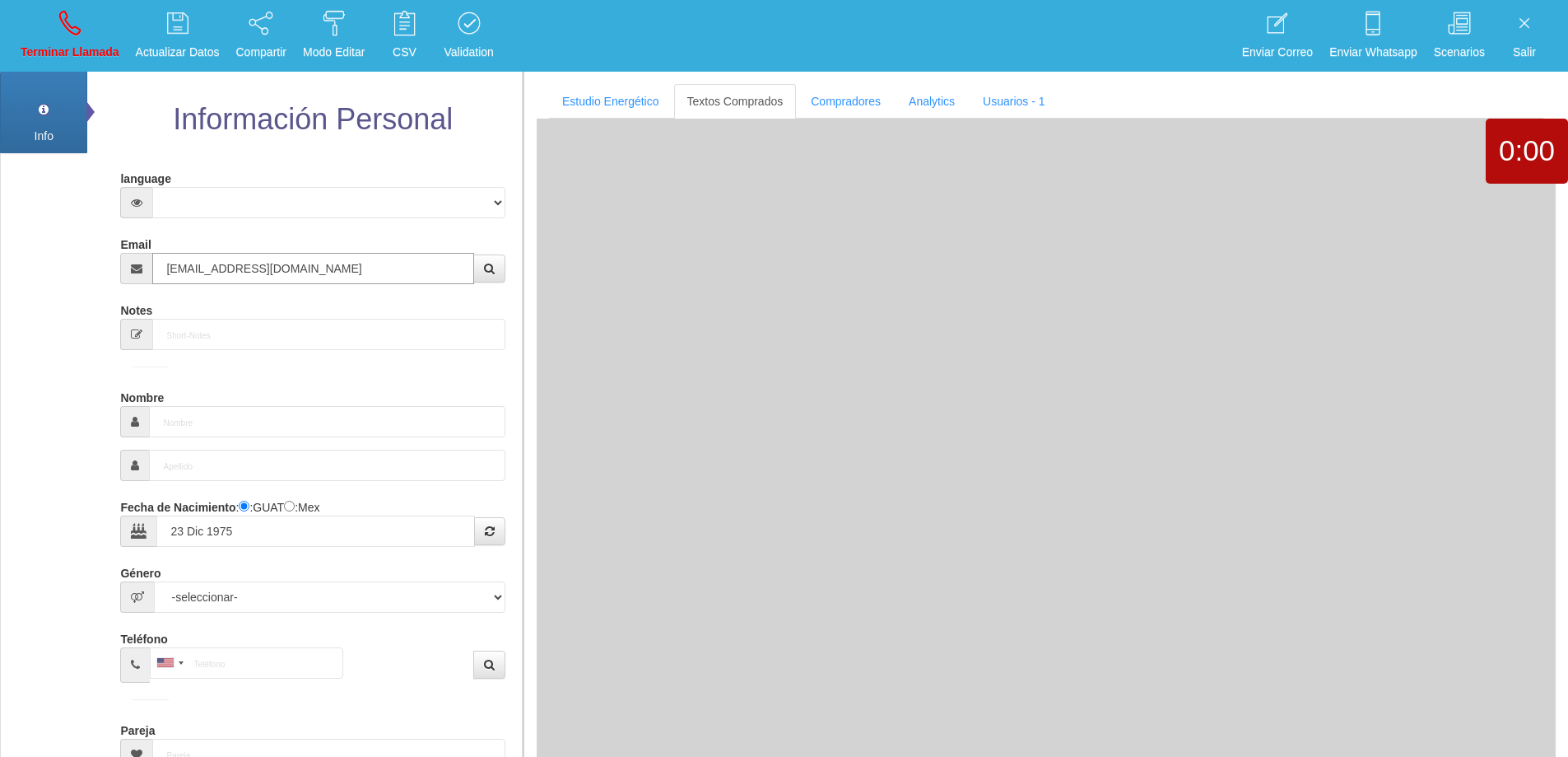
select select "1"
type input "Excelente Comprador"
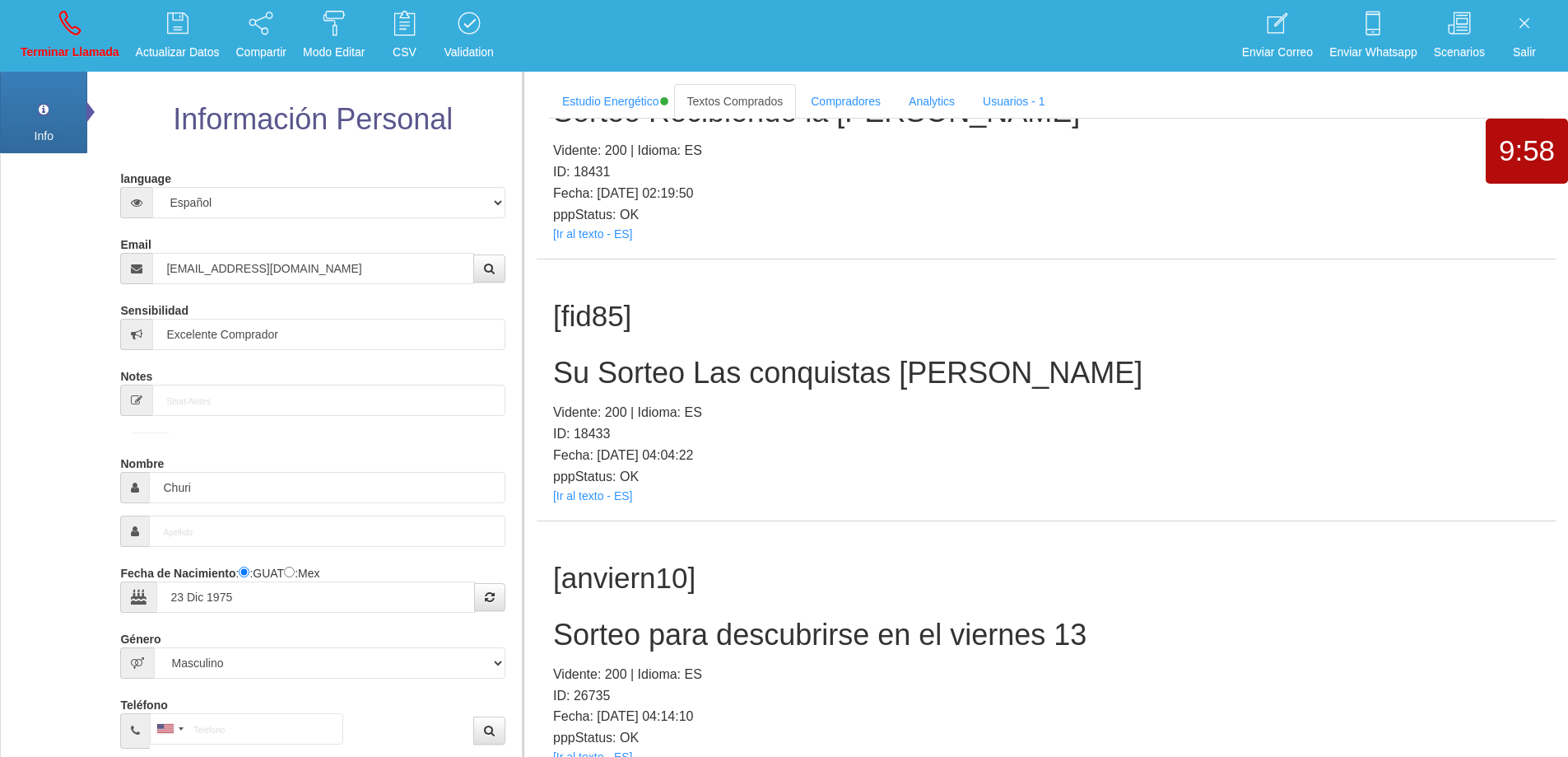
scroll to position [2183, 0]
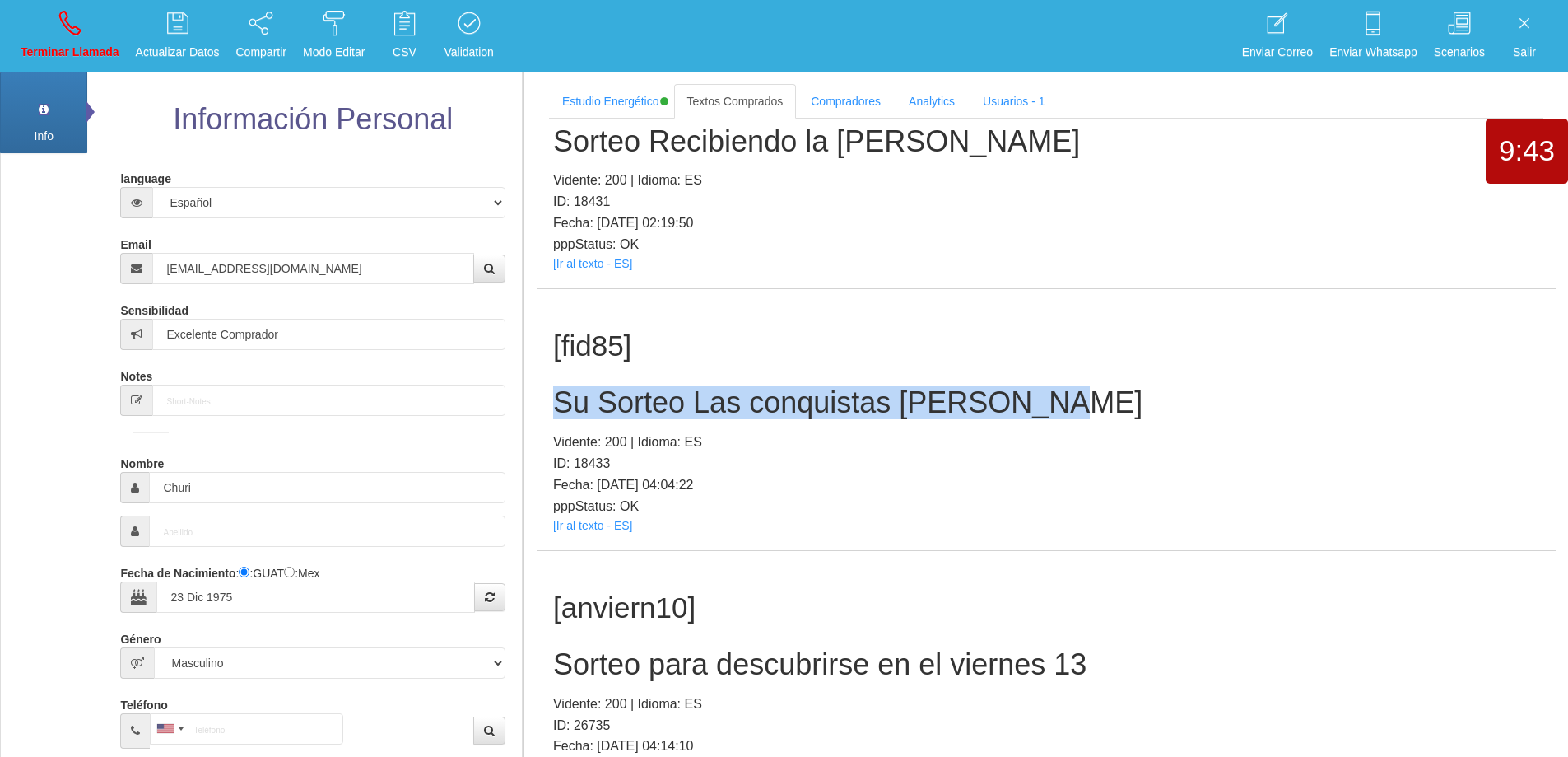
drag, startPoint x: 857, startPoint y: 398, endPoint x: 560, endPoint y: 401, distance: 297.0
click at [553, 401] on h2 "Su Sorteo Las conquistas [PERSON_NAME]" at bounding box center [1046, 402] width 986 height 33
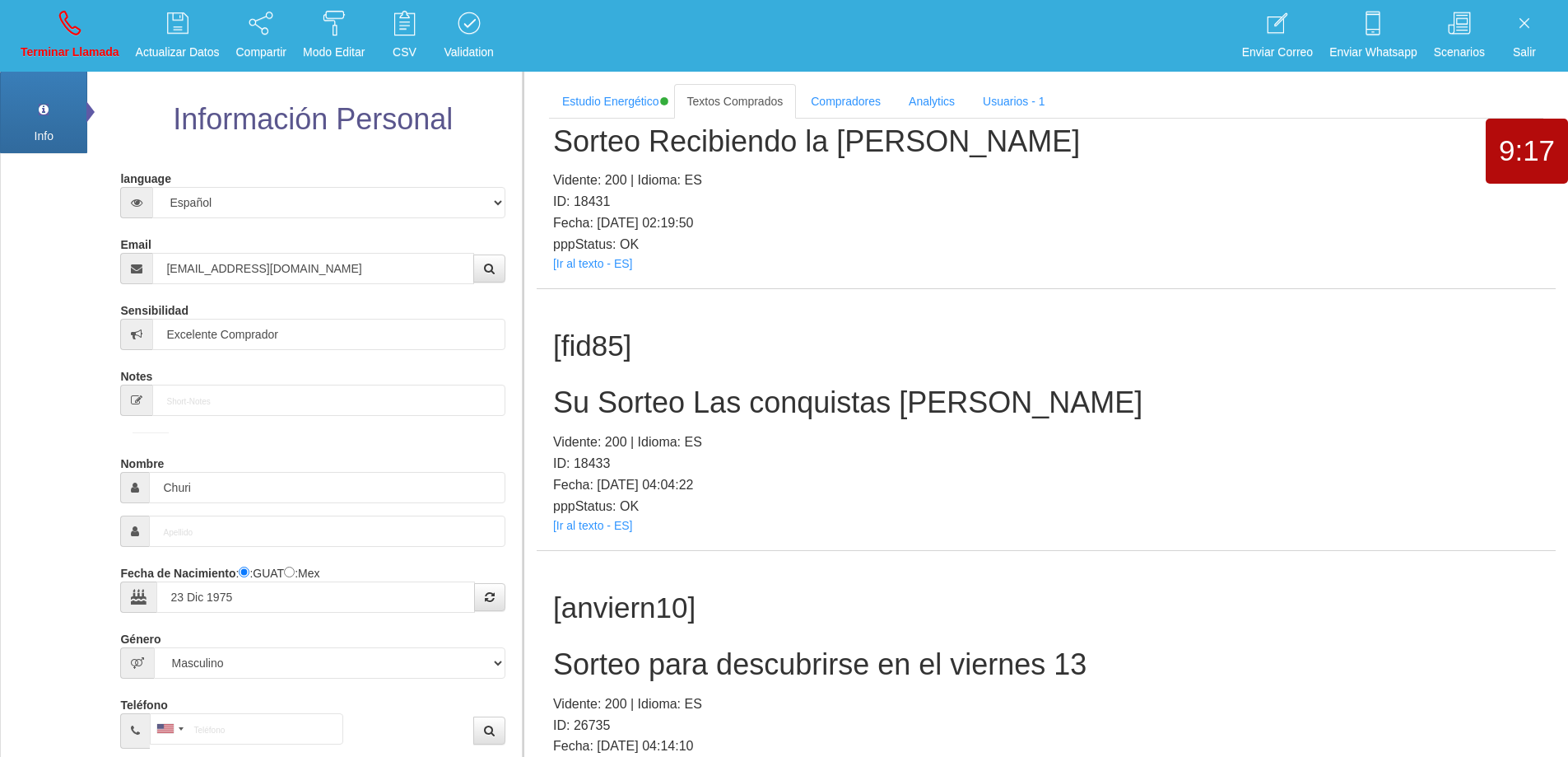
click at [1163, 426] on div "[fid85] Su Sorteo Las conquistas [PERSON_NAME]: 200 | Idioma: ES ID: 18433 Fech…" at bounding box center [1046, 420] width 1019 height 261
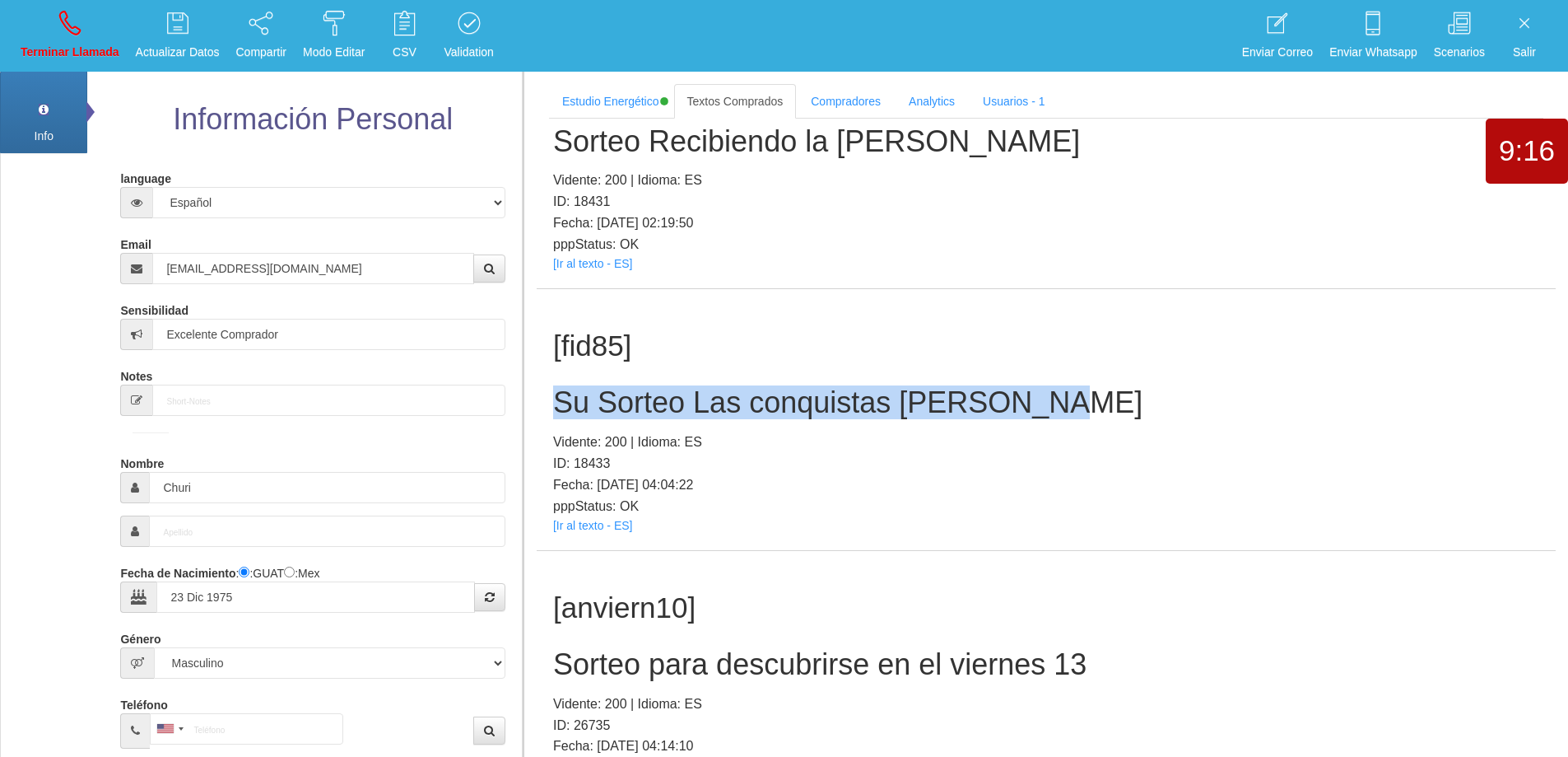
drag, startPoint x: 1041, startPoint y: 405, endPoint x: 540, endPoint y: 408, distance: 501.0
click at [538, 406] on div "[fid85] Su Sorteo Las conquistas [PERSON_NAME]: 200 | Idioma: ES ID: 18433 Fech…" at bounding box center [1046, 420] width 1019 height 261
